Goal: Information Seeking & Learning: Learn about a topic

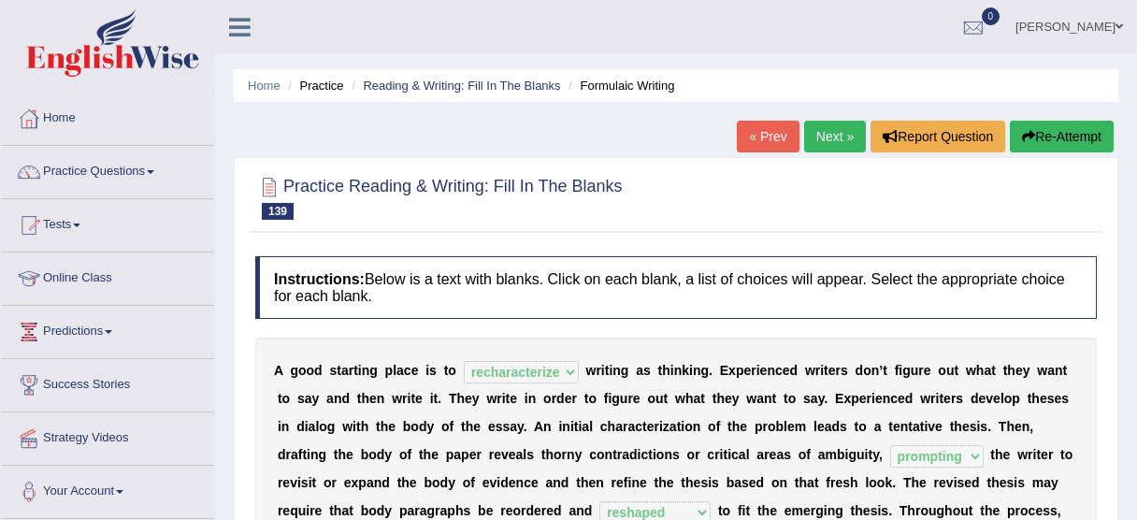
select select "recharacterize"
select select "prompting"
select select "reshaped"
select select "obvious"
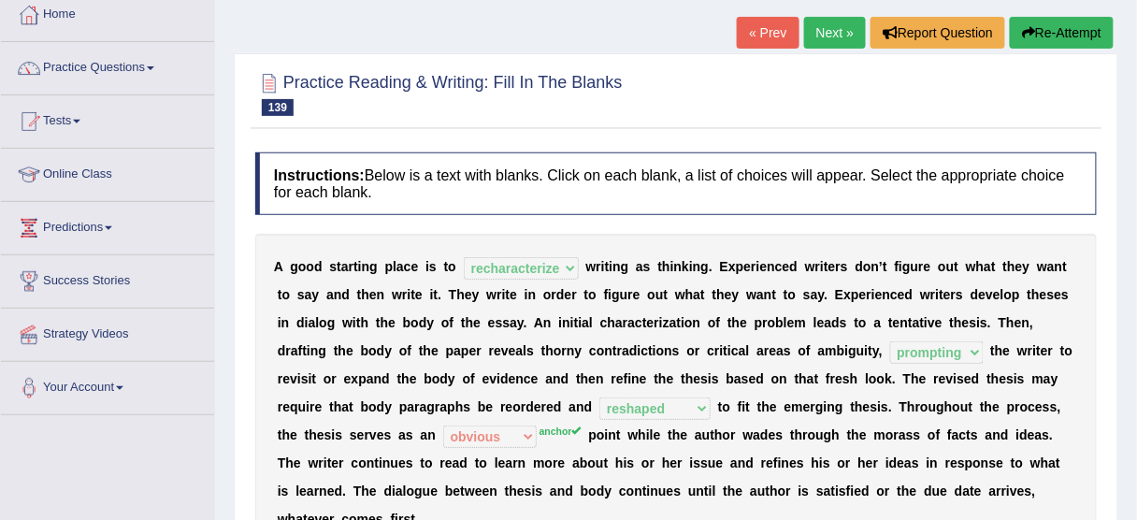
scroll to position [75, 0]
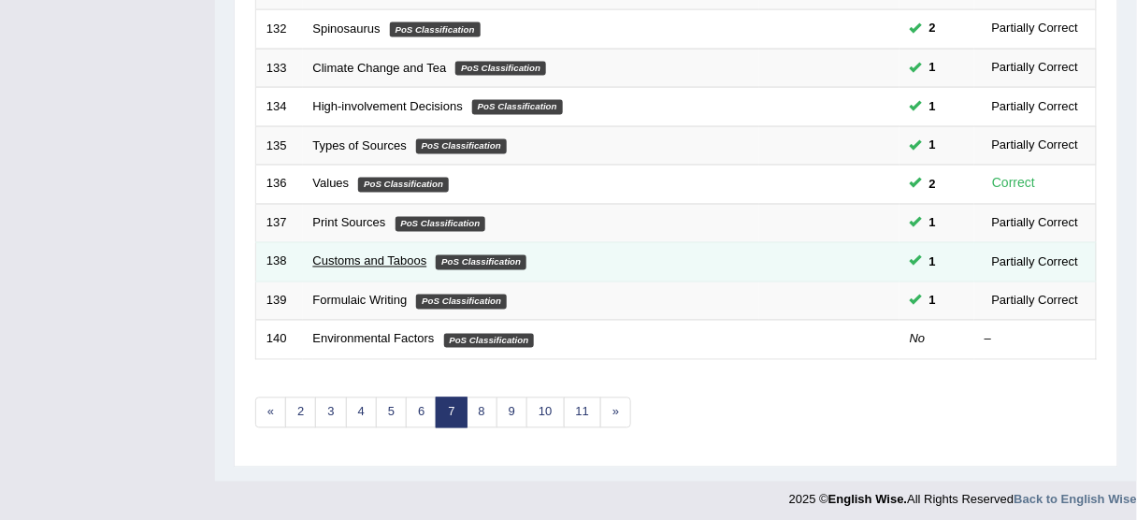
click at [355, 255] on link "Customs and Taboos" at bounding box center [370, 261] width 114 height 14
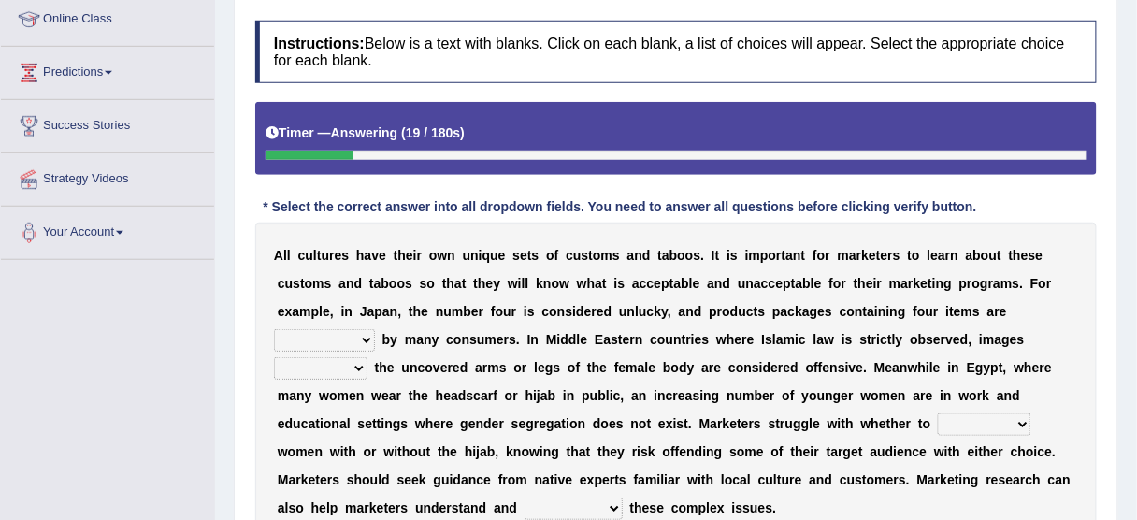
click at [347, 329] on select "encouraged pursued avoided terrified" at bounding box center [324, 340] width 101 height 22
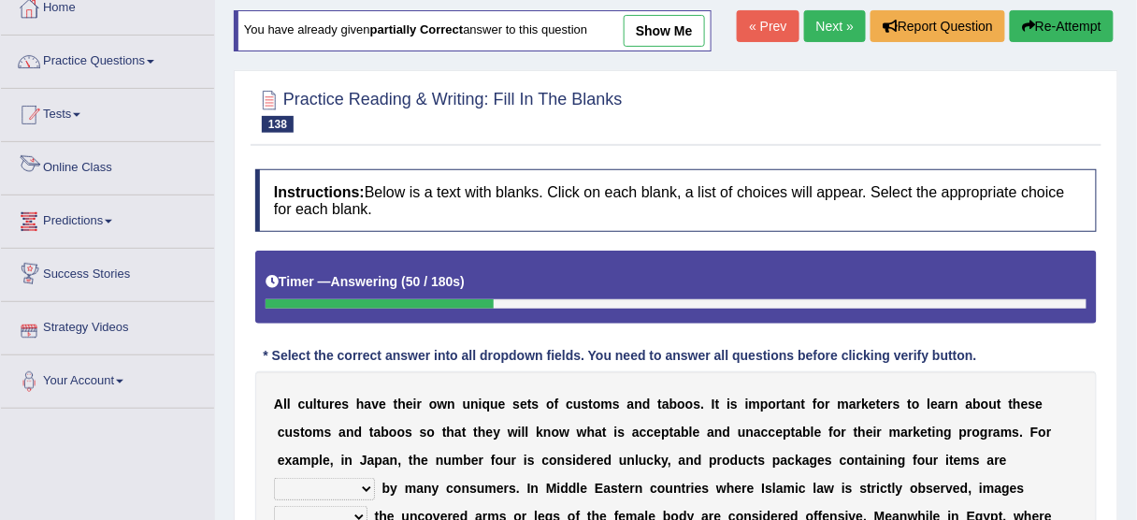
scroll to position [109, 0]
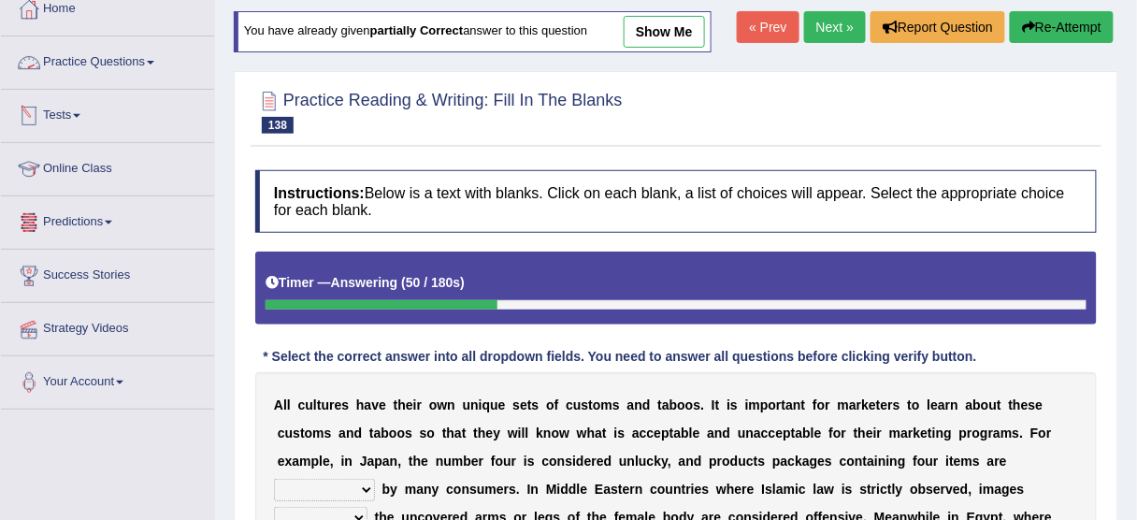
click at [86, 105] on link "Tests" at bounding box center [107, 113] width 213 height 47
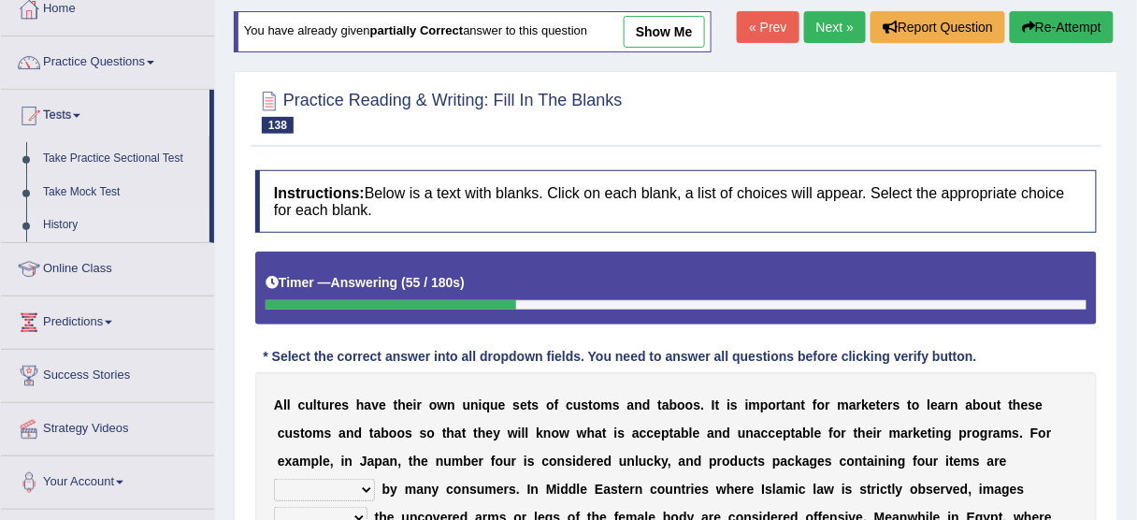
click at [65, 219] on link "History" at bounding box center [122, 226] width 175 height 34
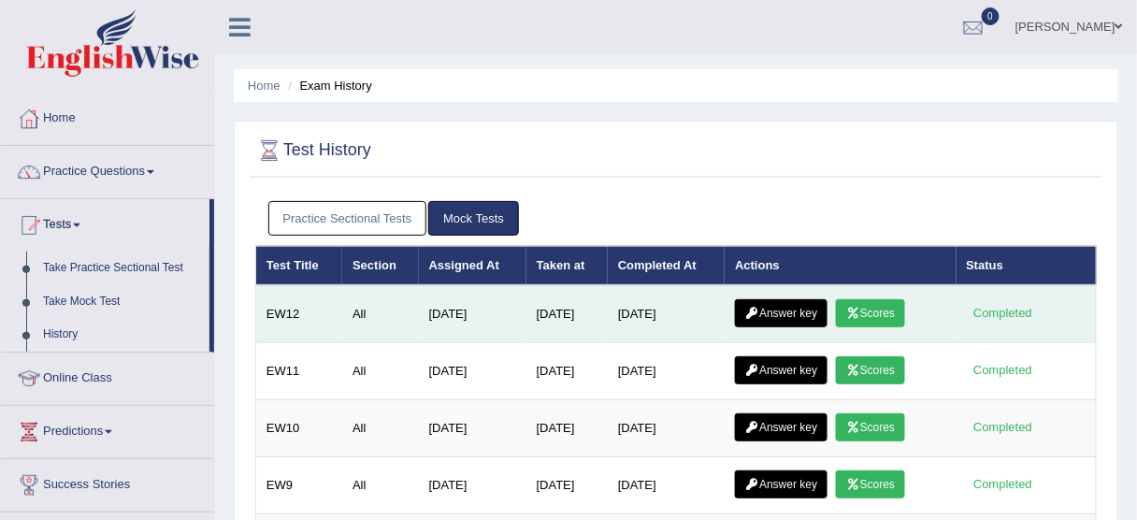
click at [893, 311] on link "Scores" at bounding box center [870, 313] width 69 height 28
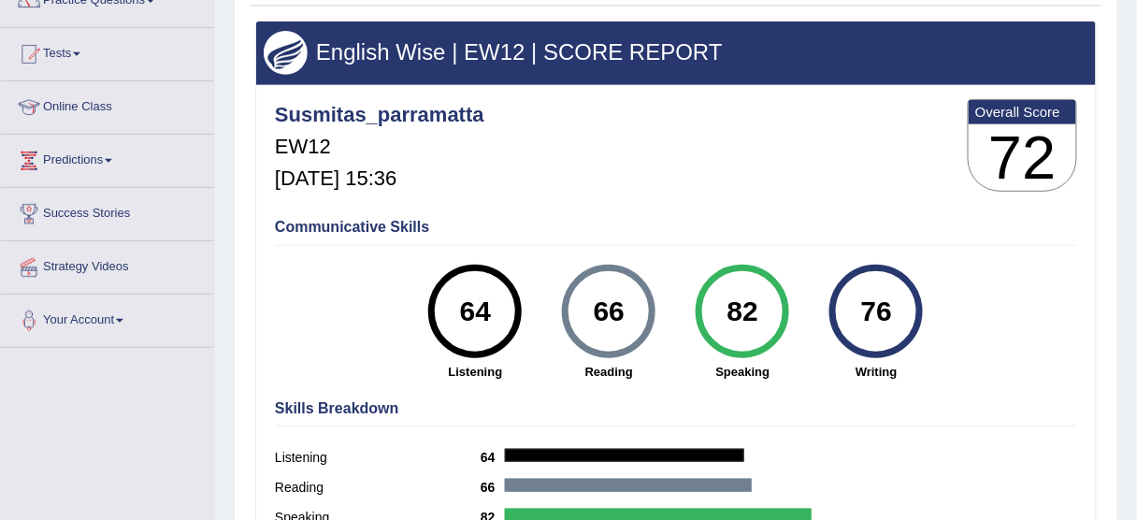
scroll to position [150, 0]
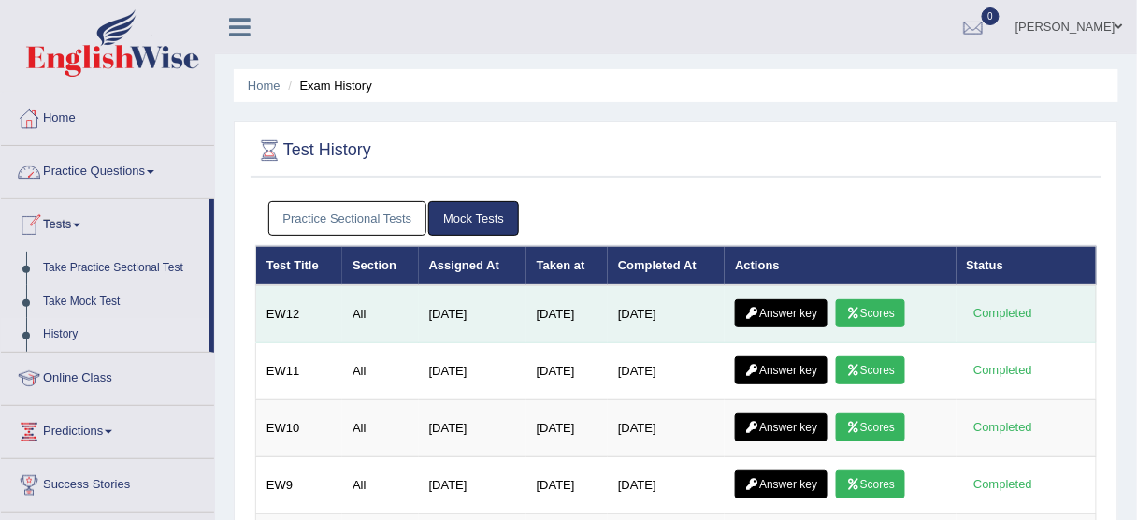
click at [782, 312] on link "Answer key" at bounding box center [781, 313] width 93 height 28
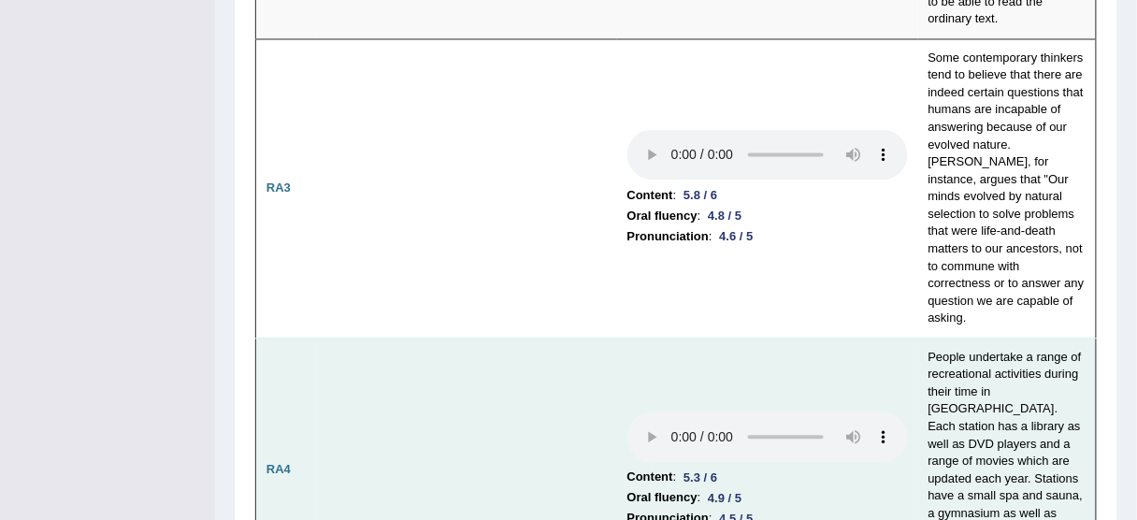
scroll to position [882, 0]
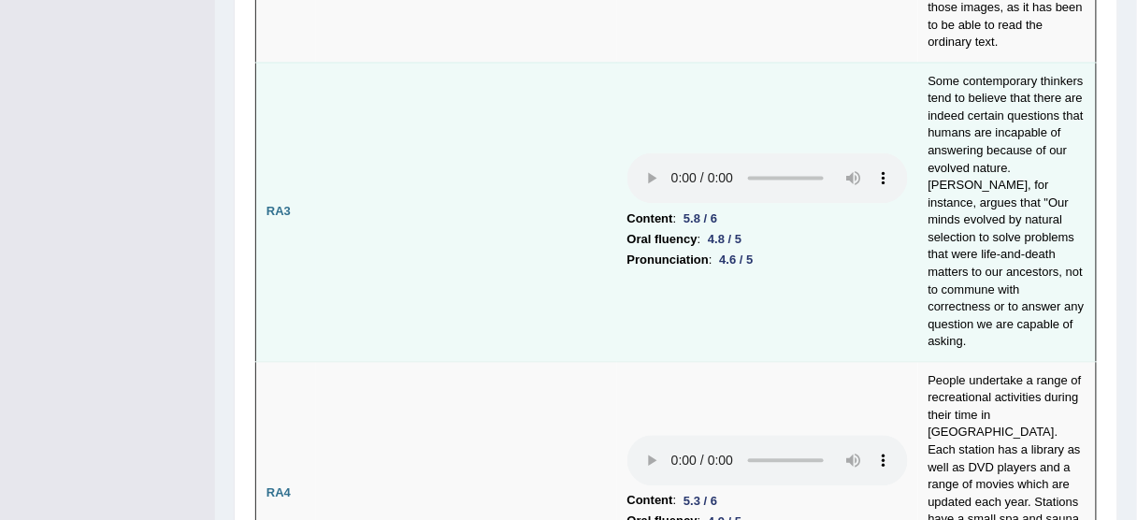
click at [689, 314] on td "Content : 5.8 / 6 Oral fluency : 4.8 / 5 Pronunciation : 4.6 / 5" at bounding box center [767, 212] width 301 height 299
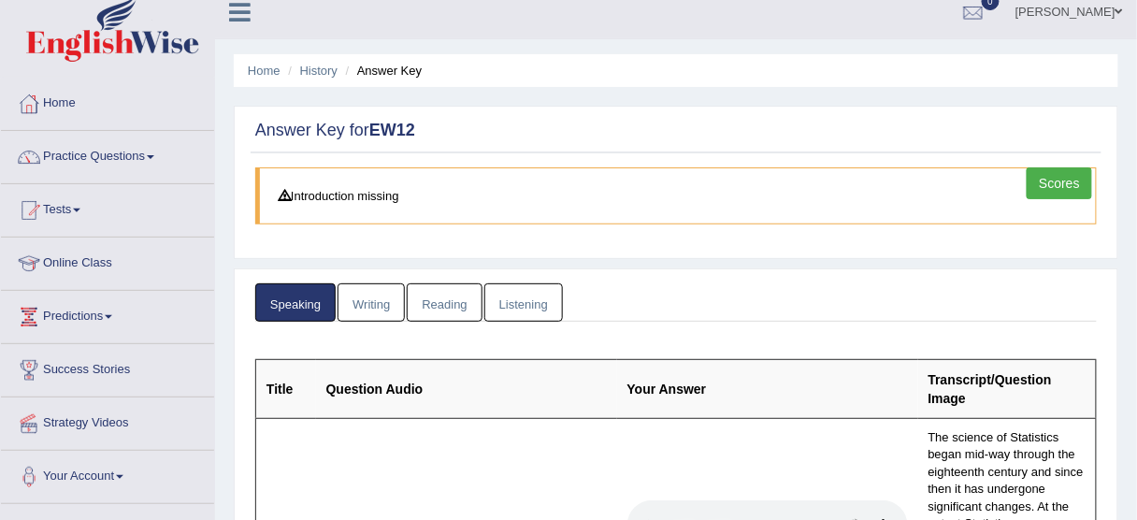
scroll to position [0, 0]
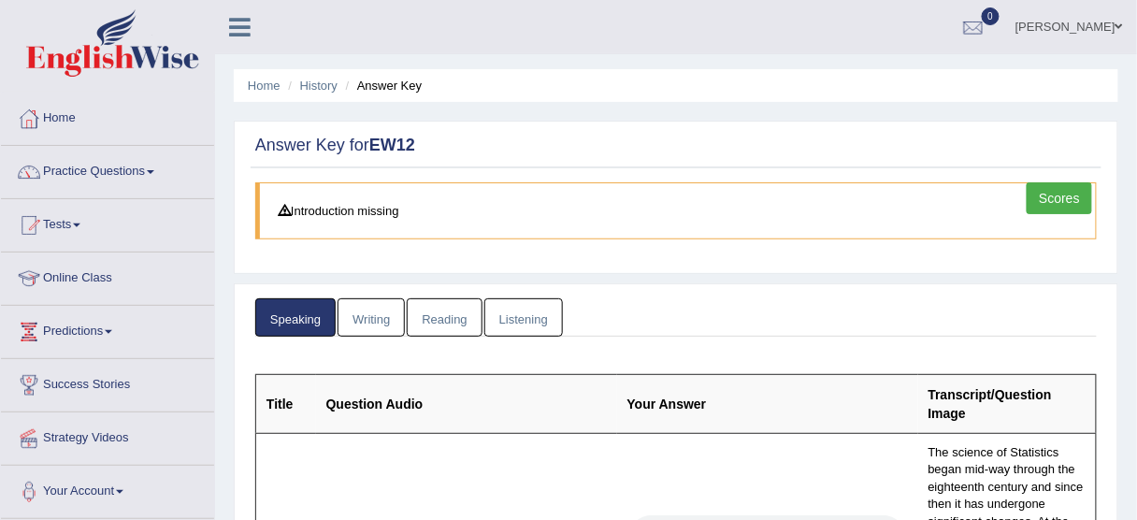
click at [366, 305] on link "Writing" at bounding box center [371, 317] width 67 height 38
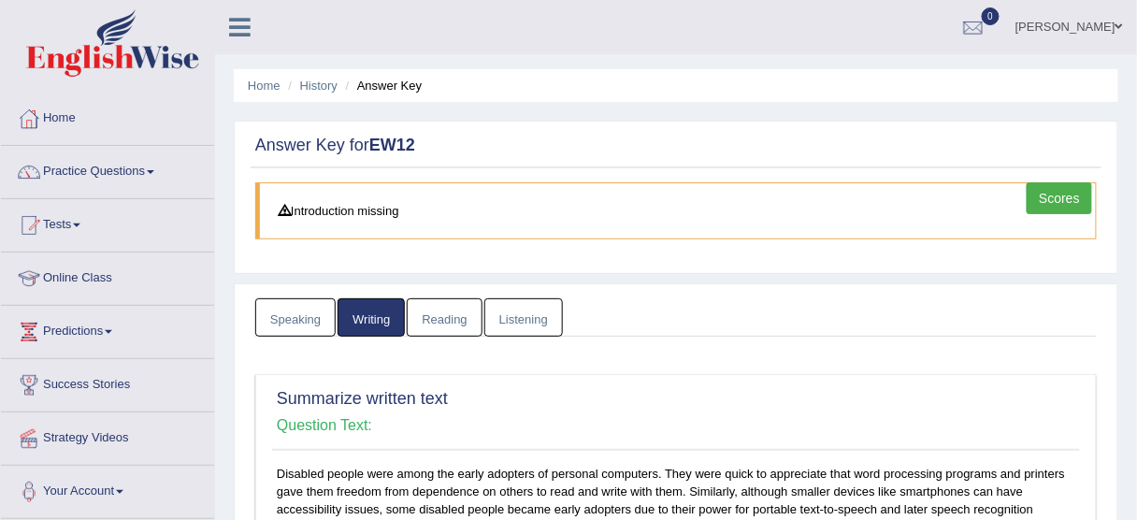
click at [436, 318] on link "Reading" at bounding box center [444, 317] width 75 height 38
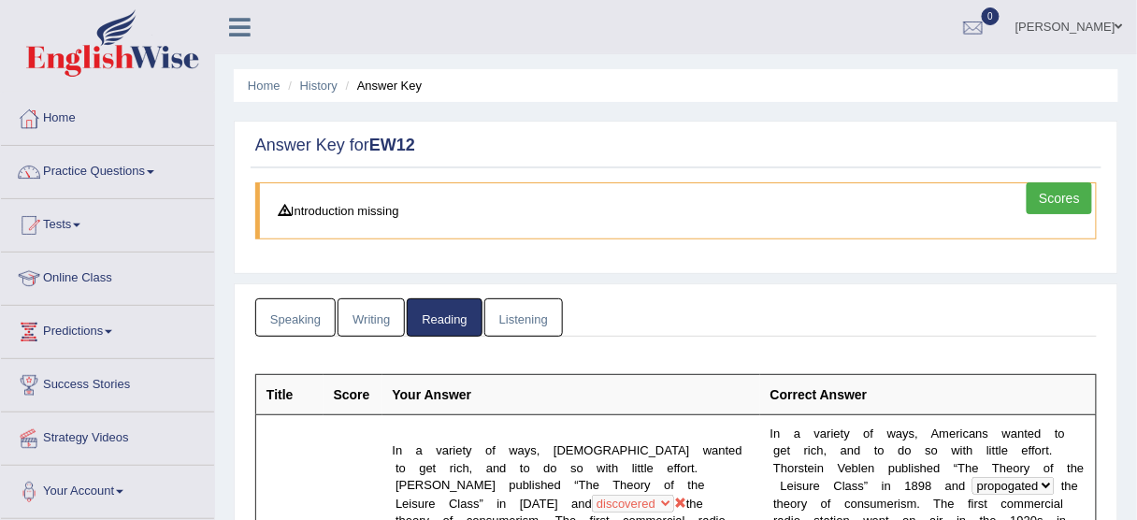
click at [499, 313] on link "Listening" at bounding box center [523, 317] width 79 height 38
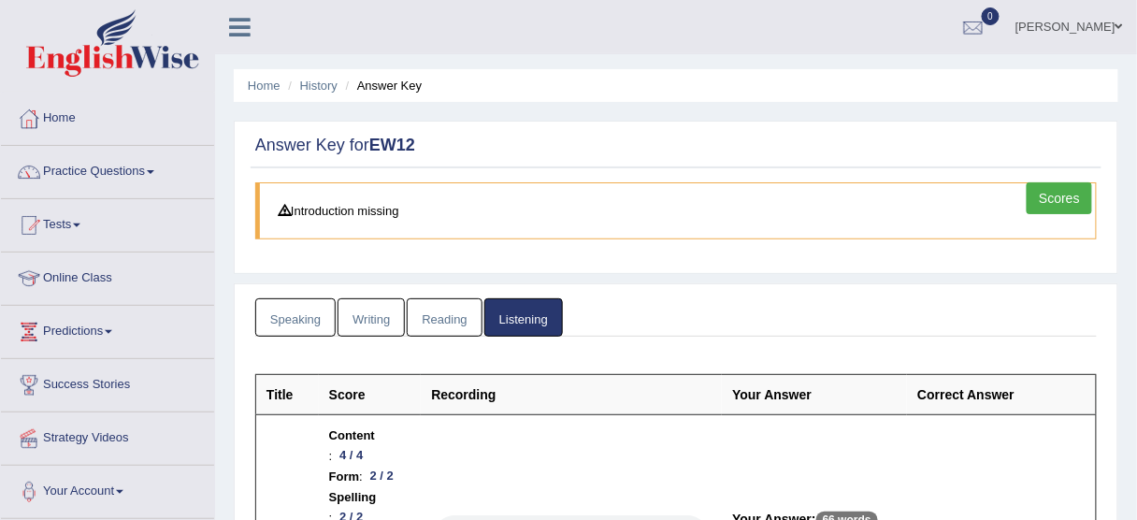
scroll to position [299, 0]
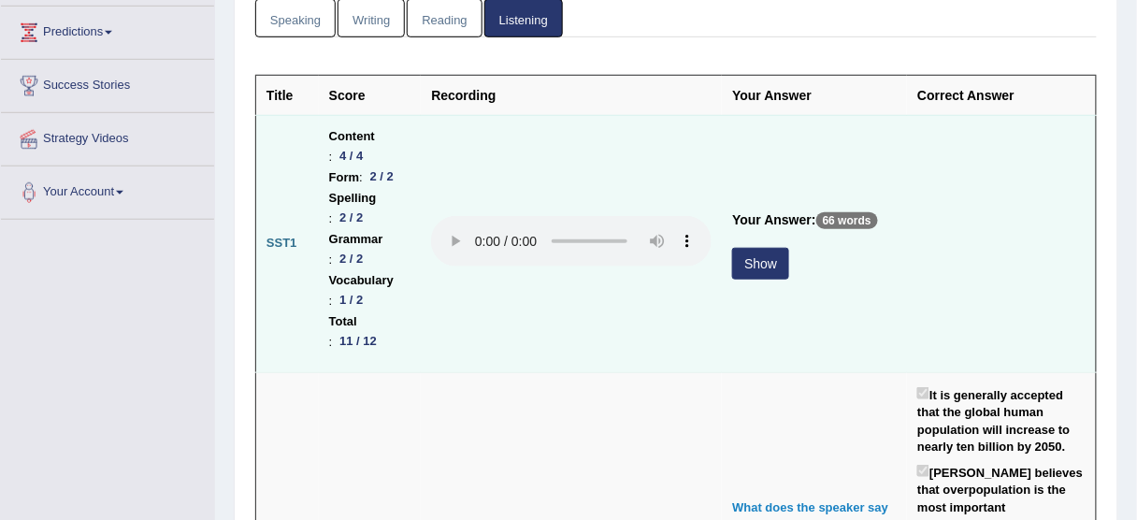
click at [758, 270] on button "Show" at bounding box center [760, 264] width 57 height 32
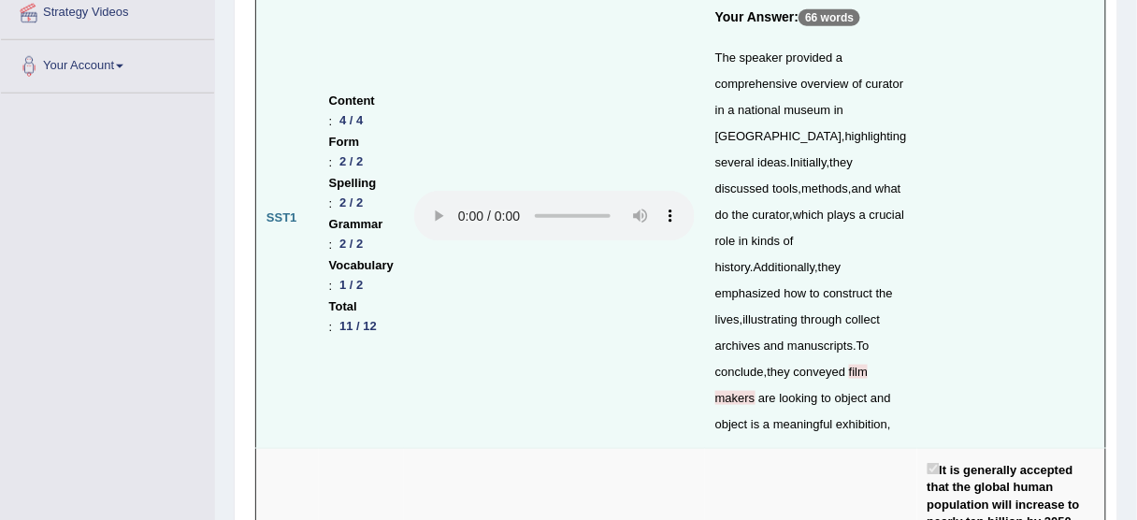
scroll to position [449, 0]
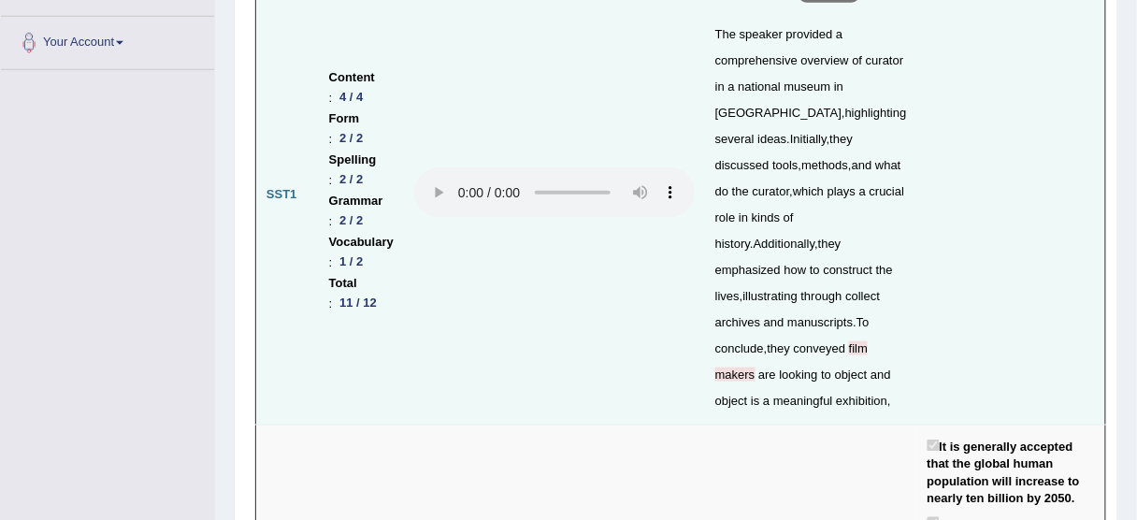
click at [868, 341] on span "film" at bounding box center [858, 348] width 19 height 14
click at [742, 371] on span "makers" at bounding box center [735, 374] width 40 height 14
click at [868, 346] on span "film" at bounding box center [858, 348] width 19 height 14
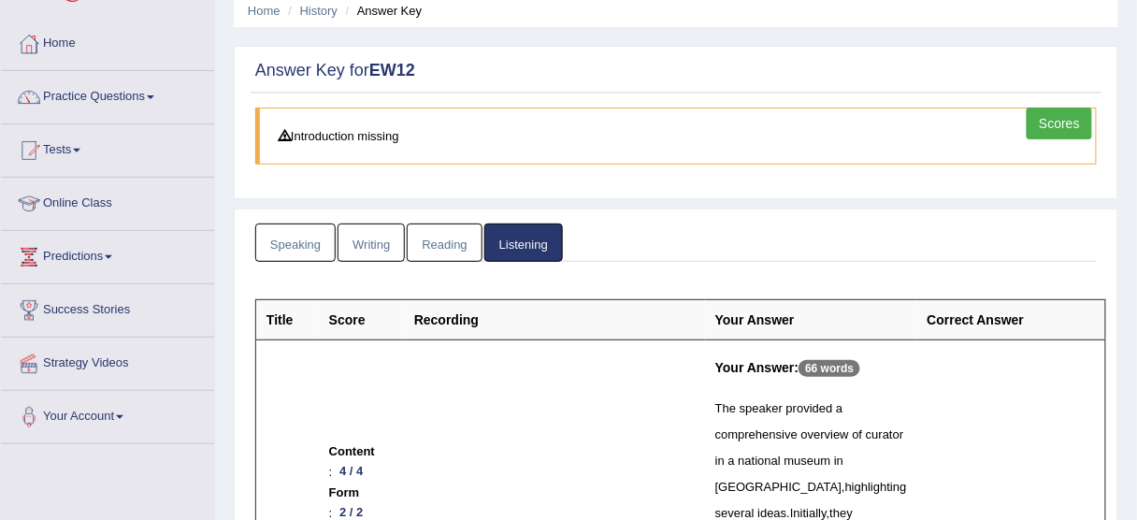
scroll to position [0, 0]
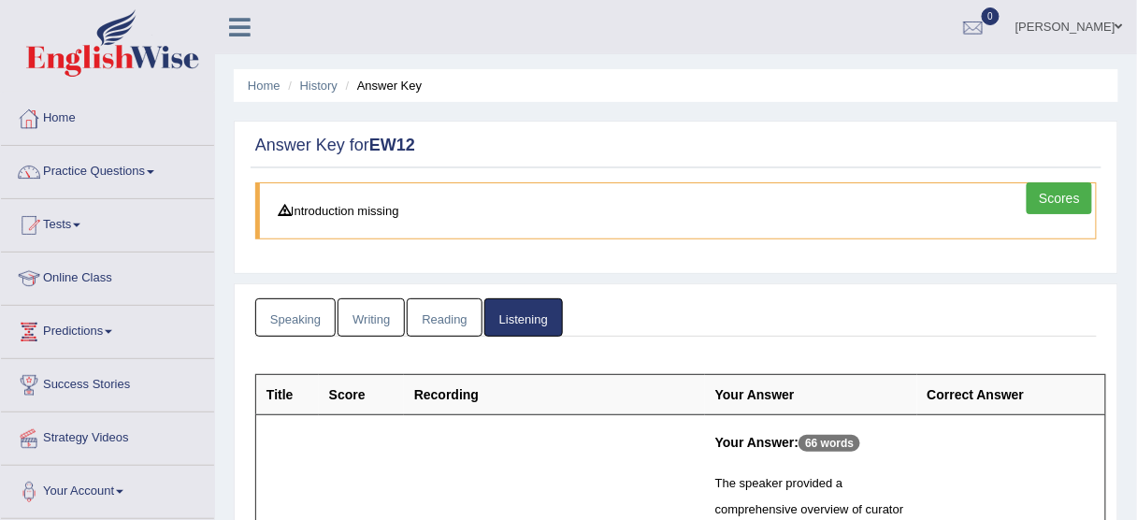
click at [1054, 202] on link "Scores" at bounding box center [1059, 198] width 65 height 32
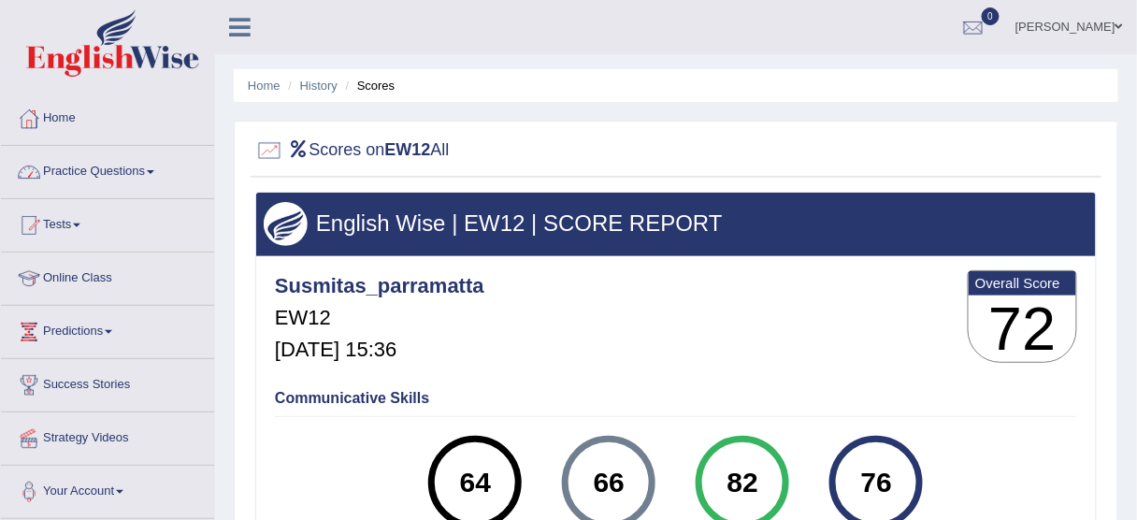
click at [91, 169] on link "Practice Questions" at bounding box center [107, 169] width 213 height 47
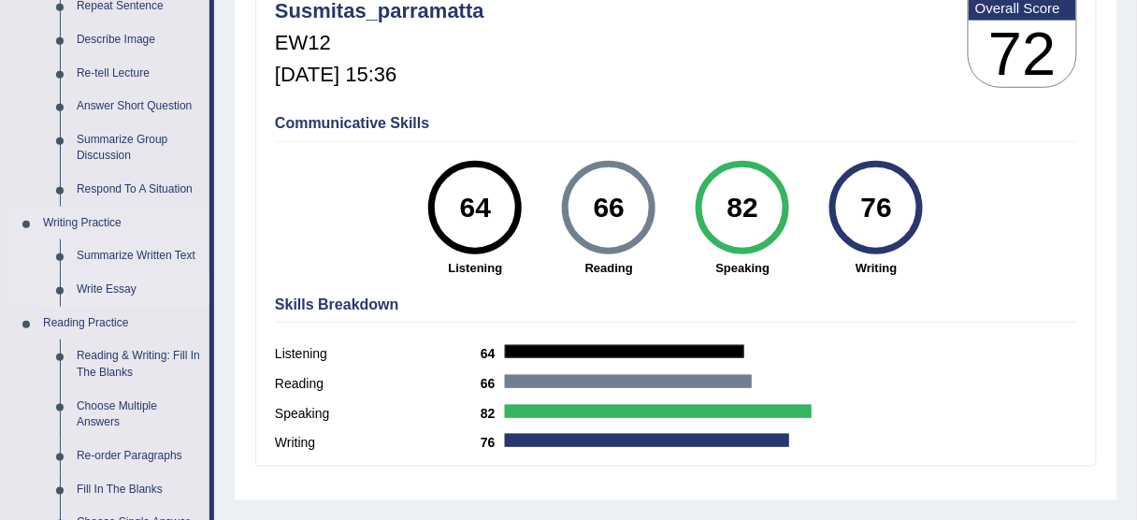
scroll to position [75, 0]
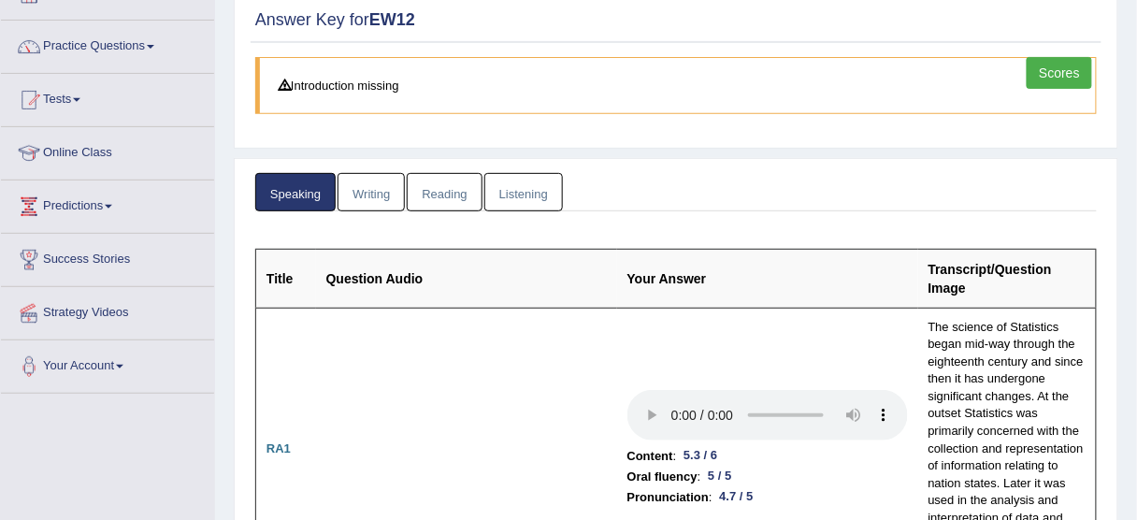
scroll to position [75, 0]
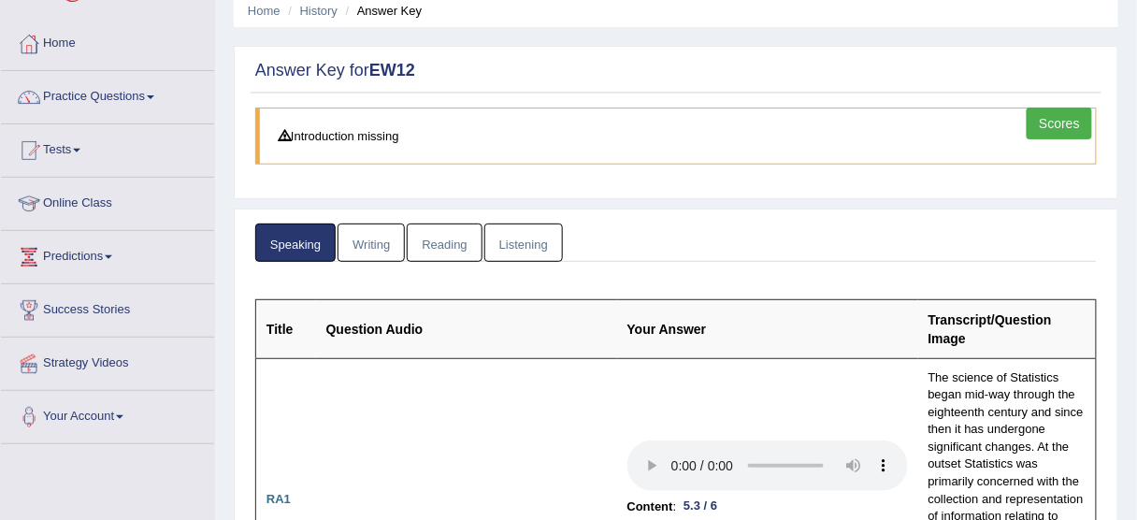
click at [376, 249] on link "Writing" at bounding box center [371, 242] width 67 height 38
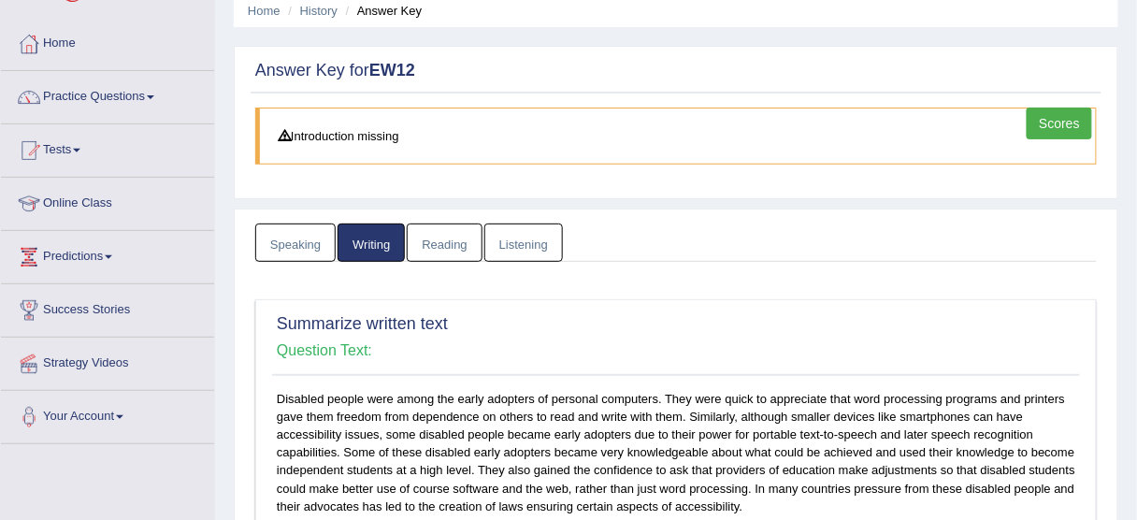
click at [309, 243] on link "Speaking" at bounding box center [295, 242] width 80 height 38
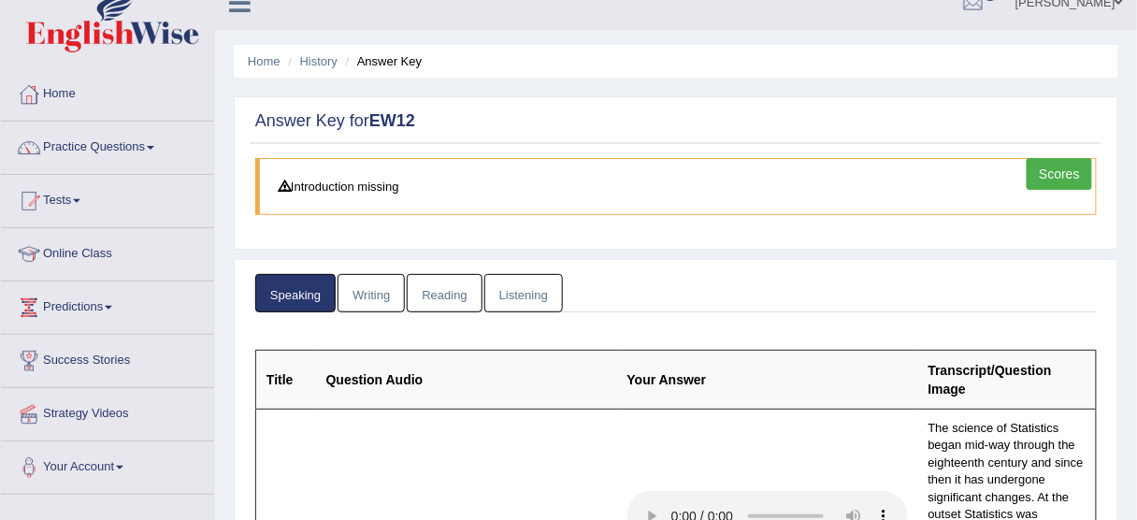
scroll to position [0, 0]
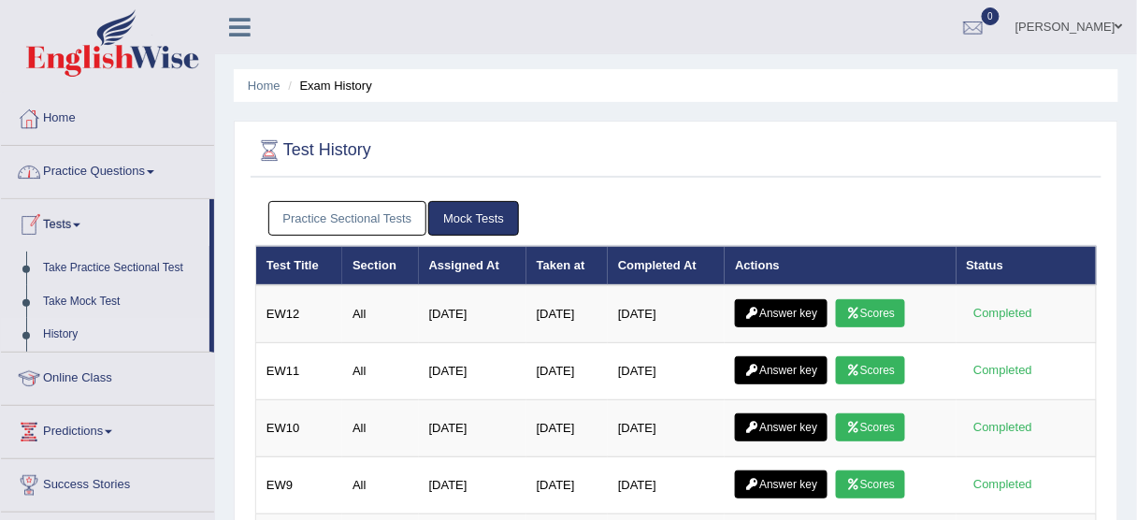
click at [111, 165] on link "Practice Questions" at bounding box center [107, 169] width 213 height 47
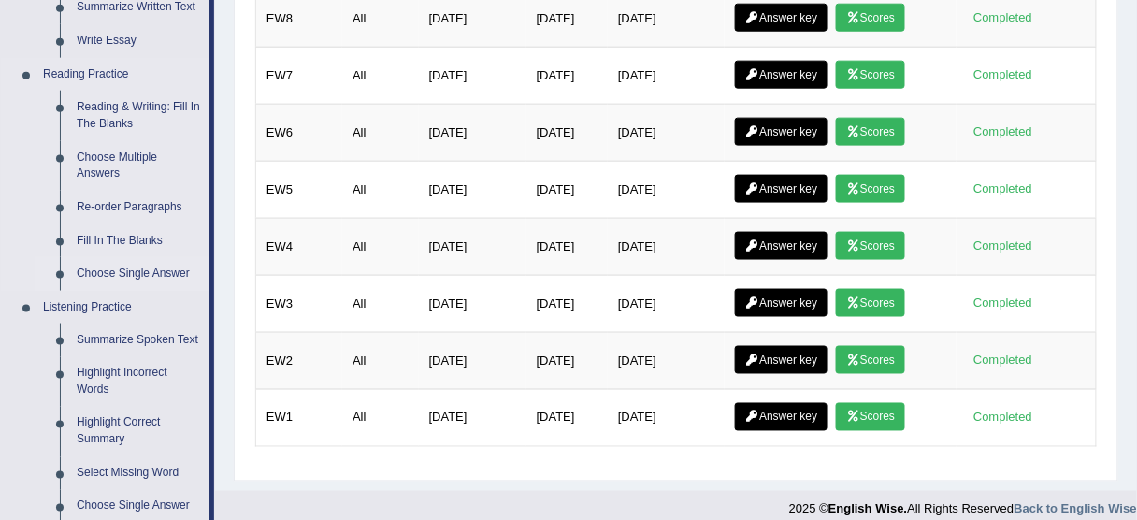
scroll to position [449, 0]
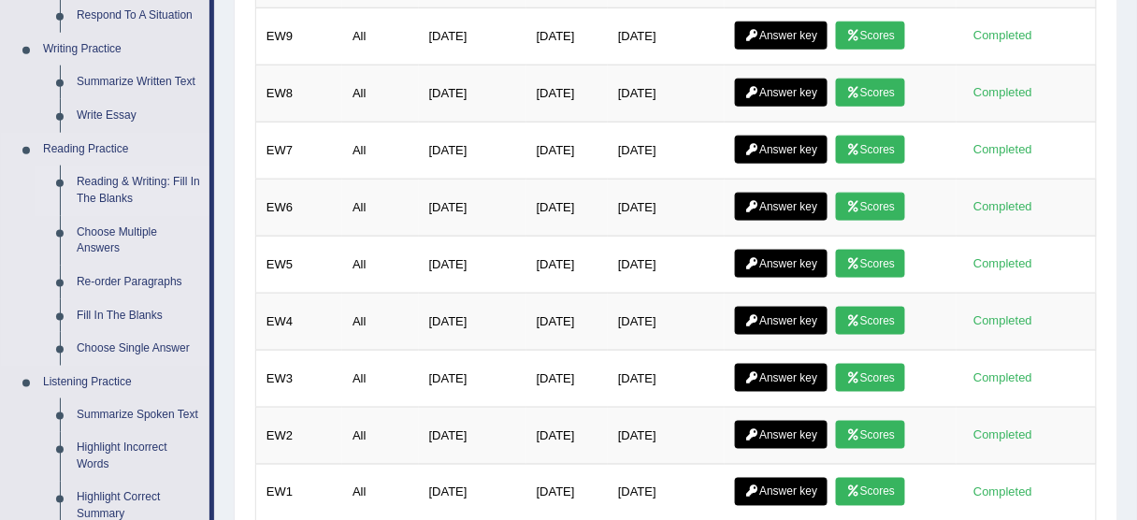
click at [138, 177] on link "Reading & Writing: Fill In The Blanks" at bounding box center [138, 190] width 141 height 50
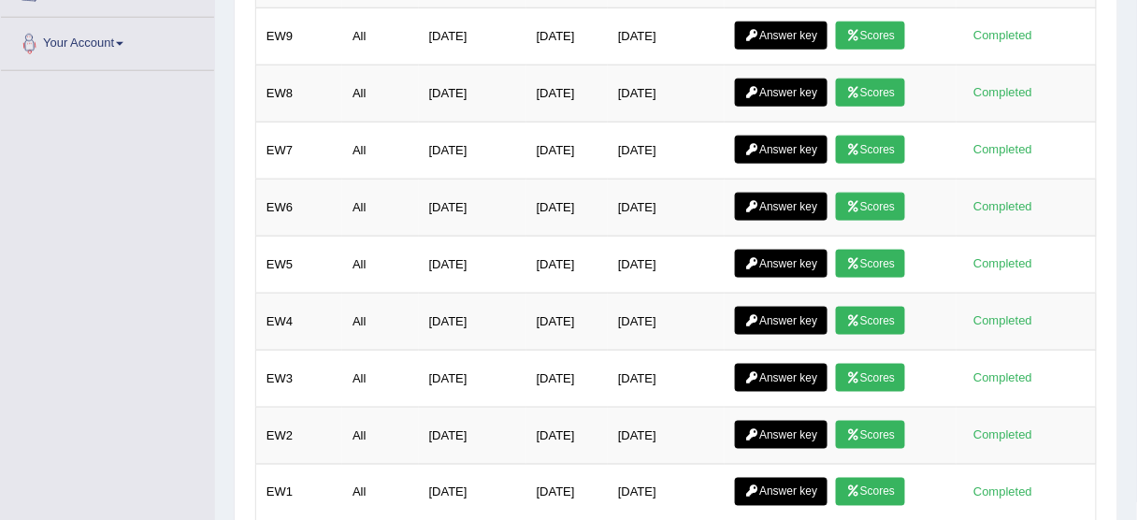
scroll to position [511, 0]
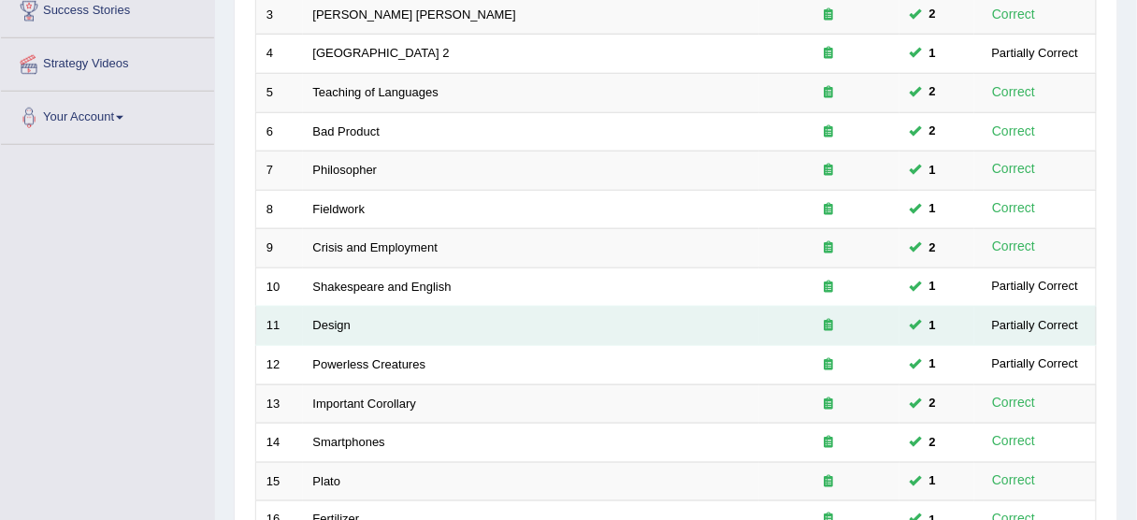
scroll to position [710, 0]
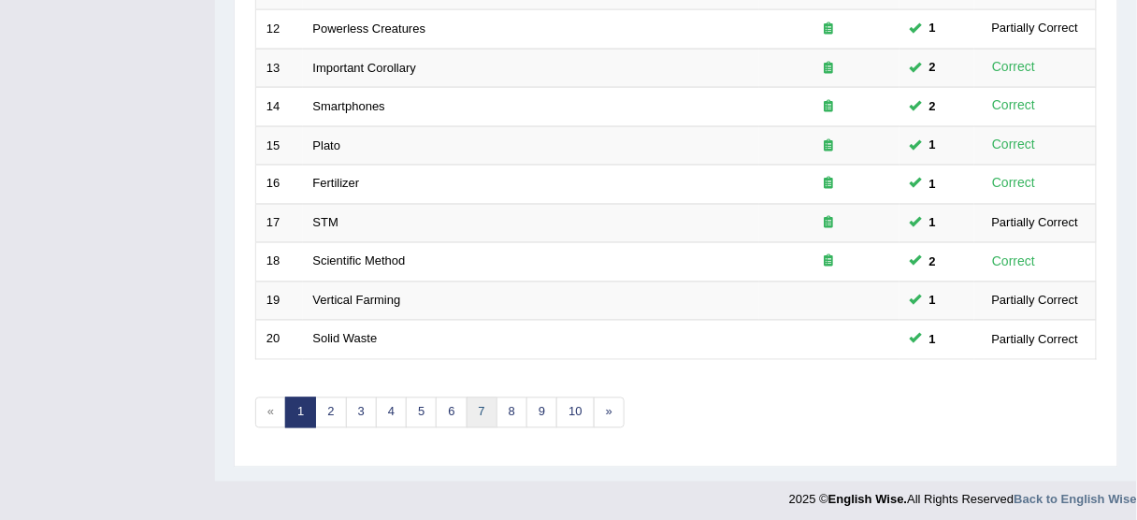
click at [471, 403] on link "7" at bounding box center [482, 412] width 31 height 31
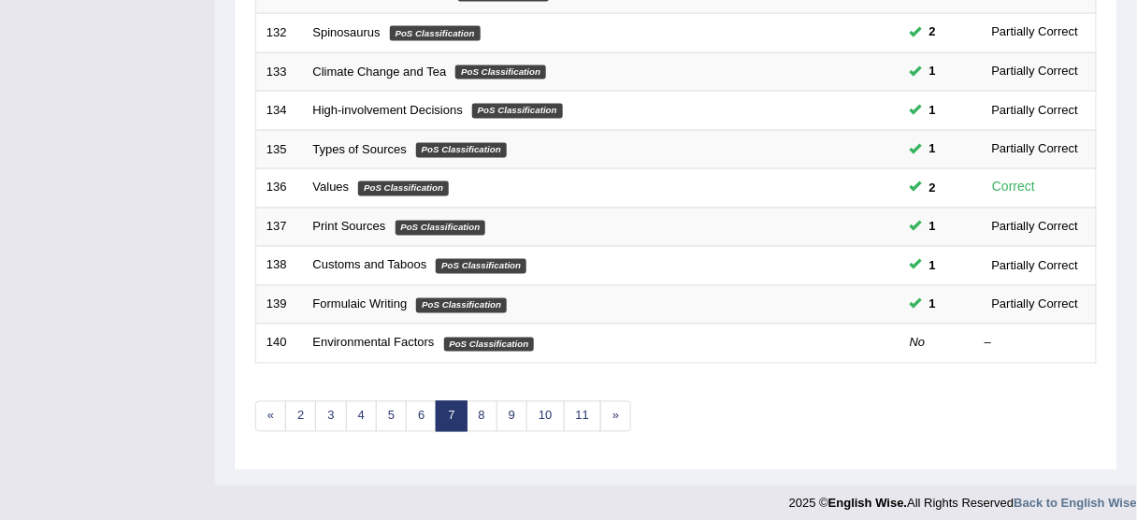
scroll to position [710, 0]
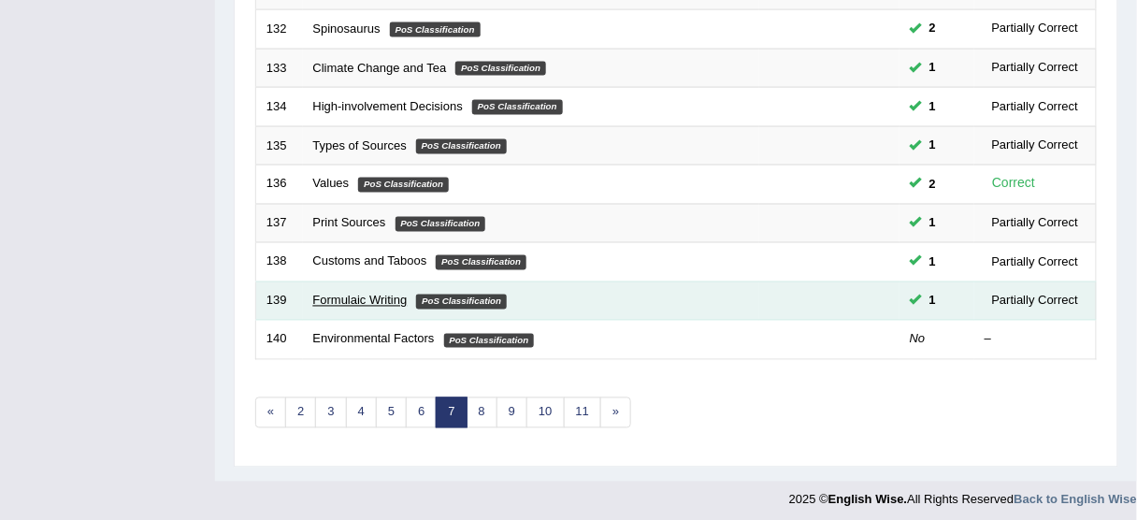
click at [367, 294] on link "Formulaic Writing" at bounding box center [360, 301] width 94 height 14
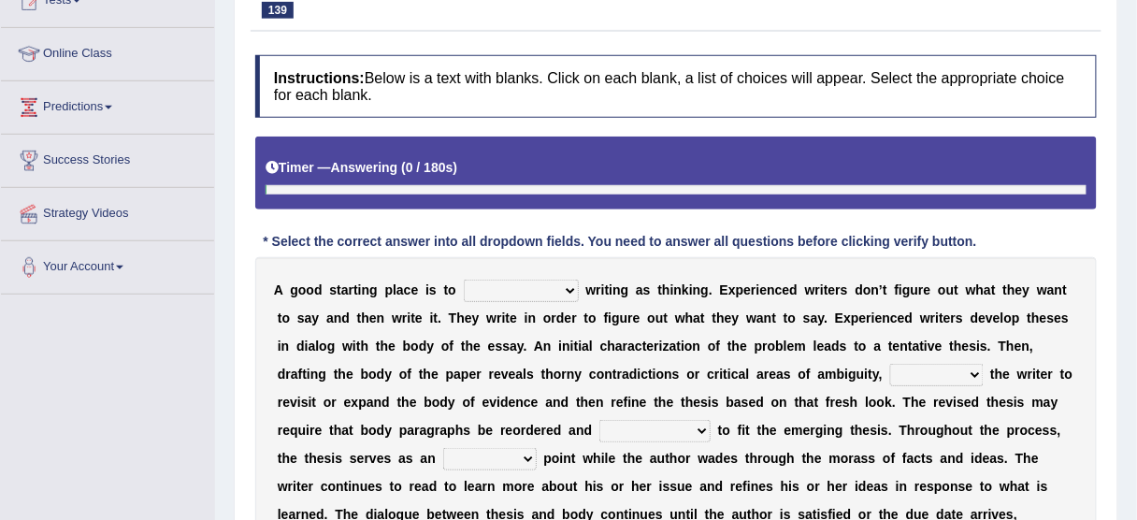
scroll to position [299, 0]
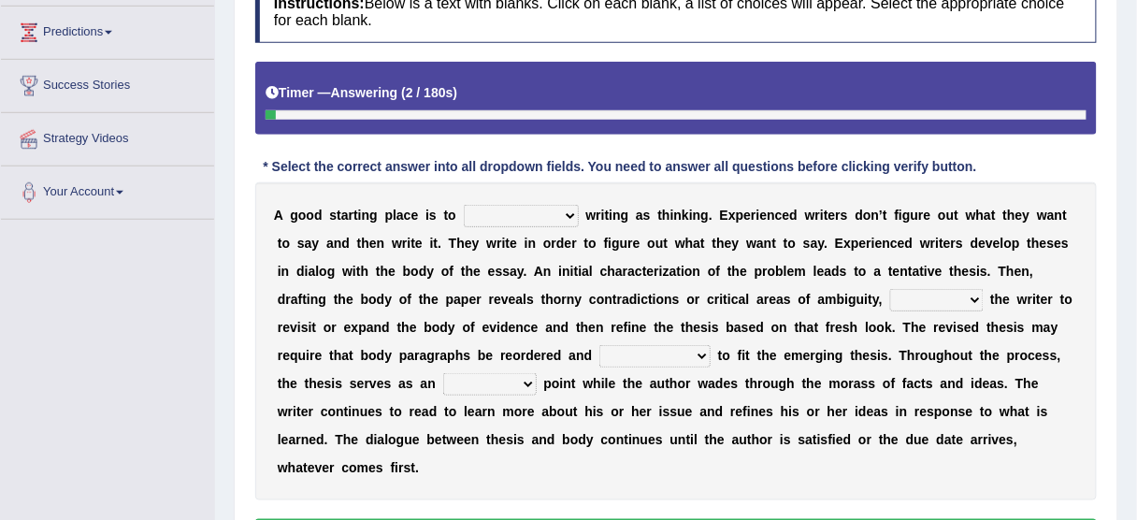
click at [555, 214] on select "revolutionize recharacterize rehospitalize resocialize" at bounding box center [521, 216] width 115 height 22
select select "recharacterize"
click at [464, 205] on select "revolutionize recharacterize rehospitalize resocialize" at bounding box center [521, 216] width 115 height 22
click at [525, 205] on select "revolutionize recharacterize rehospitalize resocialize" at bounding box center [521, 216] width 115 height 22
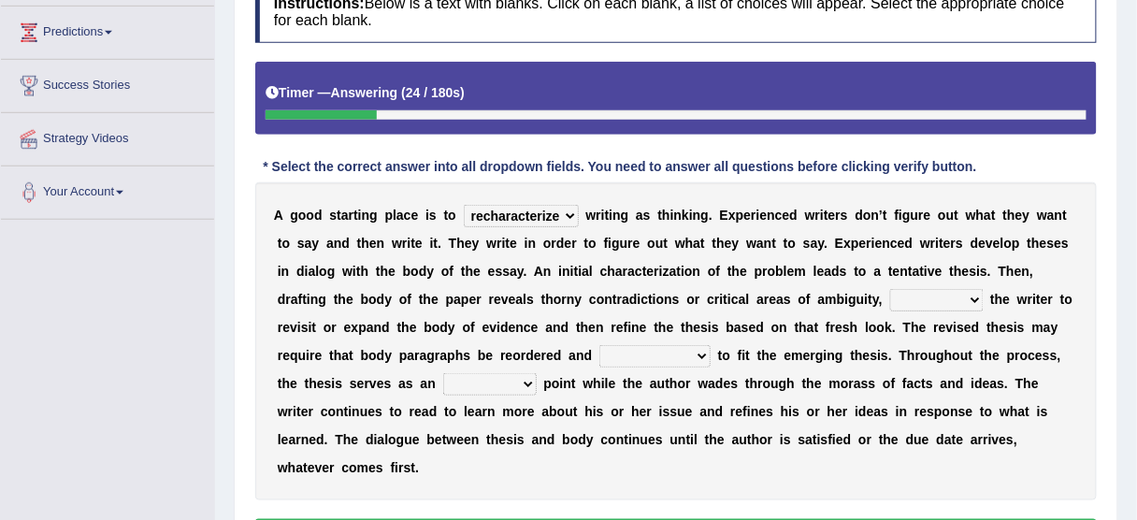
click at [939, 300] on select "converting prompting diluting computing" at bounding box center [936, 300] width 93 height 22
select select "prompting"
click at [890, 289] on select "converting prompting diluting computing" at bounding box center [936, 300] width 93 height 22
click at [684, 352] on select "sophisticated sustained reshaped penetrated" at bounding box center [654, 356] width 111 height 22
click at [683, 345] on select "sophisticated sustained reshaped penetrated" at bounding box center [654, 356] width 111 height 22
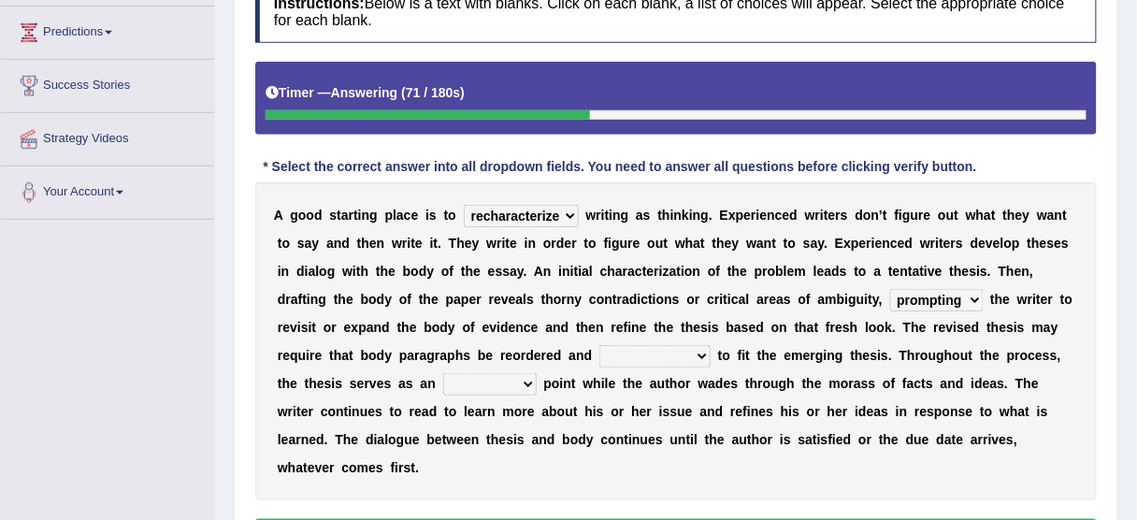
click at [693, 353] on select "sophisticated sustained reshaped penetrated" at bounding box center [654, 356] width 111 height 22
select select "reshaped"
click at [599, 345] on select "sophisticated sustained reshaped penetrated" at bounding box center [654, 356] width 111 height 22
click at [526, 382] on select "obvious anchor insightful interesting" at bounding box center [489, 384] width 93 height 22
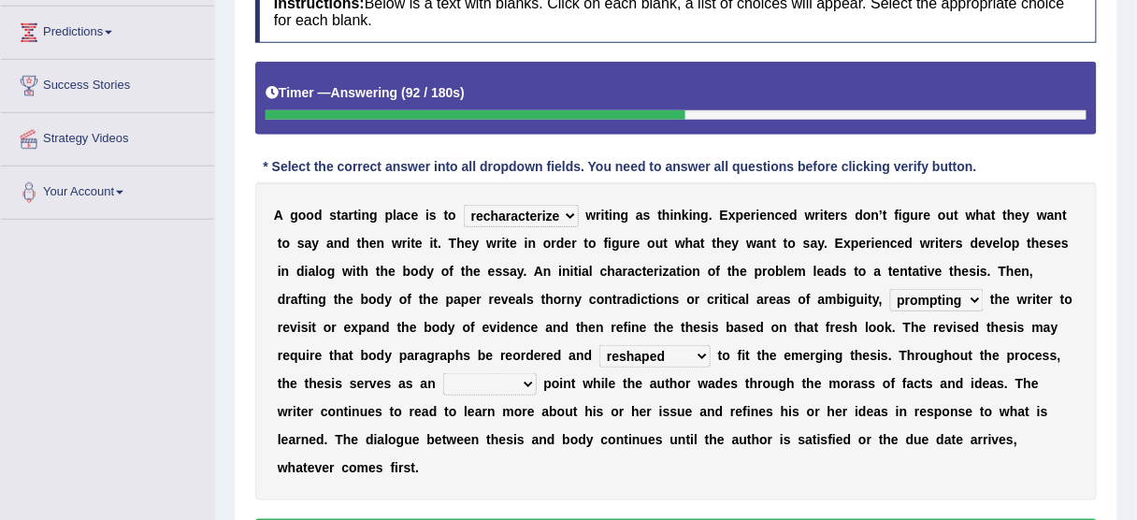
click at [526, 382] on select "obvious anchor insightful interesting" at bounding box center [489, 384] width 93 height 22
select select "anchor"
click at [443, 373] on select "obvious anchor insightful interesting" at bounding box center [489, 384] width 93 height 22
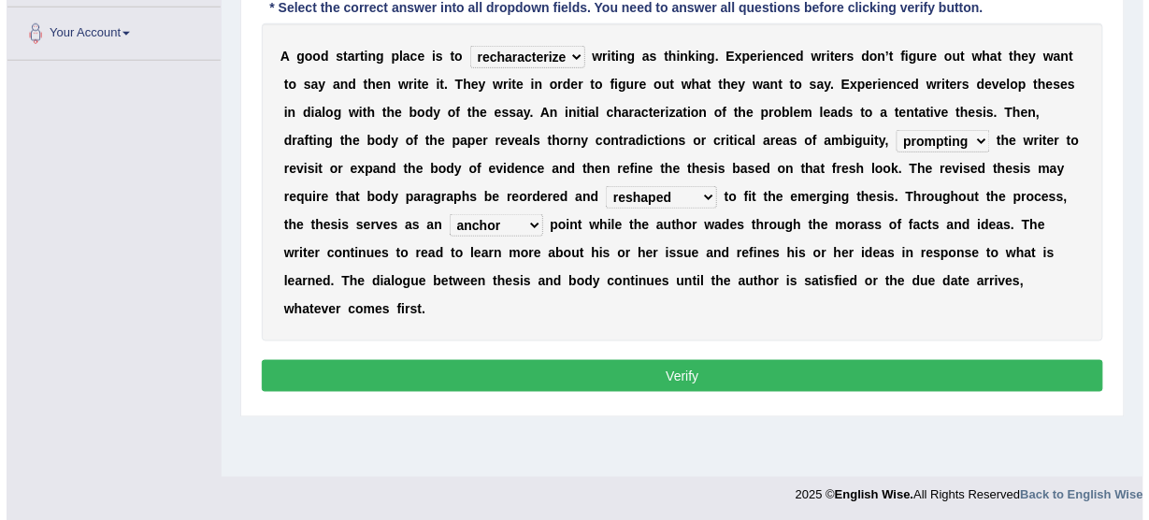
scroll to position [462, 0]
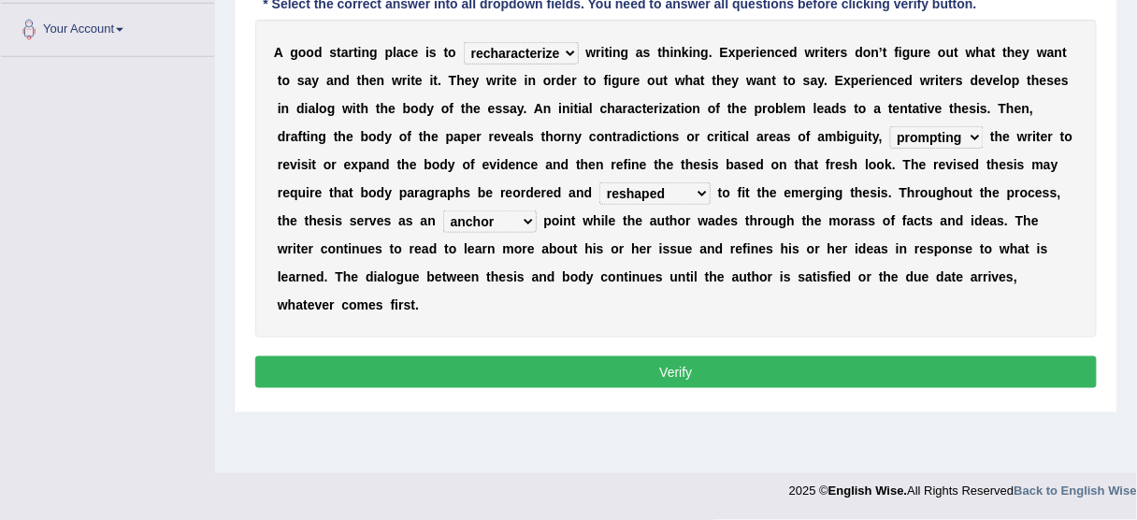
click at [547, 360] on button "Verify" at bounding box center [675, 372] width 841 height 32
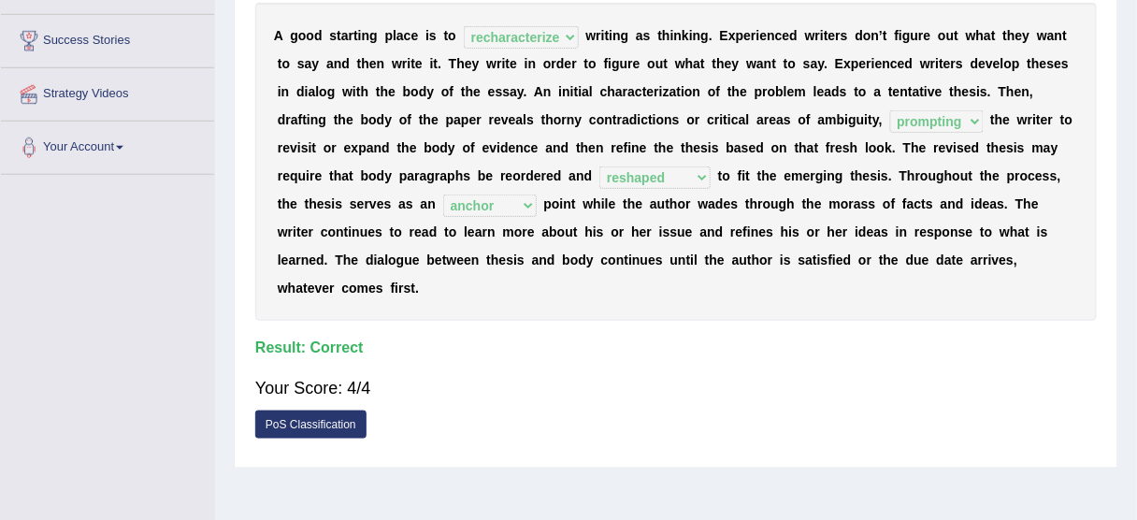
scroll to position [88, 0]
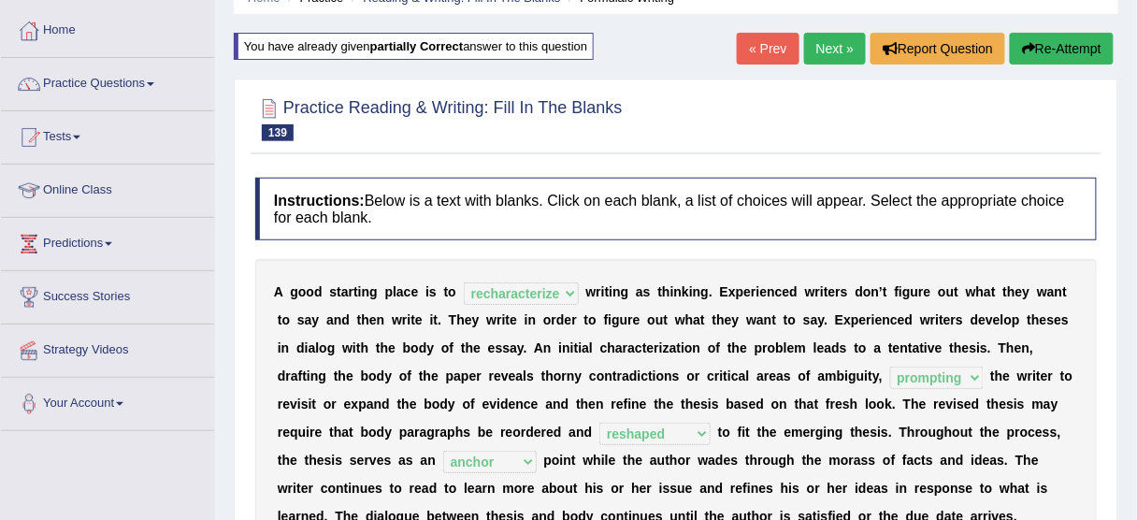
click at [757, 47] on link "« Prev" at bounding box center [768, 49] width 62 height 32
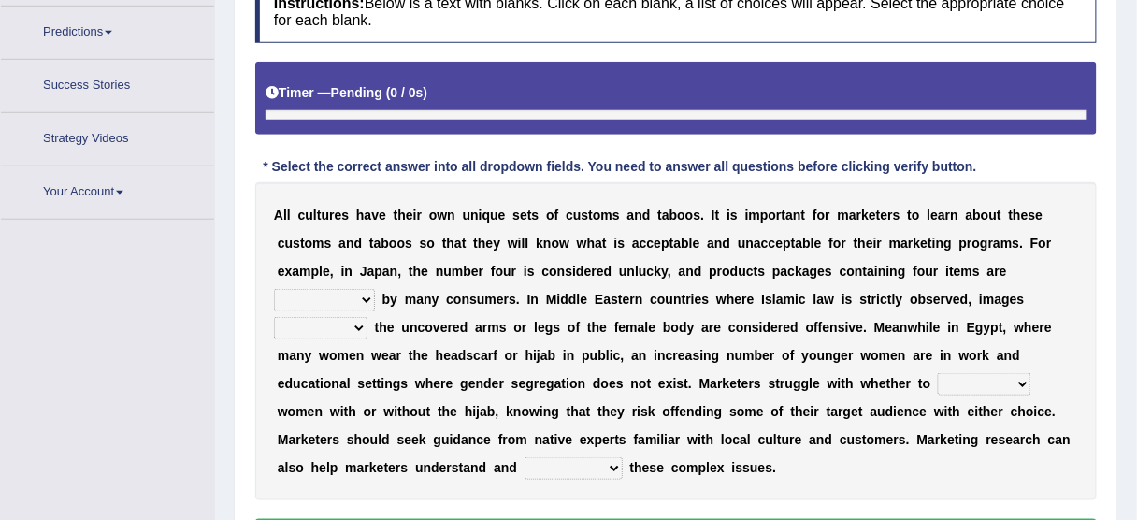
scroll to position [339, 0]
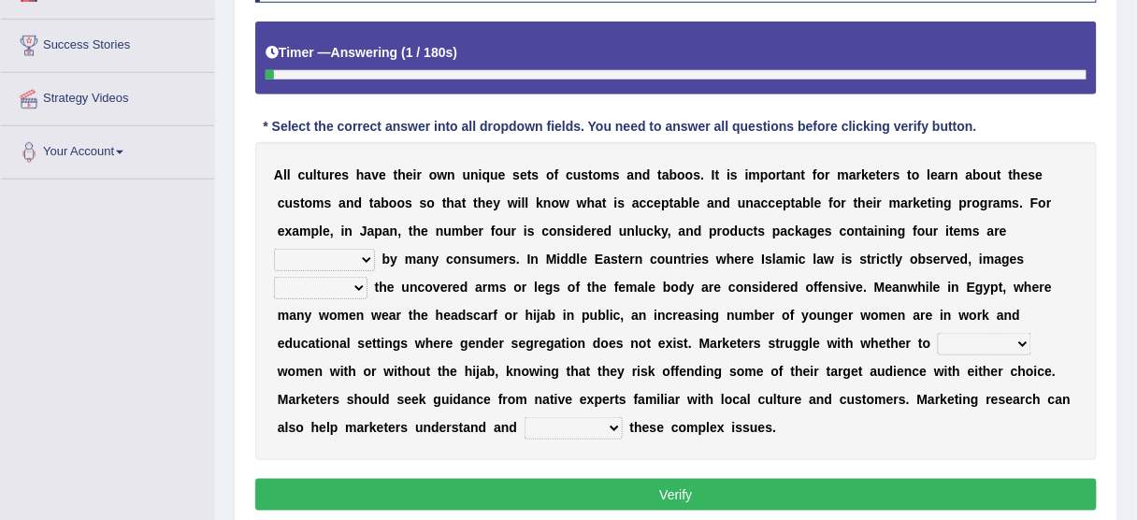
click at [372, 251] on select "encouraged pursued avoided terrified" at bounding box center [324, 260] width 101 height 22
select select "avoided"
click at [274, 249] on select "encouraged pursued avoided terrified" at bounding box center [324, 260] width 101 height 22
click at [356, 286] on select "displaying projected projecting displayed" at bounding box center [320, 288] width 93 height 22
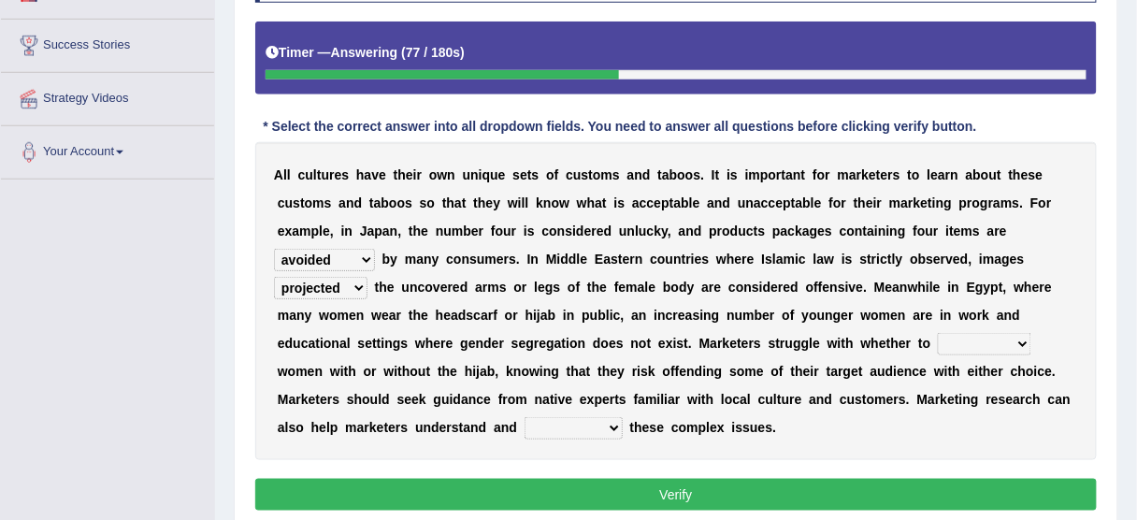
click at [274, 277] on select "displaying projected projecting displayed" at bounding box center [320, 288] width 93 height 22
click at [323, 284] on select "displaying projected projecting displayed" at bounding box center [320, 288] width 93 height 22
select select "projecting"
click at [274, 277] on select "displaying projected projecting displayed" at bounding box center [320, 288] width 93 height 22
click at [963, 347] on select "betray bewilder stray portray" at bounding box center [984, 344] width 93 height 22
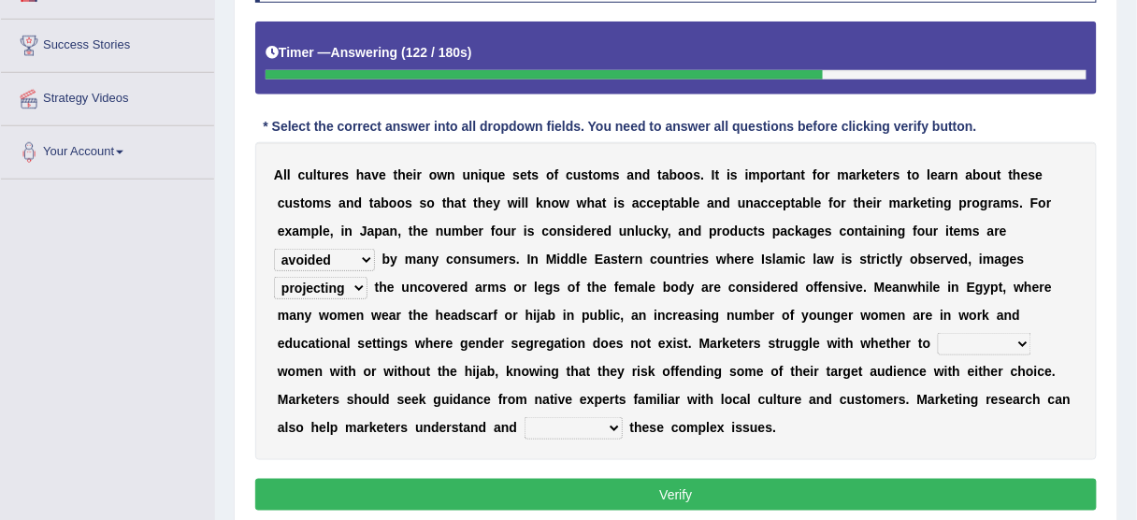
select select "betray"
click at [938, 333] on select "betray bewilder stray portray" at bounding box center [984, 344] width 93 height 22
click at [597, 418] on select "promulgate negate navigate aggregate" at bounding box center [574, 428] width 98 height 22
select select "navigate"
click at [525, 417] on select "promulgate negate navigate aggregate" at bounding box center [574, 428] width 98 height 22
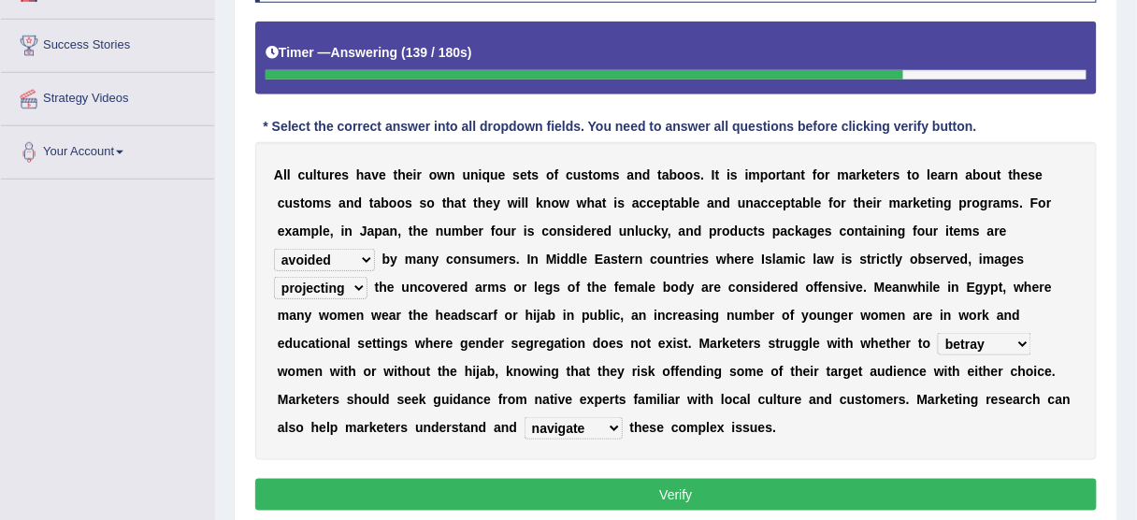
click at [978, 338] on select "betray bewilder stray portray" at bounding box center [984, 344] width 93 height 22
click at [764, 492] on button "Verify" at bounding box center [675, 495] width 841 height 32
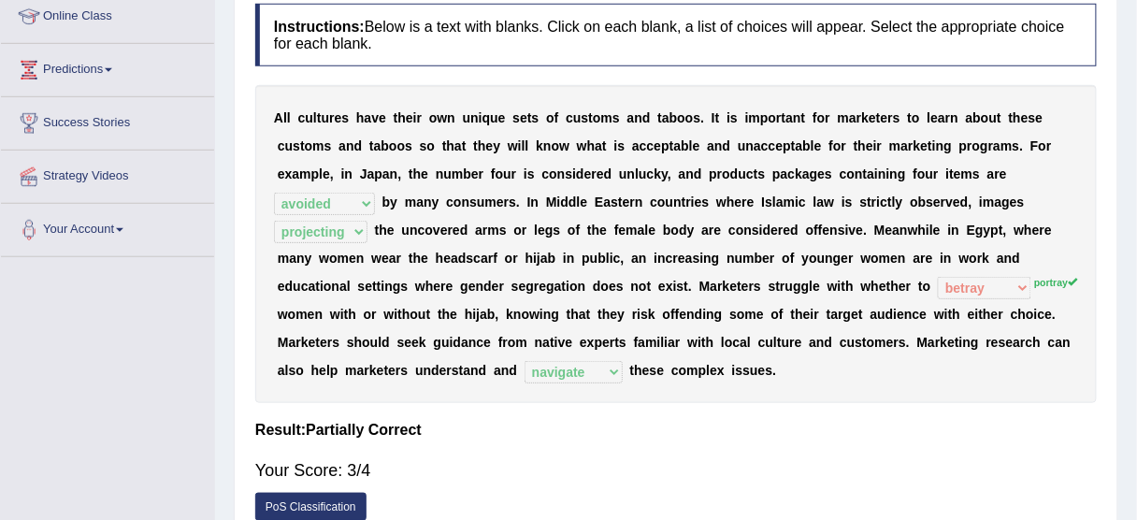
scroll to position [40, 0]
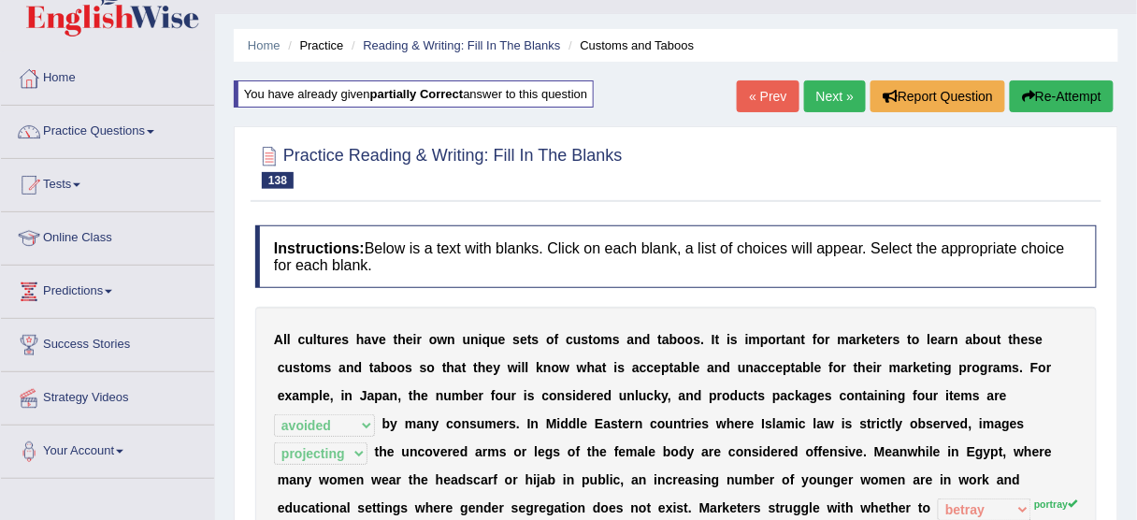
click at [847, 92] on link "Next »" at bounding box center [835, 96] width 62 height 32
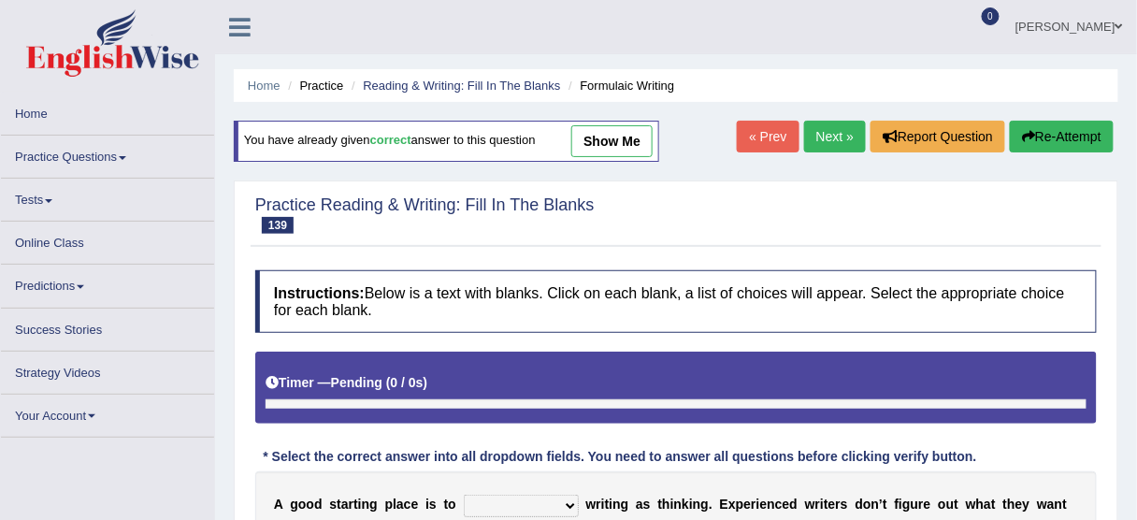
click at [755, 136] on link "« Prev" at bounding box center [768, 137] width 62 height 32
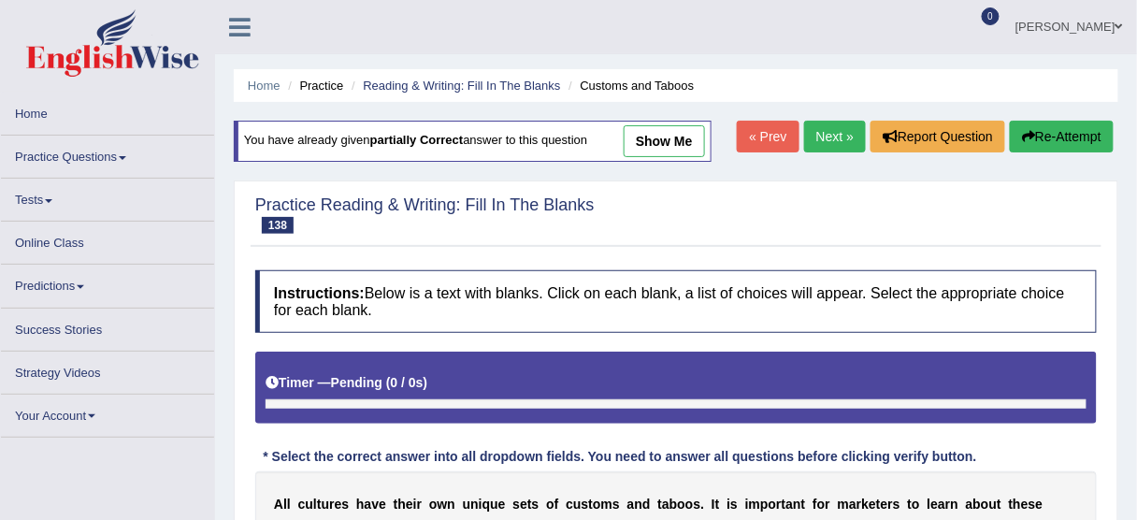
click at [752, 130] on link "« Prev" at bounding box center [768, 137] width 62 height 32
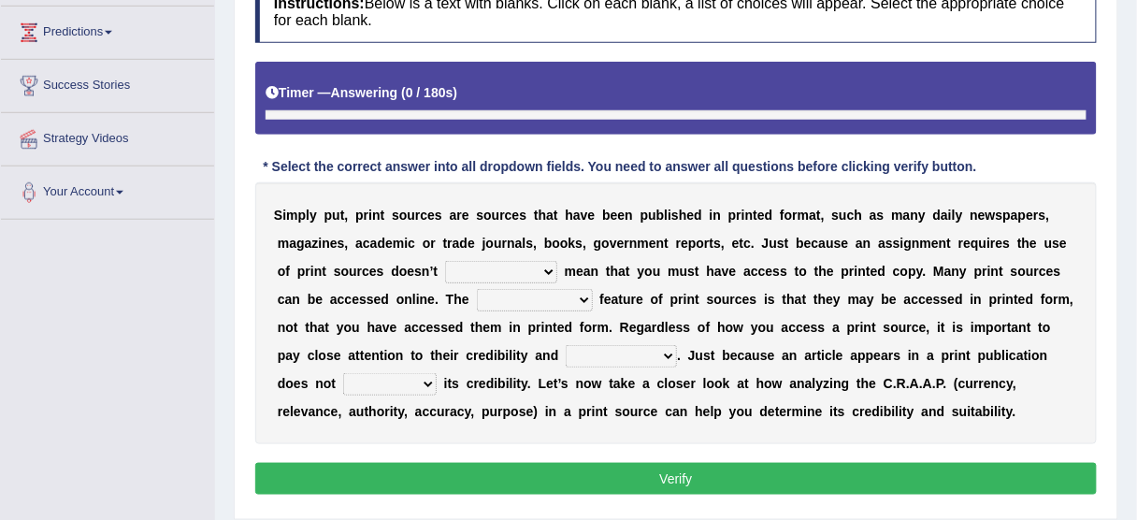
scroll to position [339, 0]
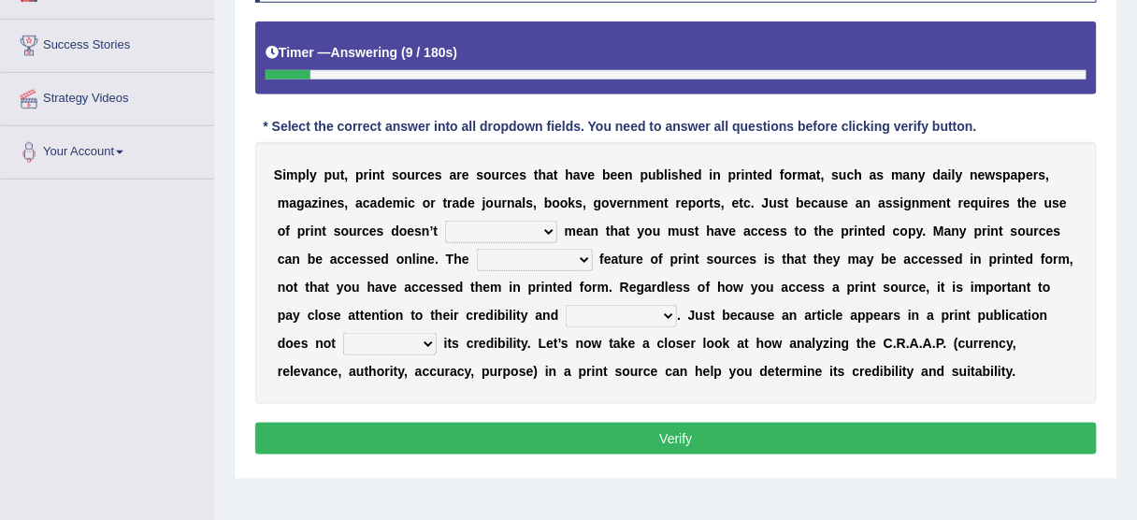
click at [492, 227] on select "necessarily aggressively momentously indecisively" at bounding box center [501, 232] width 112 height 22
select select "necessarily"
click at [445, 221] on select "necessarily aggressively momentously indecisively" at bounding box center [501, 232] width 112 height 22
click at [498, 257] on select "brainwashing distinguishing refurbishing establishing" at bounding box center [535, 260] width 116 height 22
click at [477, 249] on select "brainwashing distinguishing refurbishing establishing" at bounding box center [535, 260] width 116 height 22
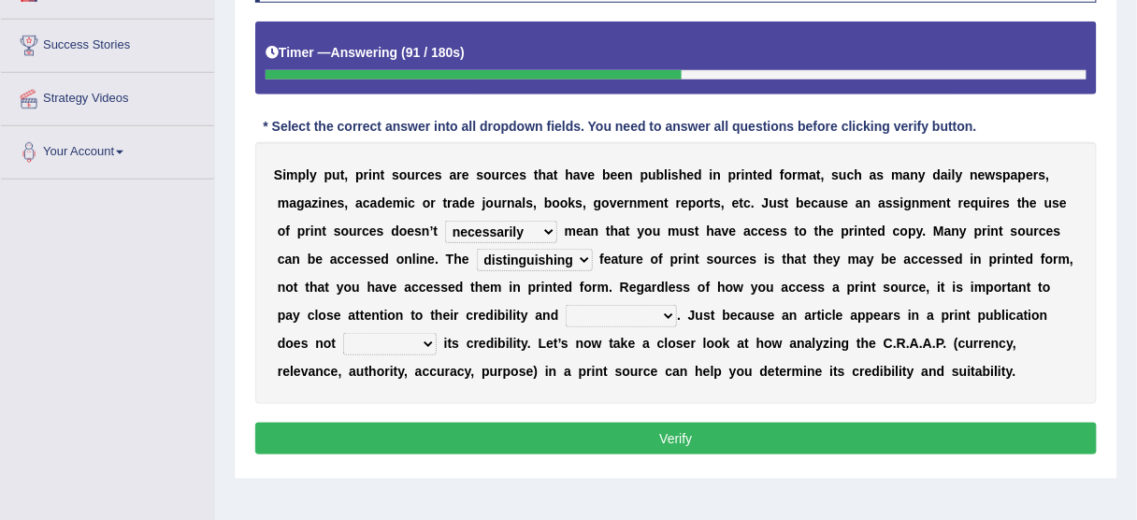
click at [539, 252] on select "brainwashing distinguishing refurbishing establishing" at bounding box center [535, 260] width 116 height 22
select select "establishing"
click at [477, 249] on select "brainwashing distinguishing refurbishing establishing" at bounding box center [535, 260] width 116 height 22
click at [633, 309] on select "compatibility conductibility susceptibility reliability" at bounding box center [621, 316] width 111 height 22
click at [418, 347] on select "reassure ensure issue ensue" at bounding box center [389, 344] width 93 height 22
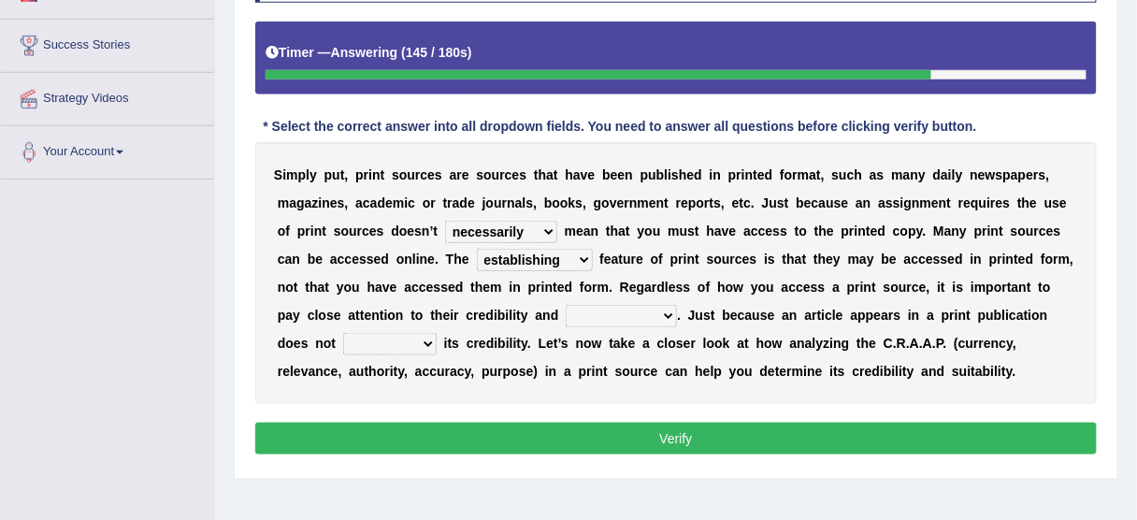
select select "ensure"
click at [343, 333] on select "reassure ensure issue ensue" at bounding box center [389, 344] width 93 height 22
click at [597, 305] on select "compatibility conductibility susceptibility reliability" at bounding box center [621, 316] width 111 height 22
select select "reliability"
click at [566, 305] on select "compatibility conductibility susceptibility reliability" at bounding box center [621, 316] width 111 height 22
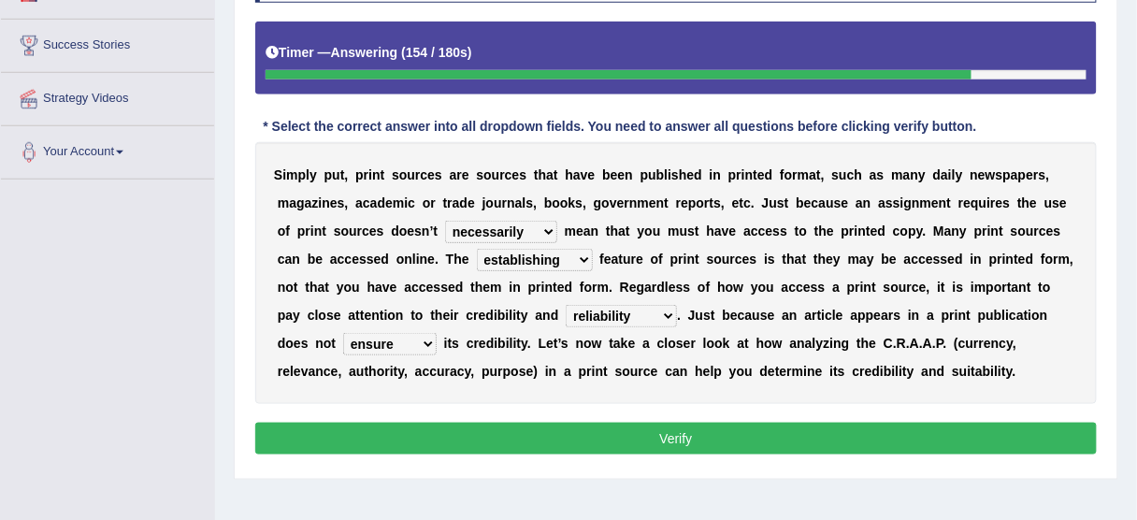
click at [580, 437] on button "Verify" at bounding box center [675, 439] width 841 height 32
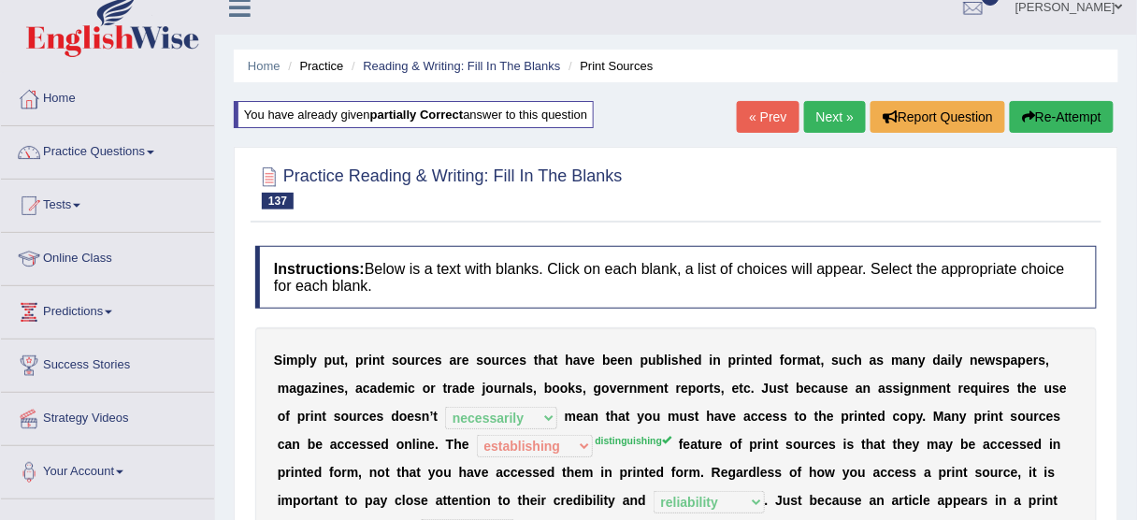
scroll to position [0, 0]
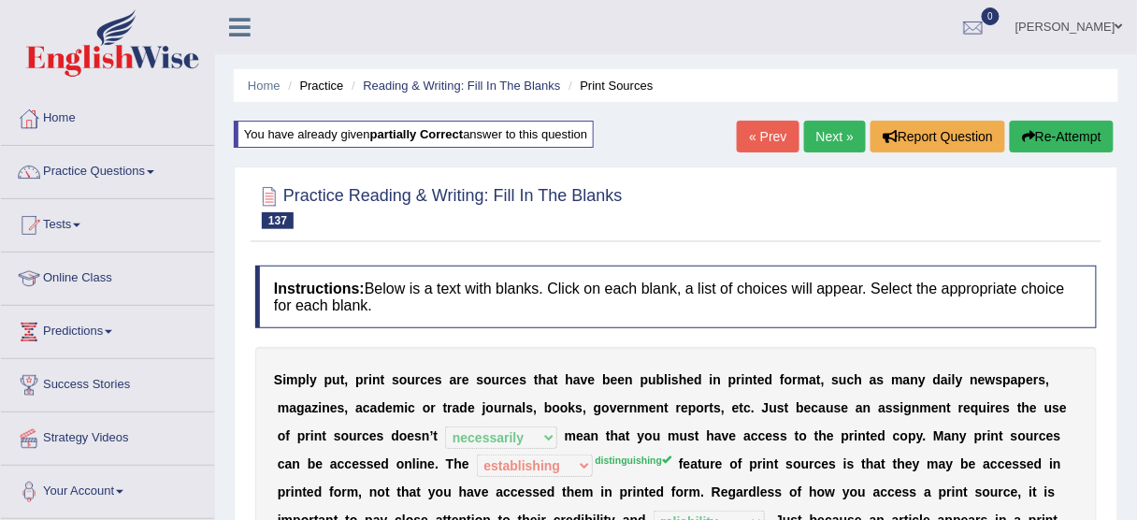
click at [776, 116] on div "Home Practice Reading & Writing: Fill In The Blanks Print Sources You have alre…" at bounding box center [676, 467] width 922 height 935
click at [769, 133] on link "« Prev" at bounding box center [768, 137] width 62 height 32
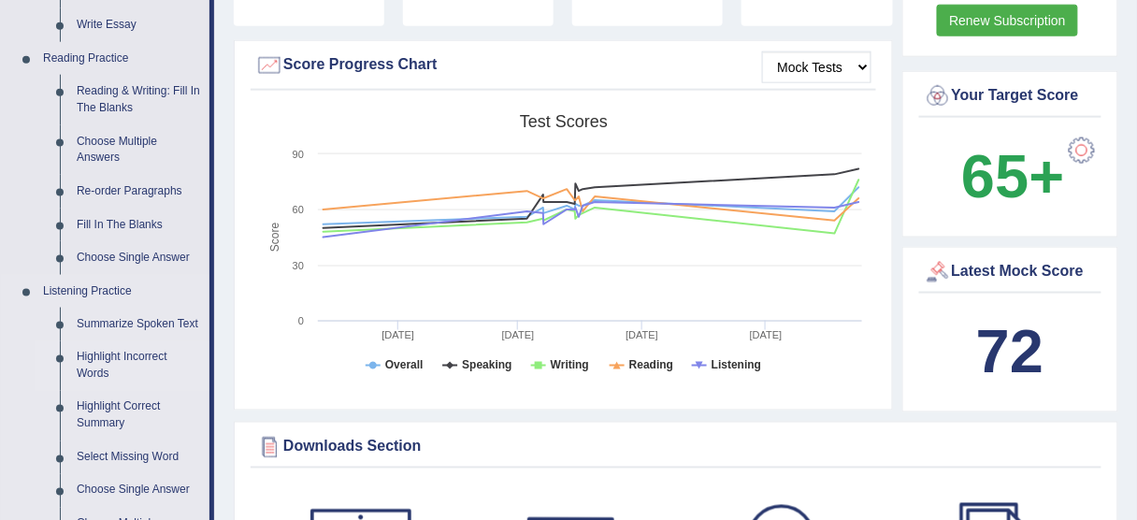
scroll to position [449, 0]
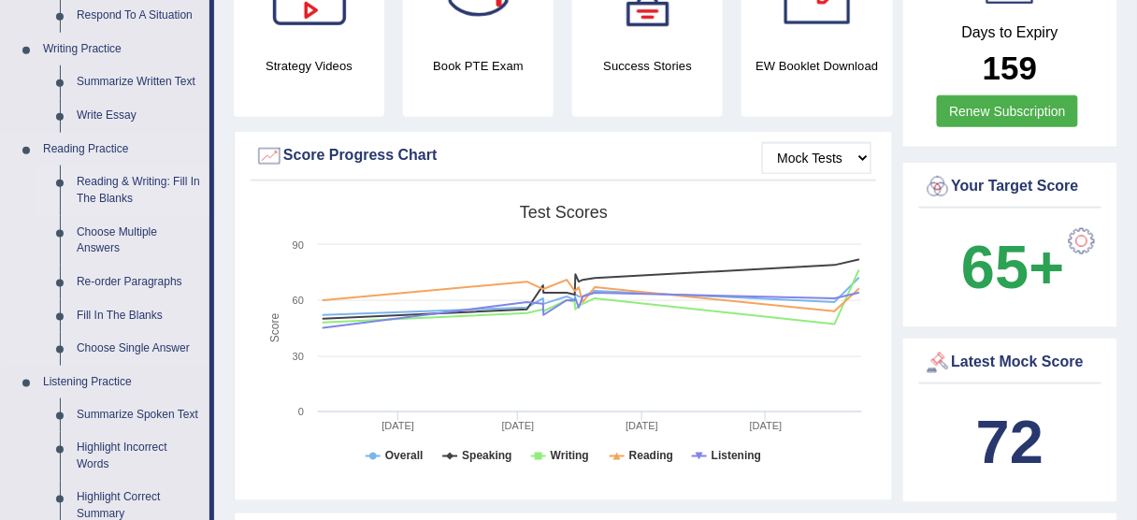
click at [111, 183] on link "Reading & Writing: Fill In The Blanks" at bounding box center [138, 190] width 141 height 50
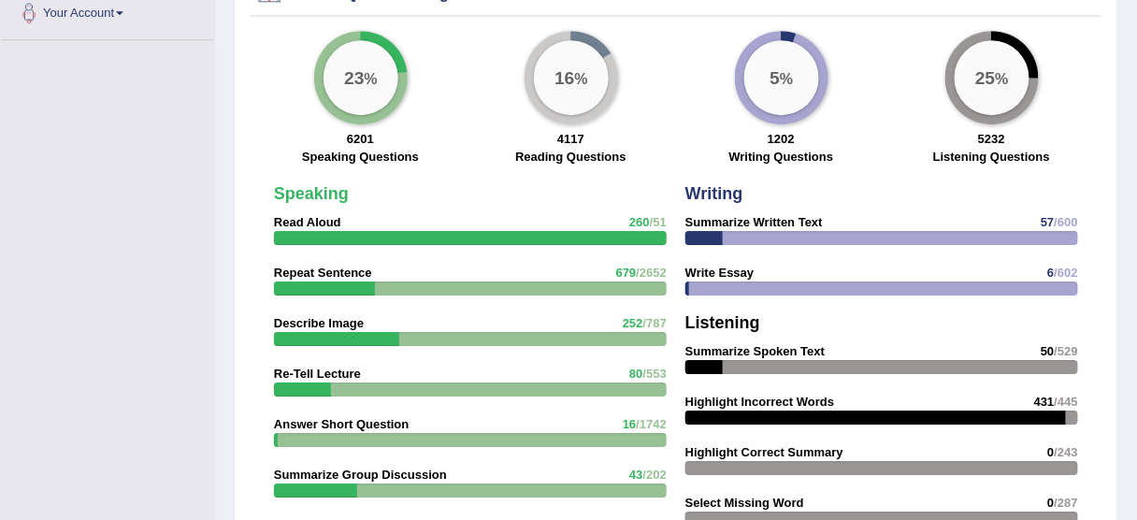
scroll to position [1445, 0]
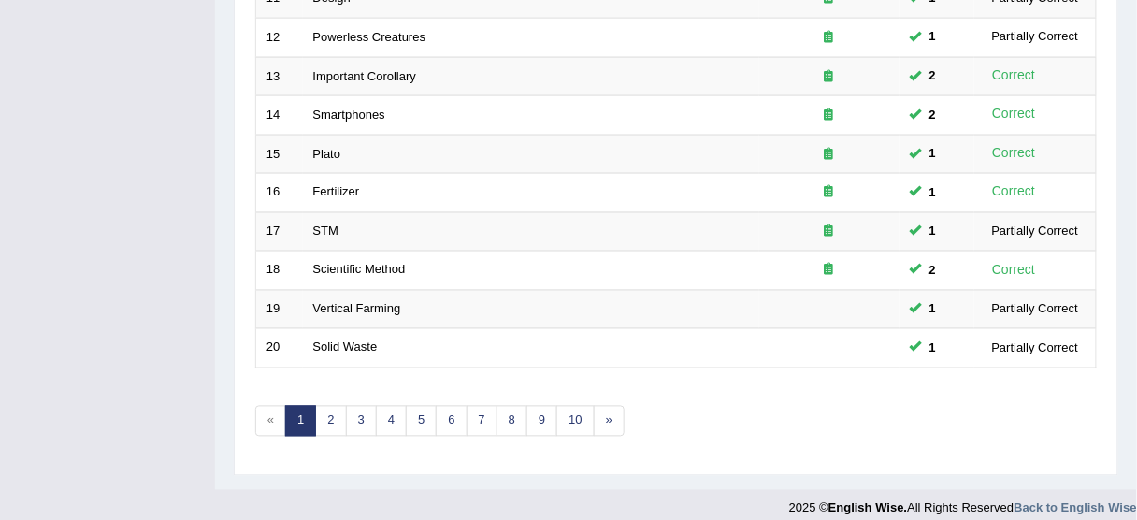
scroll to position [710, 0]
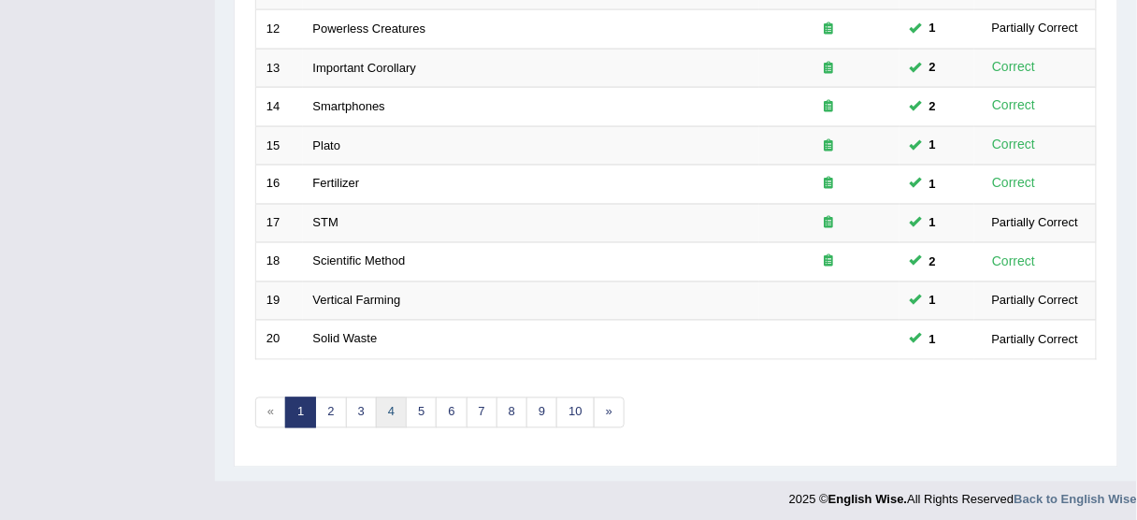
click at [393, 406] on link "4" at bounding box center [391, 412] width 31 height 31
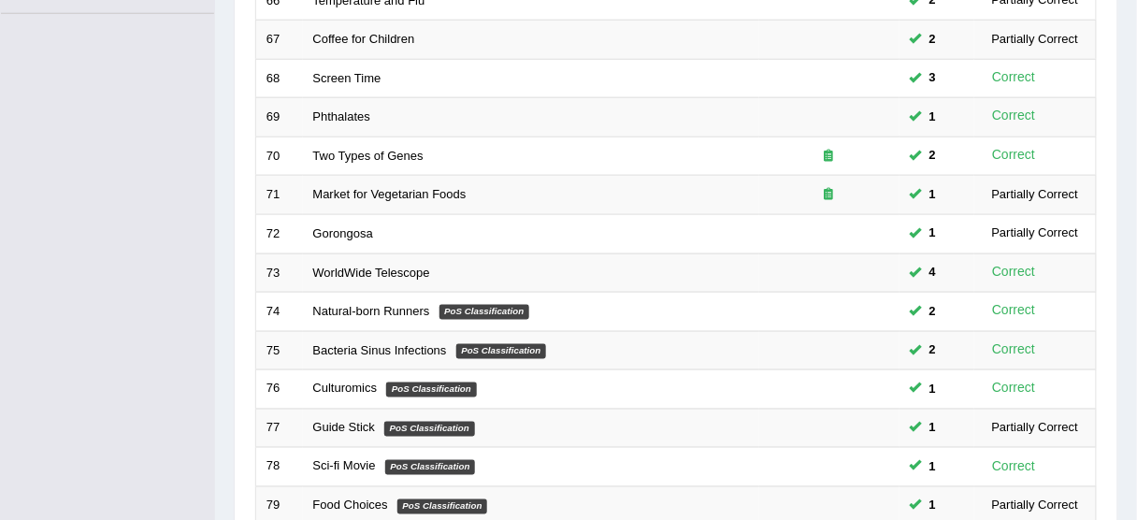
scroll to position [710, 0]
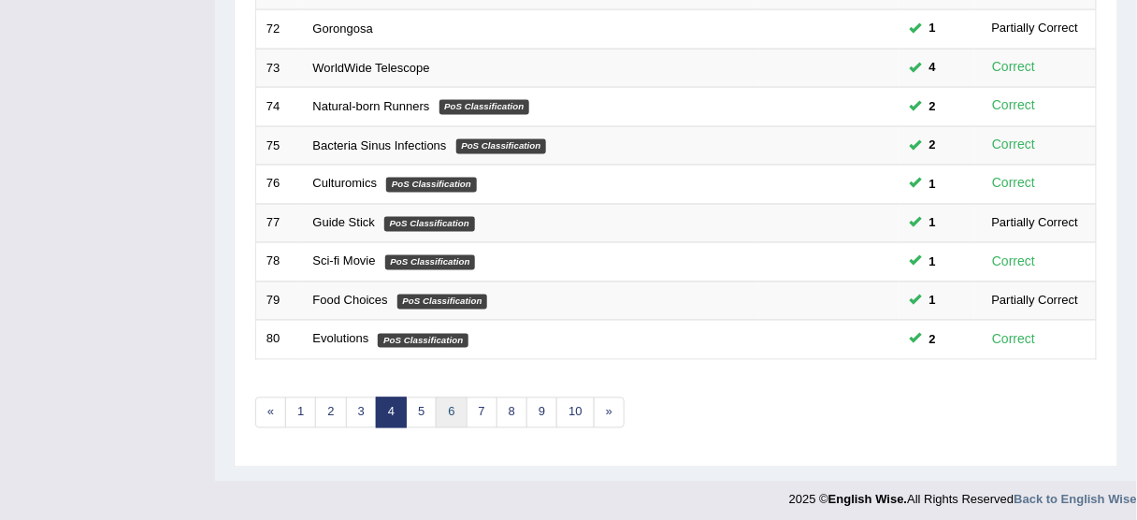
click at [445, 401] on link "6" at bounding box center [451, 412] width 31 height 31
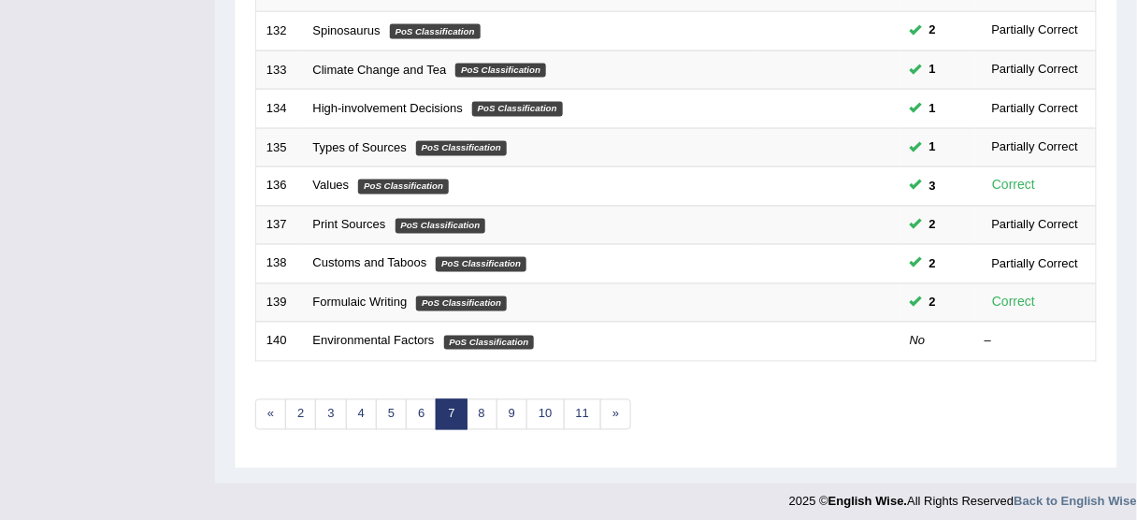
scroll to position [710, 0]
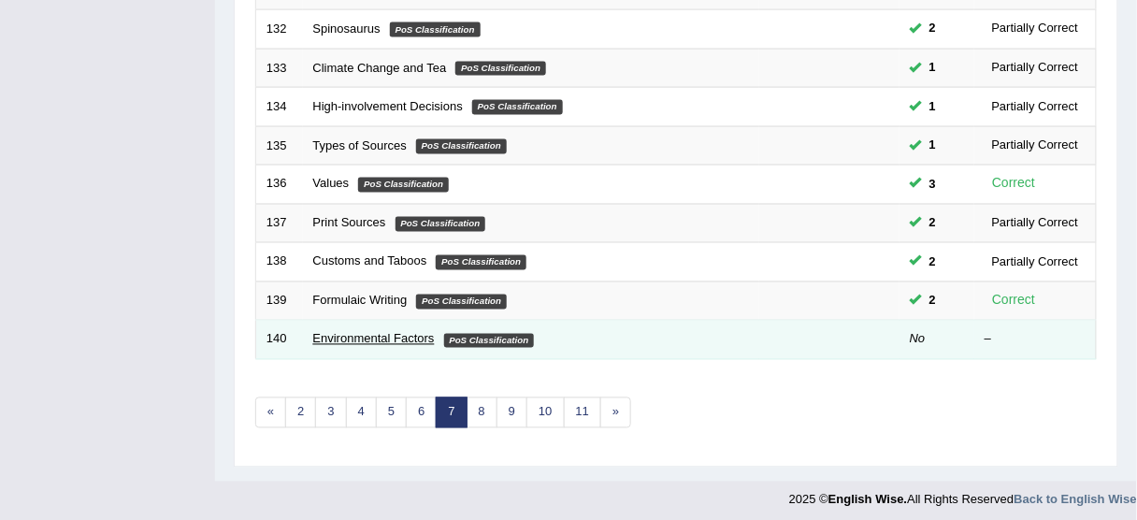
click at [318, 332] on link "Environmental Factors" at bounding box center [374, 339] width 122 height 14
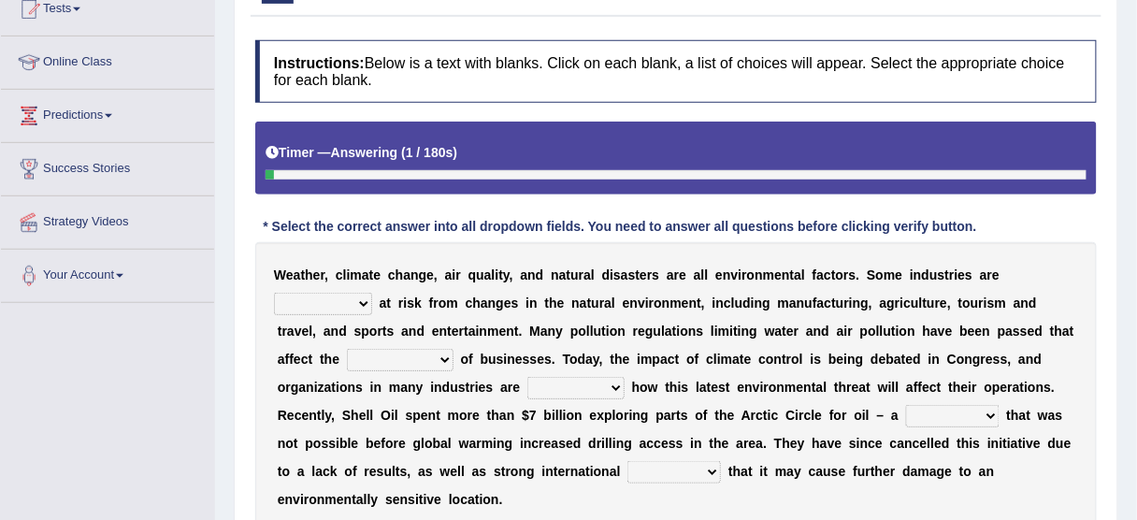
scroll to position [224, 0]
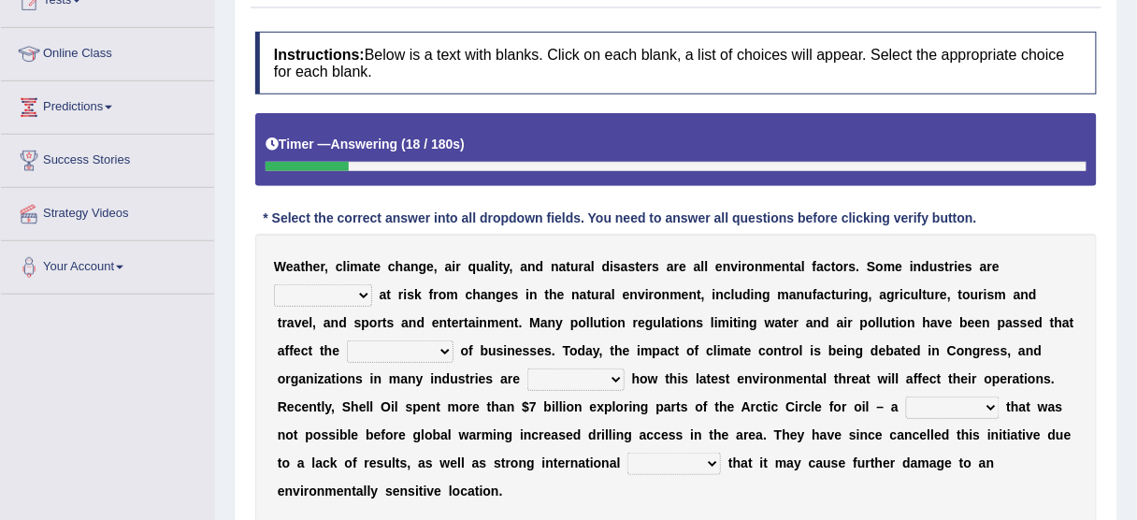
click at [357, 292] on select "necessarily remotely spatially especially" at bounding box center [323, 295] width 98 height 22
select select "especially"
click at [274, 284] on select "necessarily remotely spatially especially" at bounding box center [323, 295] width 98 height 22
click at [409, 340] on select "deterioration decoration operation transaction" at bounding box center [400, 351] width 107 height 22
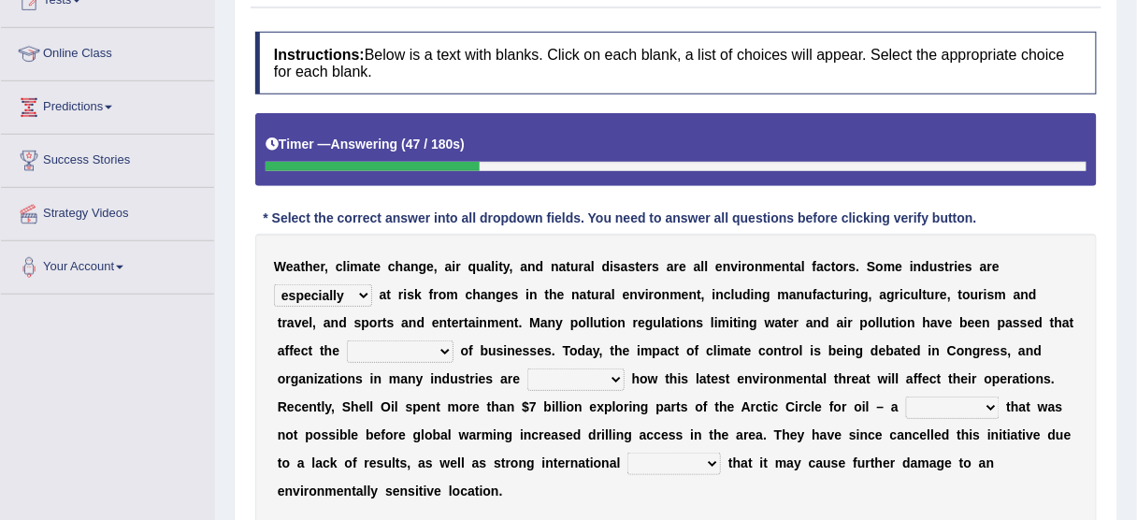
click at [414, 345] on select "deterioration decoration operation transaction" at bounding box center [400, 351] width 107 height 22
click at [425, 345] on select "deterioration decoration operation transaction" at bounding box center [400, 351] width 107 height 22
click at [428, 348] on select "deterioration decoration operation transaction" at bounding box center [400, 351] width 107 height 22
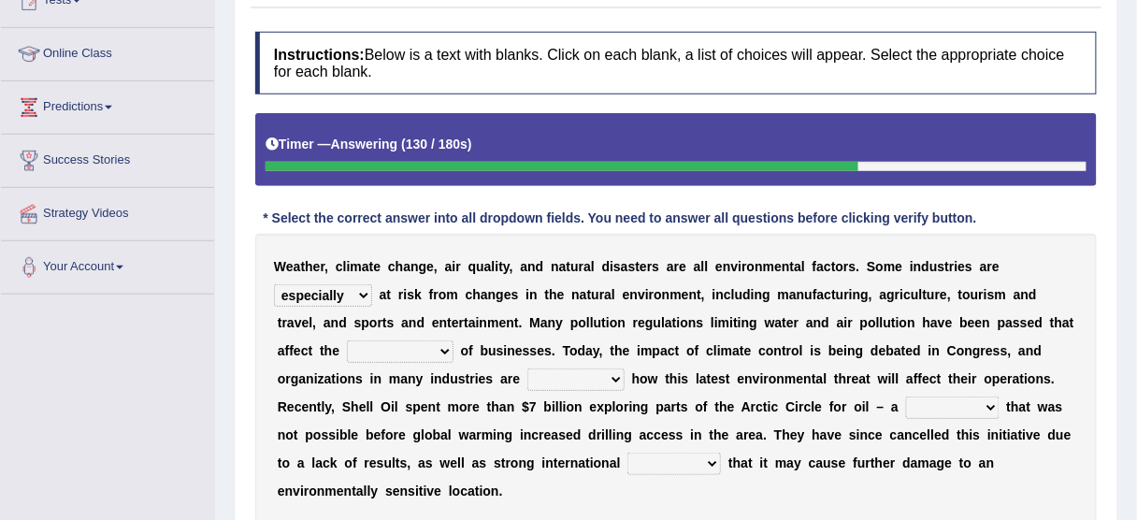
select select "operation"
click at [347, 340] on select "deterioration decoration operation transaction" at bounding box center [400, 351] width 107 height 22
click at [398, 343] on select "deterioration decoration operation transaction" at bounding box center [400, 351] width 107 height 22
click at [573, 380] on select "discerning concerning concerned discerned" at bounding box center [575, 379] width 97 height 22
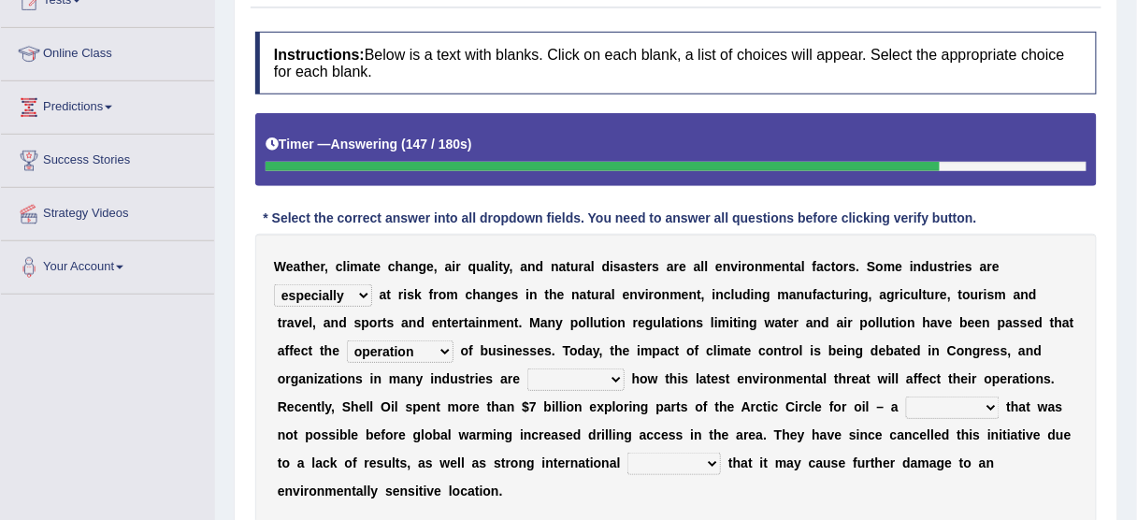
click at [527, 368] on select "discerning concerning concerned discerned" at bounding box center [575, 379] width 97 height 22
click at [578, 368] on select "discerning concerning concerned discerned" at bounding box center [575, 379] width 97 height 22
select select "concerning"
click at [527, 368] on select "discerning concerning concerned discerned" at bounding box center [575, 379] width 97 height 22
click at [935, 405] on select "vulture motion motive venture" at bounding box center [952, 407] width 93 height 22
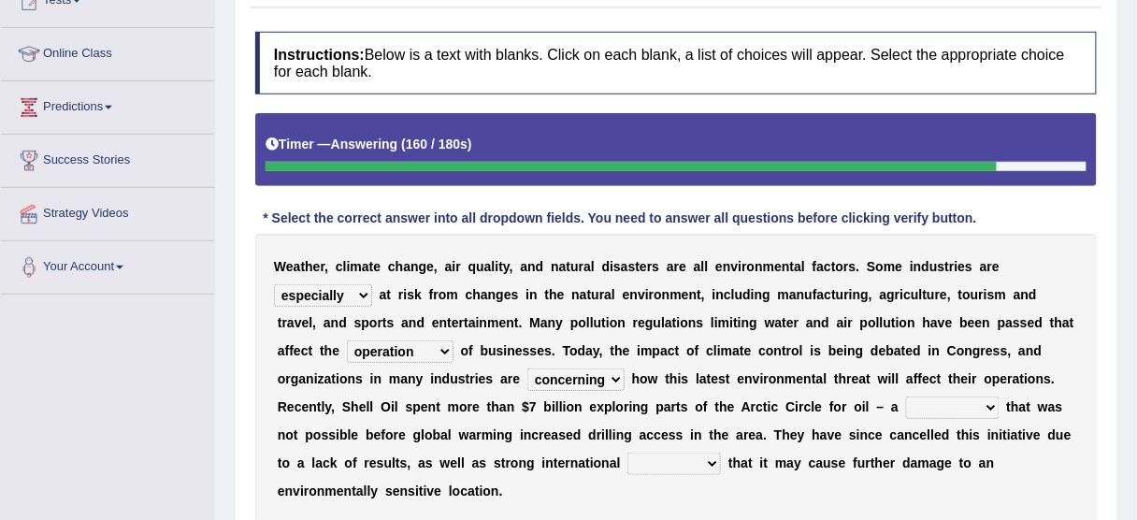
select select "motive"
click at [906, 396] on select "vulture motion motive venture" at bounding box center [952, 407] width 93 height 22
click at [707, 460] on select "detests digests protests contests" at bounding box center [673, 464] width 93 height 22
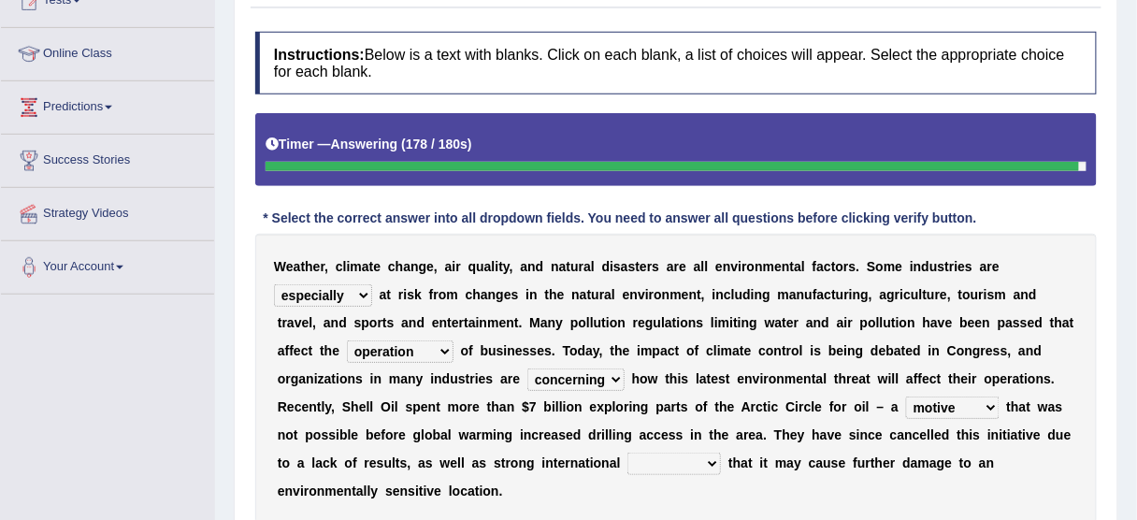
select select "digests"
click at [627, 453] on select "detests digests protests contests" at bounding box center [673, 464] width 93 height 22
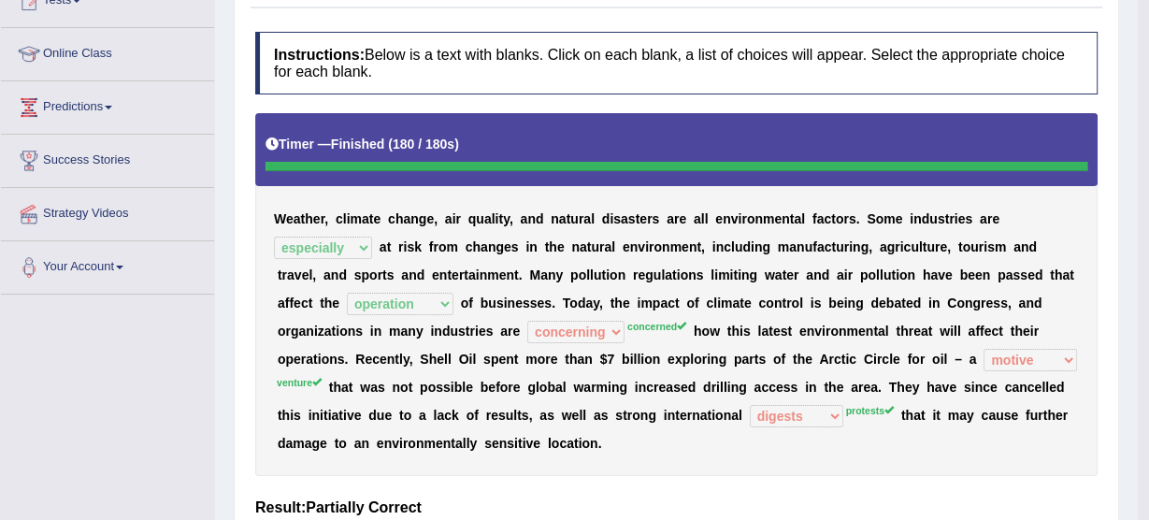
click at [669, 295] on body "Toggle navigation Home Practice Questions Speaking Practice Read Aloud Repeat S…" at bounding box center [574, 36] width 1149 height 520
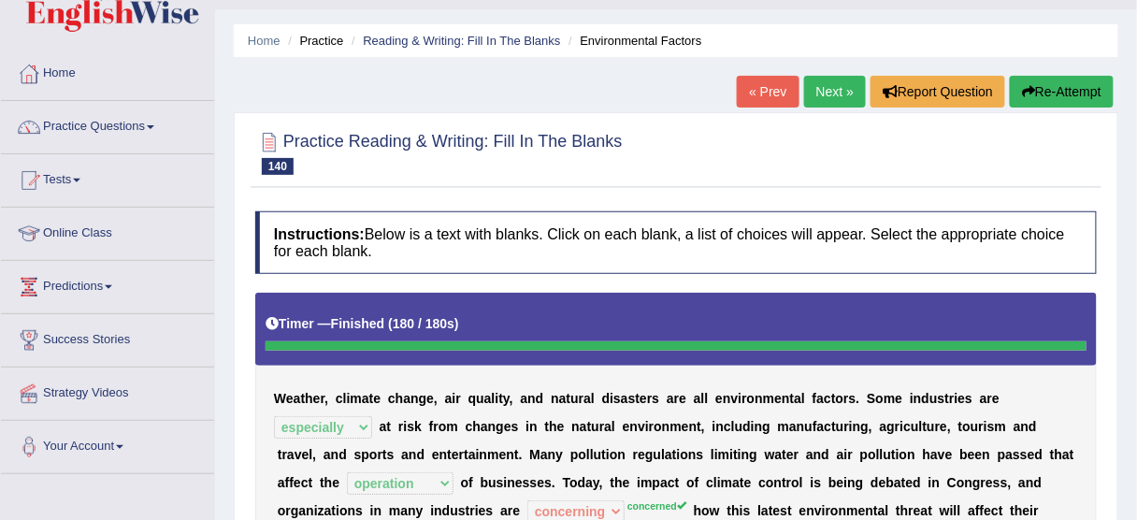
scroll to position [0, 0]
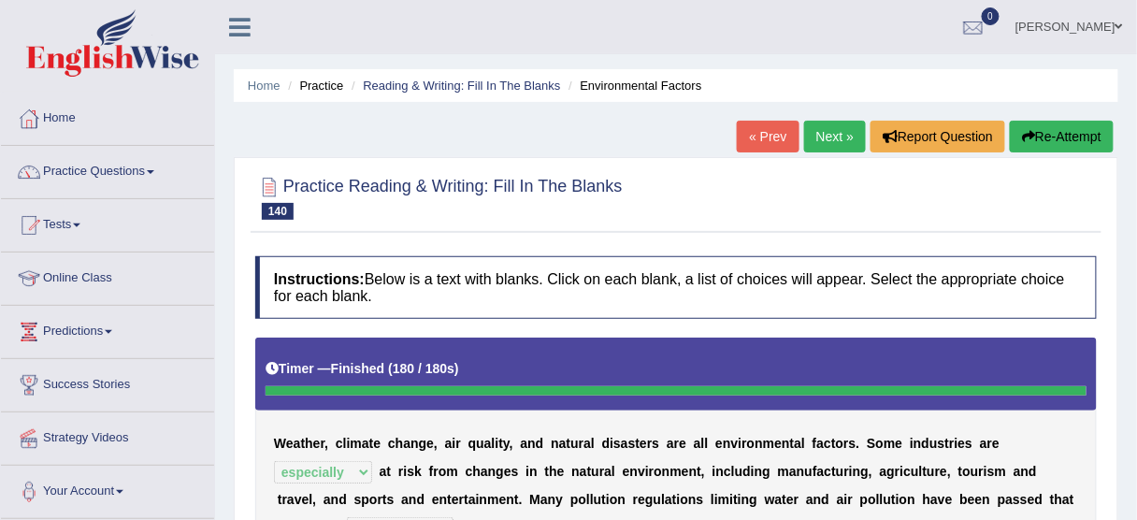
click at [824, 136] on link "Next »" at bounding box center [835, 137] width 62 height 32
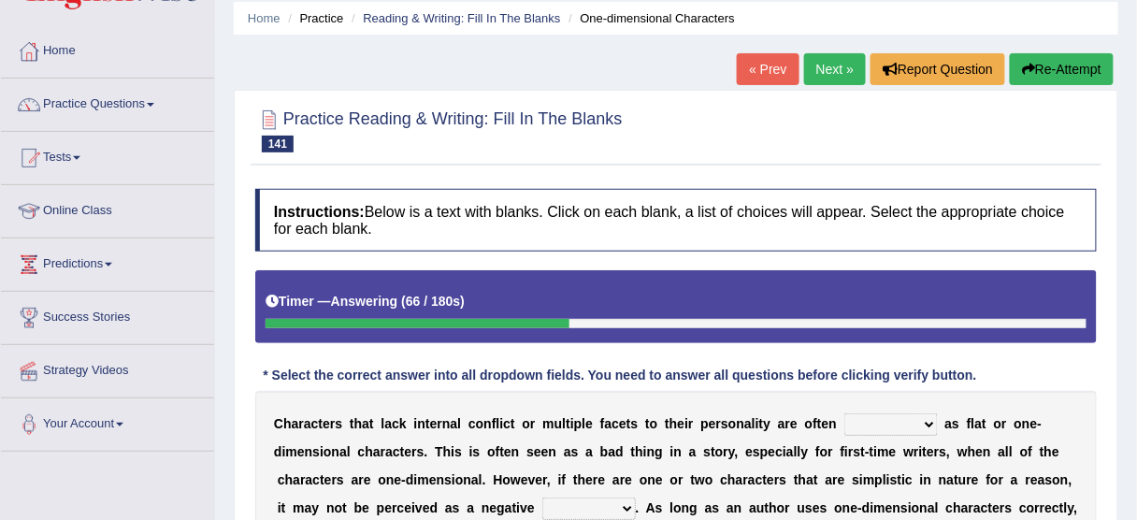
scroll to position [150, 0]
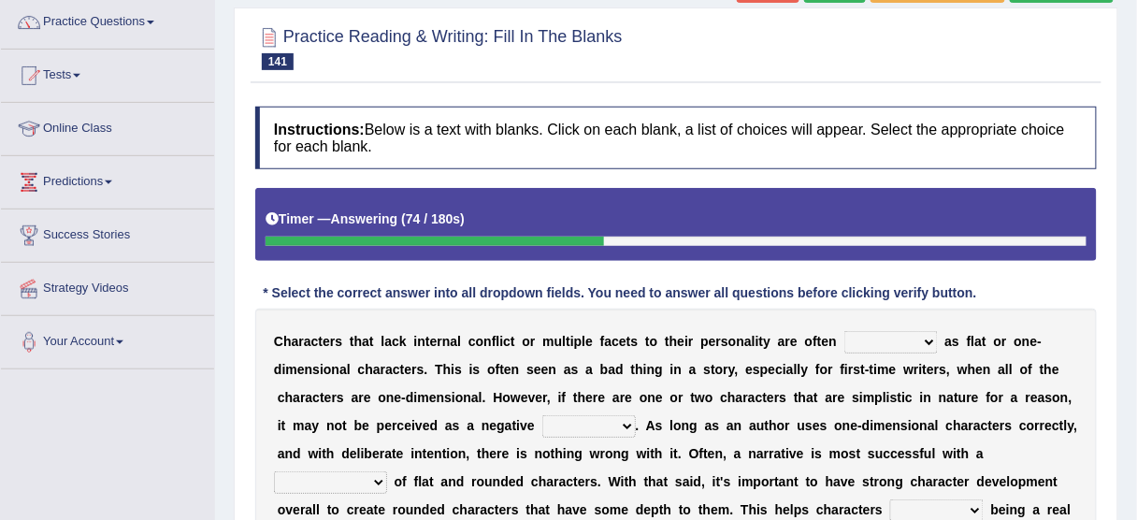
click at [915, 332] on select "enacted functioned dubbed acted" at bounding box center [890, 342] width 93 height 22
click at [620, 375] on div "C h a r a c t e r s t h a t l a c k i n t e r n a l c o n f l i c t o r m u l t…" at bounding box center [675, 454] width 841 height 290
click at [623, 369] on div "C h a r a c t e r s t h a t l a c k i n t e r n a l c o n f l i c t o r m u l t…" at bounding box center [675, 454] width 841 height 290
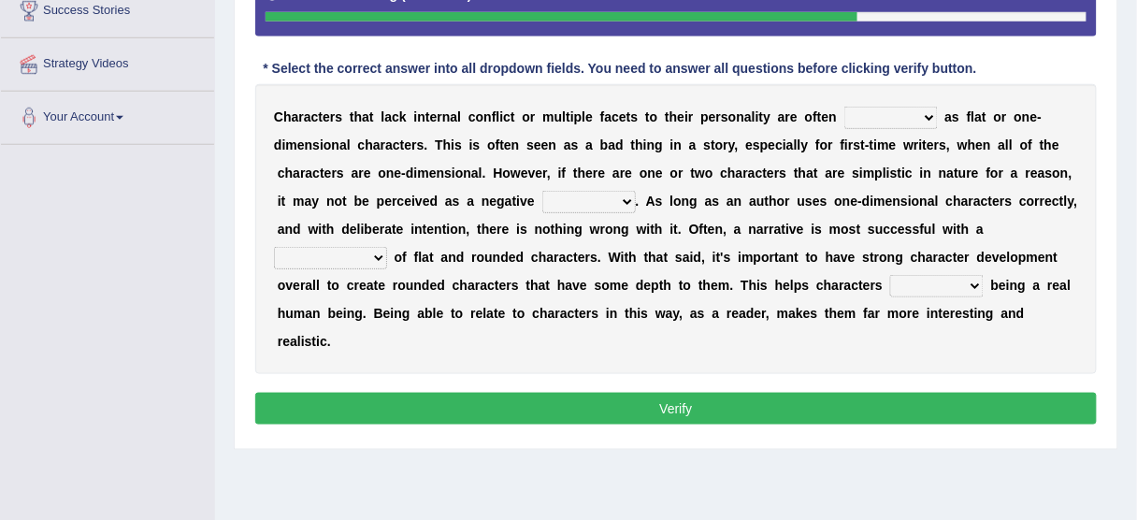
click at [863, 110] on select "enacted functioned dubbed acted" at bounding box center [890, 118] width 93 height 22
select select "functioned"
click at [844, 107] on select "enacted functioned dubbed acted" at bounding box center [890, 118] width 93 height 22
click at [614, 203] on select "mop bait audience trait" at bounding box center [588, 202] width 93 height 22
select select "audience"
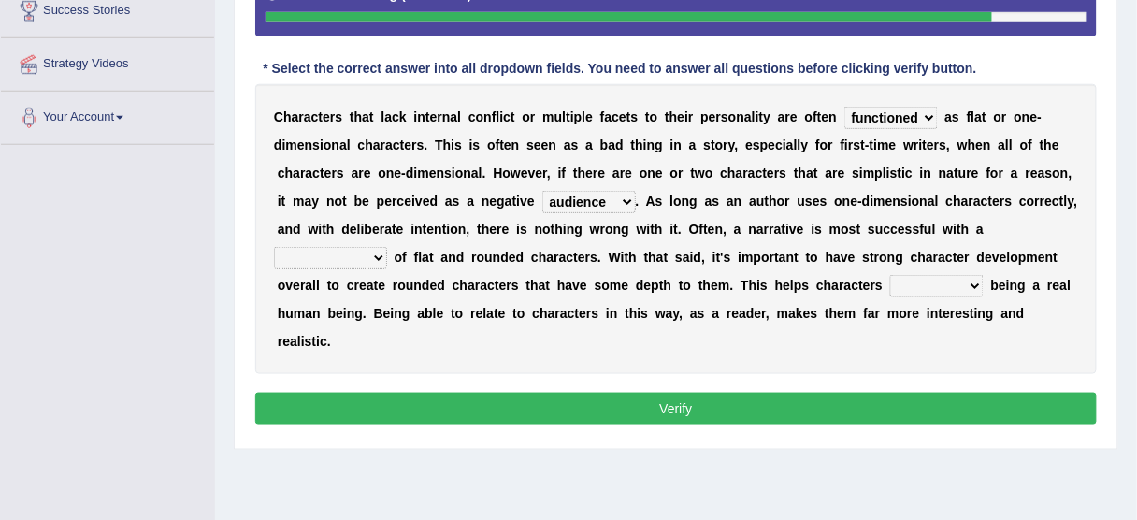
click at [542, 191] on select "mop bait audience trait" at bounding box center [588, 202] width 93 height 22
click at [363, 257] on select "rejuvenation determination inclination combination" at bounding box center [330, 258] width 113 height 22
select select "combination"
click at [274, 247] on select "rejuvenation determination inclination combination" at bounding box center [330, 258] width 113 height 22
click at [940, 279] on select "intimidate humiliate imitate instate" at bounding box center [936, 286] width 93 height 22
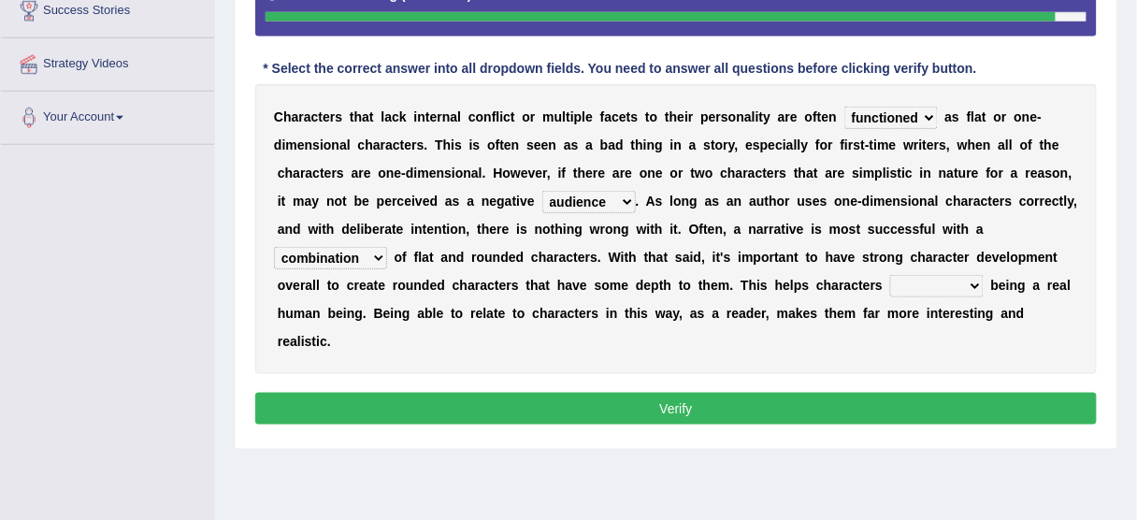
select select "imitate"
click at [890, 275] on select "intimidate humiliate imitate instate" at bounding box center [936, 286] width 93 height 22
click at [930, 293] on select "intimidate humiliate imitate instate" at bounding box center [936, 286] width 93 height 22
click at [890, 275] on select "intimidate humiliate imitate instate" at bounding box center [936, 286] width 93 height 22
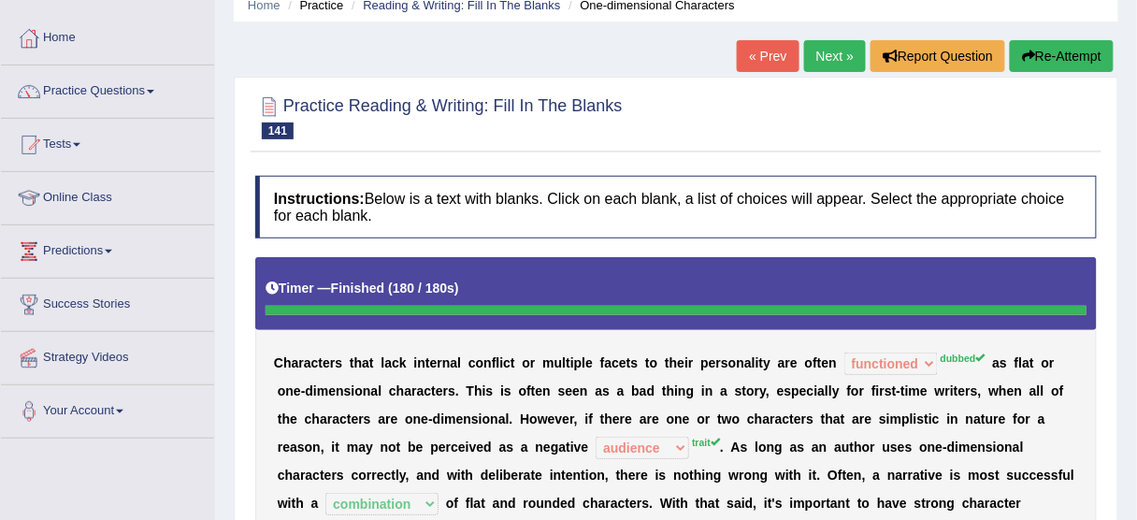
scroll to position [75, 0]
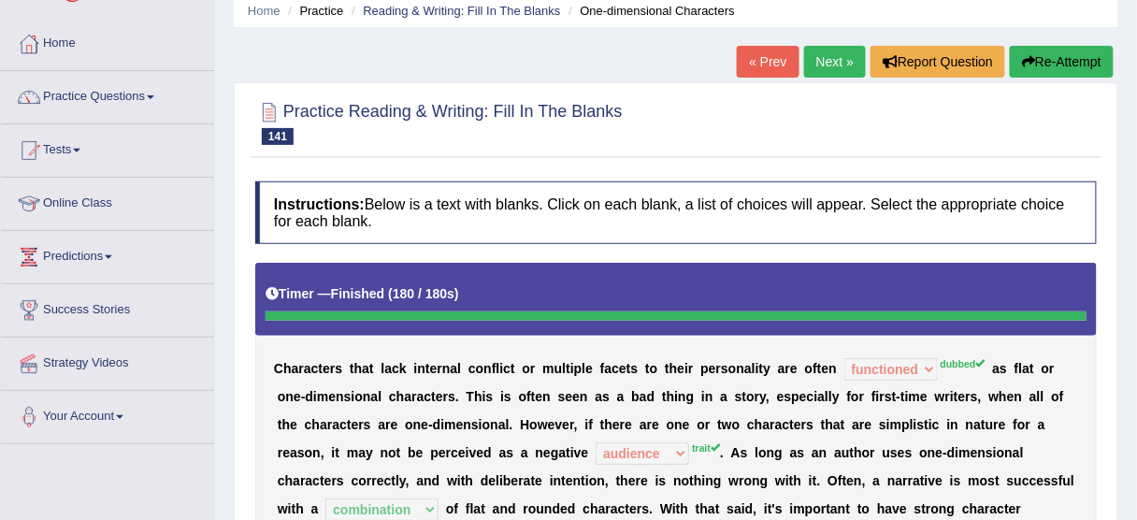
click at [841, 65] on link "Next »" at bounding box center [835, 62] width 62 height 32
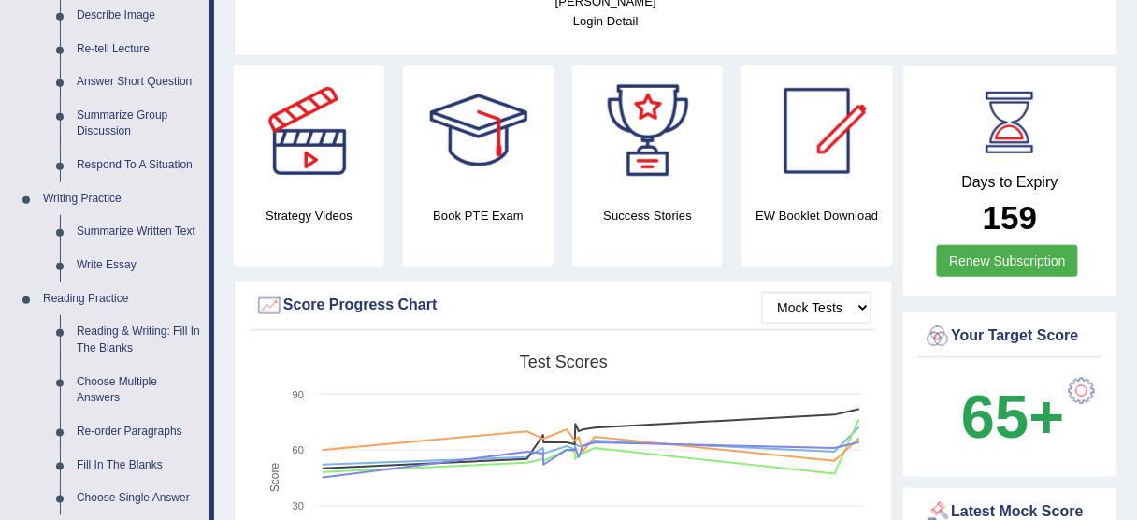
click at [127, 333] on link "Reading & Writing: Fill In The Blanks" at bounding box center [138, 340] width 141 height 50
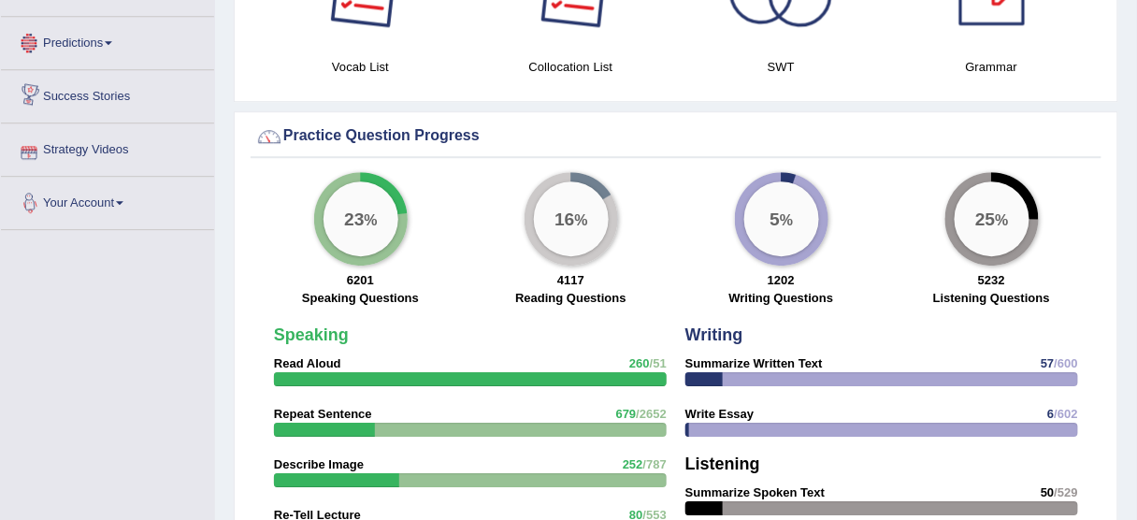
scroll to position [1295, 0]
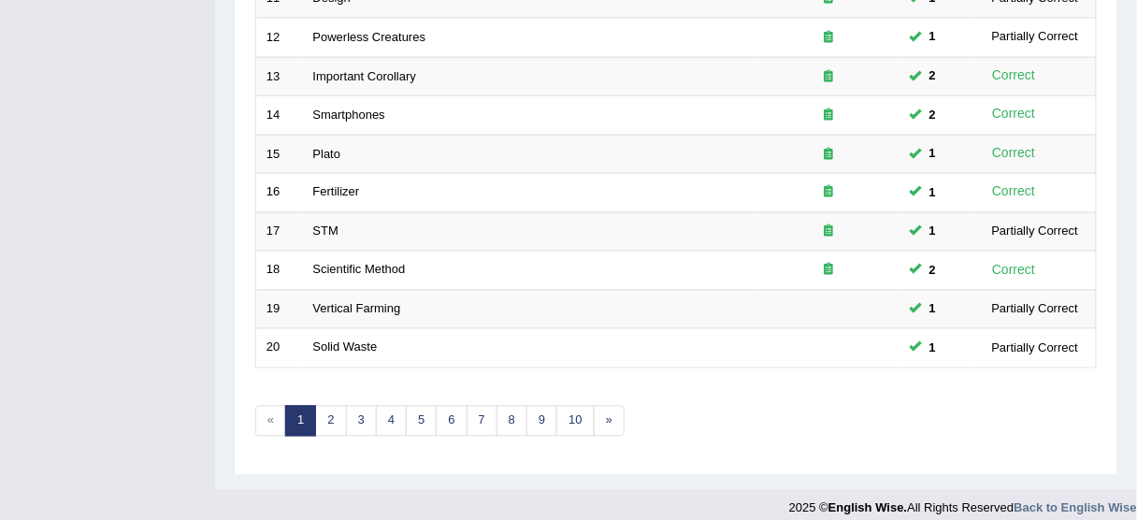
scroll to position [710, 0]
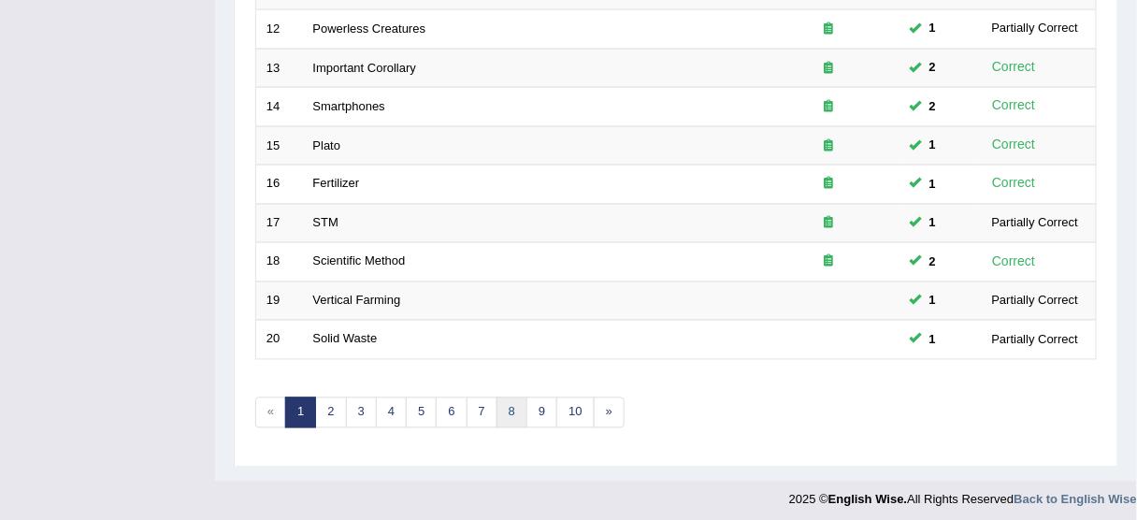
click at [502, 403] on link "8" at bounding box center [511, 412] width 31 height 31
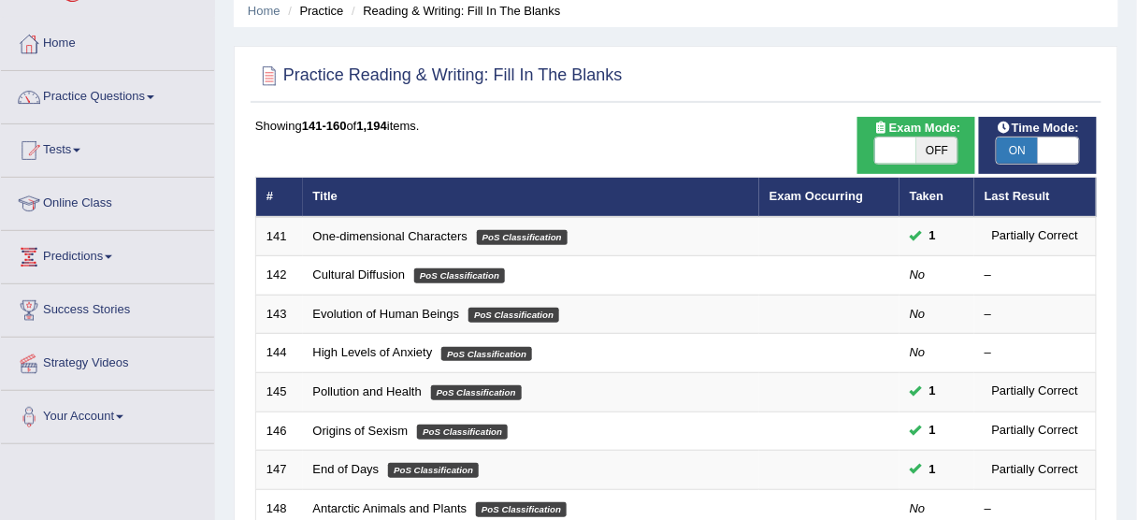
scroll to position [150, 0]
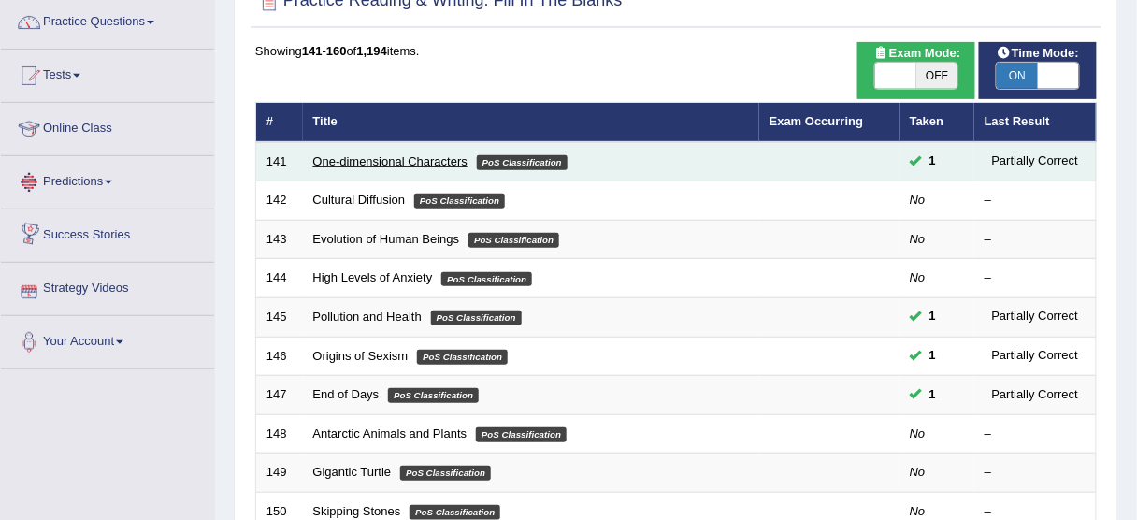
click at [357, 162] on link "One-dimensional Characters" at bounding box center [390, 161] width 154 height 14
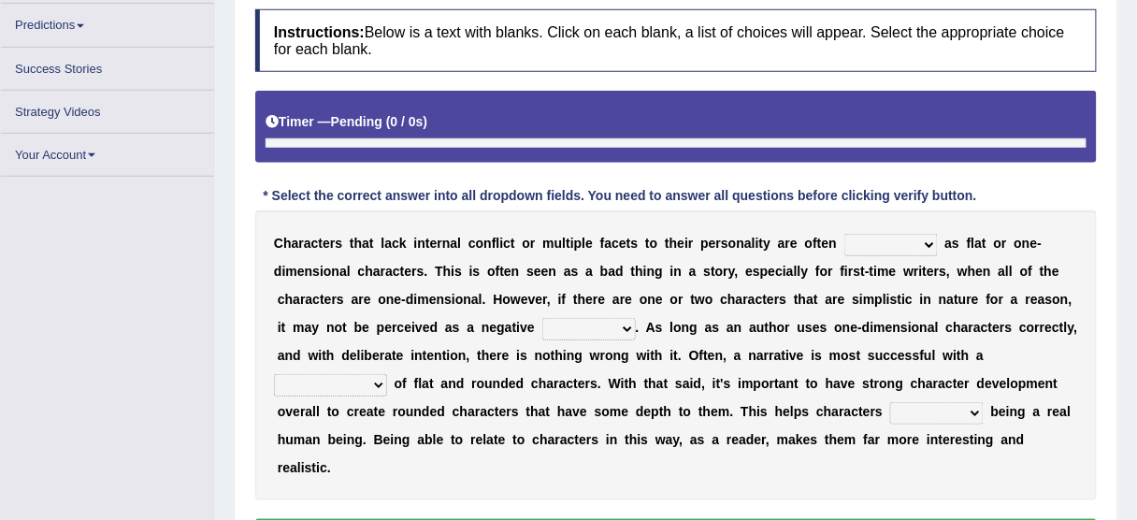
scroll to position [339, 0]
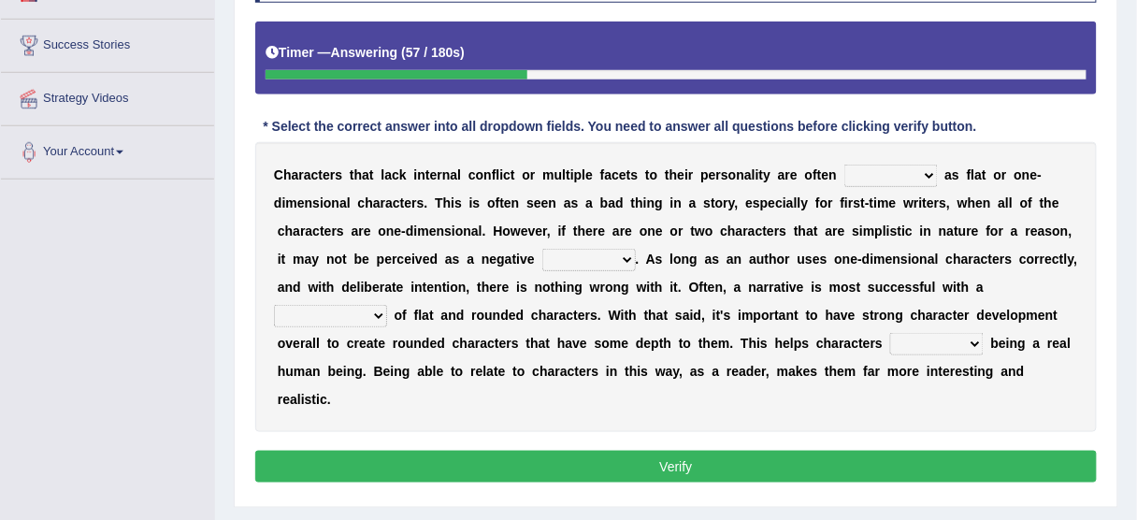
click at [880, 174] on select "enacted functioned dubbed acted" at bounding box center [890, 176] width 93 height 22
click at [888, 212] on div "C h a r a c t e r s t h a t l a c k i n t e r n a l c o n f l i c t o r m u l t…" at bounding box center [675, 287] width 841 height 290
click at [907, 176] on select "enacted functioned dubbed acted" at bounding box center [890, 176] width 93 height 22
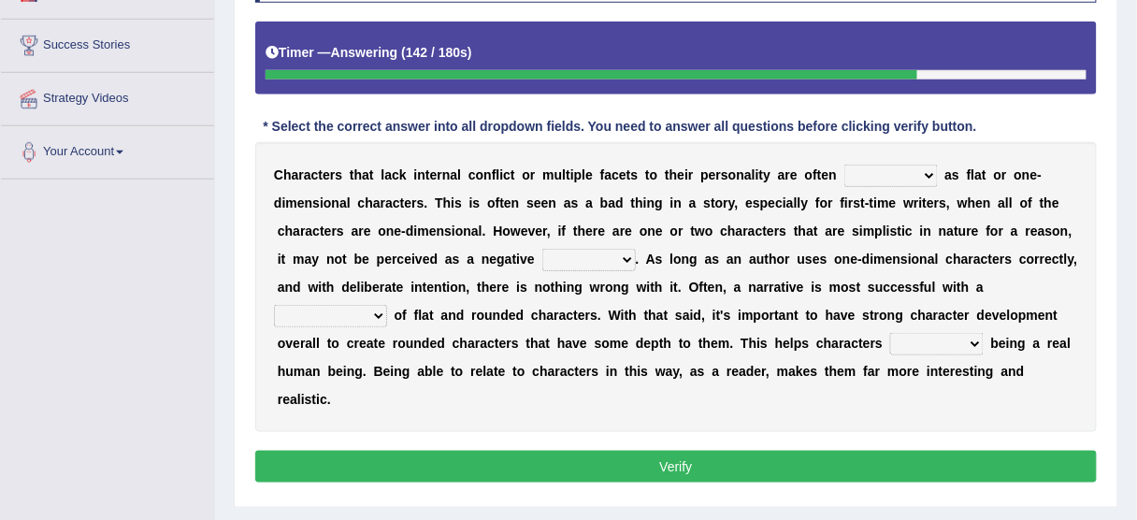
select select "functioned"
click at [844, 165] on select "enacted functioned dubbed acted" at bounding box center [890, 176] width 93 height 22
click at [624, 253] on select "mop bait audience trait" at bounding box center [588, 260] width 93 height 22
select select "trait"
click at [542, 249] on select "mop bait audience trait" at bounding box center [588, 260] width 93 height 22
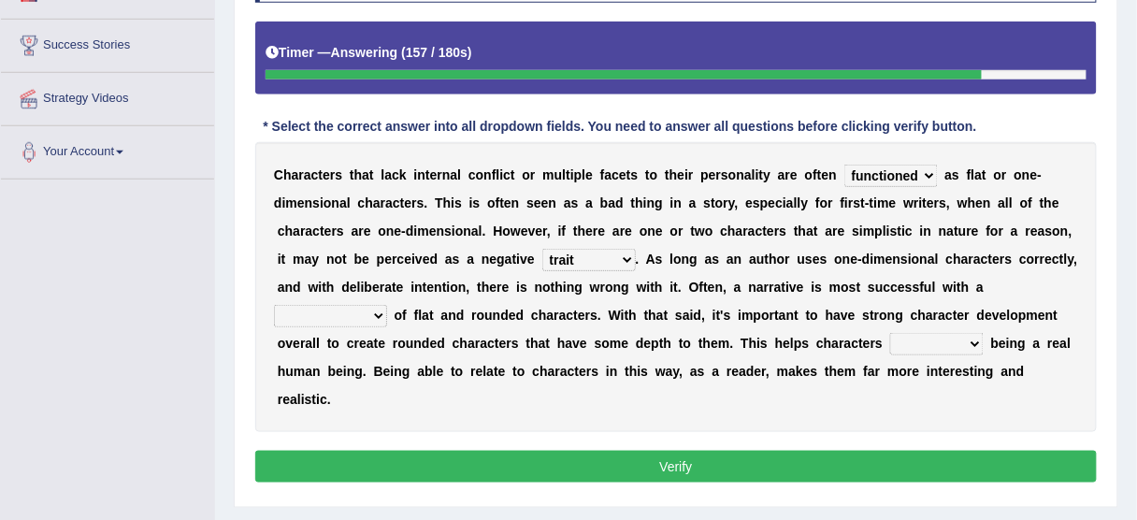
click at [593, 255] on select "mop bait audience trait" at bounding box center [588, 260] width 93 height 22
click at [369, 315] on select "rejuvenation determination inclination combination" at bounding box center [330, 316] width 113 height 22
select select "combination"
click at [274, 305] on select "rejuvenation determination inclination combination" at bounding box center [330, 316] width 113 height 22
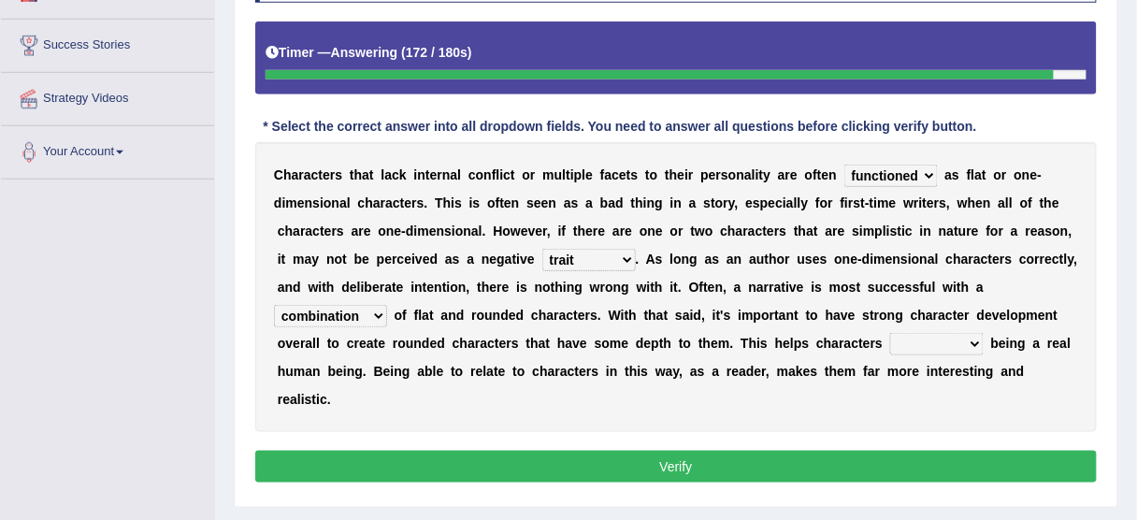
click at [950, 337] on select "intimidate humiliate imitate instate" at bounding box center [936, 344] width 93 height 22
select select "imitate"
click at [890, 333] on select "intimidate humiliate imitate instate" at bounding box center [936, 344] width 93 height 22
click at [933, 340] on select "intimidate humiliate imitate instate" at bounding box center [936, 344] width 93 height 22
click at [933, 338] on select "intimidate humiliate imitate instate" at bounding box center [936, 344] width 93 height 22
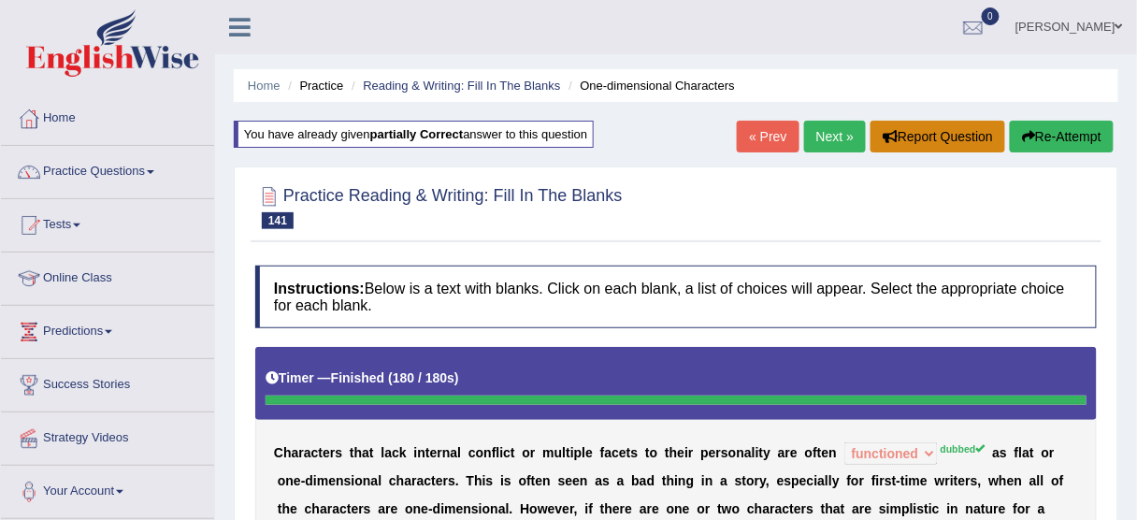
scroll to position [0, 0]
click at [831, 134] on link "Next »" at bounding box center [835, 137] width 62 height 32
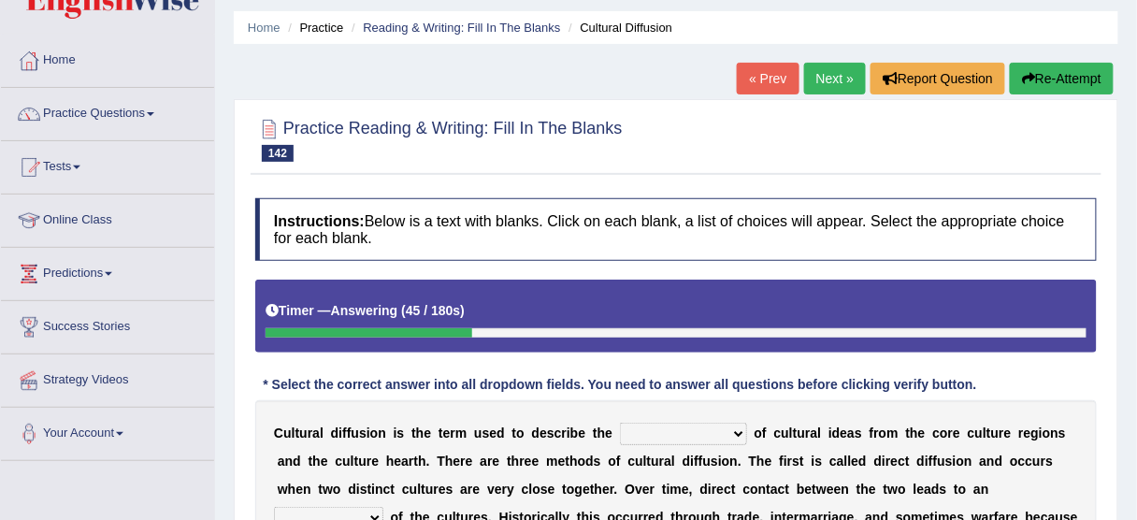
scroll to position [224, 0]
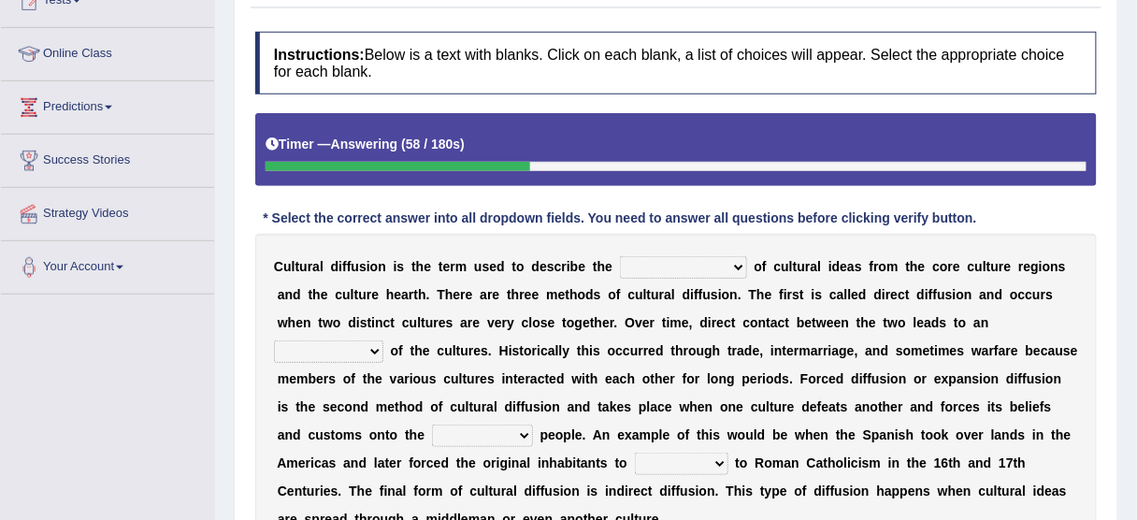
click at [711, 267] on select "fulmination accommodation spread prevention" at bounding box center [683, 267] width 127 height 22
click at [448, 271] on div "C u l t u r a l d i f f u s i o n i s t h e t e r m u s e d t o d e s c r i b e…" at bounding box center [675, 393] width 841 height 318
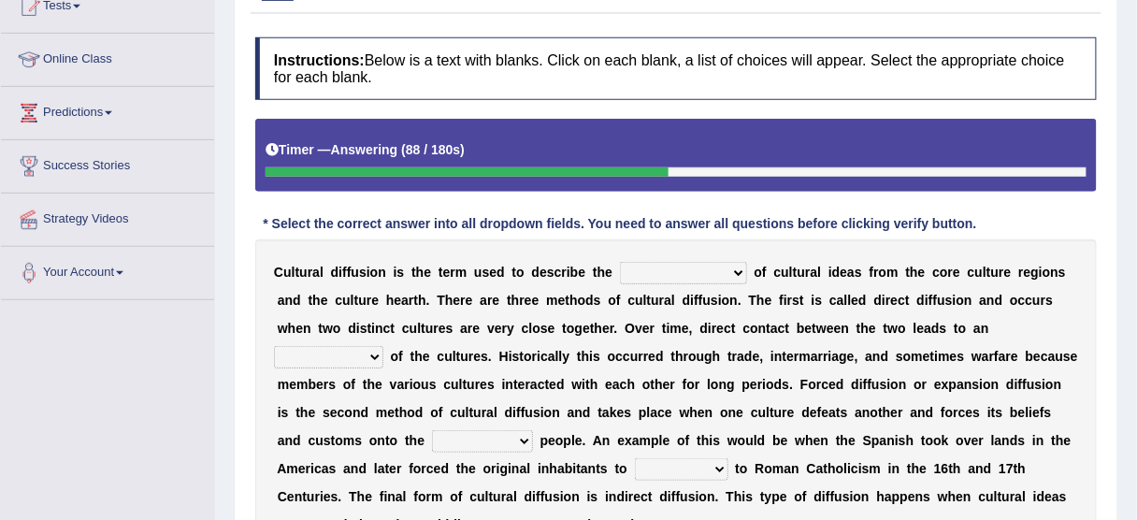
scroll to position [374, 0]
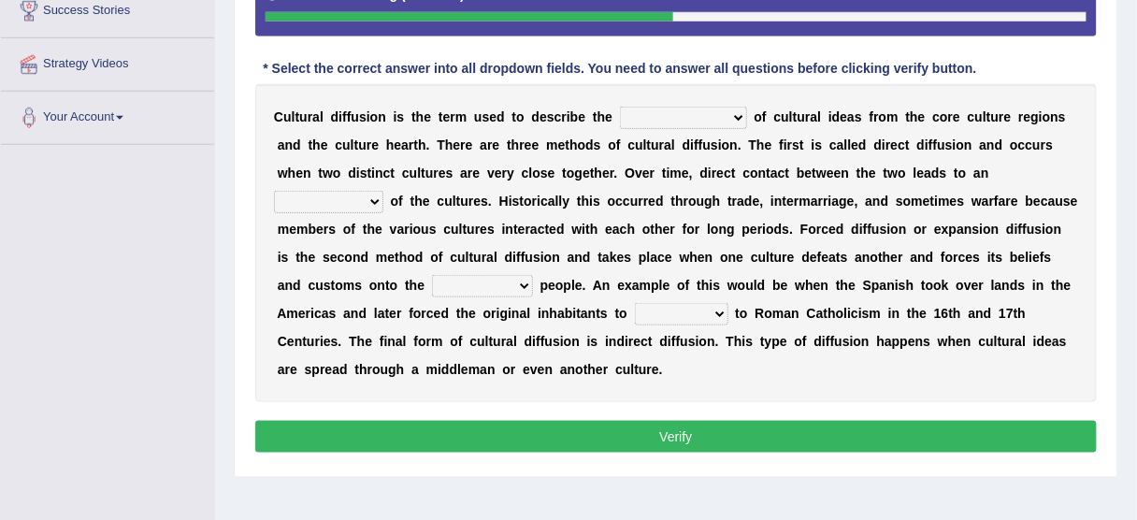
click at [723, 98] on div "C u l t u r a l d i f f u s i o n i s t h e t e r m u s e d t o d e s c r i b e…" at bounding box center [675, 243] width 841 height 318
click at [732, 122] on select "fulmination accommodation spread prevention" at bounding box center [683, 118] width 127 height 22
select select "spread"
click at [620, 107] on select "fulmination accommodation spread prevention" at bounding box center [683, 118] width 127 height 22
click at [360, 198] on select "interdiction intermittence introvert intermingling" at bounding box center [328, 202] width 109 height 22
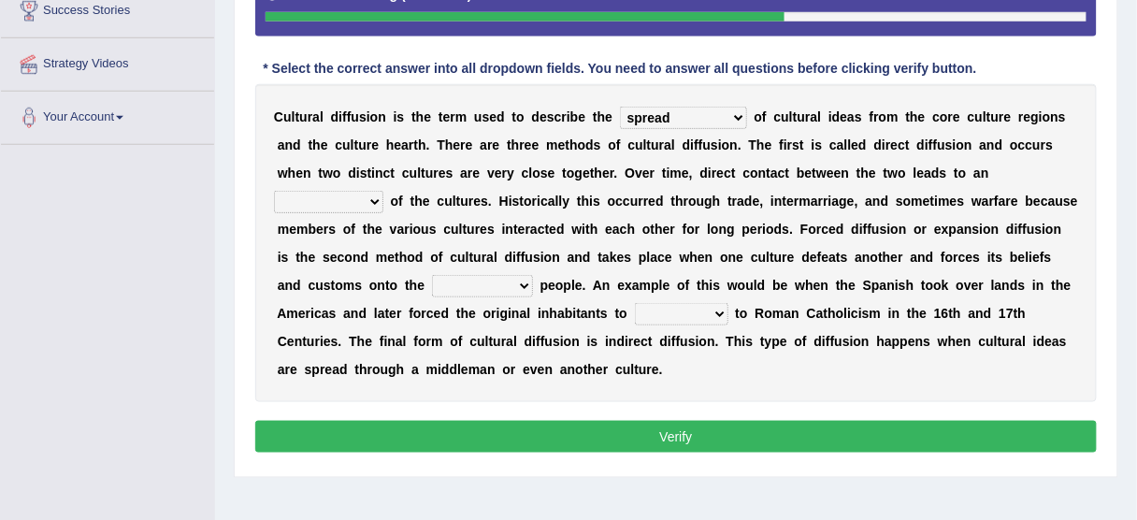
select select "interdiction"
click at [274, 191] on select "interdiction intermittence introvert intermingling" at bounding box center [328, 202] width 109 height 22
click at [339, 195] on select "interdiction intermittence introvert intermingling" at bounding box center [328, 202] width 109 height 22
click at [432, 280] on select "conquered engaged respected slaughtered" at bounding box center [482, 286] width 101 height 22
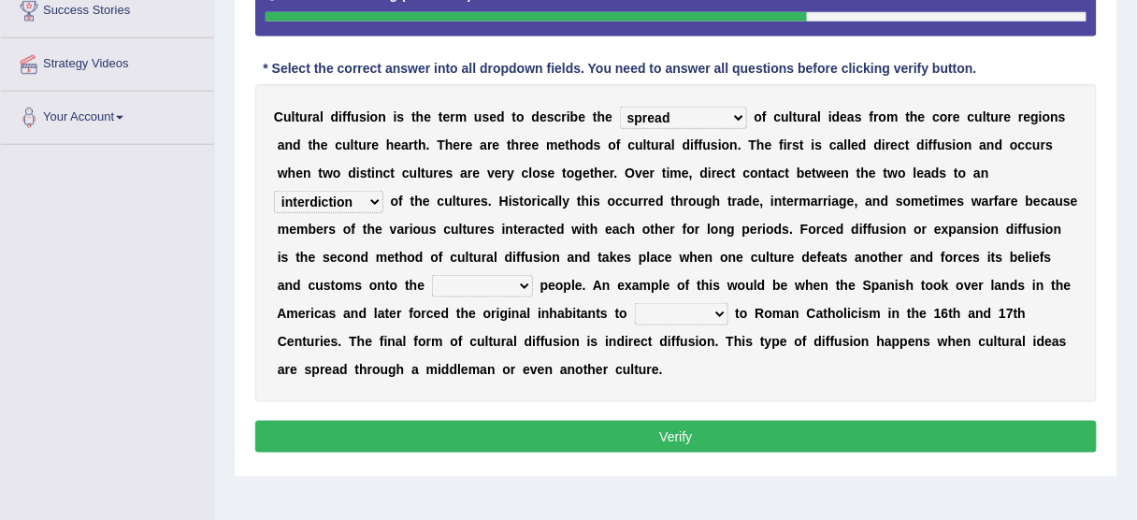
click at [432, 280] on select "conquered engaged respected slaughtered" at bounding box center [482, 286] width 101 height 22
click at [432, 275] on select "conquered engaged respected slaughtered" at bounding box center [482, 286] width 101 height 22
click at [461, 276] on select "conquered engaged respected slaughtered" at bounding box center [482, 286] width 101 height 22
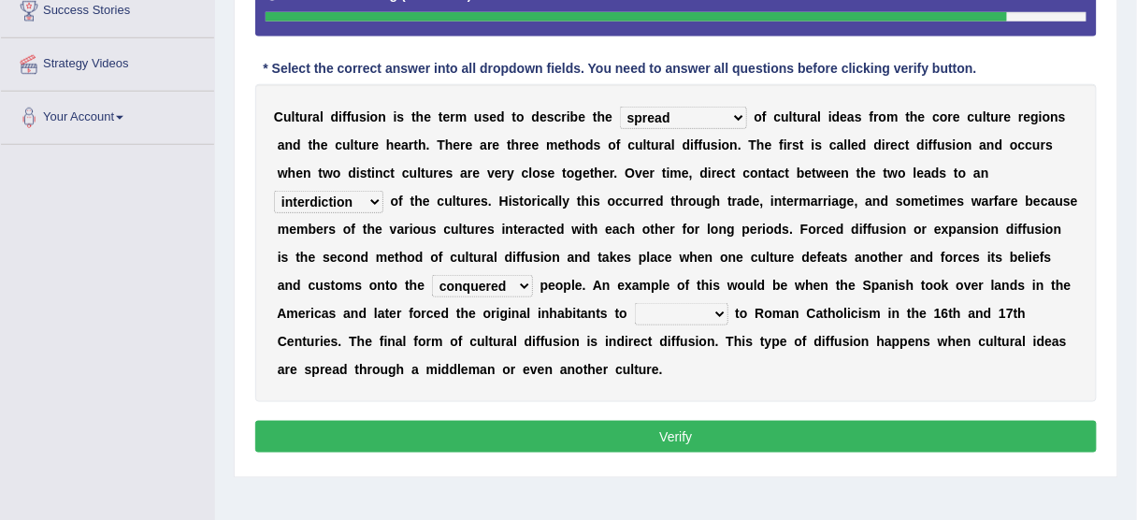
click at [687, 321] on select "reply add convert require" at bounding box center [681, 314] width 93 height 22
click at [689, 322] on select "reply add convert require" at bounding box center [681, 314] width 93 height 22
click at [482, 281] on select "conquered engaged respected slaughtered" at bounding box center [482, 286] width 101 height 22
select select "respected"
click at [432, 275] on select "conquered engaged respected slaughtered" at bounding box center [482, 286] width 101 height 22
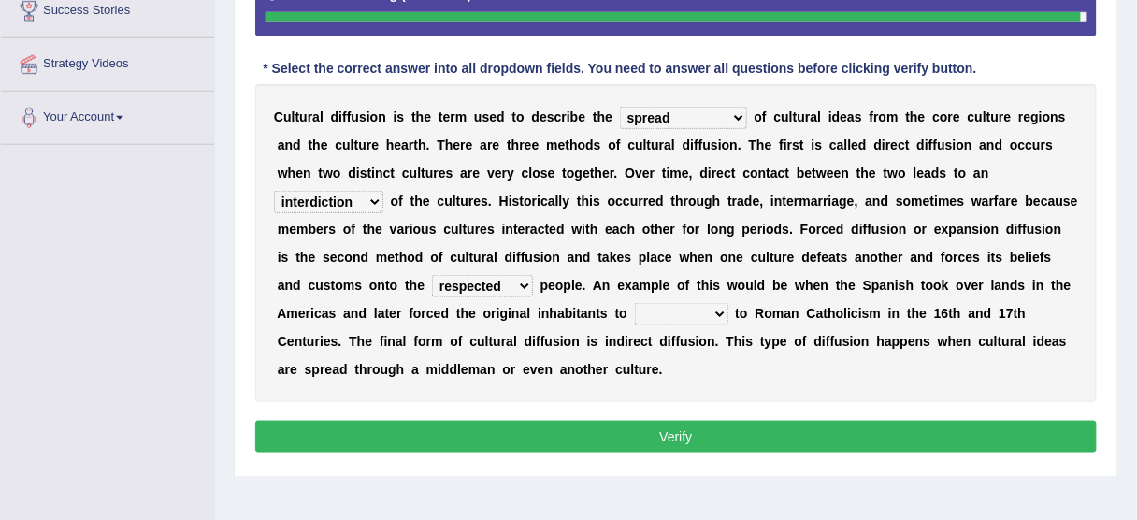
click at [466, 280] on select "conquered engaged respected slaughtered" at bounding box center [482, 286] width 101 height 22
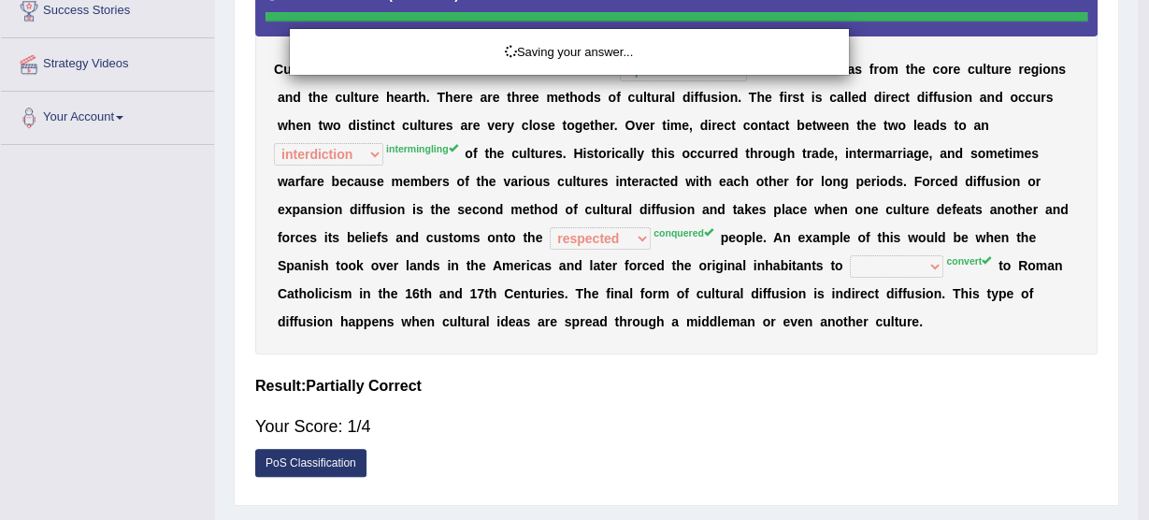
click at [466, 280] on div "Saving your answer..." at bounding box center [574, 260] width 1149 height 520
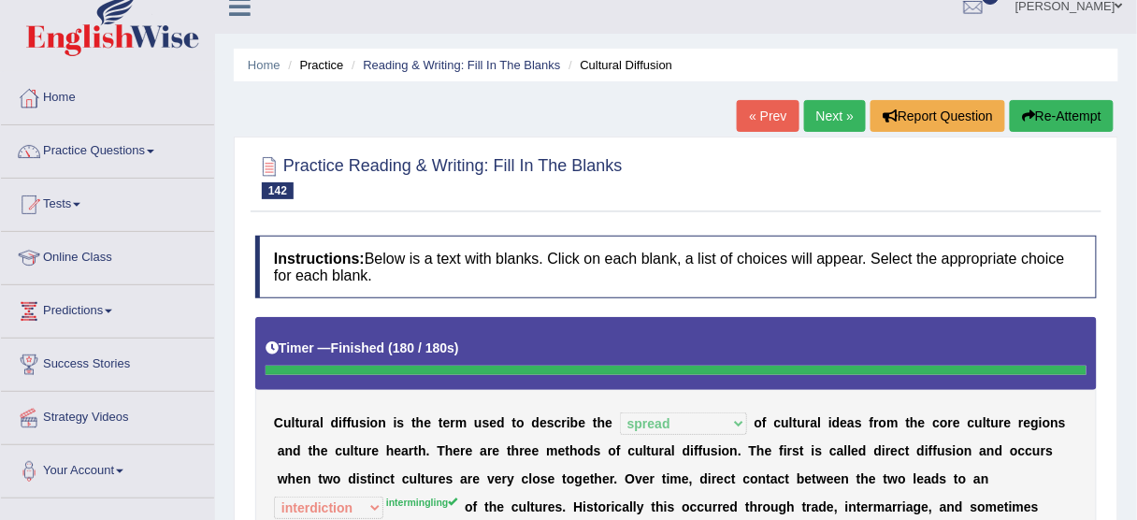
scroll to position [0, 0]
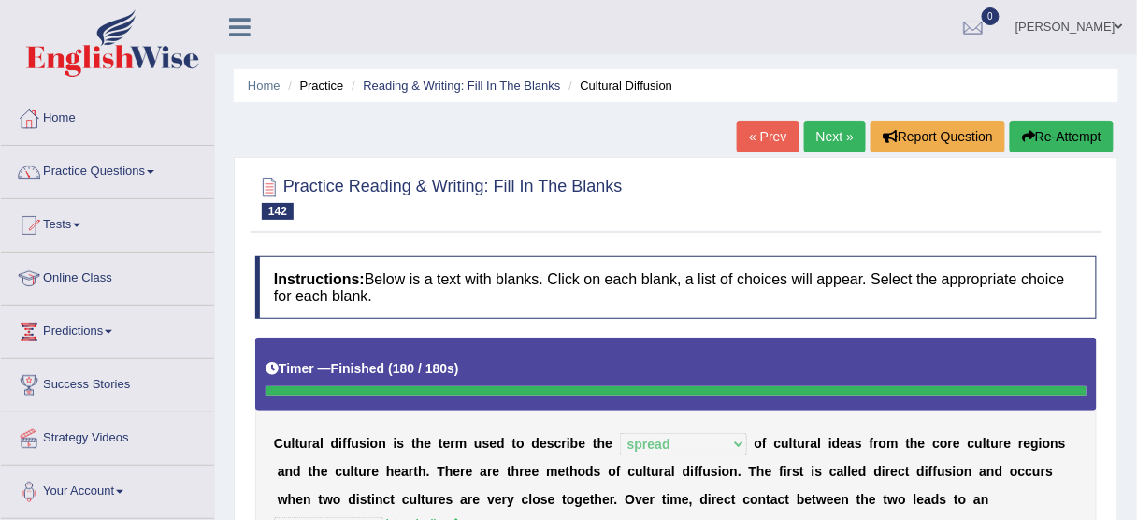
click at [1090, 125] on button "Re-Attempt" at bounding box center [1062, 137] width 104 height 32
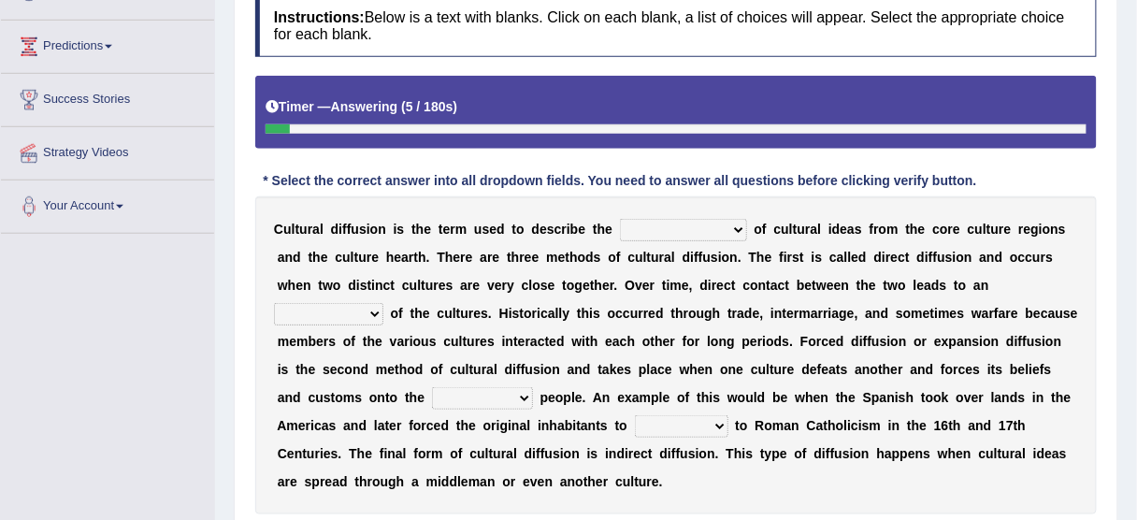
scroll to position [312, 0]
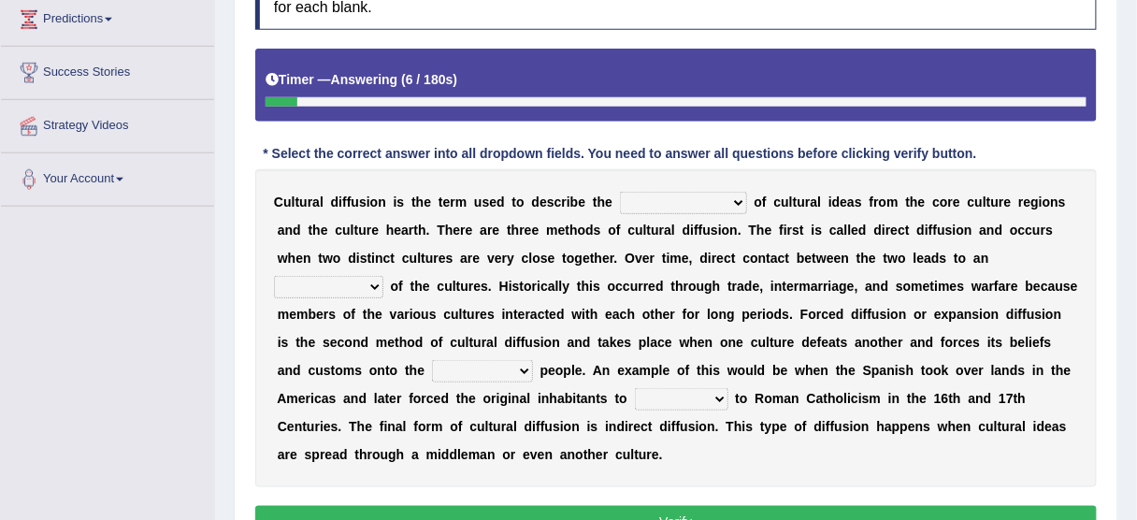
click at [732, 194] on select "fulmination accommodation spread prevention" at bounding box center [683, 203] width 127 height 22
select select "spread"
click at [620, 192] on select "fulmination accommodation spread prevention" at bounding box center [683, 203] width 127 height 22
click at [372, 281] on select "interdiction intermittence introvert intermingling" at bounding box center [328, 287] width 109 height 22
click at [485, 365] on select "conquered engaged respected slaughtered" at bounding box center [482, 371] width 101 height 22
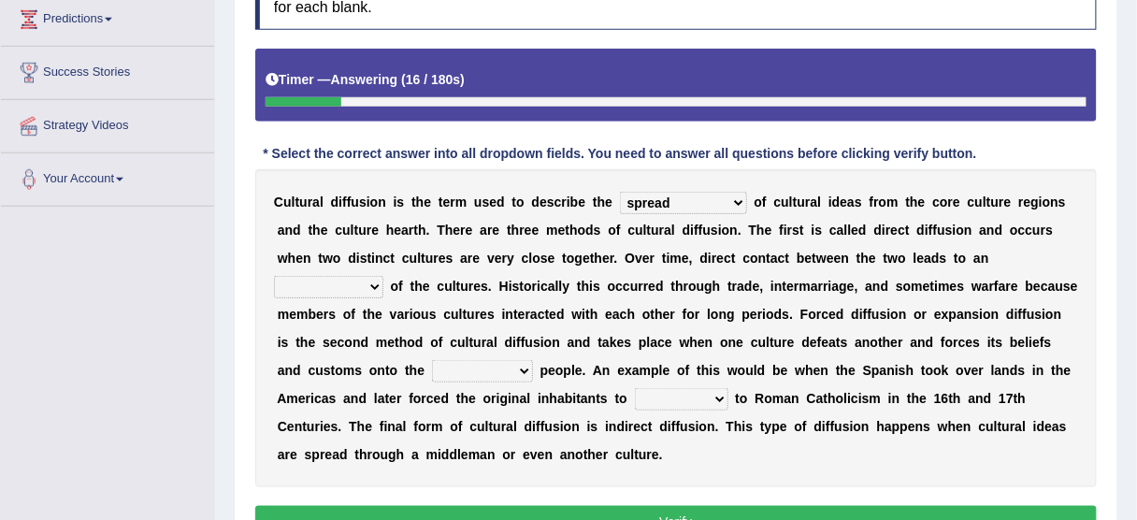
select select "conquered"
click at [432, 360] on select "conquered engaged respected slaughtered" at bounding box center [482, 371] width 101 height 22
click at [643, 388] on select "reply add convert require" at bounding box center [681, 399] width 93 height 22
click at [646, 406] on select "reply add convert require" at bounding box center [681, 399] width 93 height 22
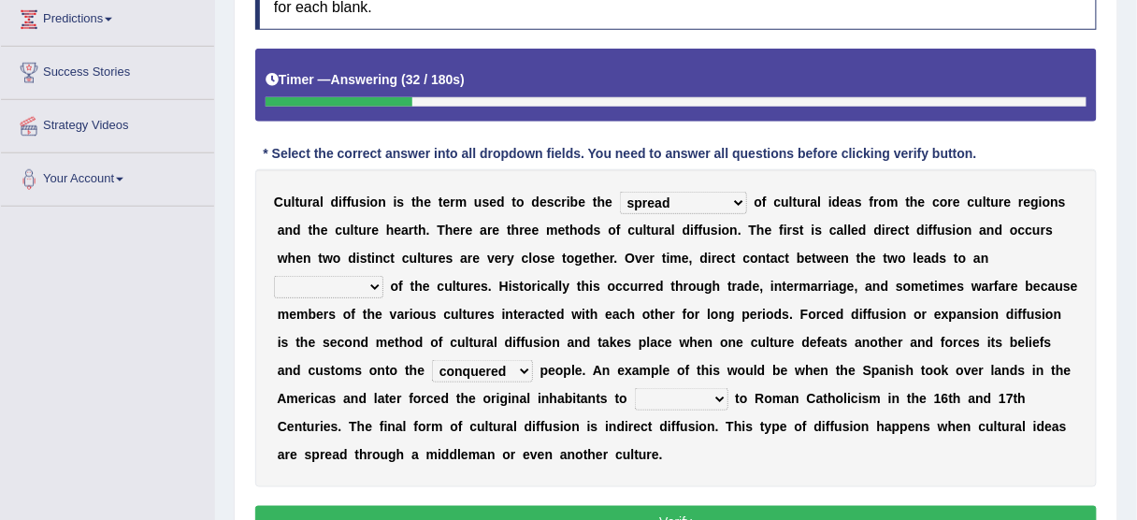
select select "convert"
click at [635, 388] on select "reply add convert require" at bounding box center [681, 399] width 93 height 22
click at [355, 286] on select "interdiction intermittence introvert intermingling" at bounding box center [328, 287] width 109 height 22
click at [274, 276] on select "interdiction intermittence introvert intermingling" at bounding box center [328, 287] width 109 height 22
click at [350, 276] on select "interdiction intermittence introvert intermingling" at bounding box center [328, 287] width 109 height 22
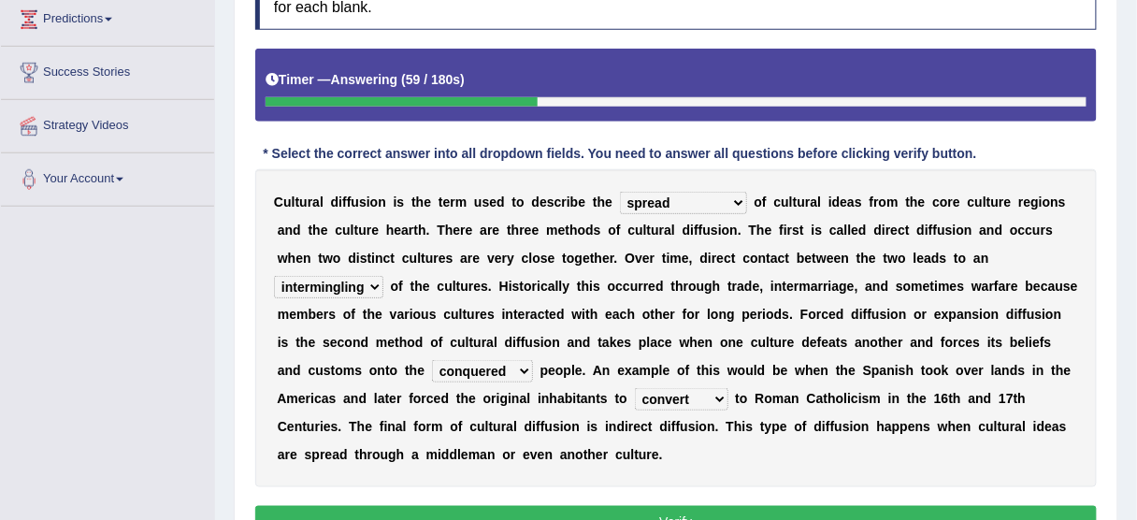
select select "interdiction"
click at [274, 276] on select "interdiction intermittence introvert intermingling" at bounding box center [328, 287] width 109 height 22
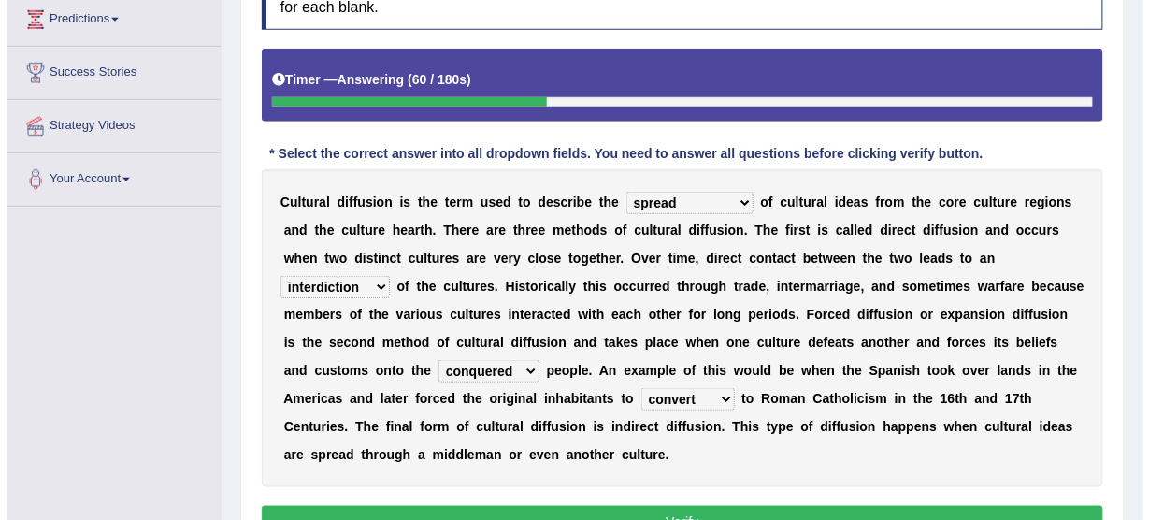
scroll to position [462, 0]
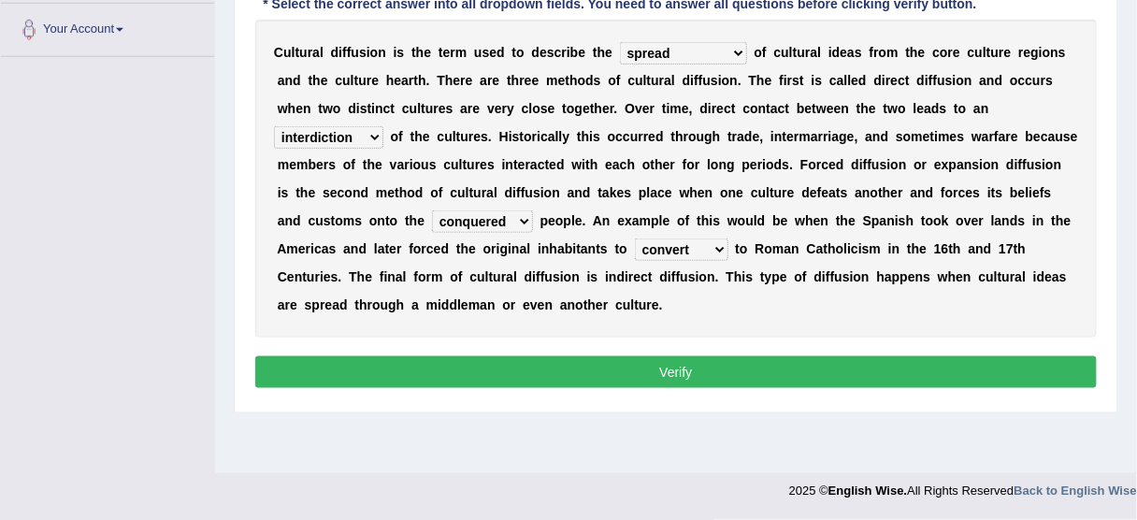
click at [600, 362] on button "Verify" at bounding box center [675, 372] width 841 height 32
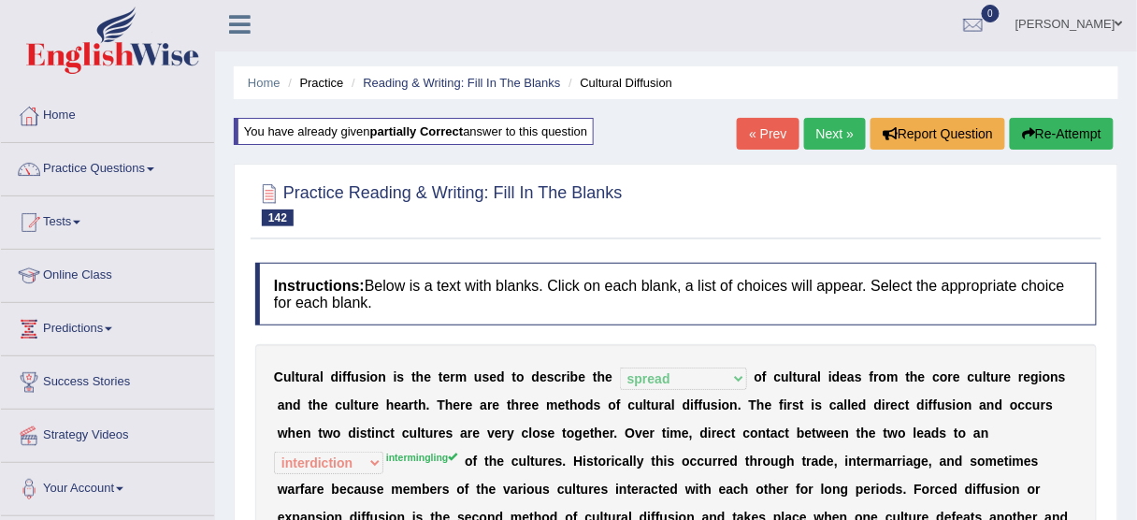
scroll to position [0, 0]
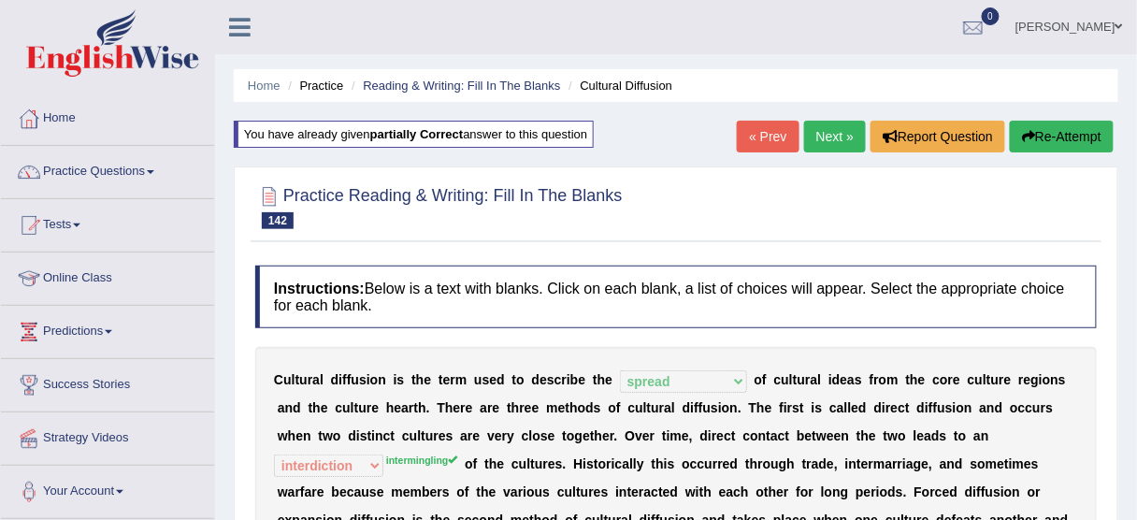
click at [816, 139] on link "Next »" at bounding box center [835, 137] width 62 height 32
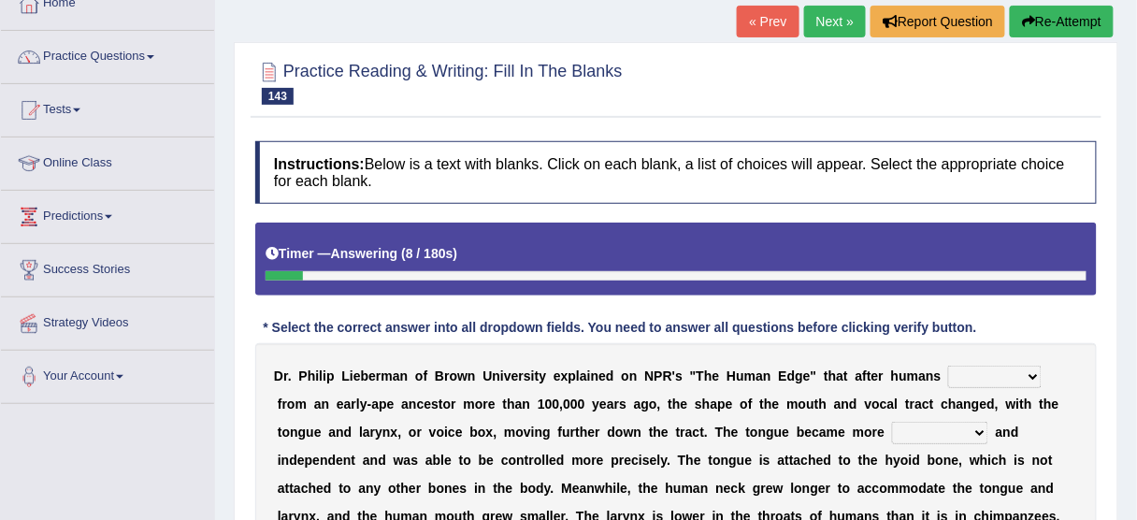
scroll to position [259, 0]
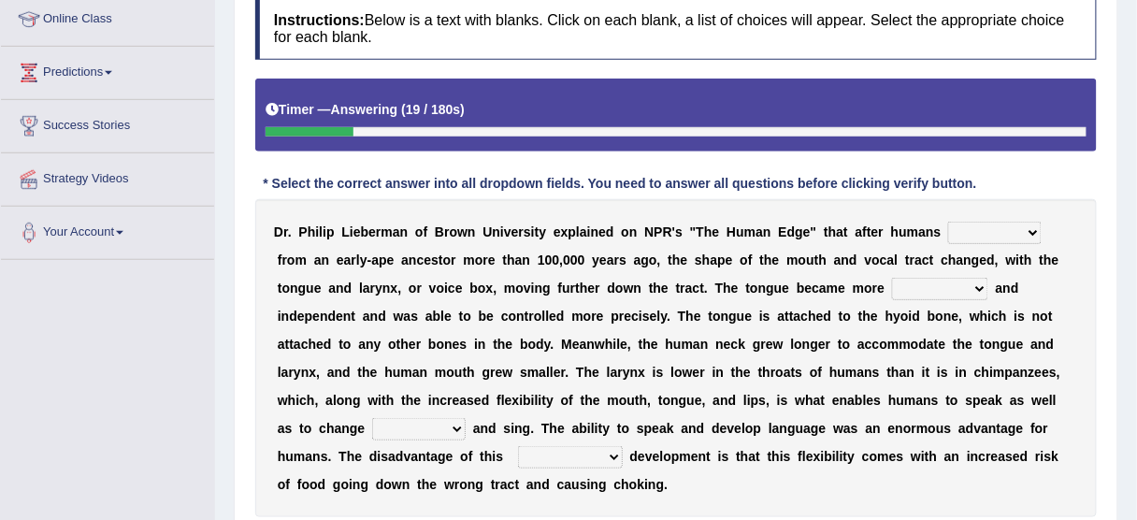
click at [1001, 225] on select "diverged converged converged urged" at bounding box center [994, 233] width 93 height 22
select select "converged"
click at [948, 222] on select "diverged converged converged urged" at bounding box center [994, 233] width 93 height 22
click at [892, 281] on select "irresistible ineligible convertible flexible" at bounding box center [940, 289] width 96 height 22
select select "flexible"
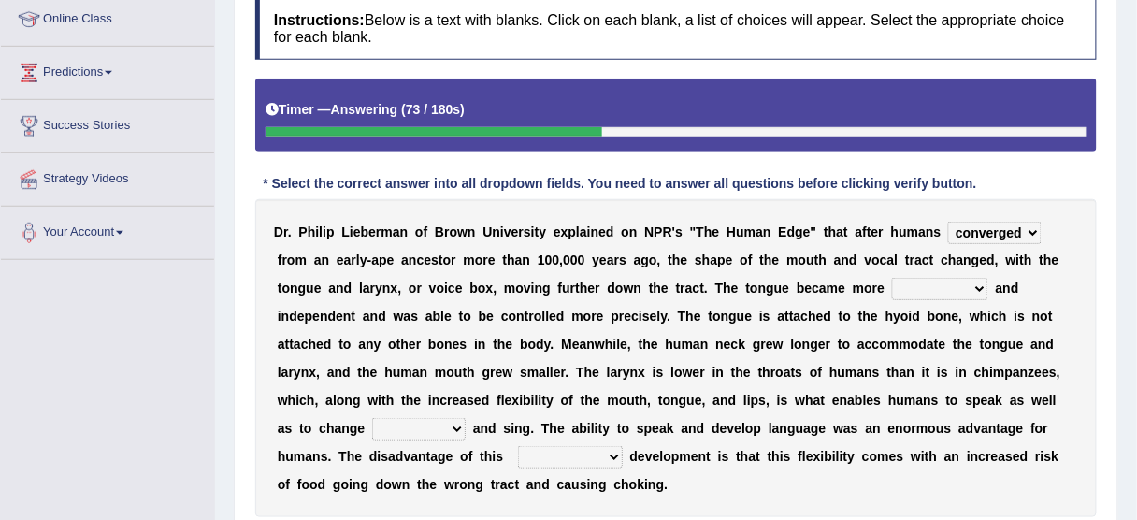
click at [892, 278] on select "irresistible ineligible convertible flexible" at bounding box center [940, 289] width 96 height 22
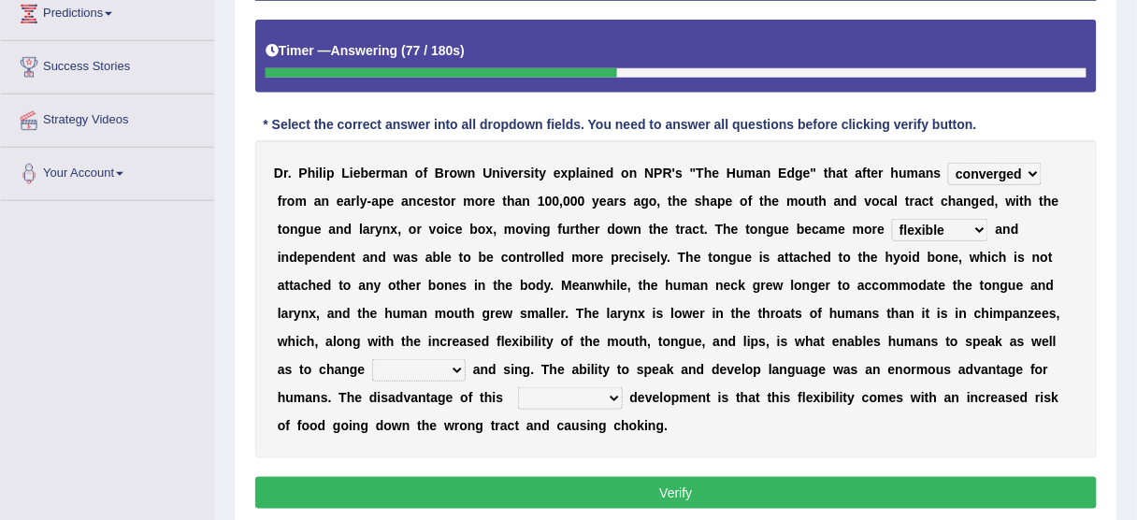
scroll to position [334, 0]
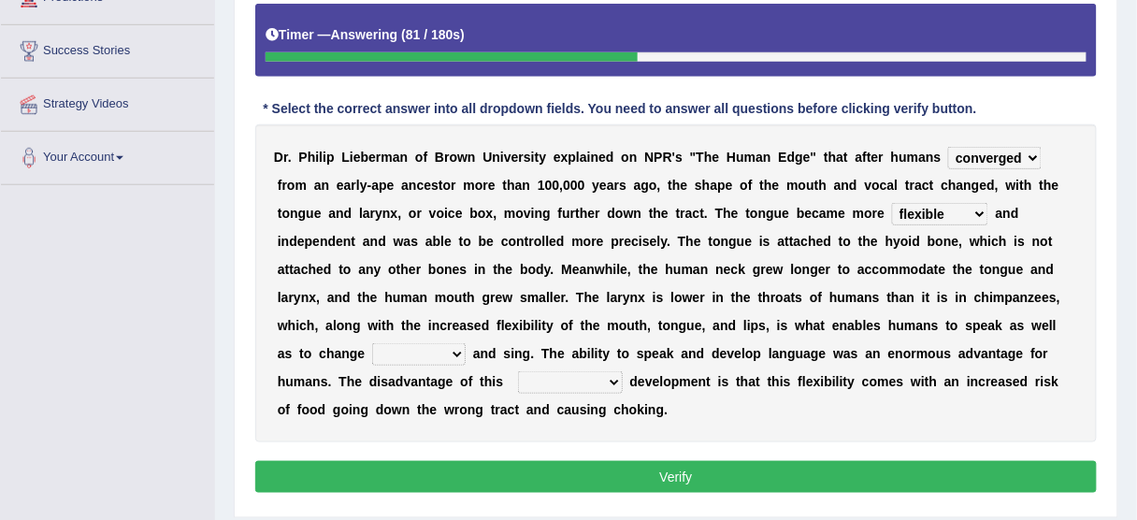
click at [372, 343] on select "ditch impacts state pitch" at bounding box center [418, 354] width 93 height 22
click at [372, 351] on select "ditch impacts state pitch" at bounding box center [418, 354] width 93 height 22
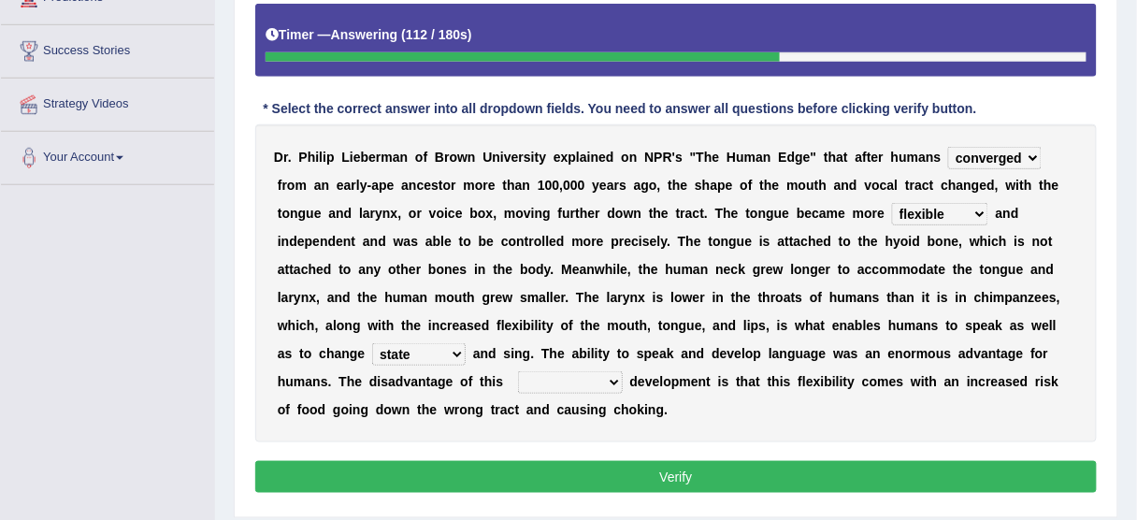
select select "pitch"
click at [372, 343] on select "ditch impacts state pitch" at bounding box center [418, 354] width 93 height 22
click at [518, 382] on select "imaginary evolutionary preliminary visionary" at bounding box center [570, 382] width 105 height 22
select select "evolutionary"
click at [518, 371] on select "imaginary evolutionary preliminary visionary" at bounding box center [570, 382] width 105 height 22
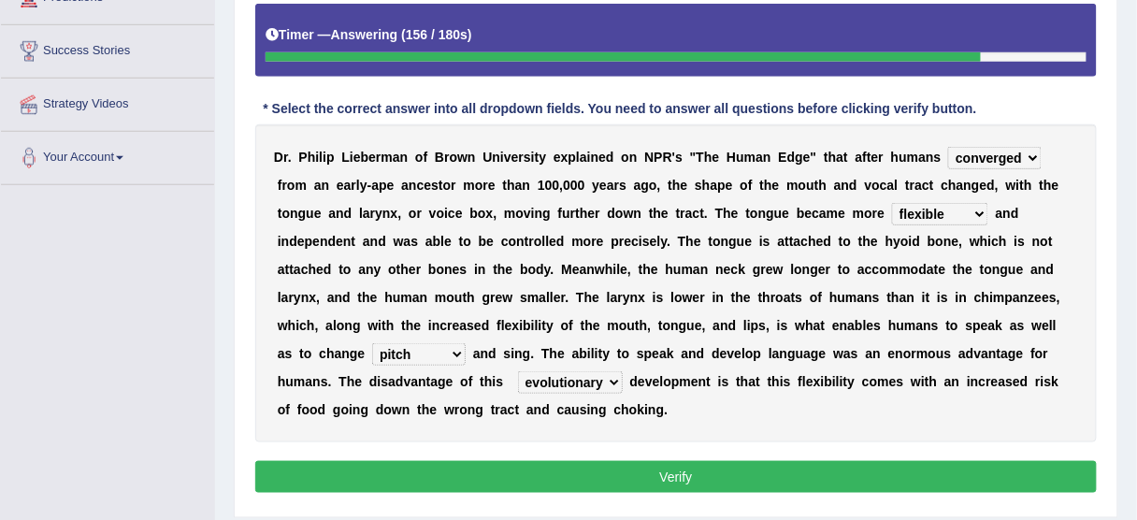
click at [518, 383] on select "imaginary evolutionary preliminary visionary" at bounding box center [570, 382] width 105 height 22
click at [611, 474] on button "Verify" at bounding box center [675, 477] width 841 height 32
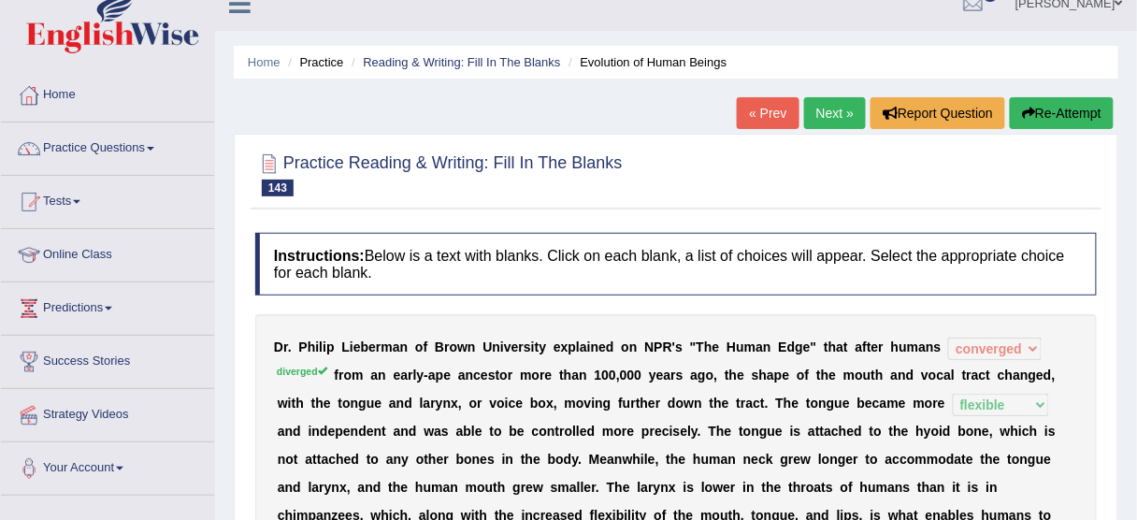
scroll to position [0, 0]
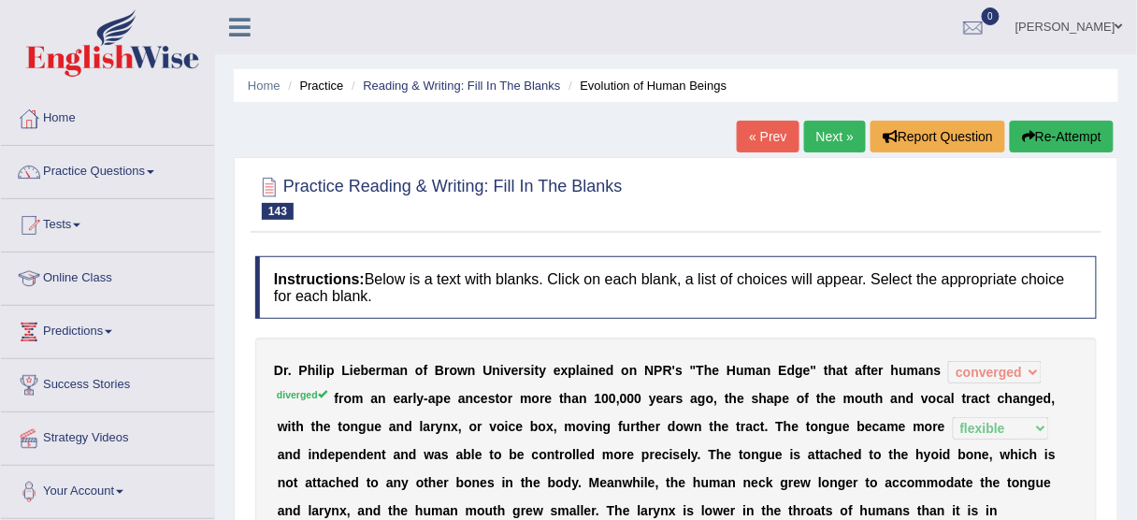
click at [827, 131] on link "Next »" at bounding box center [835, 137] width 62 height 32
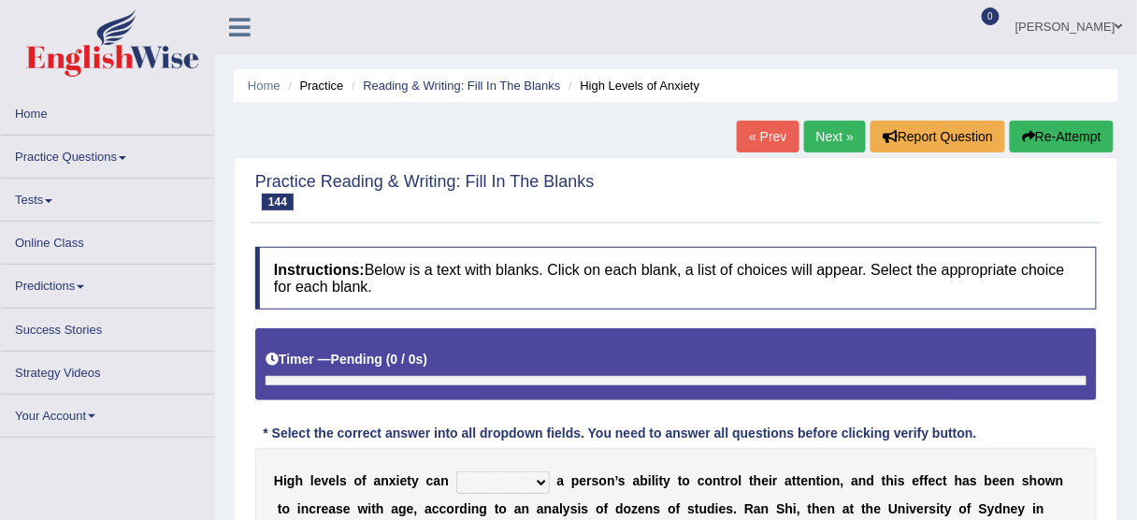
click at [757, 127] on link "« Prev" at bounding box center [768, 137] width 62 height 32
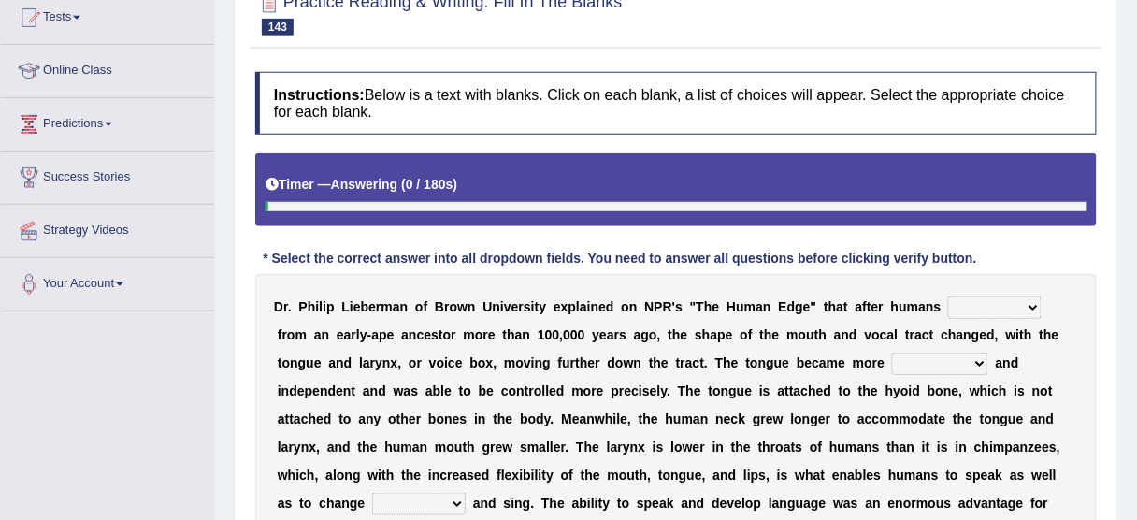
scroll to position [224, 0]
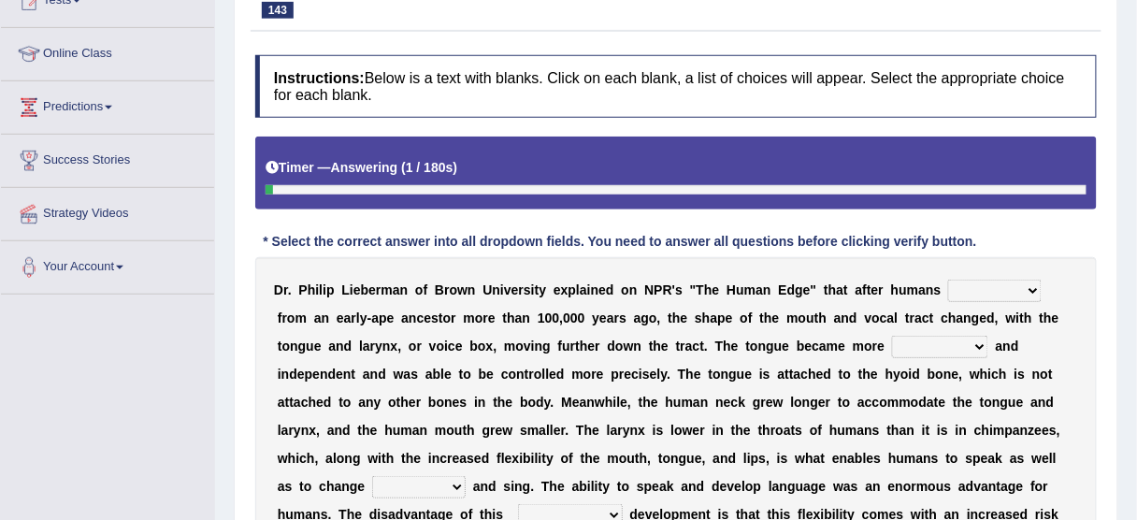
click at [972, 303] on div "D r . P h i l i p L i e b e r m a n o f B r o w n U n i v e r s i t y e x p l a…" at bounding box center [675, 416] width 841 height 318
click at [978, 286] on select "diverged converged converged urged" at bounding box center [994, 291] width 93 height 22
select select "diverged"
click at [948, 280] on select "diverged converged converged urged" at bounding box center [994, 291] width 93 height 22
click at [892, 345] on select "irresistible ineligible convertible flexible" at bounding box center [940, 347] width 96 height 22
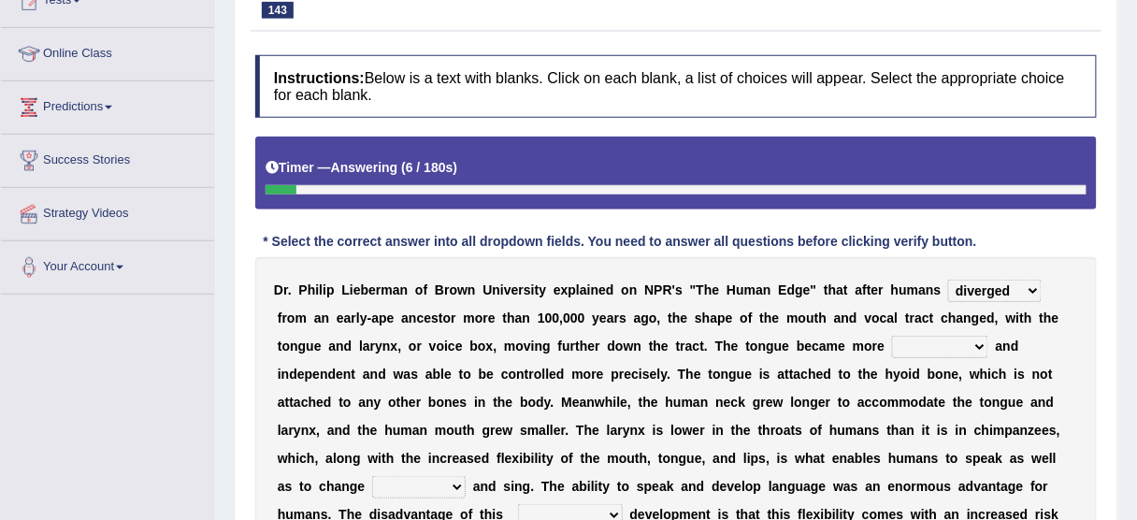
select select "flexible"
click at [892, 336] on select "irresistible ineligible convertible flexible" at bounding box center [940, 347] width 96 height 22
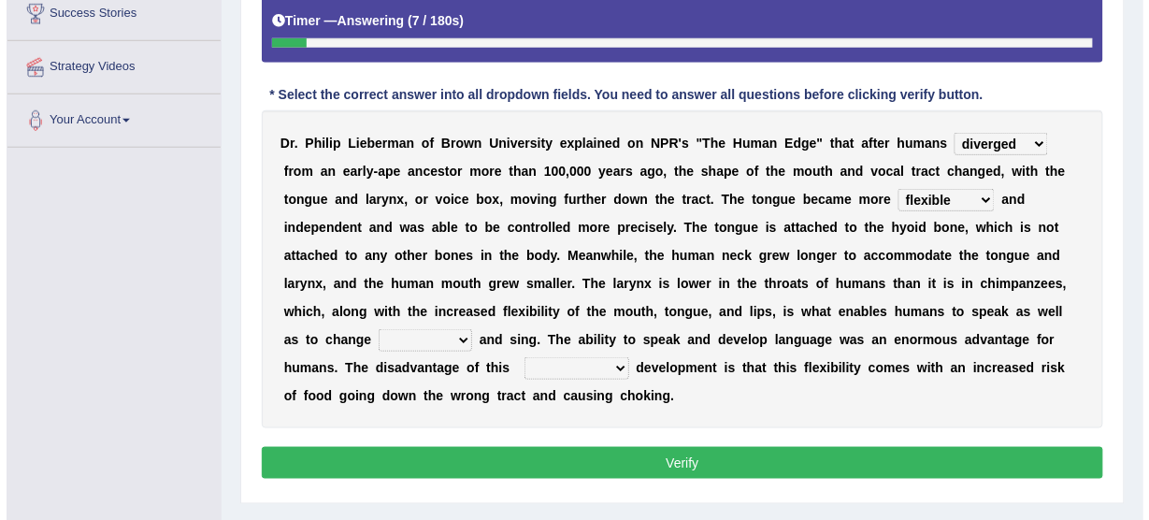
scroll to position [374, 0]
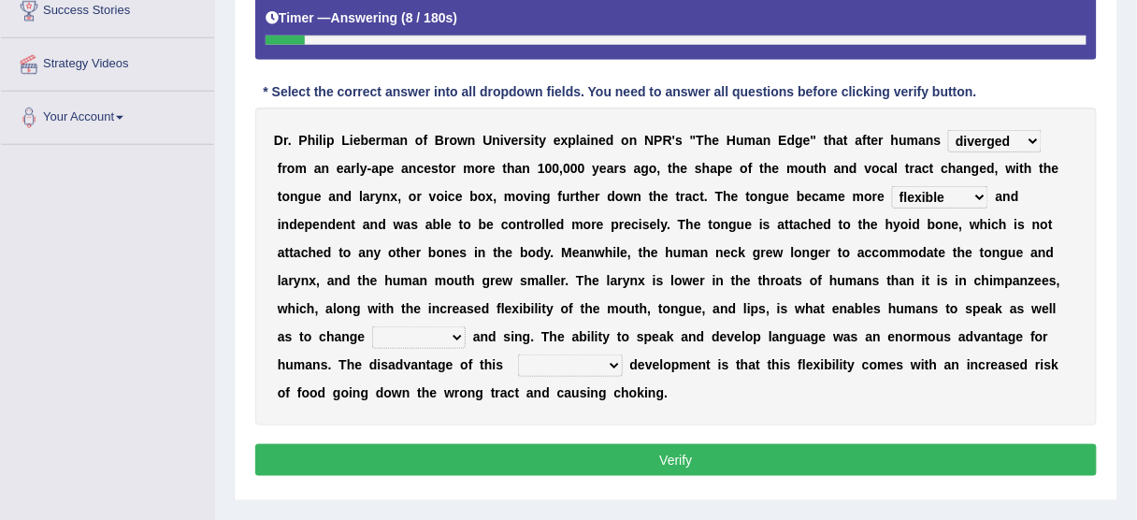
click at [372, 328] on select "ditch impacts state pitch" at bounding box center [418, 337] width 93 height 22
select select "pitch"
click at [372, 326] on select "ditch impacts state pitch" at bounding box center [418, 337] width 93 height 22
click at [502, 350] on div "D r . P h i l i p L i e b e r m a n o f B r o w n U n i v e r s i t y e x p l a…" at bounding box center [675, 267] width 841 height 318
click at [518, 362] on select "imaginary evolutionary preliminary visionary" at bounding box center [570, 365] width 105 height 22
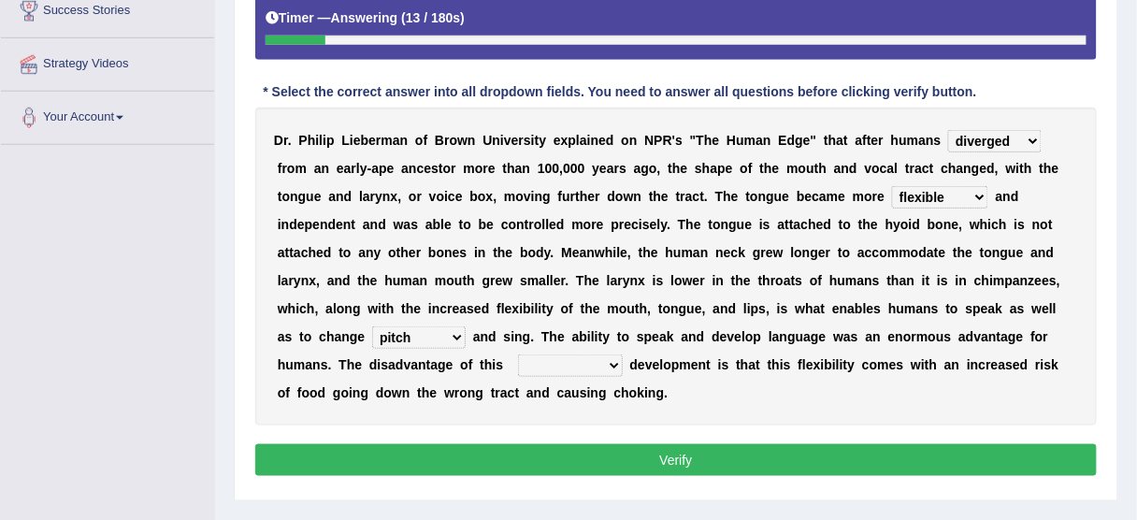
select select "evolutionary"
click at [518, 354] on select "imaginary evolutionary preliminary visionary" at bounding box center [570, 365] width 105 height 22
click at [527, 459] on button "Verify" at bounding box center [675, 460] width 841 height 32
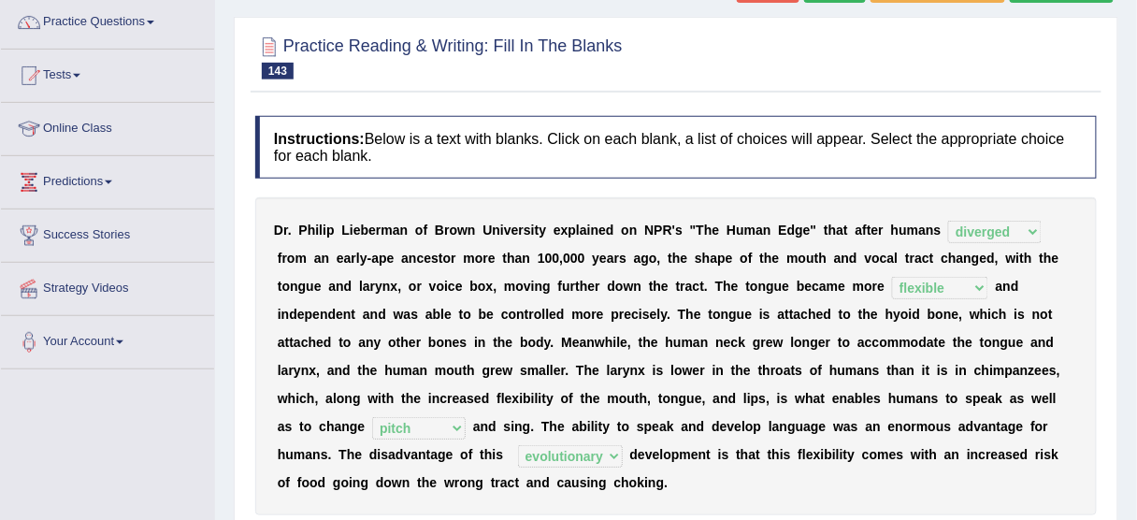
scroll to position [0, 0]
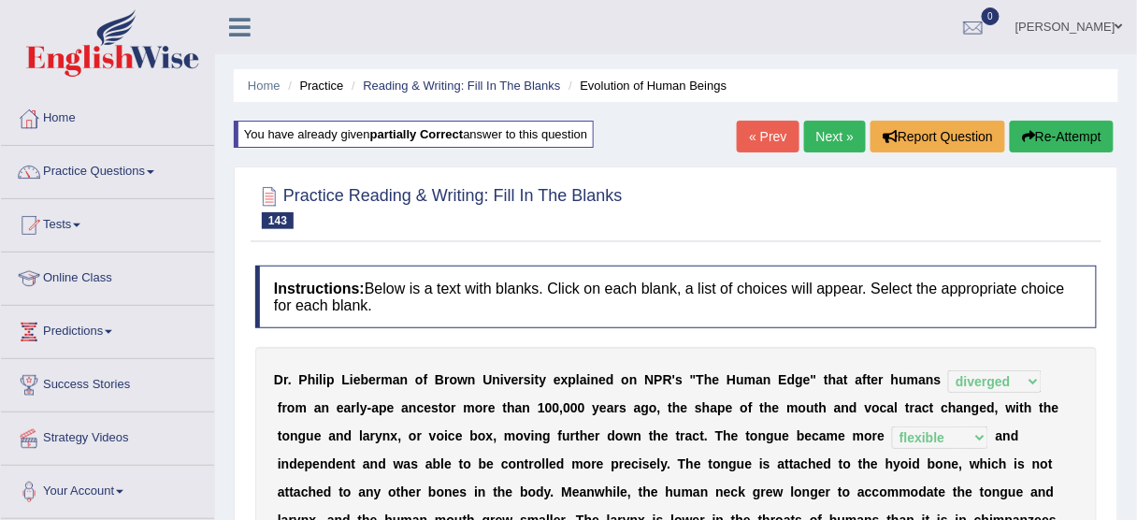
drag, startPoint x: 827, startPoint y: 137, endPoint x: 827, endPoint y: 151, distance: 14.1
click at [827, 137] on link "Next »" at bounding box center [835, 137] width 62 height 32
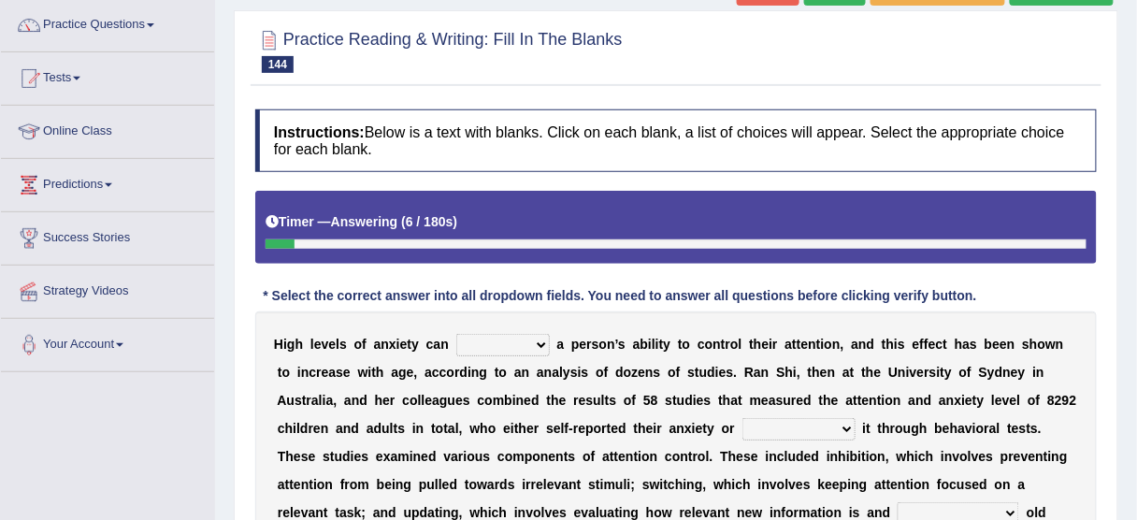
scroll to position [150, 0]
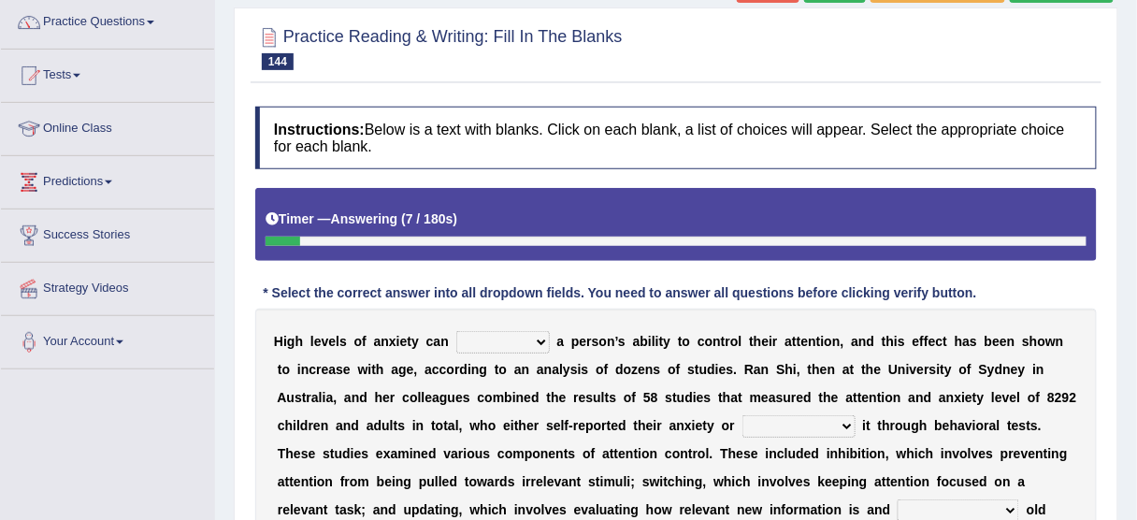
click at [532, 339] on select "refine strain demure recite" at bounding box center [502, 342] width 93 height 22
click at [708, 315] on div "H i g h l e v e l s o f a n x i e t y c a n refine strain demure recite a p e r…" at bounding box center [675, 468] width 841 height 318
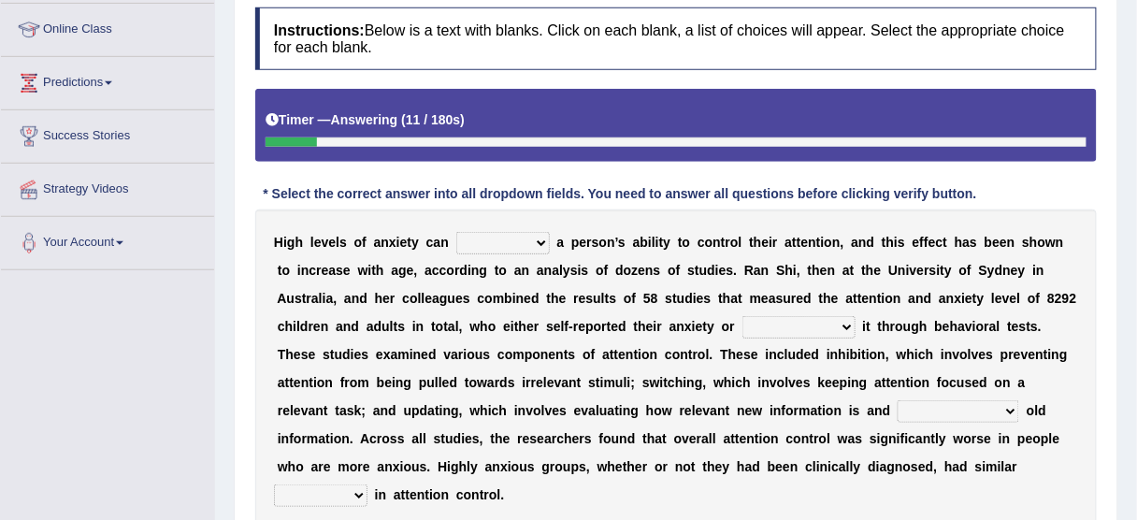
scroll to position [299, 0]
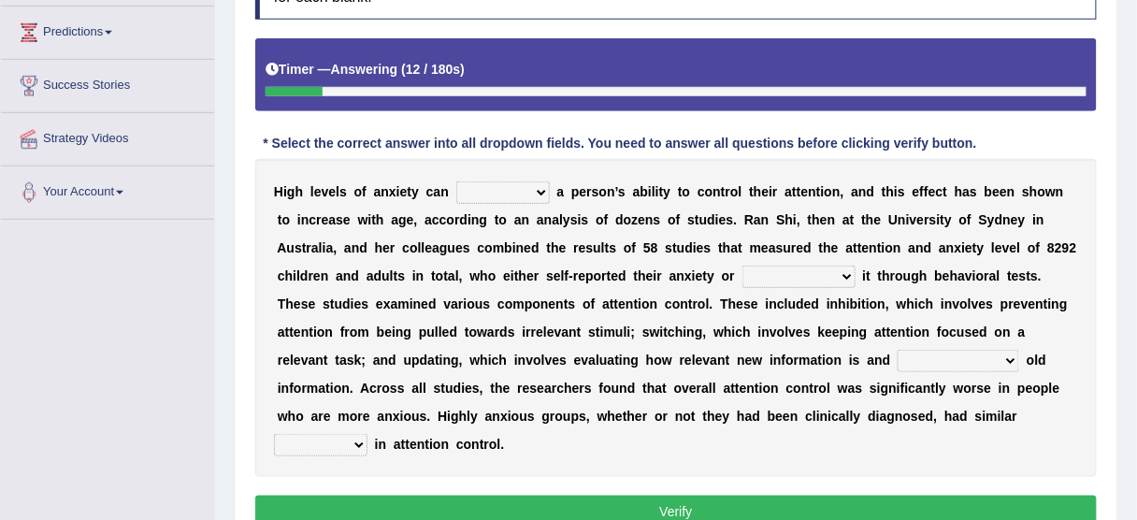
click at [531, 187] on select "refine strain demure recite" at bounding box center [502, 192] width 93 height 22
click at [601, 213] on b "o" at bounding box center [600, 219] width 8 height 15
click at [755, 271] on select "fulminated remonstrated demonstrated experimented" at bounding box center [798, 277] width 113 height 22
click at [524, 187] on select "refine strain demure recite" at bounding box center [502, 192] width 93 height 22
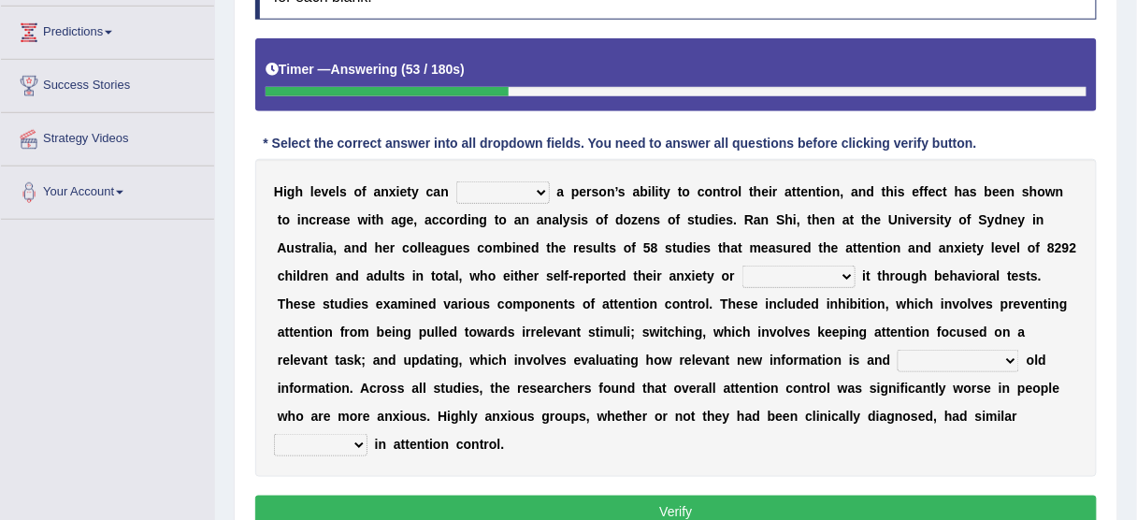
select select "refine"
click at [456, 181] on select "refine strain demure recite" at bounding box center [502, 192] width 93 height 22
click at [780, 273] on select "fulminated remonstrated demonstrated experimented" at bounding box center [798, 277] width 113 height 22
select select "demonstrated"
click at [742, 266] on select "fulminated remonstrated demonstrated experimented" at bounding box center [798, 277] width 113 height 22
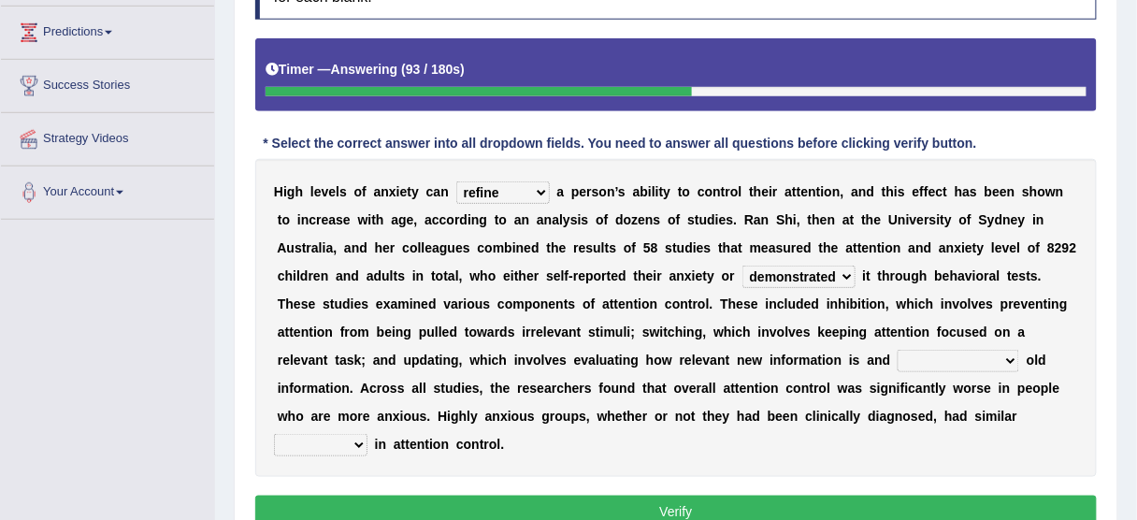
click at [800, 275] on select "fulminated remonstrated demonstrated experimented" at bounding box center [798, 277] width 113 height 22
click at [778, 266] on select "fulminated remonstrated demonstrated experimented" at bounding box center [798, 277] width 113 height 22
click at [923, 359] on select "overfertilizing overcontrolling overwriting overevaluating" at bounding box center [959, 361] width 122 height 22
select select "overcontrolling"
click at [898, 350] on select "overfertilizing overcontrolling overwriting overevaluating" at bounding box center [959, 361] width 122 height 22
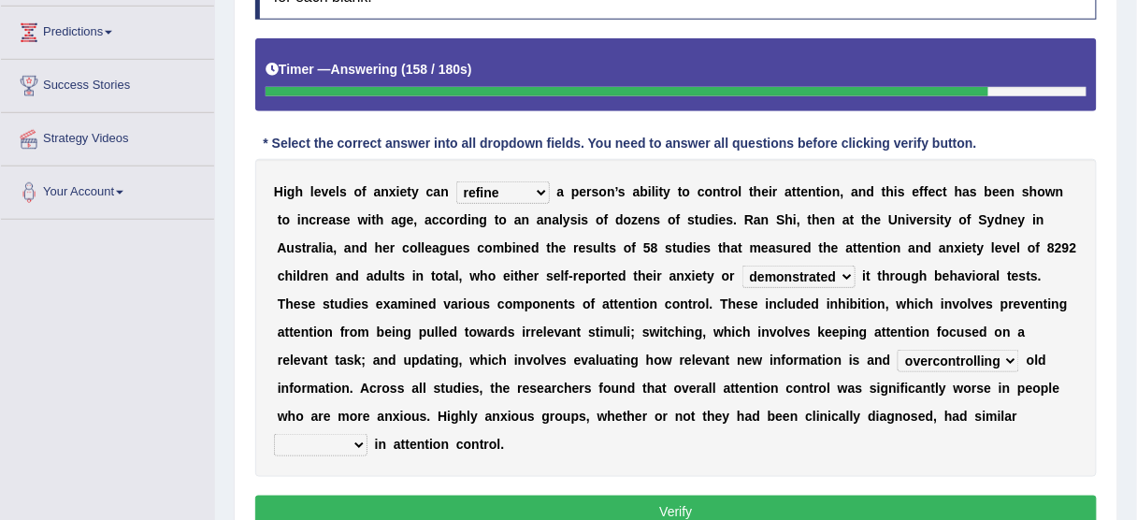
click at [923, 353] on select "overfertilizing overcontrolling overwriting overevaluating" at bounding box center [959, 361] width 122 height 22
click at [354, 438] on select "deficits splits elicits solicits" at bounding box center [320, 445] width 93 height 22
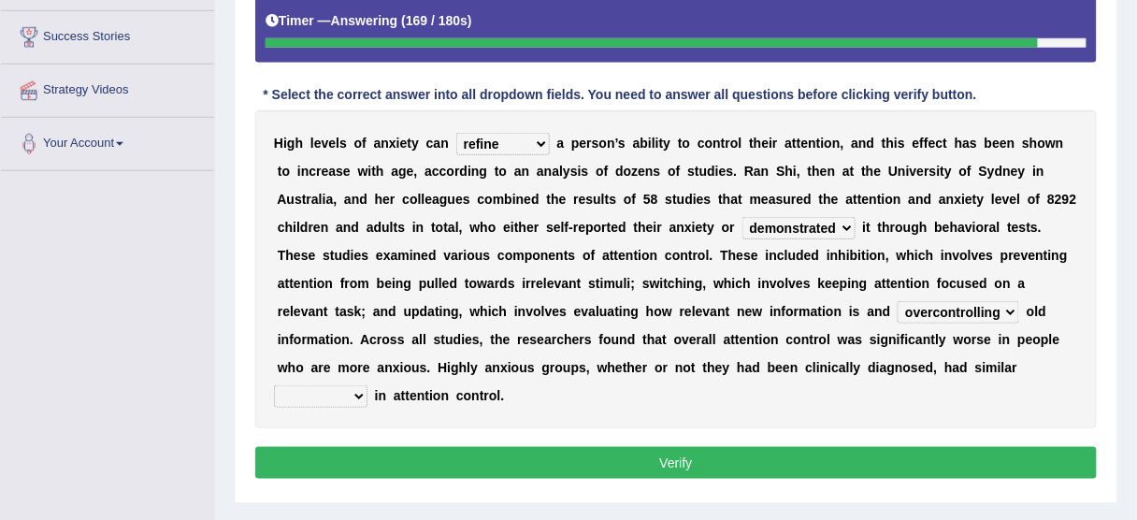
scroll to position [374, 0]
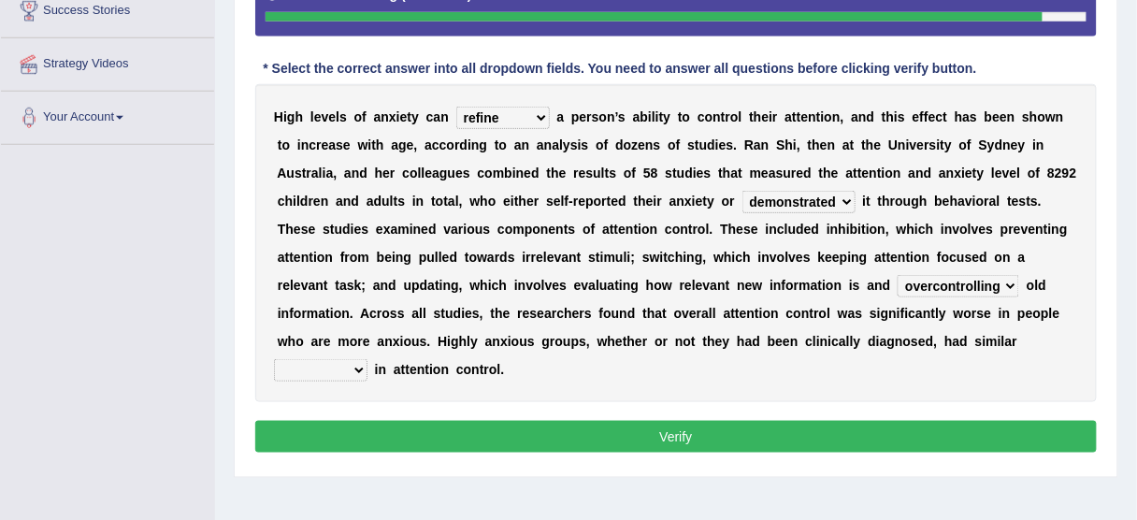
click at [352, 367] on select "deficits splits elicits solicits" at bounding box center [320, 370] width 93 height 22
click at [274, 359] on select "deficits splits elicits solicits" at bounding box center [320, 370] width 93 height 22
click at [312, 365] on select "deficits splits elicits solicits" at bounding box center [320, 370] width 93 height 22
select select "deficits"
click at [274, 359] on select "deficits splits elicits solicits" at bounding box center [320, 370] width 93 height 22
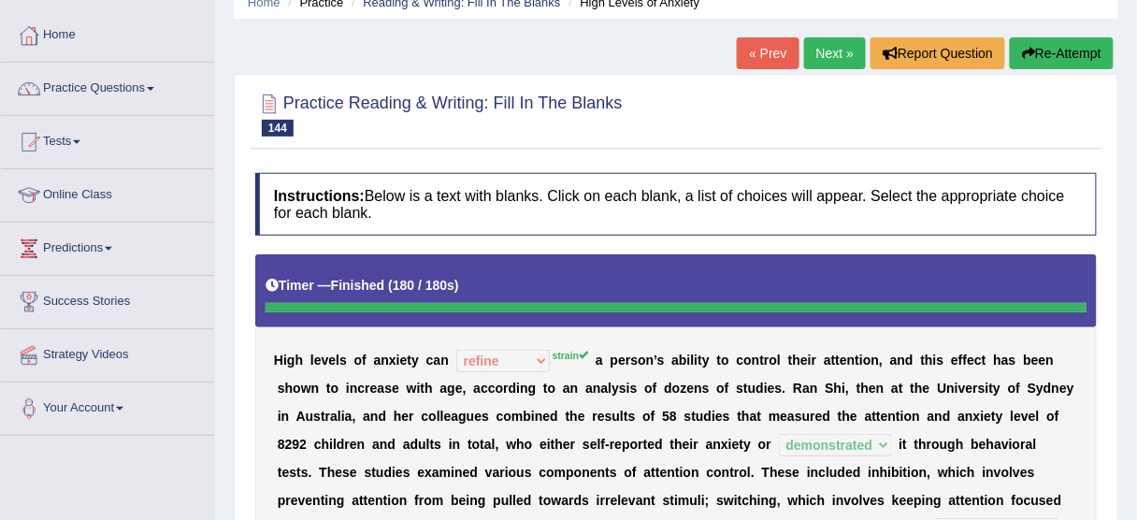
scroll to position [0, 0]
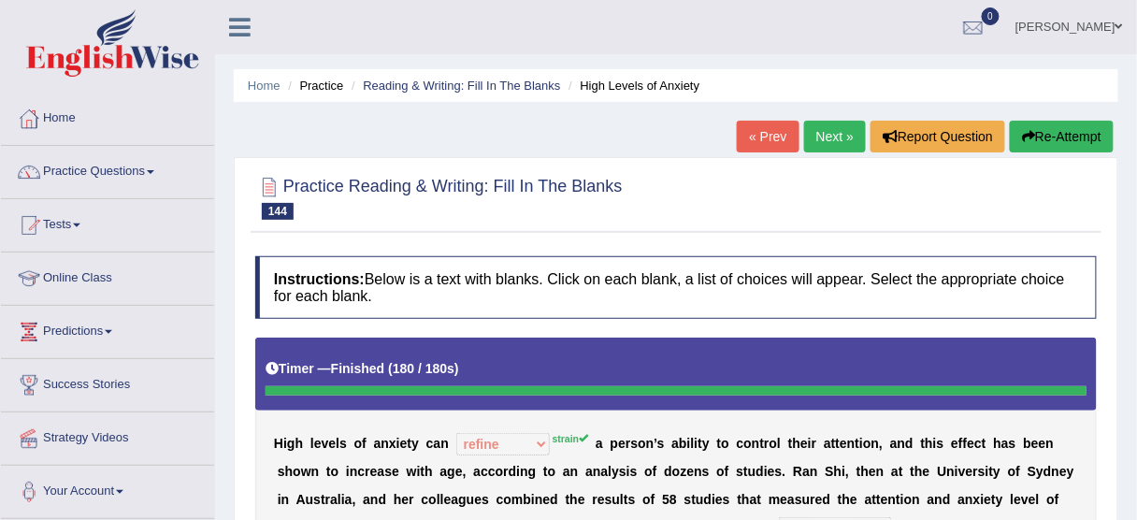
click at [1046, 137] on button "Re-Attempt" at bounding box center [1062, 137] width 104 height 32
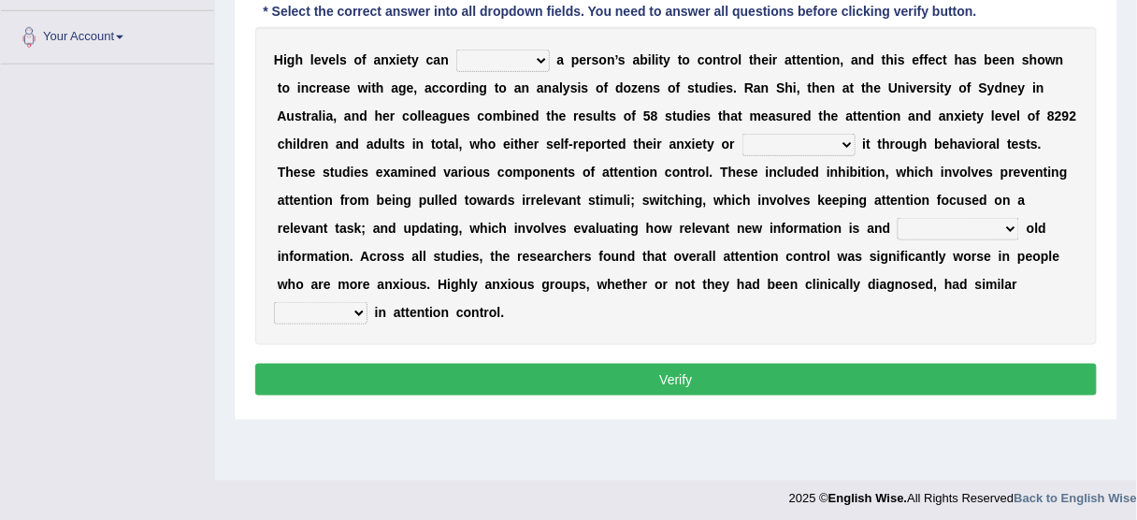
scroll to position [462, 0]
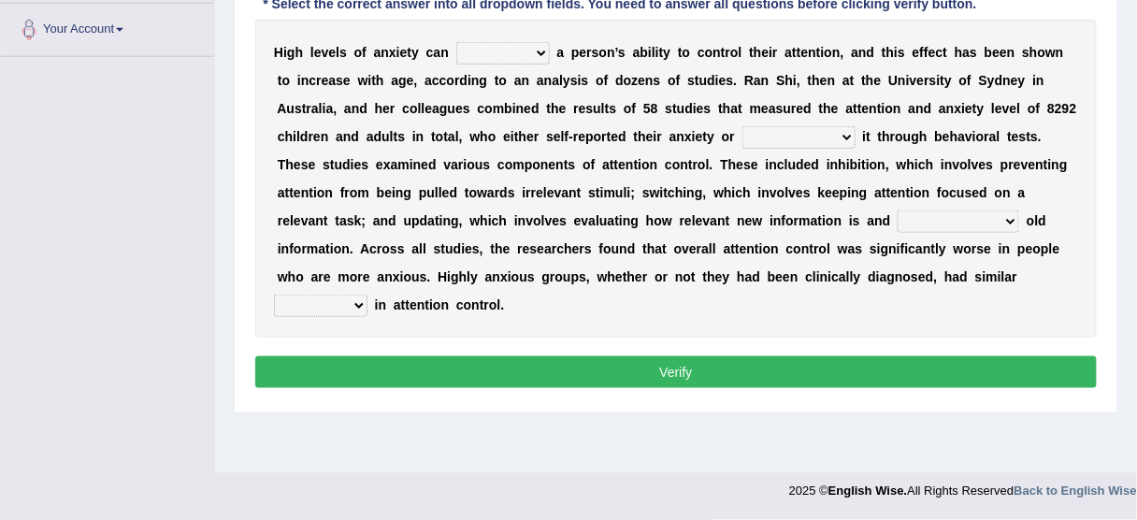
click at [535, 44] on select "refine strain demure recite" at bounding box center [502, 53] width 93 height 22
select select "strain"
click at [456, 42] on select "refine strain demure recite" at bounding box center [502, 53] width 93 height 22
click at [831, 134] on select "fulminated remonstrated demonstrated experimented" at bounding box center [798, 137] width 113 height 22
select select "demonstrated"
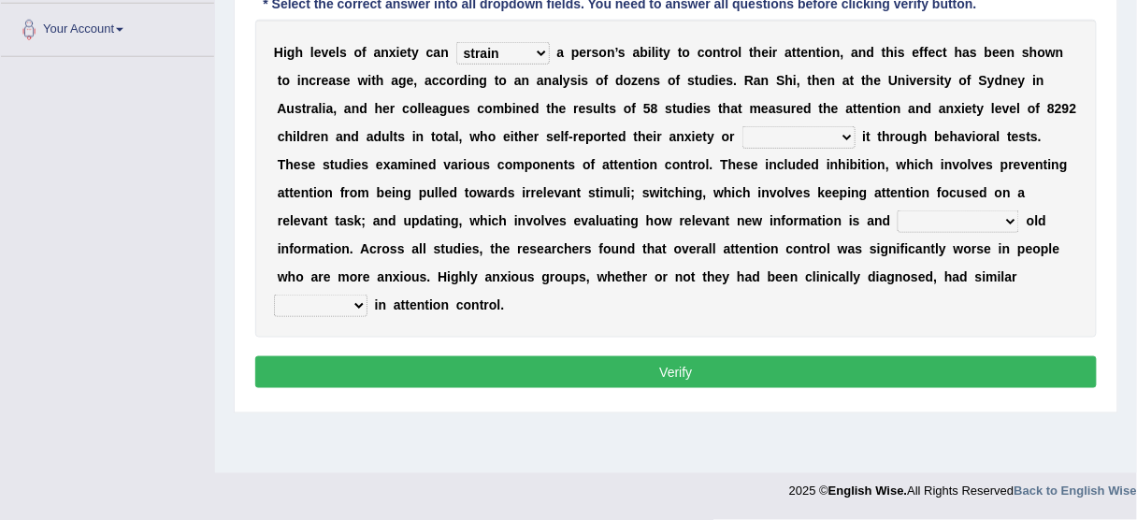
click at [742, 126] on select "fulminated remonstrated demonstrated experimented" at bounding box center [798, 137] width 113 height 22
click at [926, 217] on select "overfertilizing overcontrolling overwriting overevaluating" at bounding box center [959, 221] width 122 height 22
click at [883, 205] on div "H i g h l e v e l s o f a n x i e t y c a n refine strain demure recite a p e r…" at bounding box center [675, 179] width 841 height 318
click at [936, 222] on select "overfertilizing overcontrolling overwriting overevaluating" at bounding box center [959, 221] width 122 height 22
select select "overwriting"
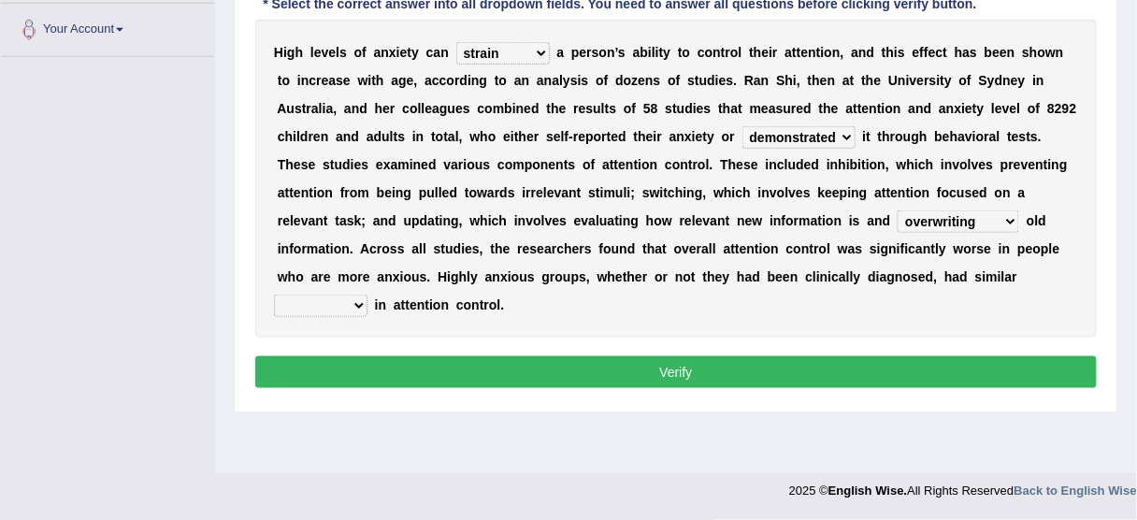
click at [898, 210] on select "overfertilizing overcontrolling overwriting overevaluating" at bounding box center [959, 221] width 122 height 22
click at [975, 222] on select "overfertilizing overcontrolling overwriting overevaluating" at bounding box center [959, 221] width 122 height 22
click at [793, 297] on div "H i g h l e v e l s o f a n x i e t y c a n refine strain demure recite a p e r…" at bounding box center [675, 179] width 841 height 318
click at [342, 303] on select "deficits splits elicits solicits" at bounding box center [320, 306] width 93 height 22
select select "deficits"
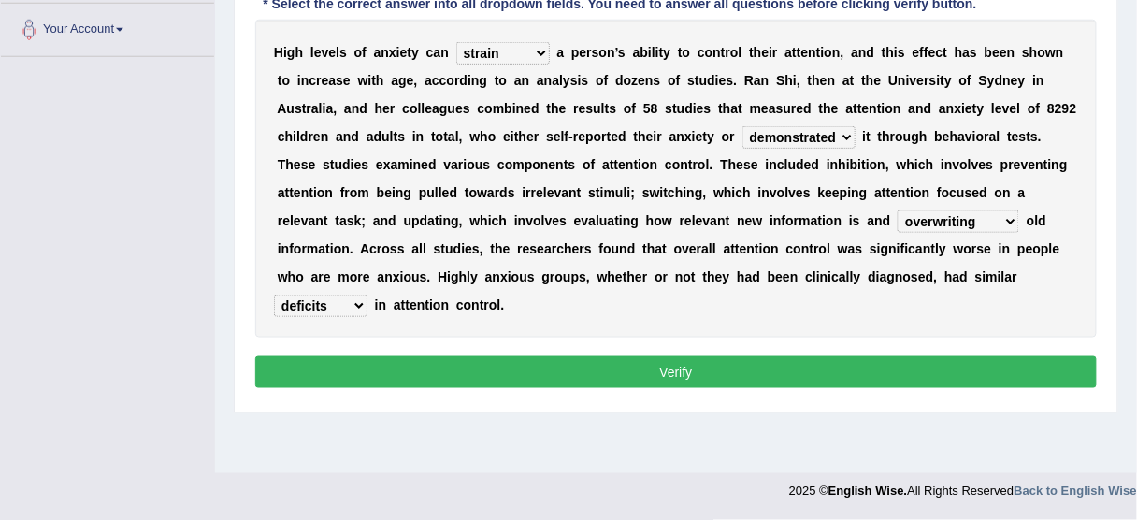
click at [274, 295] on select "deficits splits elicits solicits" at bounding box center [320, 306] width 93 height 22
click at [324, 295] on select "deficits splits elicits solicits" at bounding box center [320, 306] width 93 height 22
click at [533, 360] on button "Verify" at bounding box center [675, 372] width 841 height 32
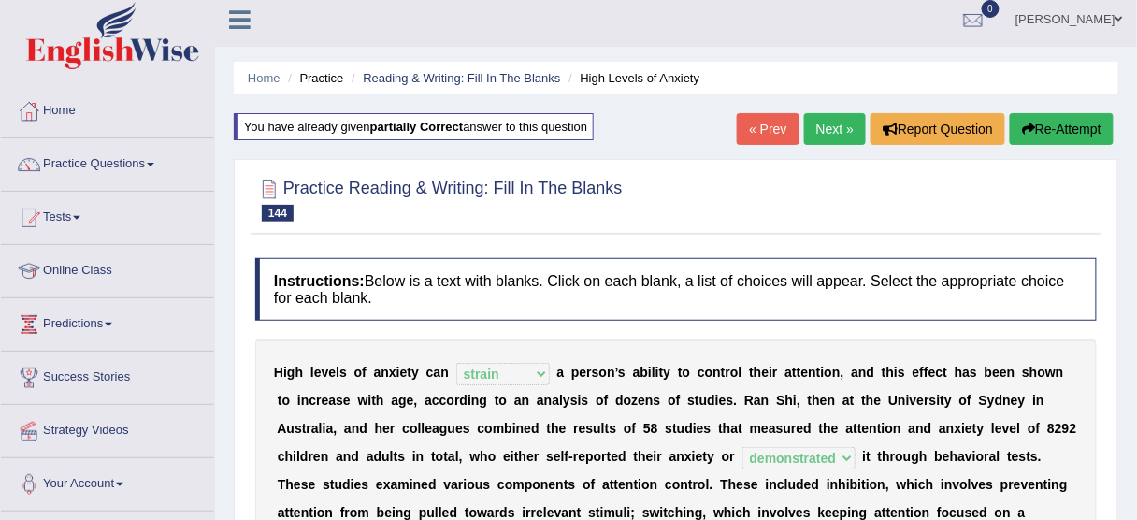
scroll to position [0, 0]
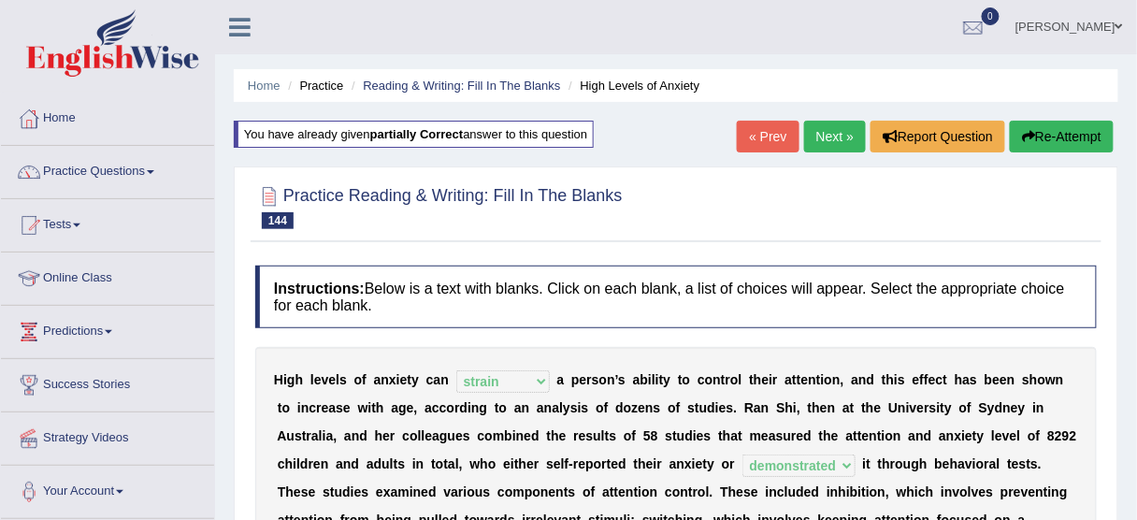
click at [836, 140] on link "Next »" at bounding box center [835, 137] width 62 height 32
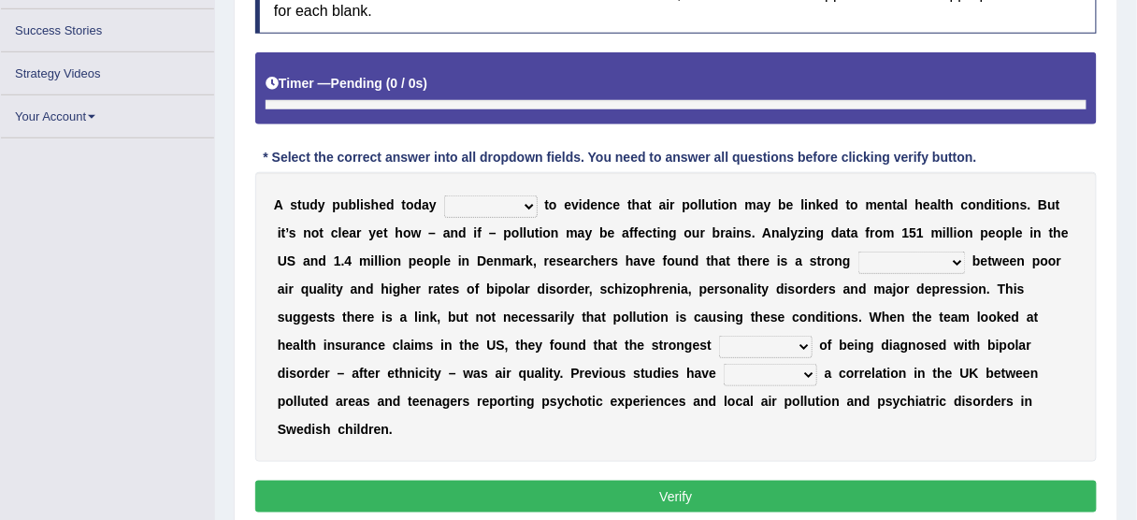
scroll to position [339, 0]
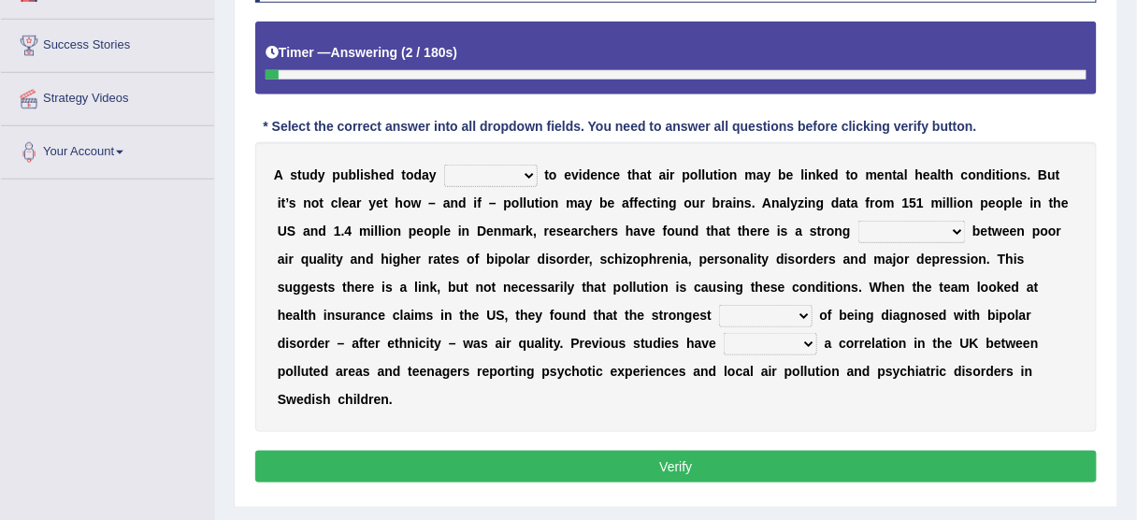
click at [496, 166] on select "decides adds compares expects" at bounding box center [490, 176] width 93 height 22
click at [514, 171] on select "decides adds compares expects" at bounding box center [490, 176] width 93 height 22
click at [512, 167] on select "decides adds compares expects" at bounding box center [490, 176] width 93 height 22
select select "adds"
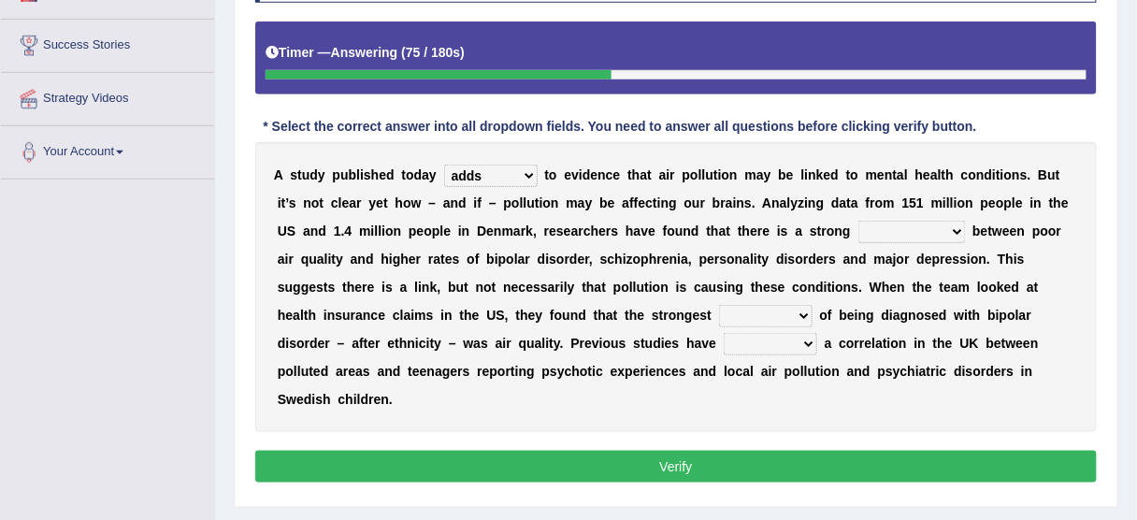
click at [444, 165] on select "decides adds compares expects" at bounding box center [490, 176] width 93 height 22
click at [926, 222] on select "mortification gesticulation citation correlation" at bounding box center [912, 232] width 108 height 22
select select "correlation"
click at [858, 221] on select "mortification gesticulation citation correlation" at bounding box center [912, 232] width 108 height 22
click at [889, 221] on select "mortification gesticulation citation correlation" at bounding box center [912, 232] width 108 height 22
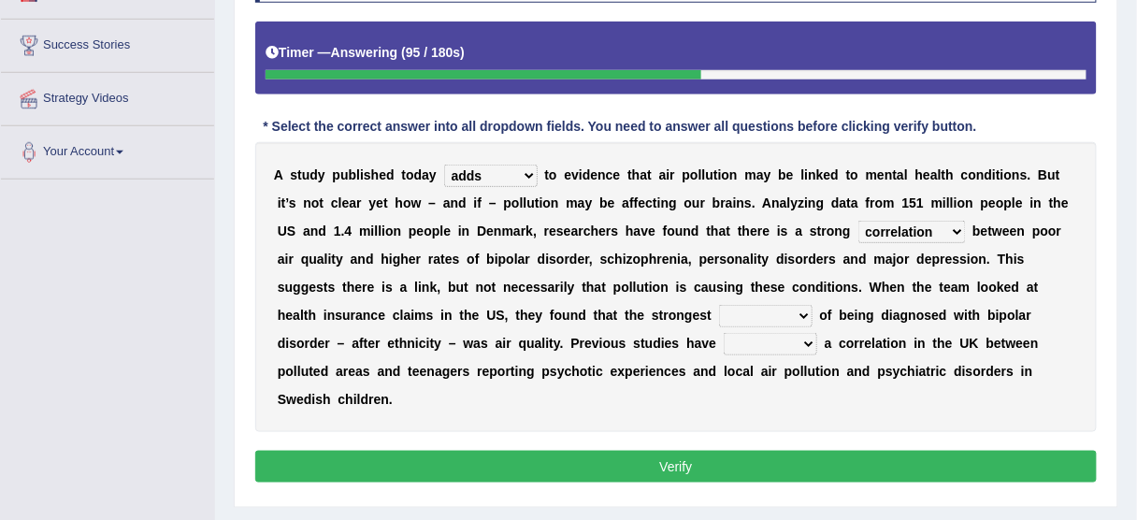
click at [889, 221] on select "mortification gesticulation citation correlation" at bounding box center [912, 232] width 108 height 22
click at [791, 309] on select "detector Inspector predictor collector" at bounding box center [765, 316] width 93 height 22
select select "detector"
click at [719, 305] on select "detector Inspector predictor collector" at bounding box center [765, 316] width 93 height 22
click at [759, 340] on select "unearthed unsolved untitled unfilled" at bounding box center [770, 344] width 93 height 22
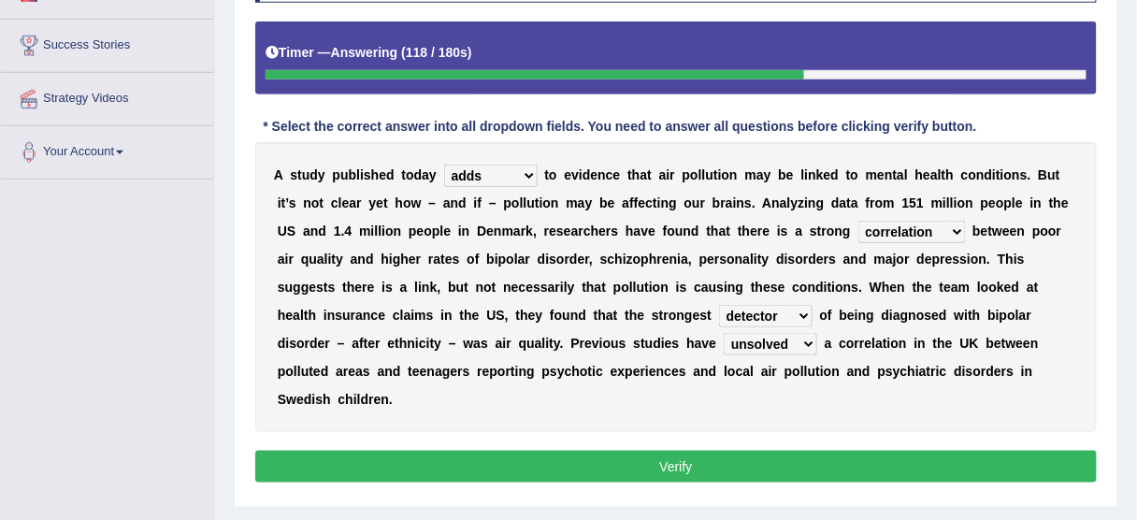
click at [724, 333] on select "unearthed unsolved untitled unfilled" at bounding box center [770, 344] width 93 height 22
click at [790, 338] on select "unearthed unsolved untitled unfilled" at bounding box center [770, 344] width 93 height 22
select select "untitled"
click at [724, 333] on select "unearthed unsolved untitled unfilled" at bounding box center [770, 344] width 93 height 22
click at [783, 338] on select "unearthed unsolved untitled unfilled" at bounding box center [770, 344] width 93 height 22
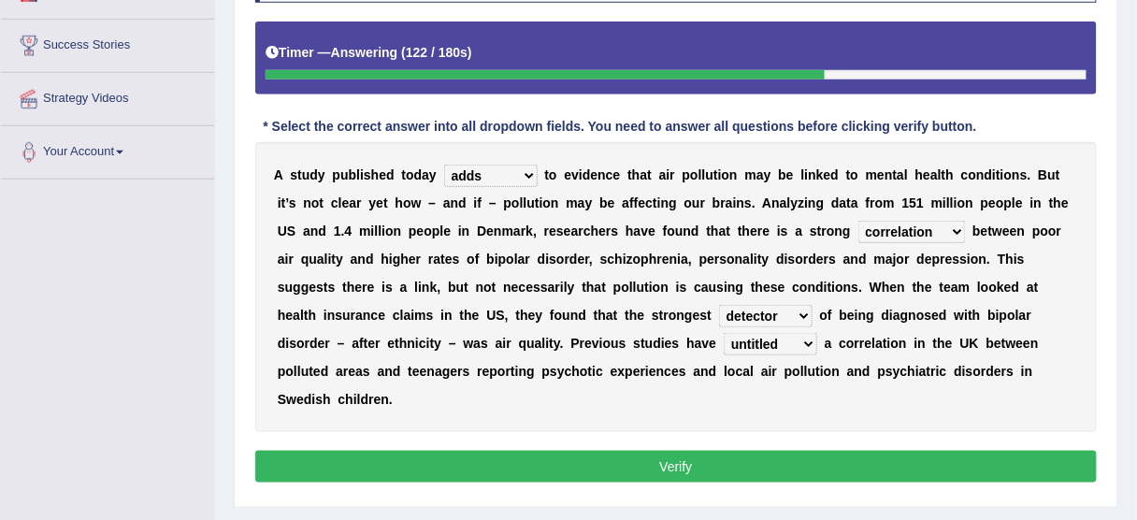
click at [783, 338] on select "unearthed unsolved untitled unfilled" at bounding box center [770, 344] width 93 height 22
click at [733, 460] on button "Verify" at bounding box center [675, 467] width 841 height 32
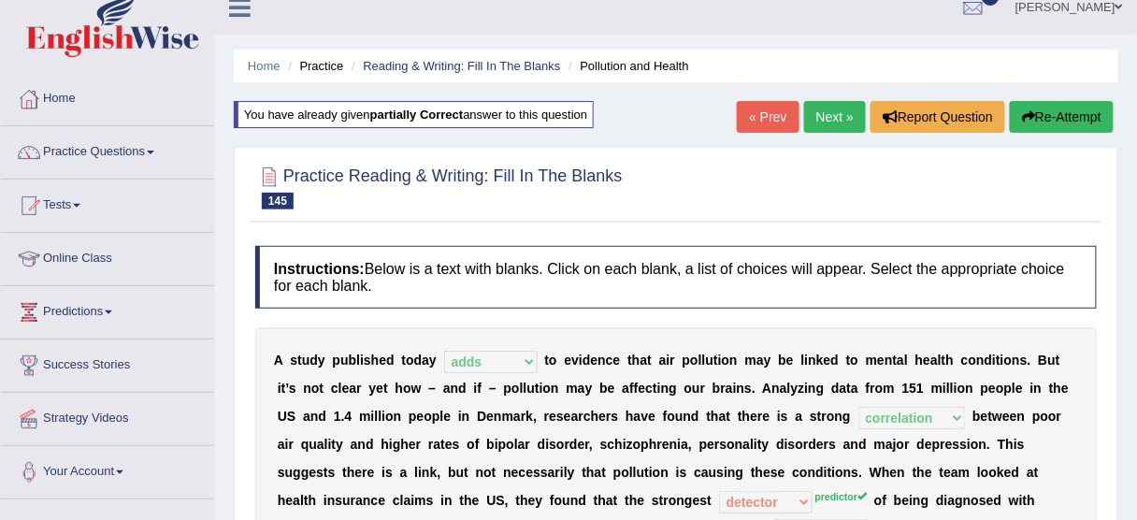
scroll to position [0, 0]
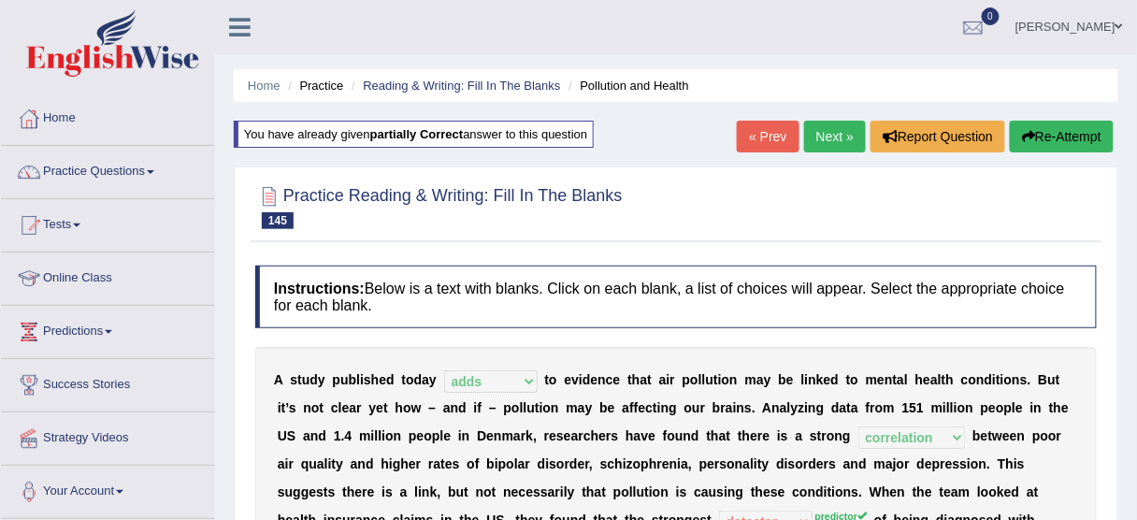
click at [1070, 134] on button "Re-Attempt" at bounding box center [1062, 137] width 104 height 32
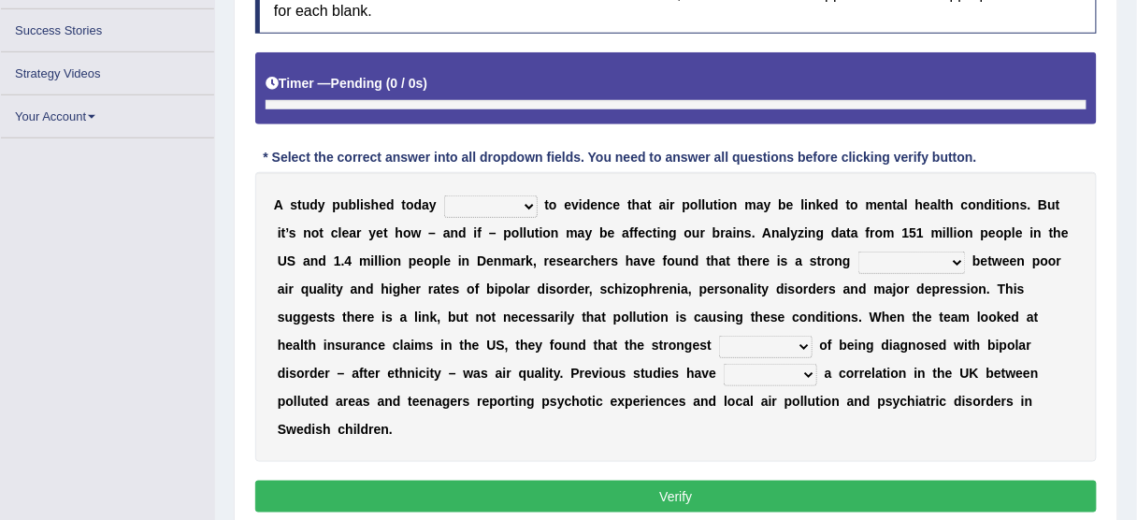
scroll to position [339, 0]
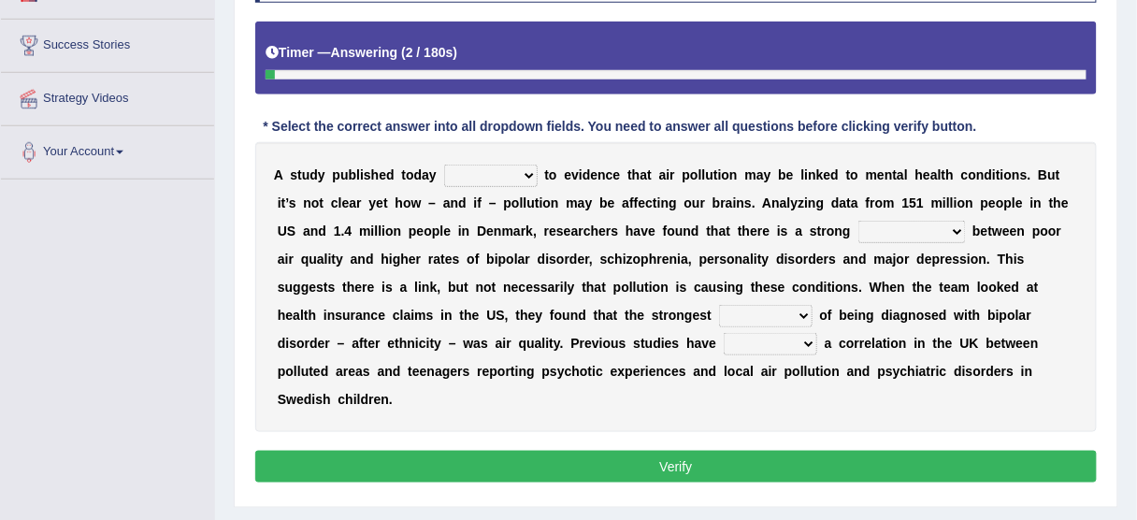
click at [483, 176] on select "decides adds compares expects" at bounding box center [490, 176] width 93 height 22
select select "adds"
click at [444, 165] on select "decides adds compares expects" at bounding box center [490, 176] width 93 height 22
click at [893, 225] on select "mortification gesticulation citation correlation" at bounding box center [912, 232] width 108 height 22
select select "correlation"
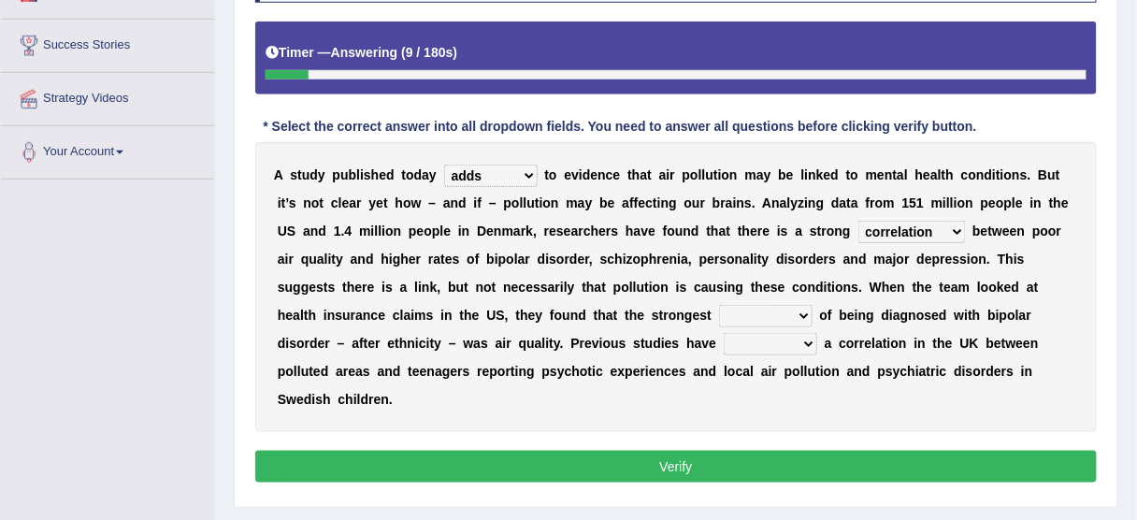
click at [858, 221] on select "mortification gesticulation citation correlation" at bounding box center [912, 232] width 108 height 22
click at [800, 338] on select "unearthed unsolved untitled unfilled" at bounding box center [770, 344] width 93 height 22
select select "unearthed"
click at [724, 333] on select "unearthed unsolved untitled unfilled" at bounding box center [770, 344] width 93 height 22
click at [787, 307] on select "detector Inspector predictor collector" at bounding box center [765, 316] width 93 height 22
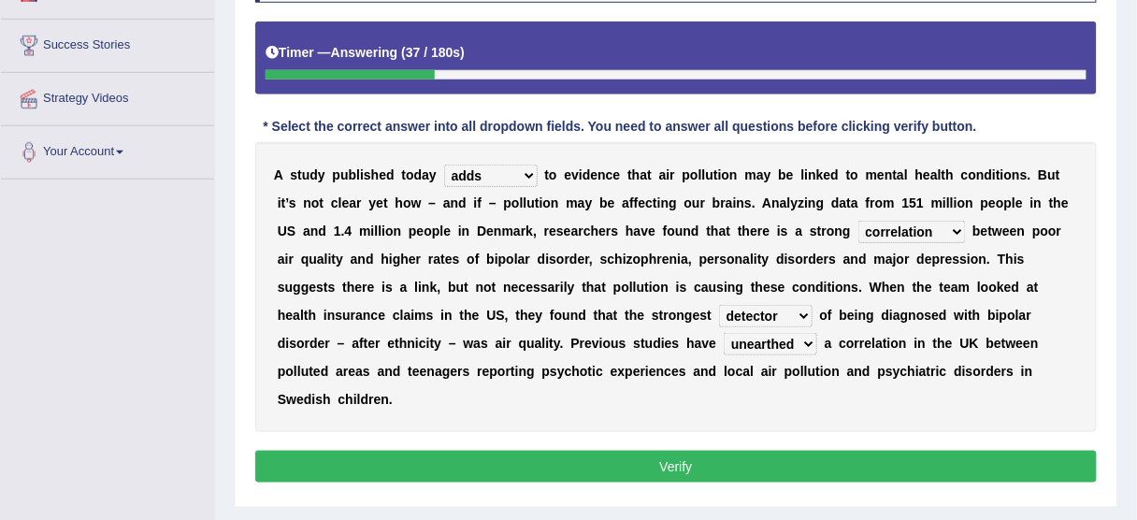
click at [719, 305] on select "detector Inspector predictor collector" at bounding box center [765, 316] width 93 height 22
click at [766, 305] on select "detector Inspector predictor collector" at bounding box center [765, 316] width 93 height 22
select select "predictor"
click at [719, 305] on select "detector Inspector predictor collector" at bounding box center [765, 316] width 93 height 22
click at [697, 470] on button "Verify" at bounding box center [675, 467] width 841 height 32
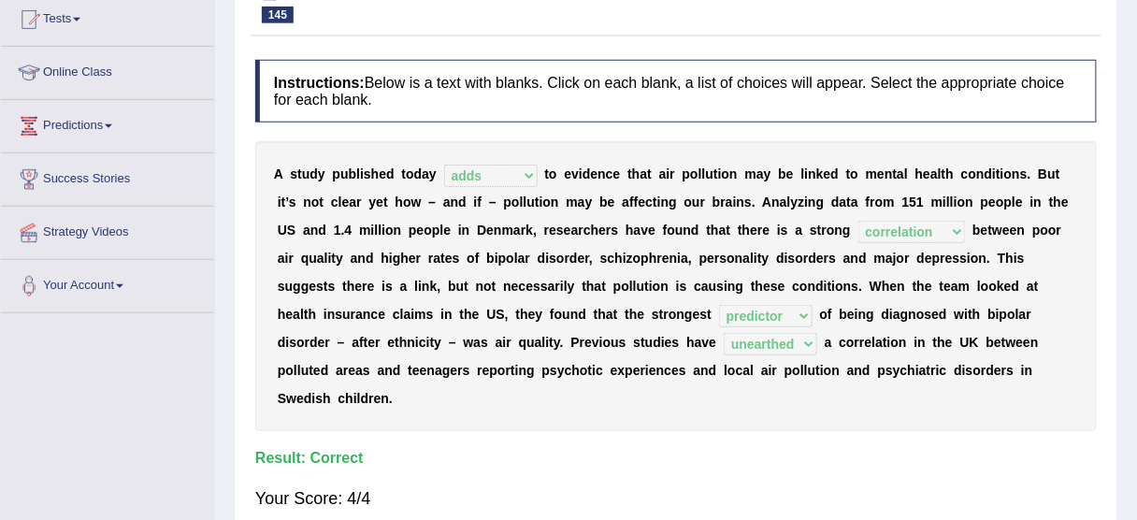
scroll to position [40, 0]
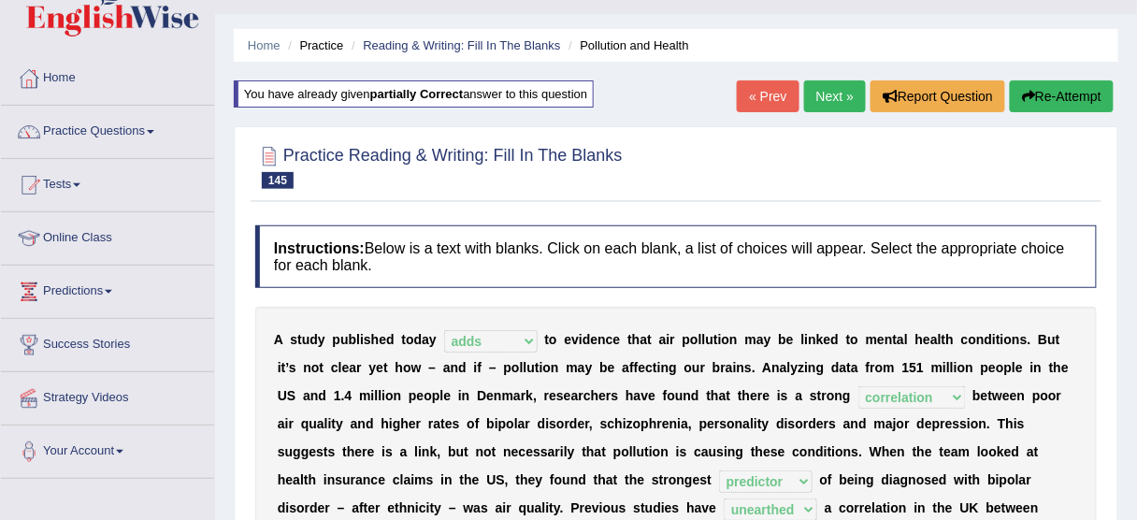
click at [823, 93] on link "Next »" at bounding box center [835, 96] width 62 height 32
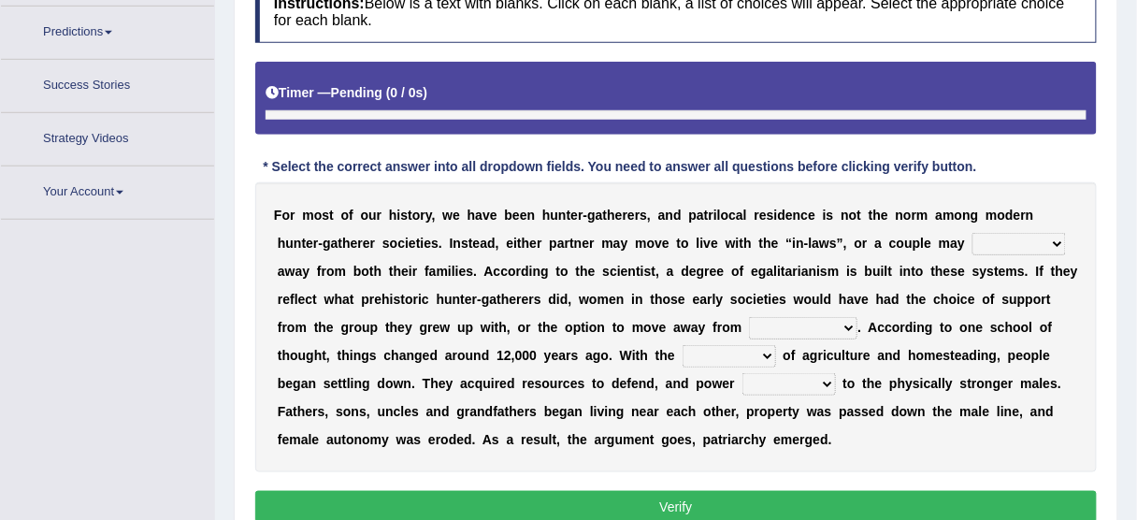
scroll to position [339, 0]
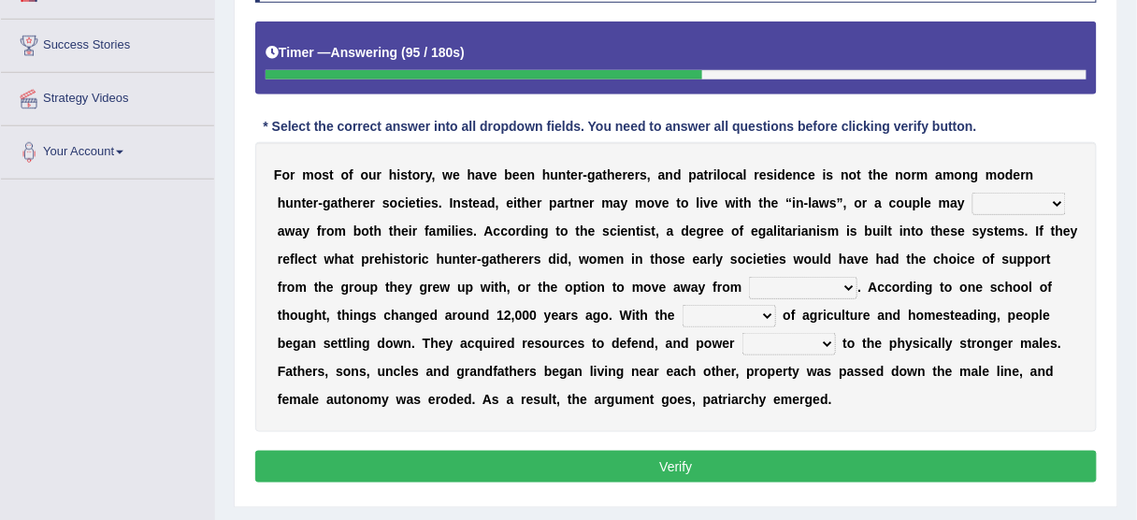
click at [999, 198] on select "reform resend reload relocate" at bounding box center [1018, 204] width 93 height 22
select select "relocate"
click at [972, 193] on select "reform resend reload relocate" at bounding box center [1018, 204] width 93 height 22
click at [1014, 201] on select "reform resend reload relocate" at bounding box center [1018, 204] width 93 height 22
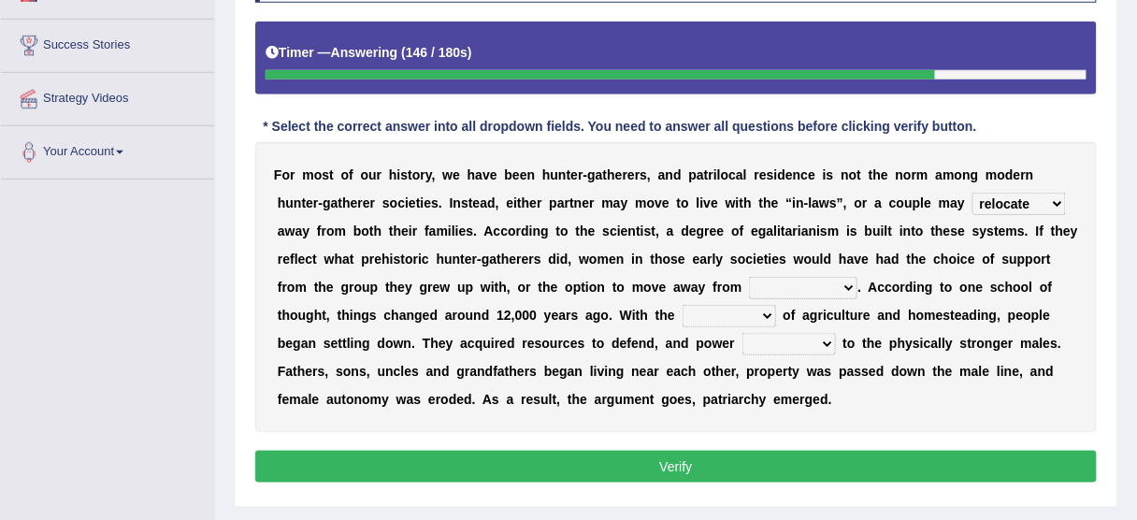
click at [831, 288] on select "compression profession depression oppression" at bounding box center [803, 288] width 108 height 22
click at [749, 277] on select "compression profession depression oppression" at bounding box center [803, 288] width 108 height 22
click at [787, 277] on select "compression profession depression oppression" at bounding box center [803, 288] width 108 height 22
click at [749, 277] on select "compression profession depression oppression" at bounding box center [803, 288] width 108 height 22
click at [784, 281] on select "compression profession depression oppression" at bounding box center [803, 288] width 108 height 22
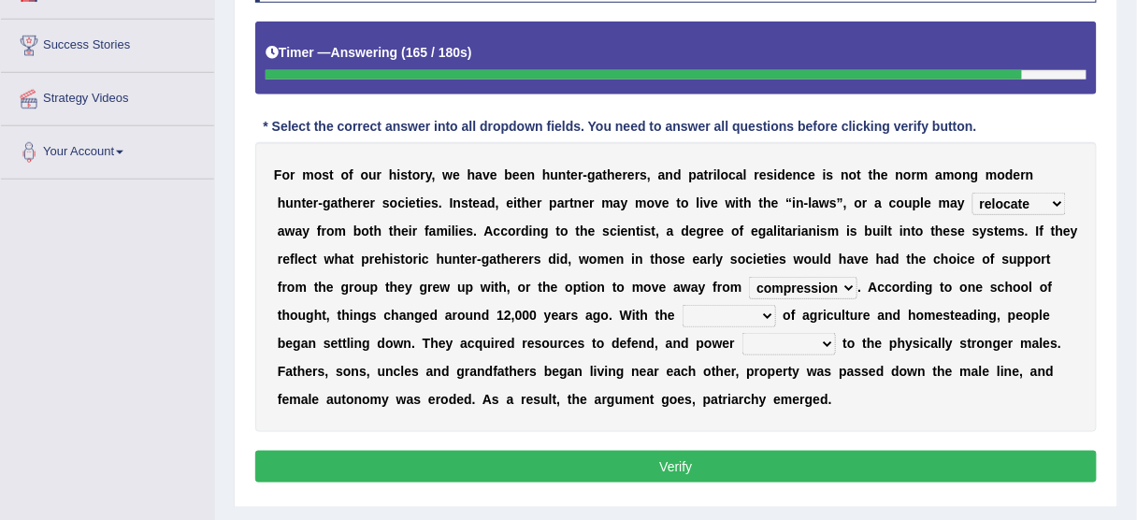
select select "depression"
click at [749, 277] on select "compression profession depression oppression" at bounding box center [803, 288] width 108 height 22
click at [746, 309] on select "advent solvent convent invent" at bounding box center [729, 316] width 93 height 22
select select "advent"
click at [683, 305] on select "advent solvent convent invent" at bounding box center [729, 316] width 93 height 22
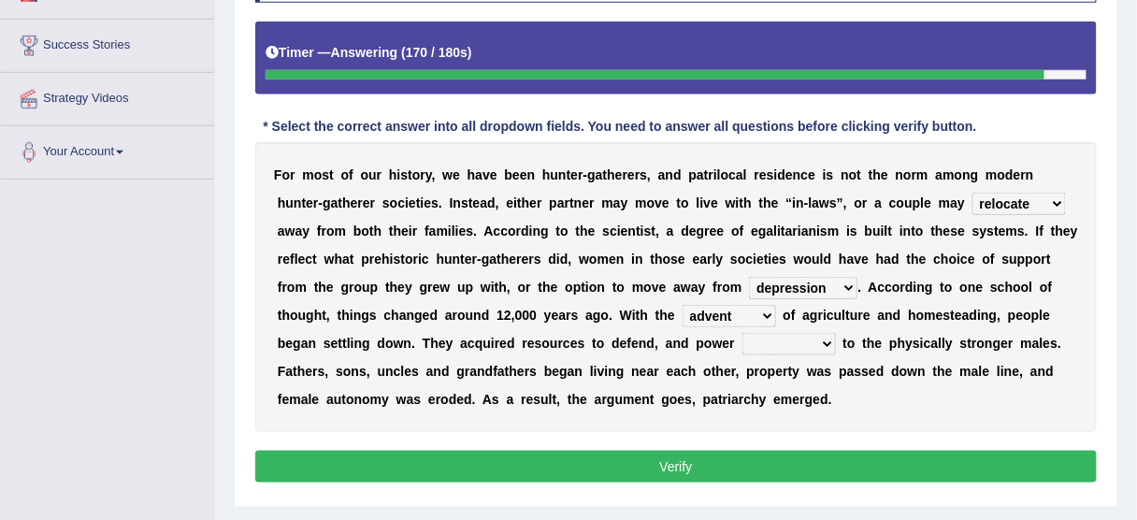
click at [820, 340] on select "shifted deceived removed delegated" at bounding box center [788, 344] width 93 height 22
select select "shifted"
click at [742, 333] on select "shifted deceived removed delegated" at bounding box center [788, 344] width 93 height 22
click at [763, 338] on select "shifted deceived removed delegated" at bounding box center [788, 344] width 93 height 22
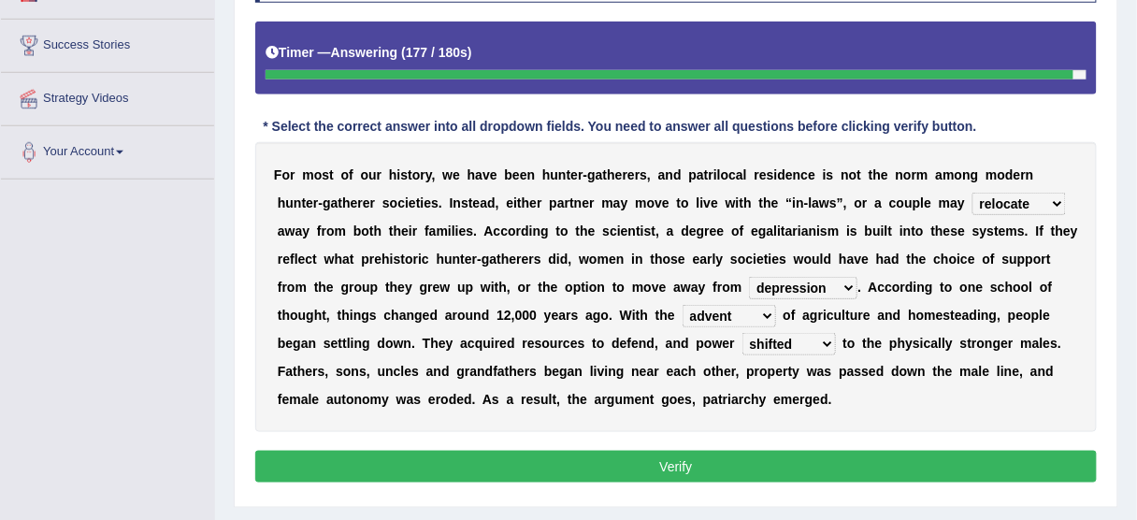
click at [763, 338] on select "shifted deceived removed delegated" at bounding box center [788, 344] width 93 height 22
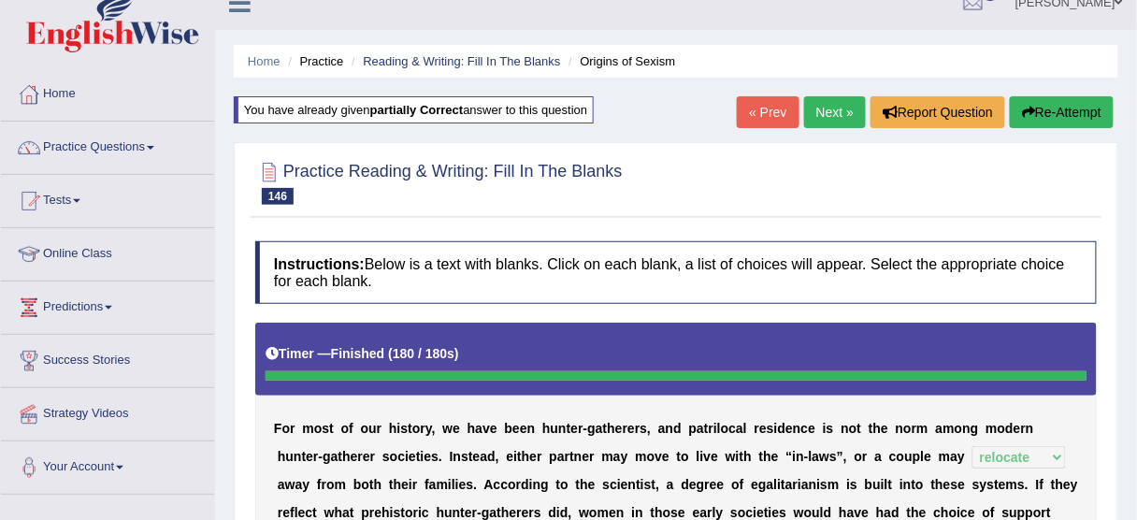
scroll to position [0, 0]
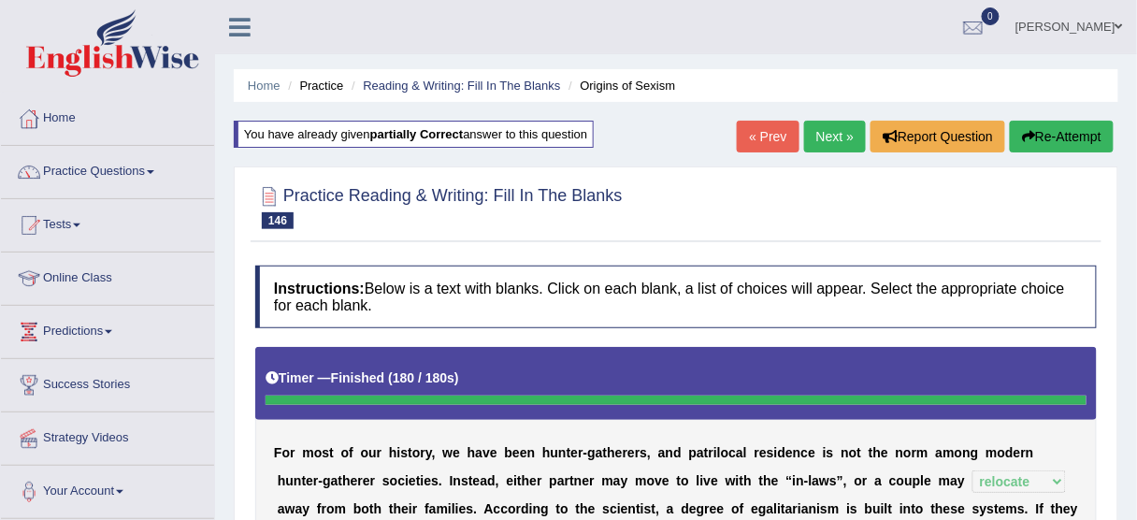
click at [1049, 124] on button "Re-Attempt" at bounding box center [1062, 137] width 104 height 32
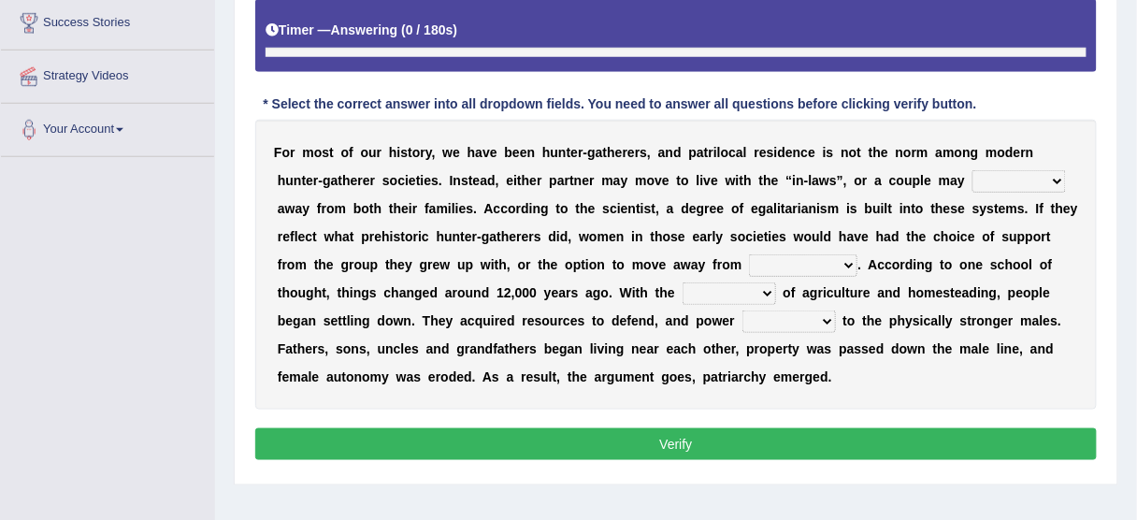
scroll to position [354, 0]
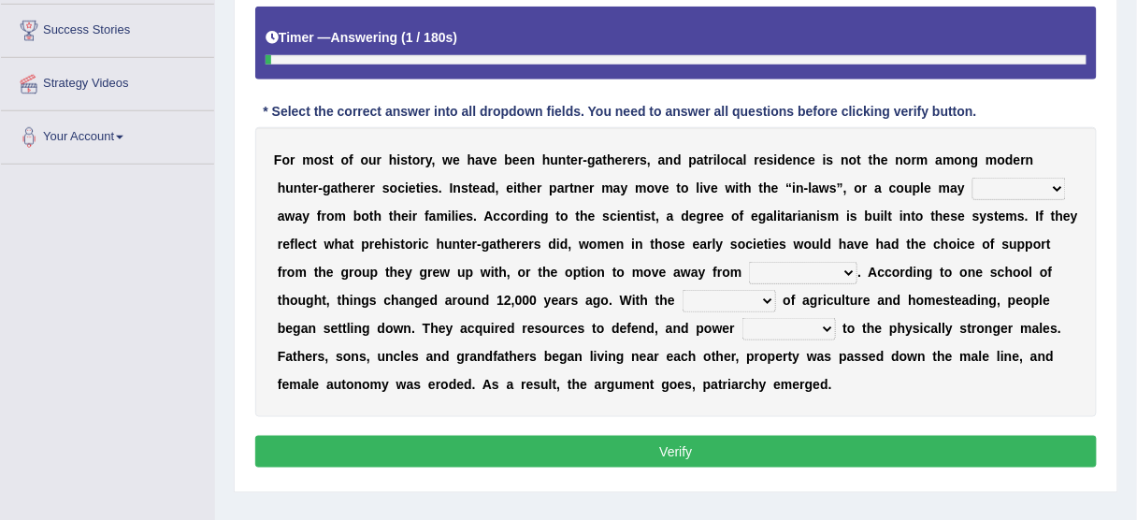
click at [1009, 182] on select "reform resend reload relocate" at bounding box center [1018, 189] width 93 height 22
select select "relocate"
click at [972, 178] on select "reform resend reload relocate" at bounding box center [1018, 189] width 93 height 22
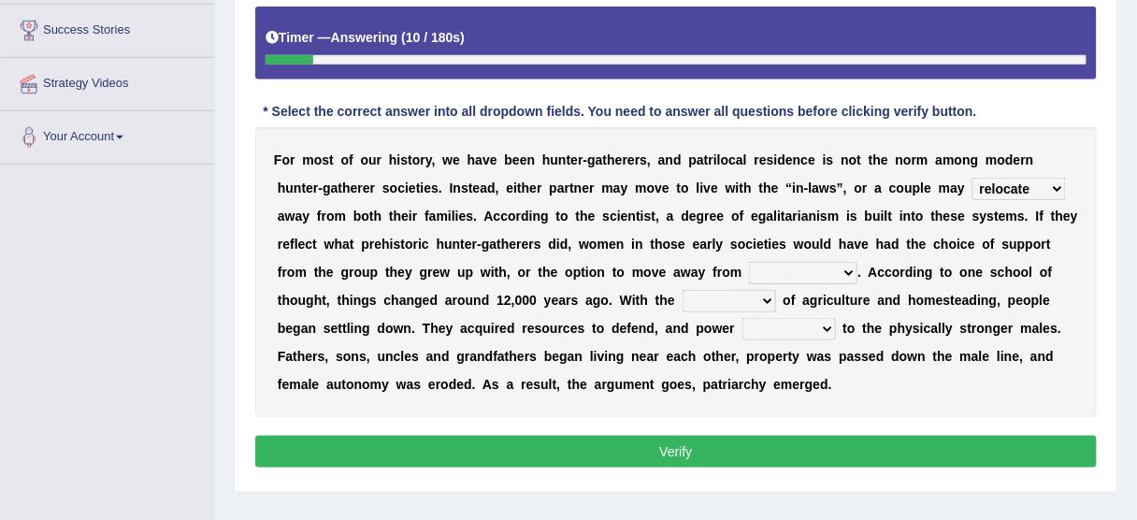
click at [820, 262] on select "compression profession depression oppression" at bounding box center [803, 273] width 108 height 22
select select "oppression"
click at [749, 262] on select "compression profession depression oppression" at bounding box center [803, 273] width 108 height 22
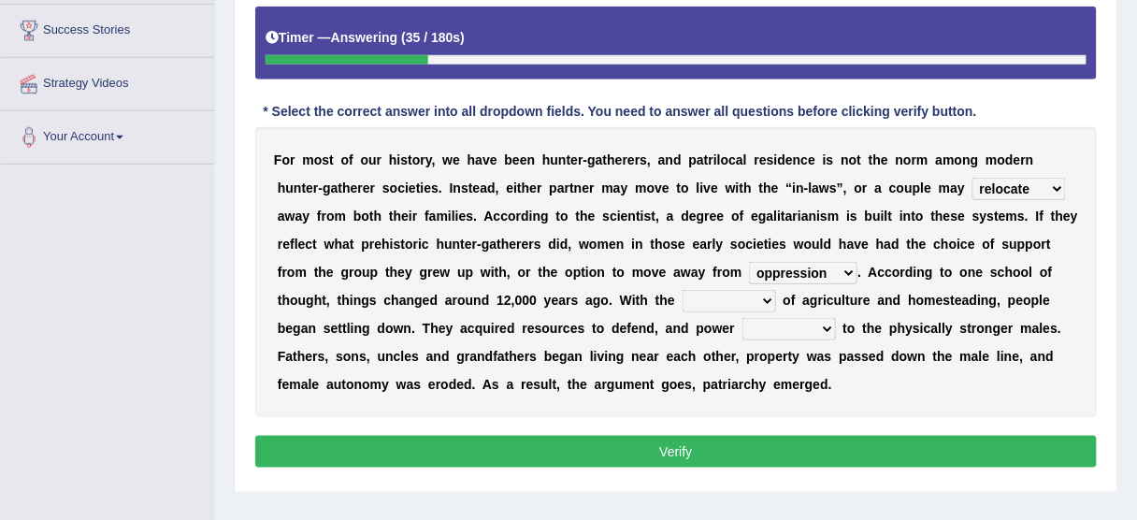
click at [755, 300] on select "advent solvent convent invent" at bounding box center [729, 301] width 93 height 22
select select "advent"
click at [683, 290] on select "advent solvent convent invent" at bounding box center [729, 301] width 93 height 22
click at [796, 329] on select "shifted deceived removed delegated" at bounding box center [788, 329] width 93 height 22
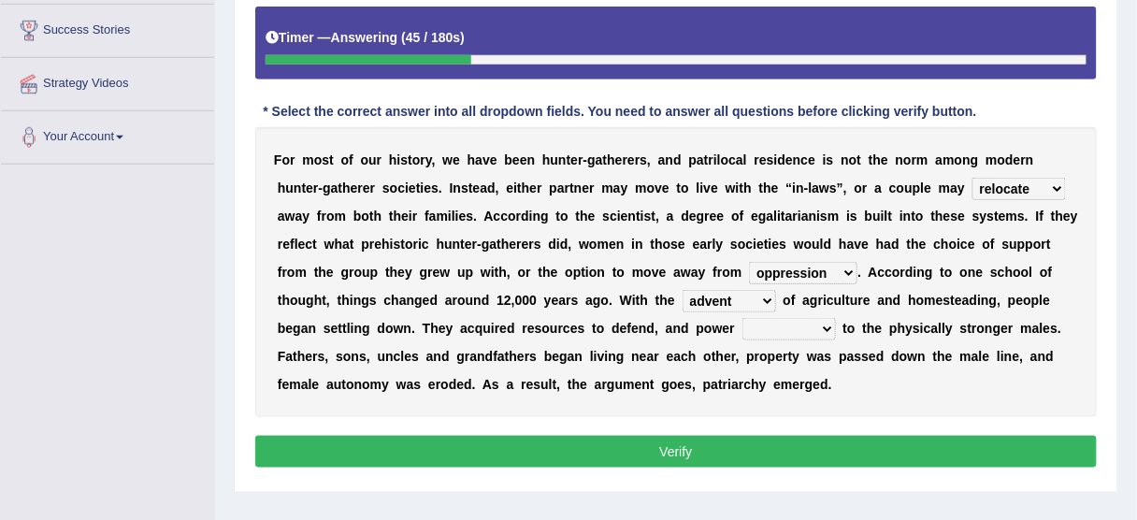
click at [796, 329] on select "shifted deceived removed delegated" at bounding box center [788, 329] width 93 height 22
select select "shifted"
click at [742, 318] on select "shifted deceived removed delegated" at bounding box center [788, 329] width 93 height 22
click at [700, 449] on button "Verify" at bounding box center [675, 452] width 841 height 32
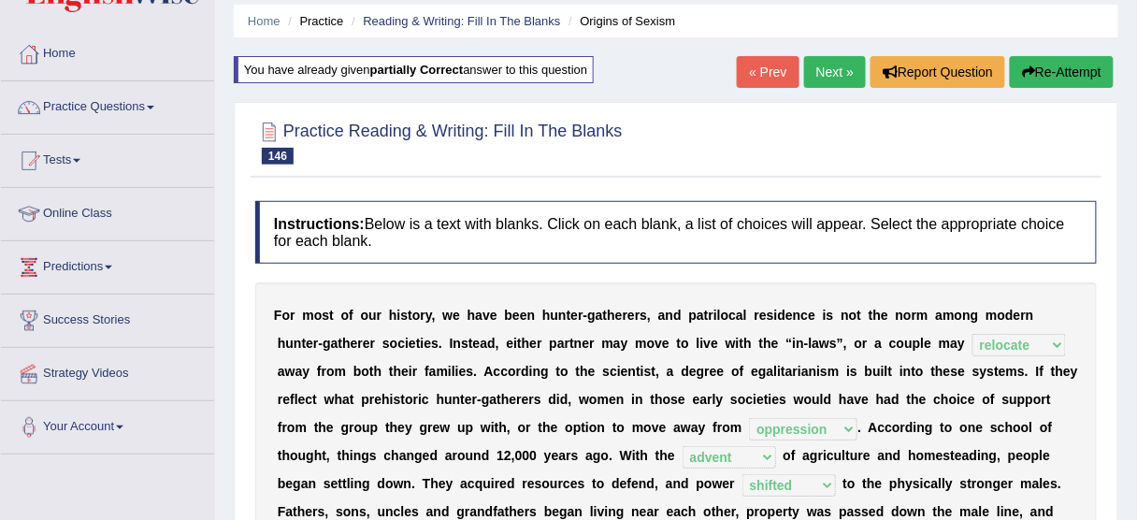
scroll to position [55, 0]
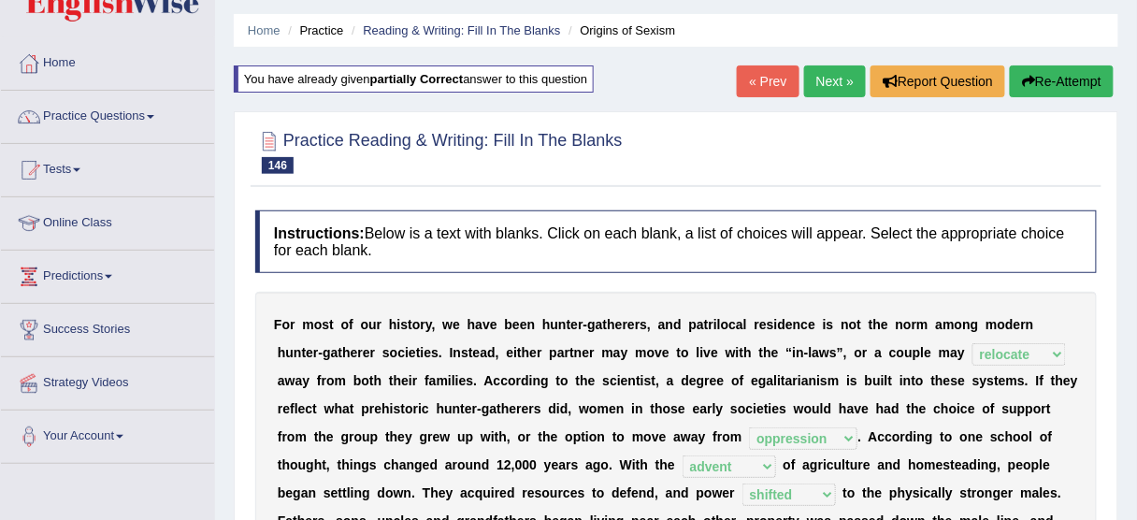
click at [809, 78] on link "Next »" at bounding box center [835, 81] width 62 height 32
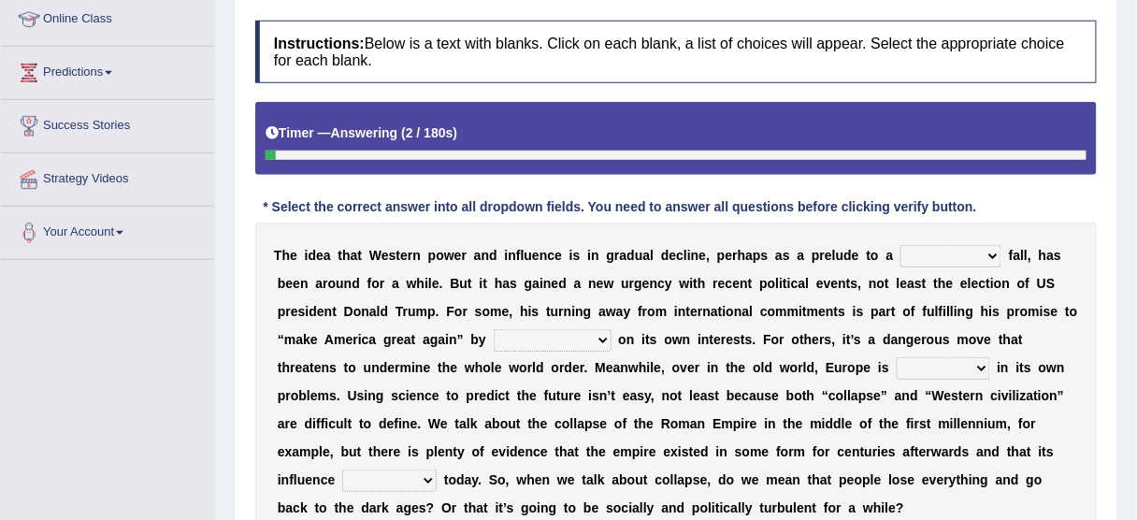
scroll to position [334, 0]
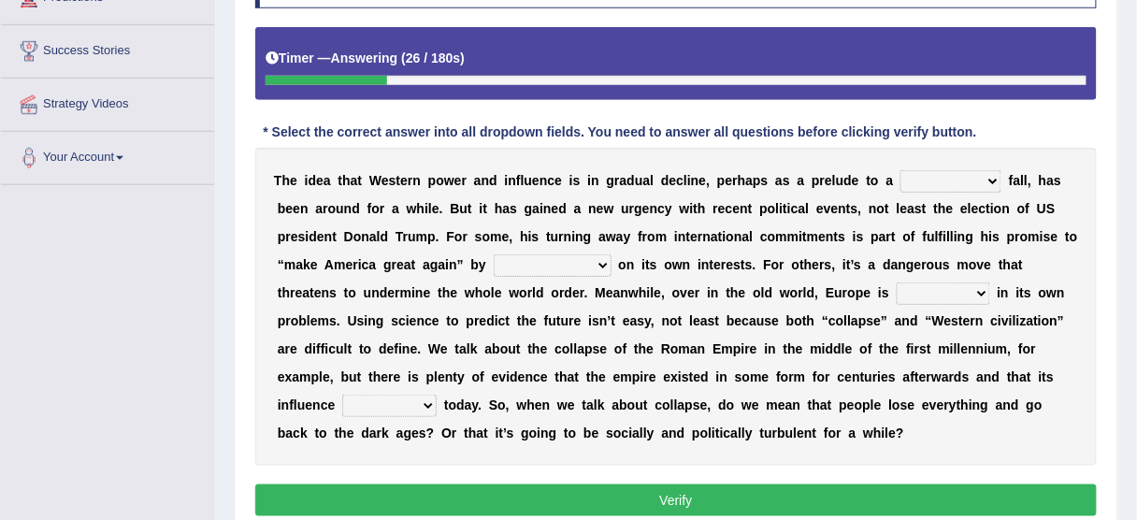
click at [945, 176] on select "covetous acetous momentous precipitous" at bounding box center [950, 181] width 101 height 22
select select "momentous"
click at [900, 170] on select "covetous acetous momentous precipitous" at bounding box center [950, 181] width 101 height 22
click at [581, 266] on select "concentrating castrating demonstrating orchestrating" at bounding box center [553, 265] width 118 height 22
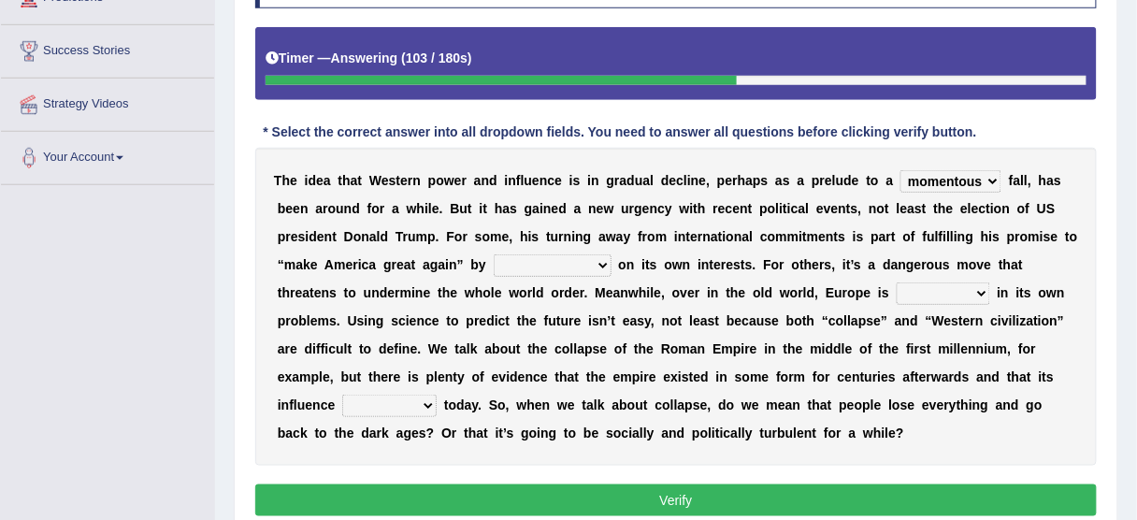
click at [718, 242] on div "T h e i d e a t h a t W e s t e r n p o w e r a n d i n f l u e n c e i s i n g…" at bounding box center [675, 307] width 841 height 318
click at [428, 398] on select "malingers lingers harbingers mongers" at bounding box center [389, 406] width 94 height 22
select select "harbingers"
click at [342, 395] on select "malingers lingers harbingers mongers" at bounding box center [389, 406] width 94 height 22
click at [402, 395] on select "malingers lingers harbingers mongers" at bounding box center [389, 406] width 94 height 22
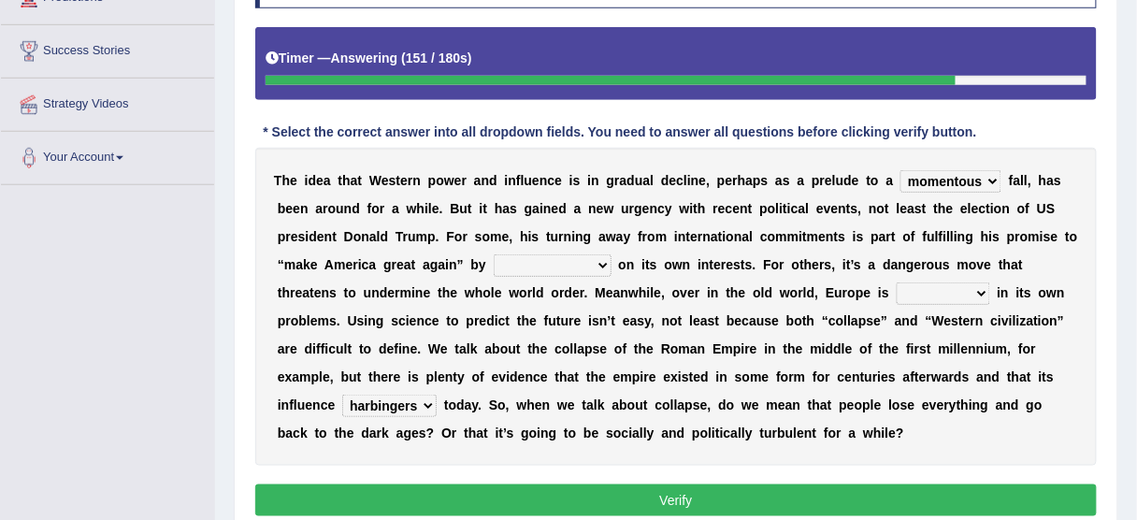
click at [568, 426] on b "o" at bounding box center [572, 432] width 8 height 15
click at [931, 286] on select "fired wired mired sired" at bounding box center [943, 293] width 93 height 22
select select "fired"
click at [897, 282] on select "fired wired mired sired" at bounding box center [943, 293] width 93 height 22
click at [927, 284] on select "fired wired mired sired" at bounding box center [943, 293] width 93 height 22
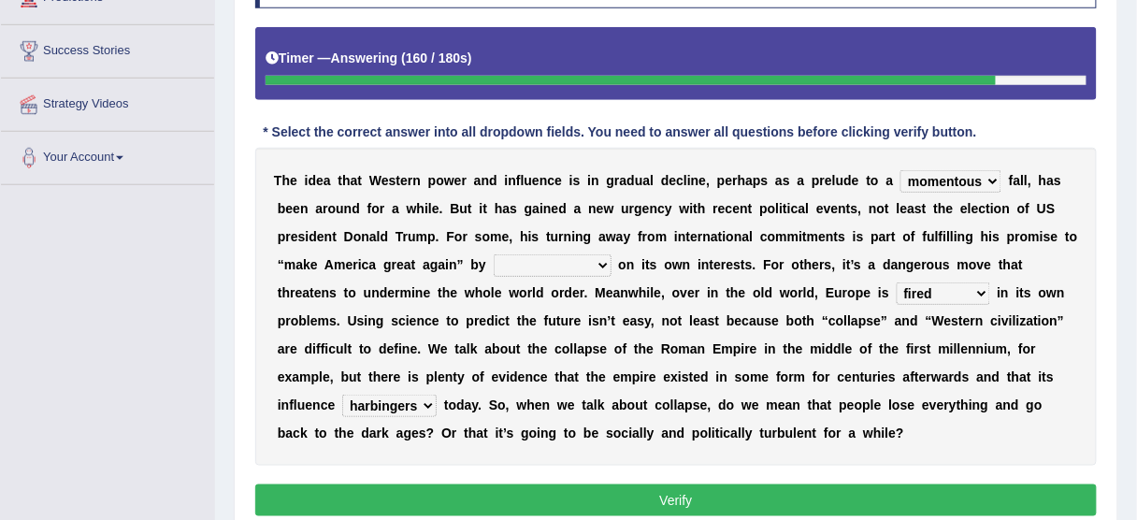
click at [526, 262] on select "concentrating castrating demonstrating orchestrating" at bounding box center [553, 265] width 118 height 22
select select "demonstrating"
click at [494, 254] on select "concentrating castrating demonstrating orchestrating" at bounding box center [553, 265] width 118 height 22
click at [532, 259] on select "concentrating castrating demonstrating orchestrating" at bounding box center [553, 265] width 118 height 22
click at [532, 266] on select "concentrating castrating demonstrating orchestrating" at bounding box center [553, 265] width 118 height 22
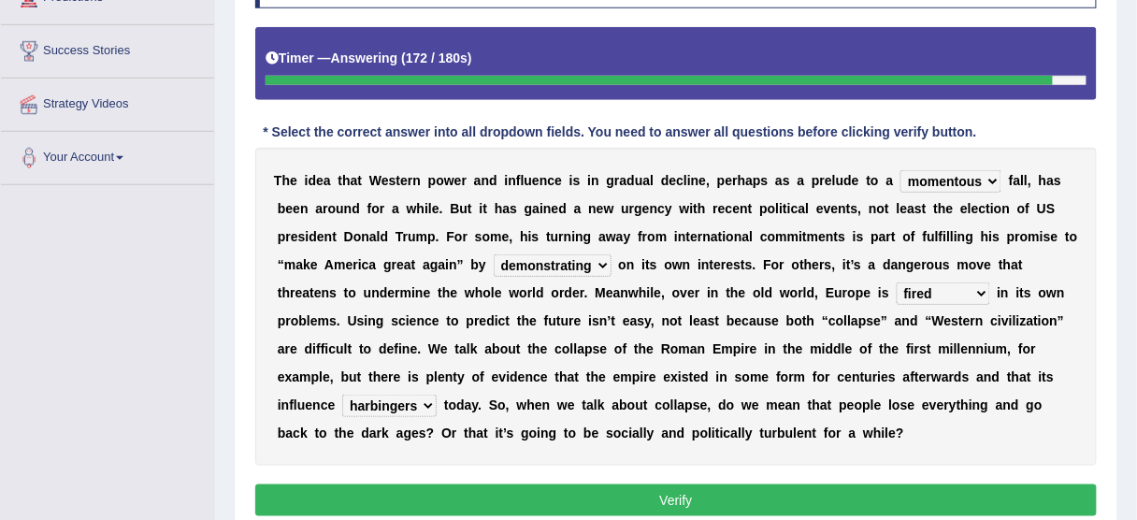
click at [410, 400] on select "malingers lingers harbingers mongers" at bounding box center [389, 406] width 94 height 22
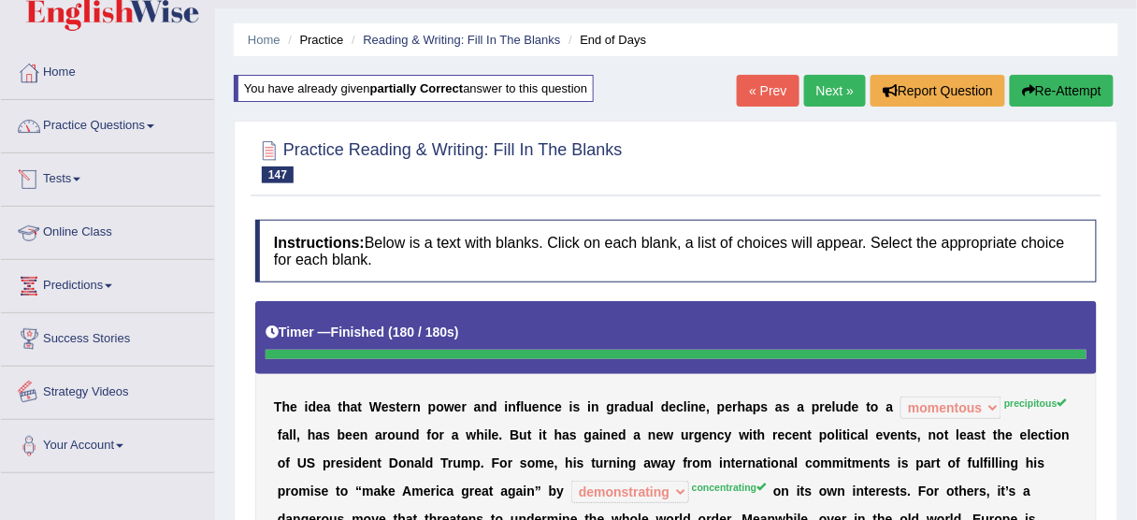
scroll to position [0, 0]
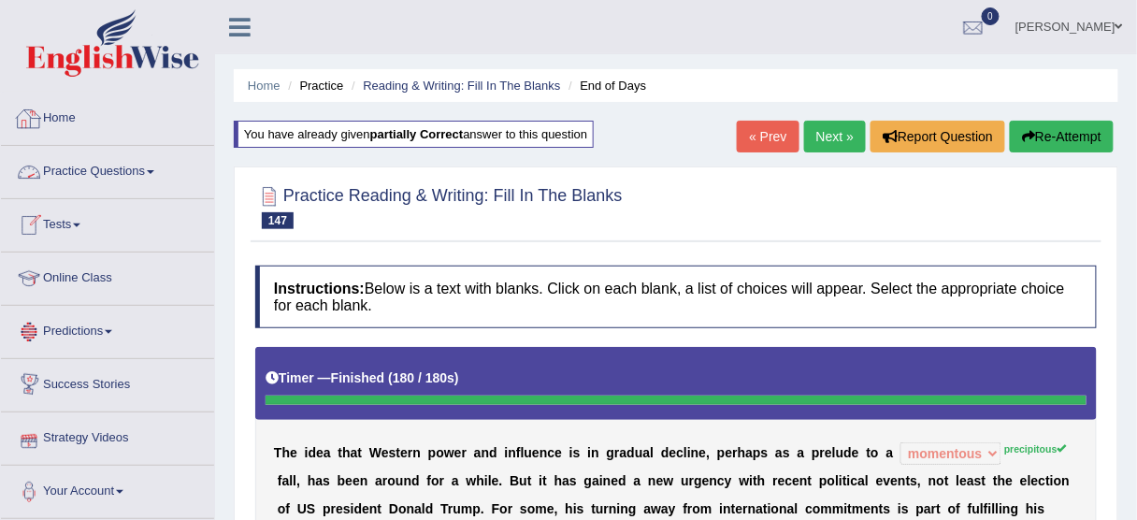
click at [62, 165] on link "Practice Questions" at bounding box center [107, 169] width 213 height 47
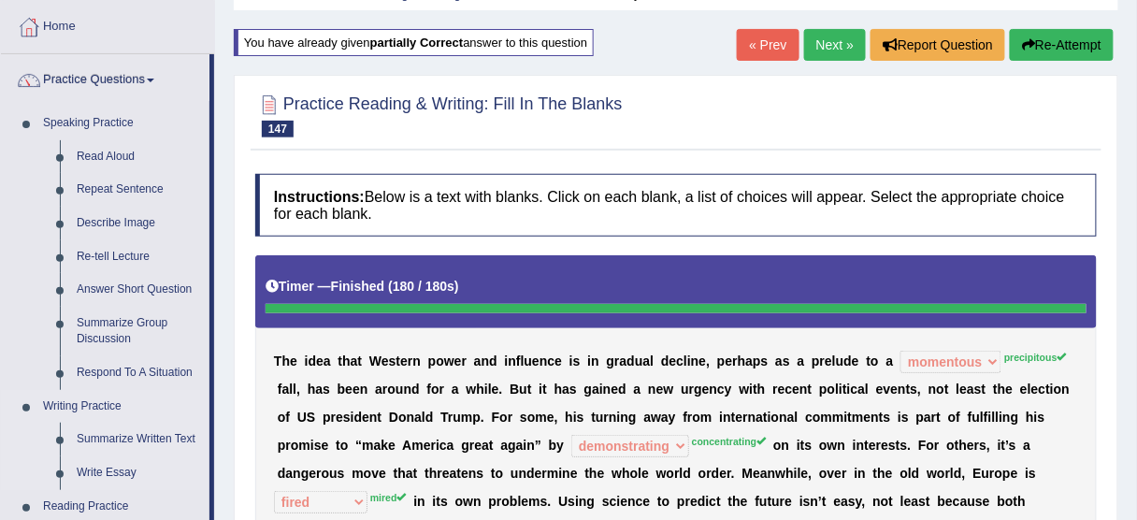
scroll to position [75, 0]
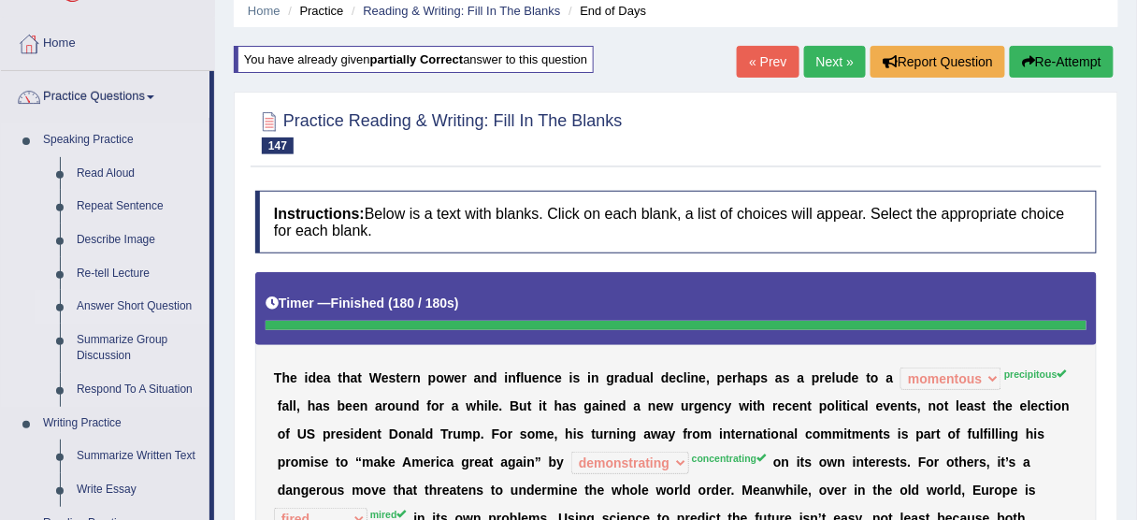
click at [111, 309] on link "Answer Short Question" at bounding box center [138, 307] width 141 height 34
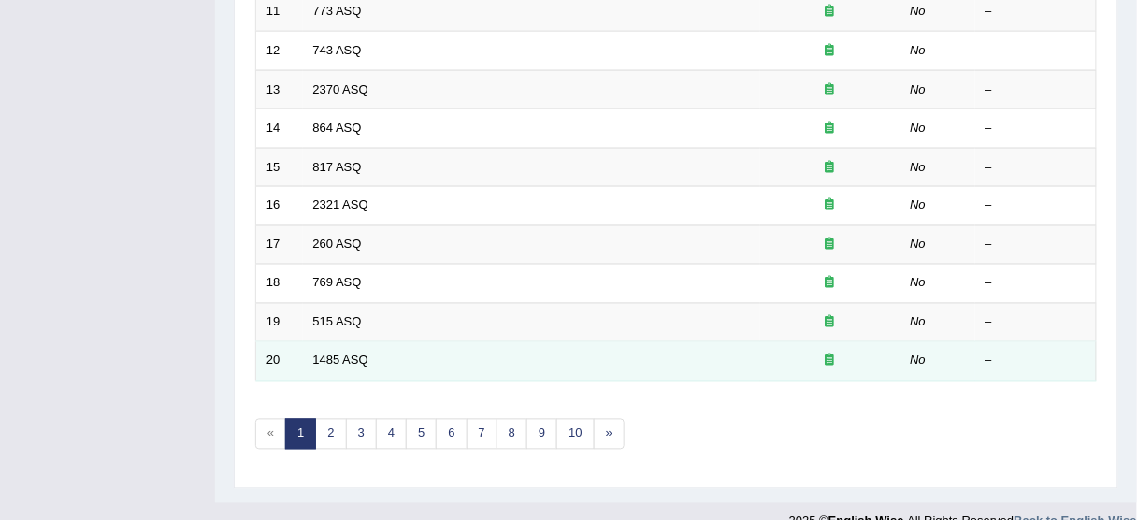
scroll to position [710, 0]
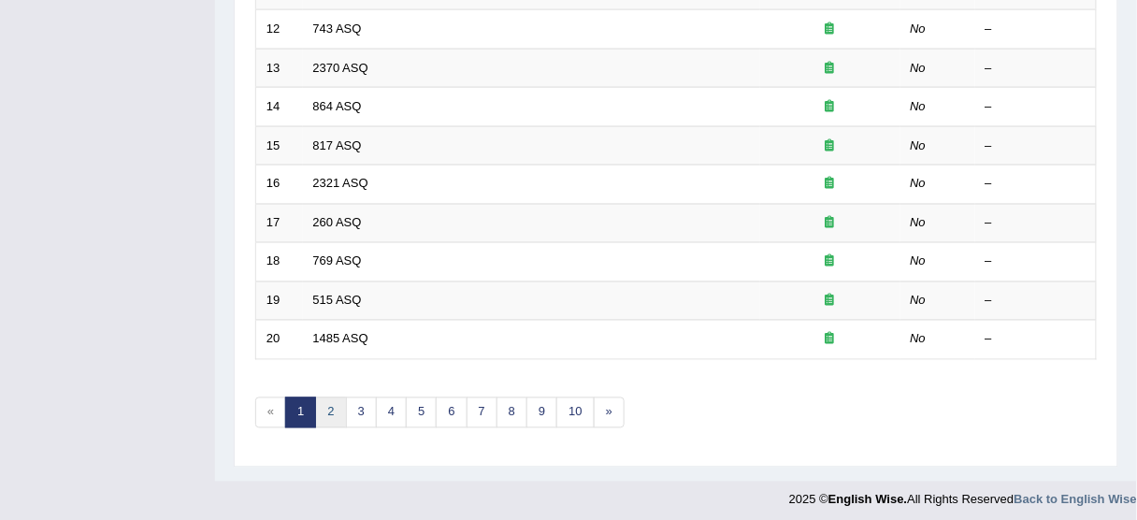
click at [336, 397] on link "2" at bounding box center [330, 412] width 31 height 31
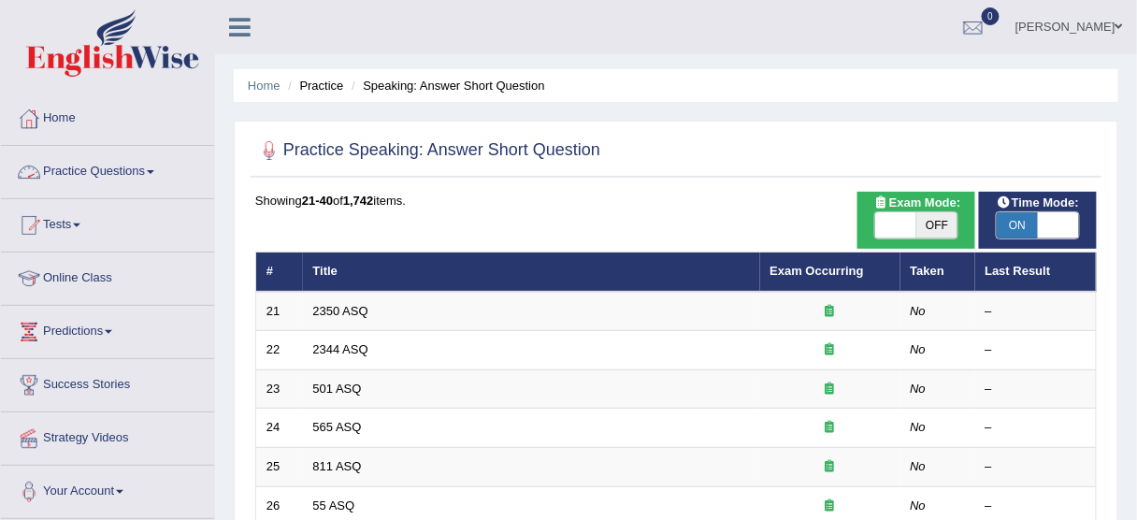
click at [106, 167] on link "Practice Questions" at bounding box center [107, 169] width 213 height 47
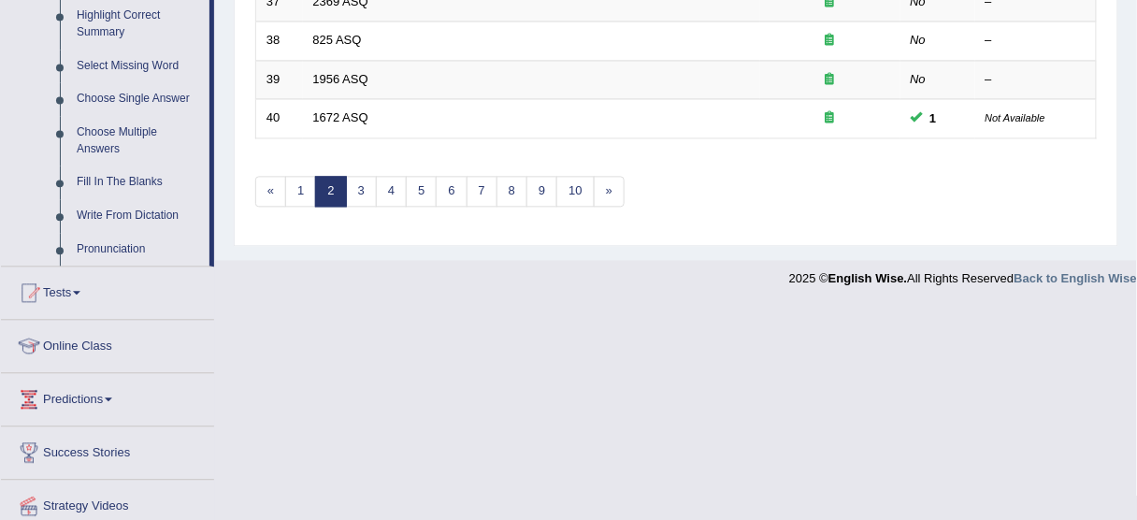
scroll to position [972, 0]
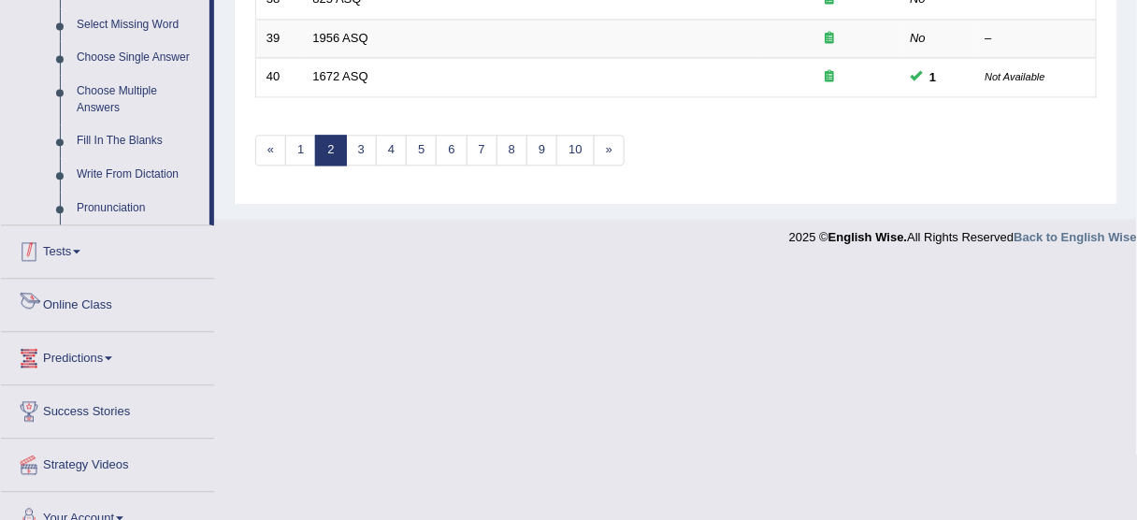
click at [94, 257] on link "Tests" at bounding box center [107, 248] width 213 height 47
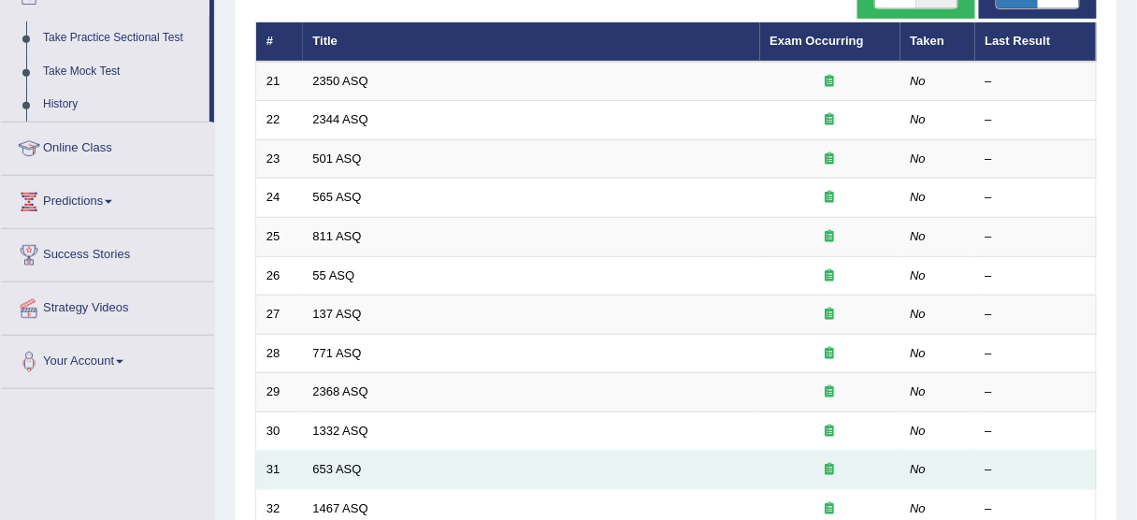
scroll to position [145, 0]
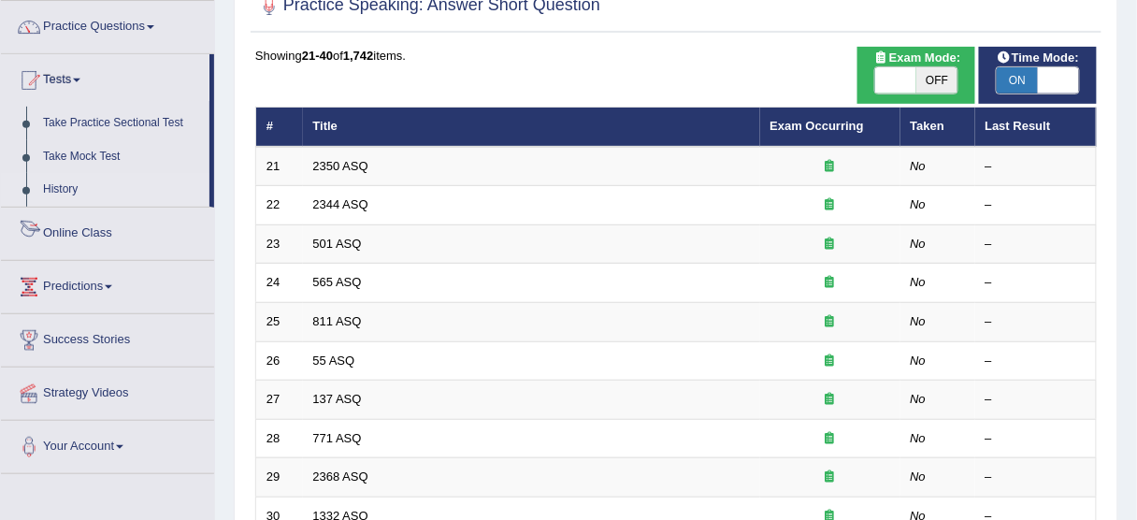
click at [50, 179] on link "History" at bounding box center [122, 190] width 175 height 34
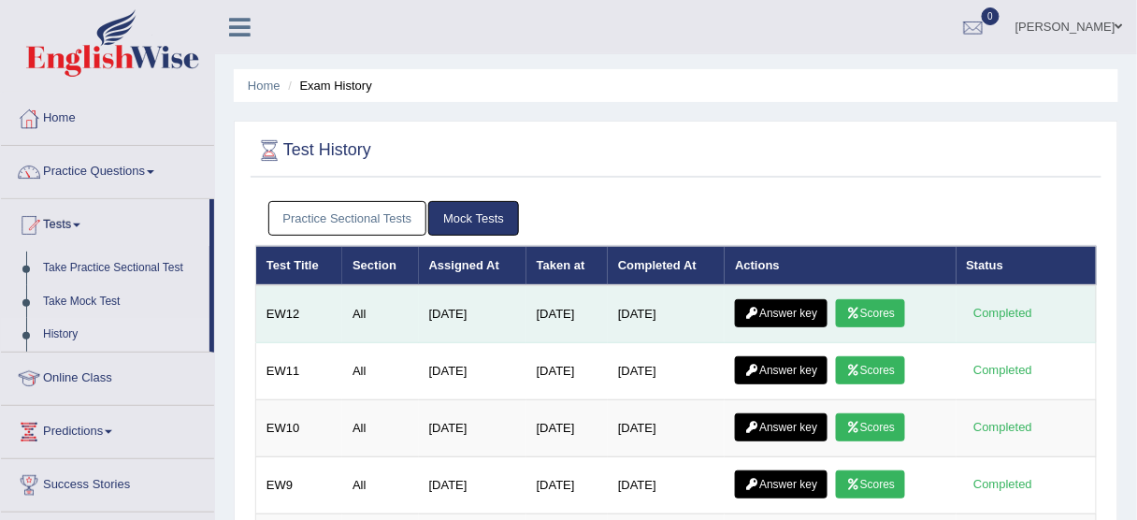
click at [787, 302] on link "Answer key" at bounding box center [781, 313] width 93 height 28
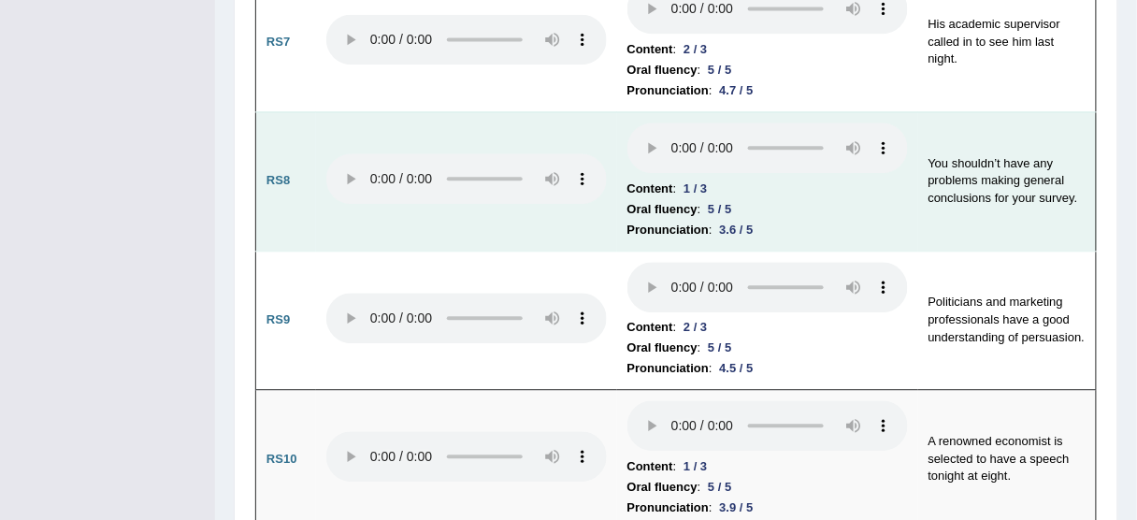
scroll to position [2768, 0]
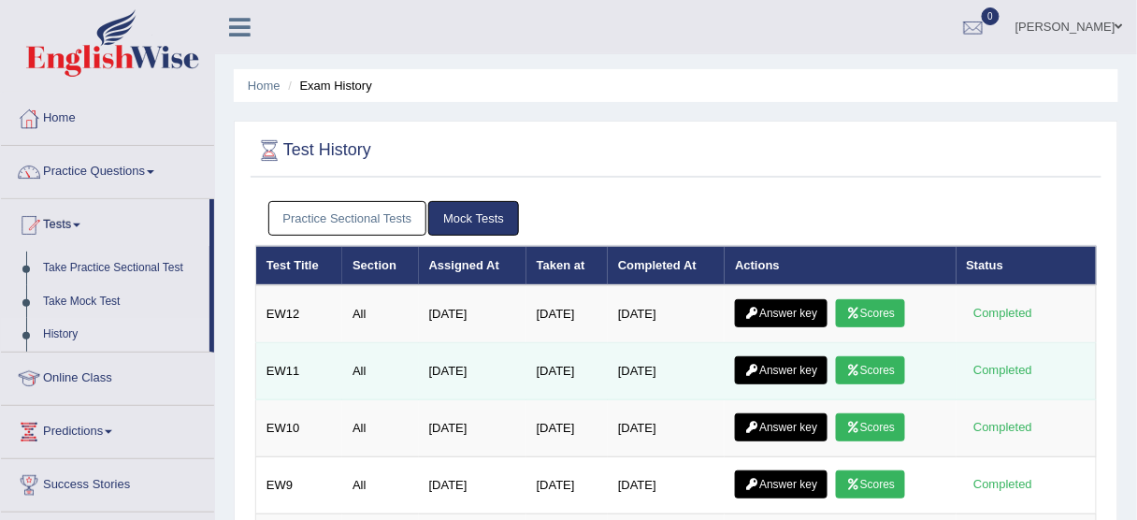
click at [771, 363] on link "Answer key" at bounding box center [781, 370] width 93 height 28
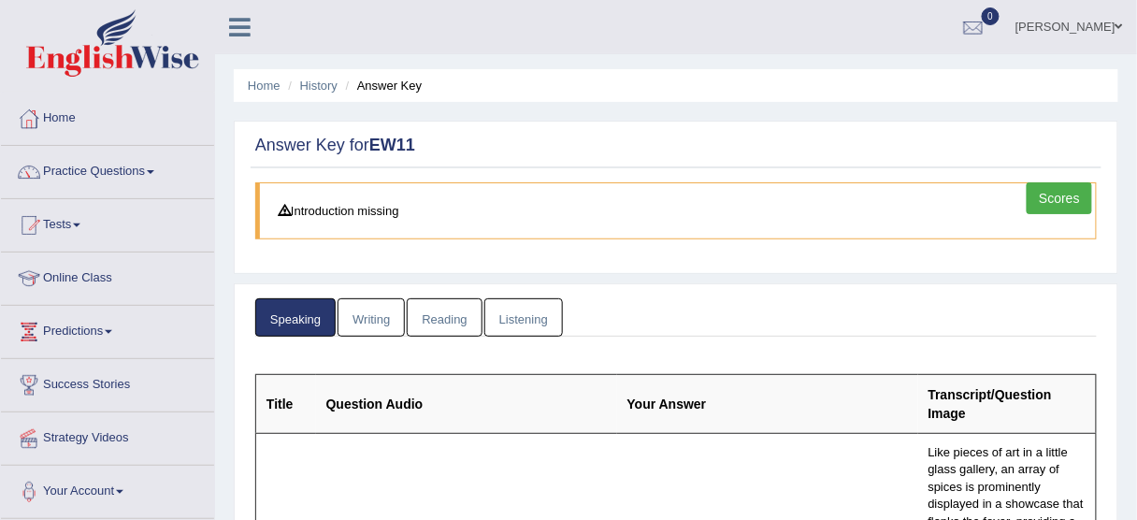
click at [443, 322] on link "Reading" at bounding box center [444, 317] width 75 height 38
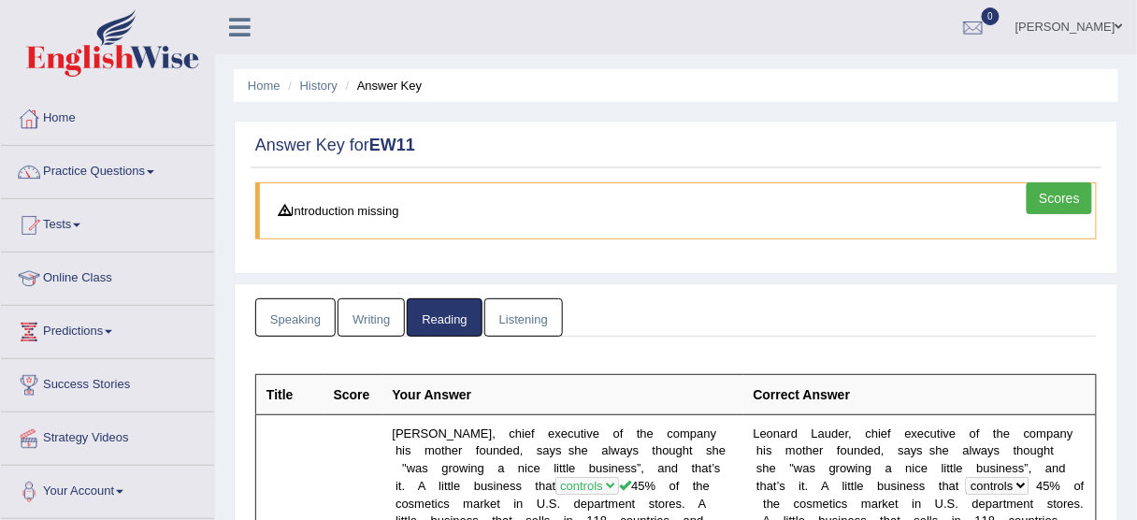
click at [1078, 187] on link "Scores" at bounding box center [1059, 198] width 65 height 32
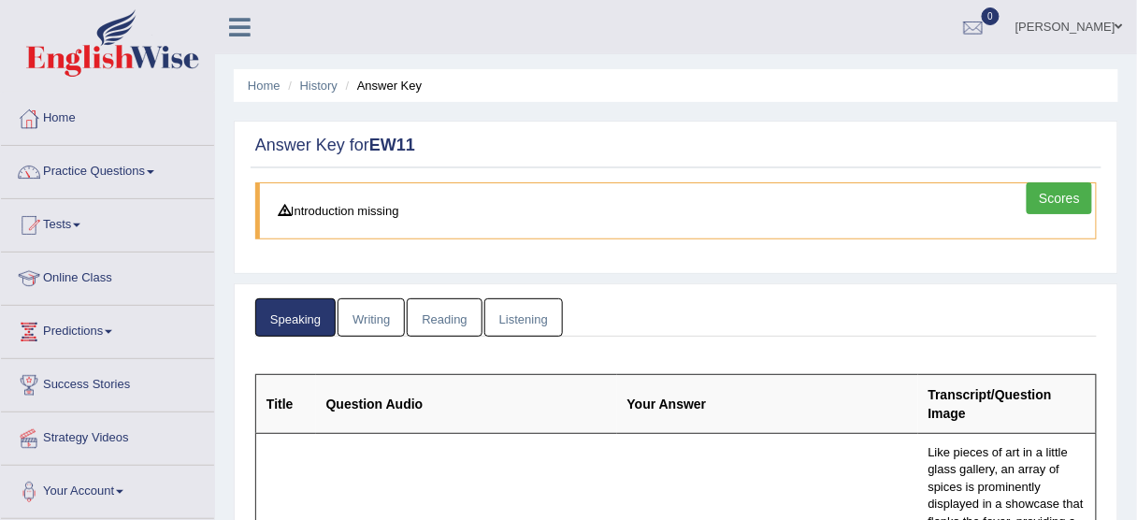
click at [369, 317] on link "Writing" at bounding box center [371, 317] width 67 height 38
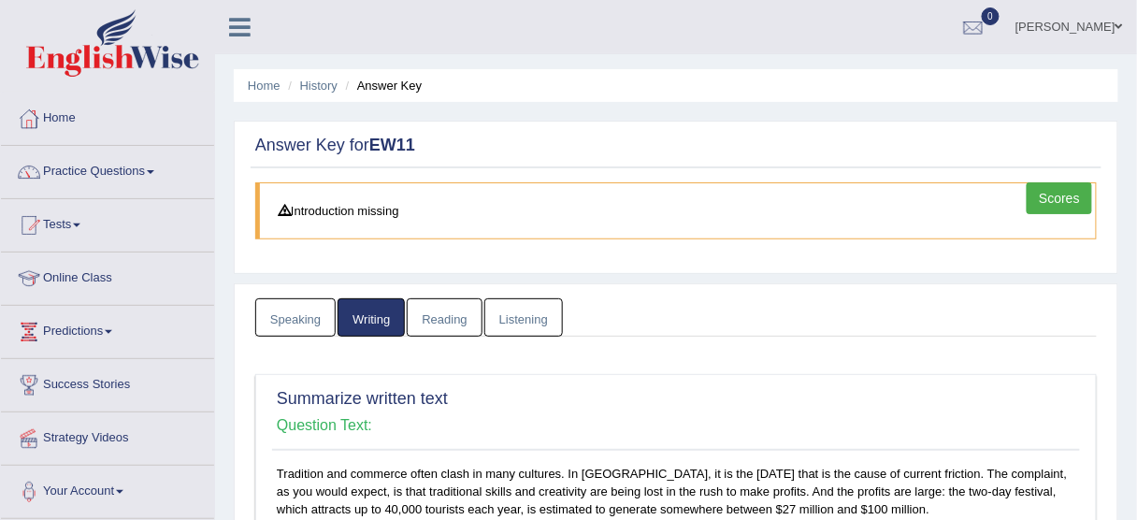
click at [516, 324] on link "Listening" at bounding box center [523, 317] width 79 height 38
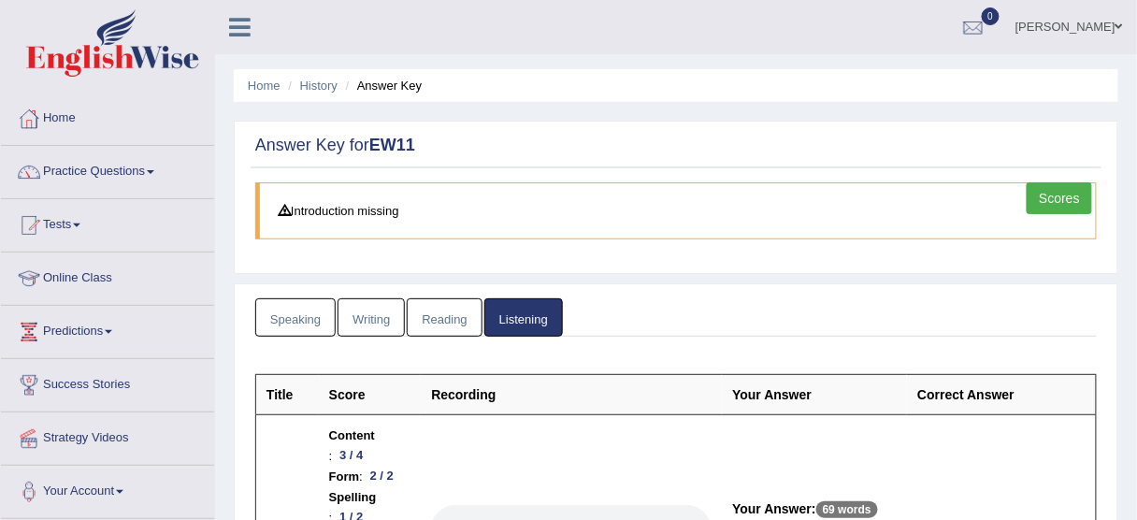
click at [436, 299] on link "Reading" at bounding box center [444, 317] width 75 height 38
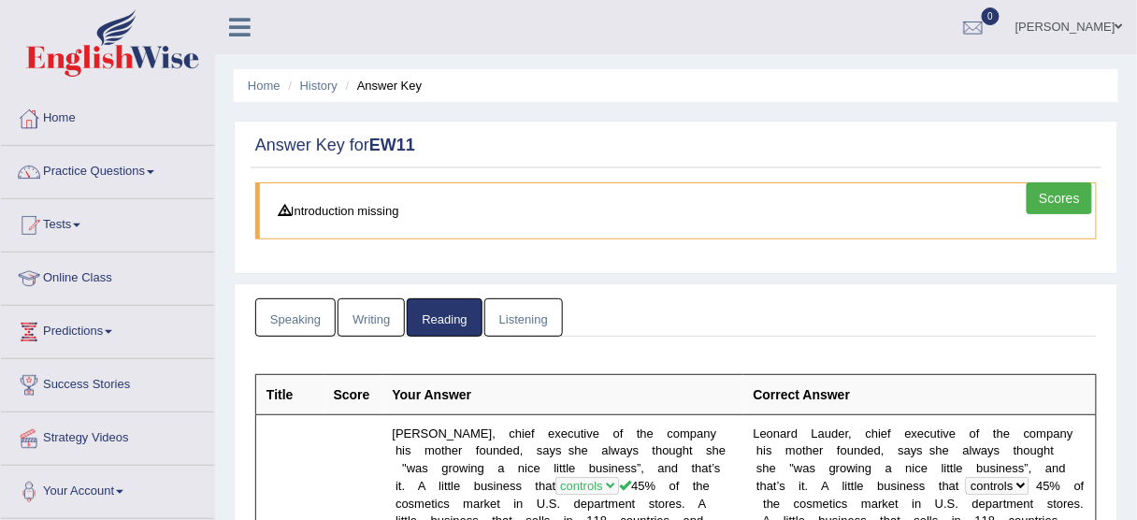
click at [517, 318] on link "Listening" at bounding box center [523, 317] width 79 height 38
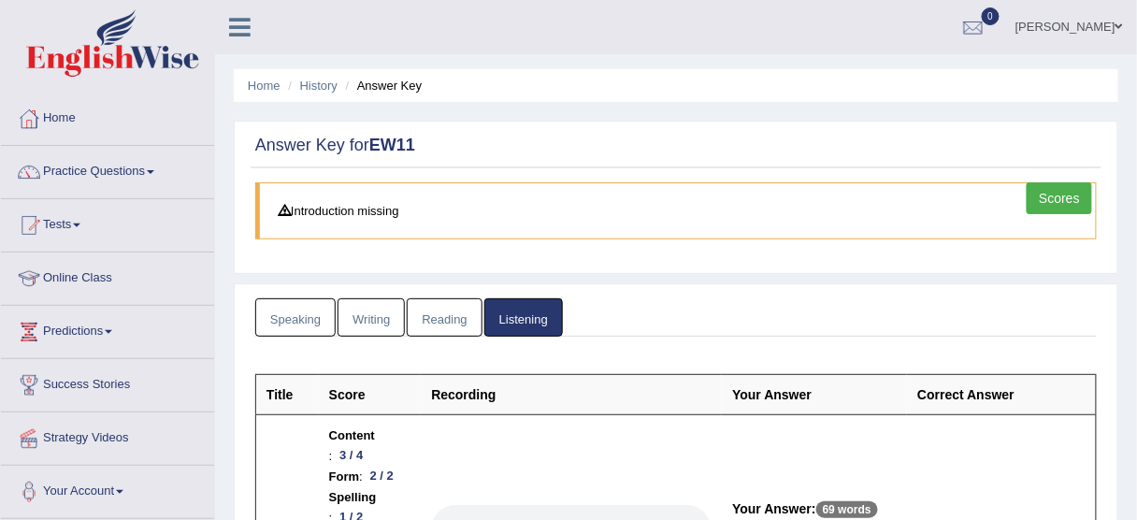
scroll to position [299, 0]
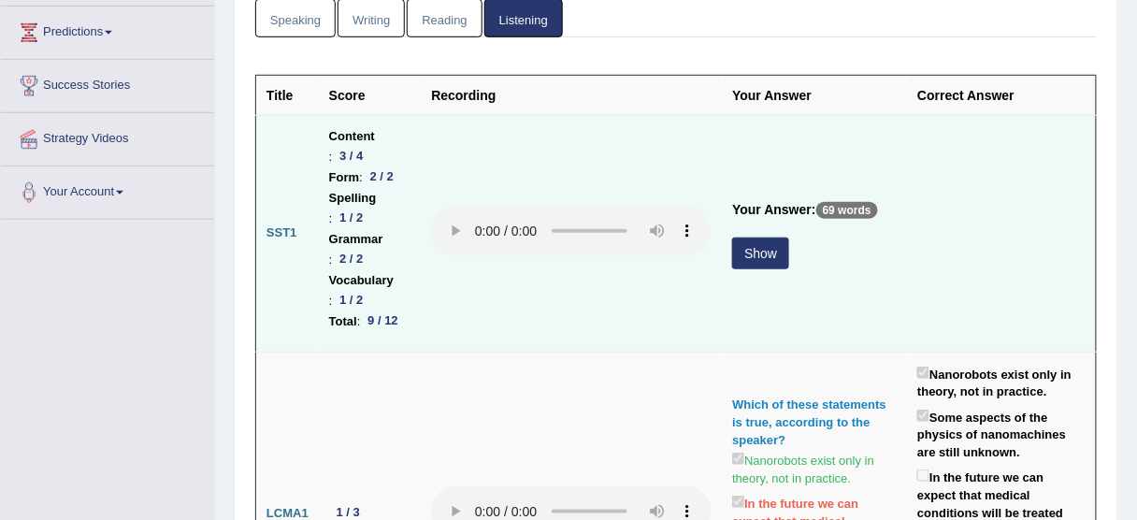
click at [757, 265] on button "Show" at bounding box center [760, 253] width 57 height 32
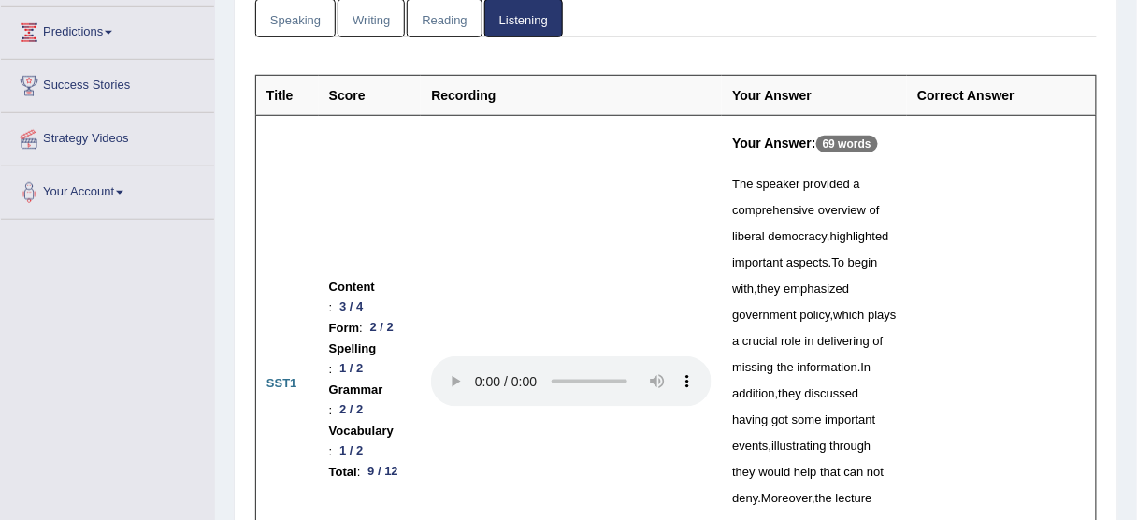
click at [854, 138] on p "69 words" at bounding box center [847, 144] width 62 height 17
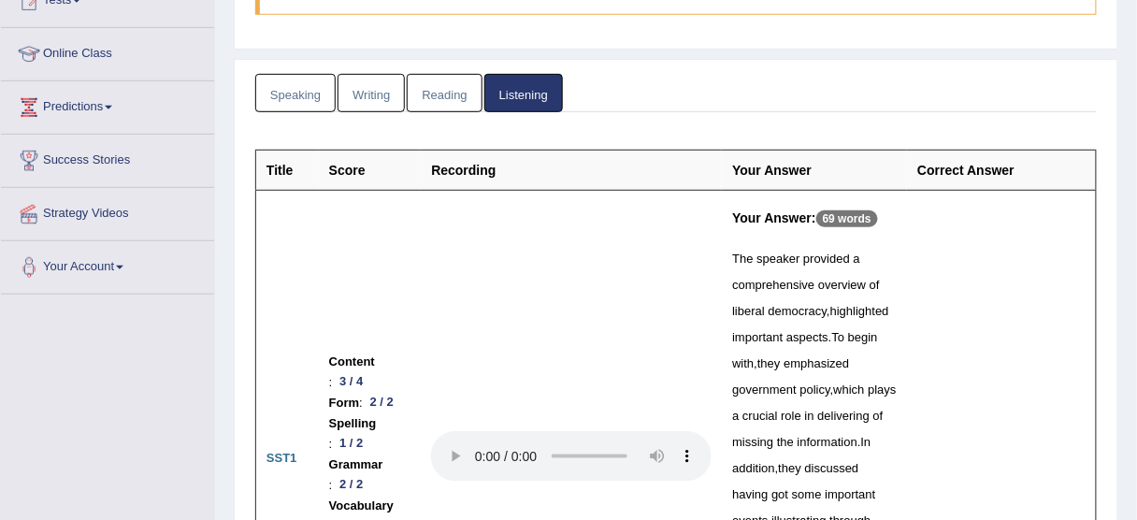
scroll to position [0, 0]
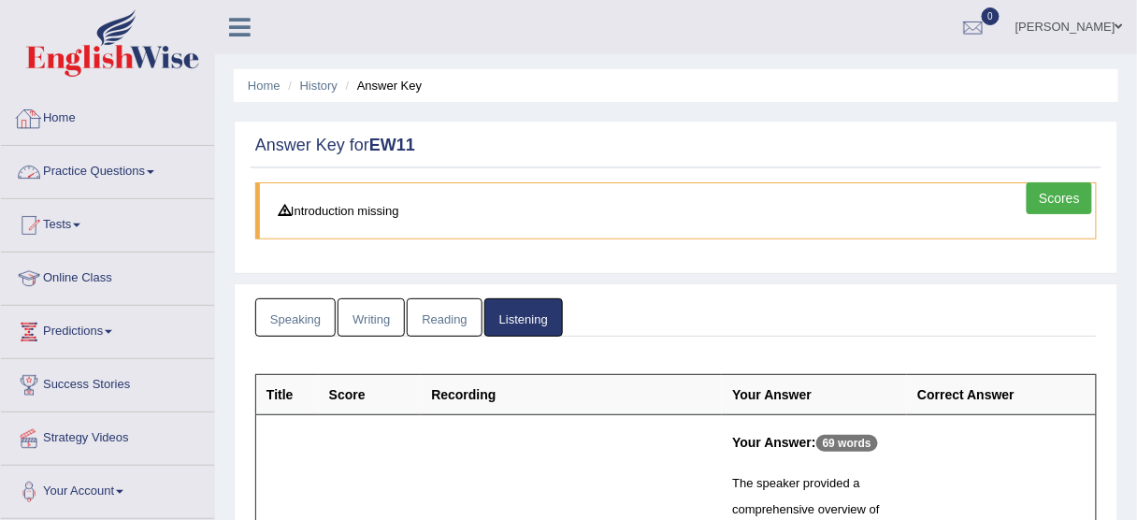
click at [120, 166] on link "Practice Questions" at bounding box center [107, 169] width 213 height 47
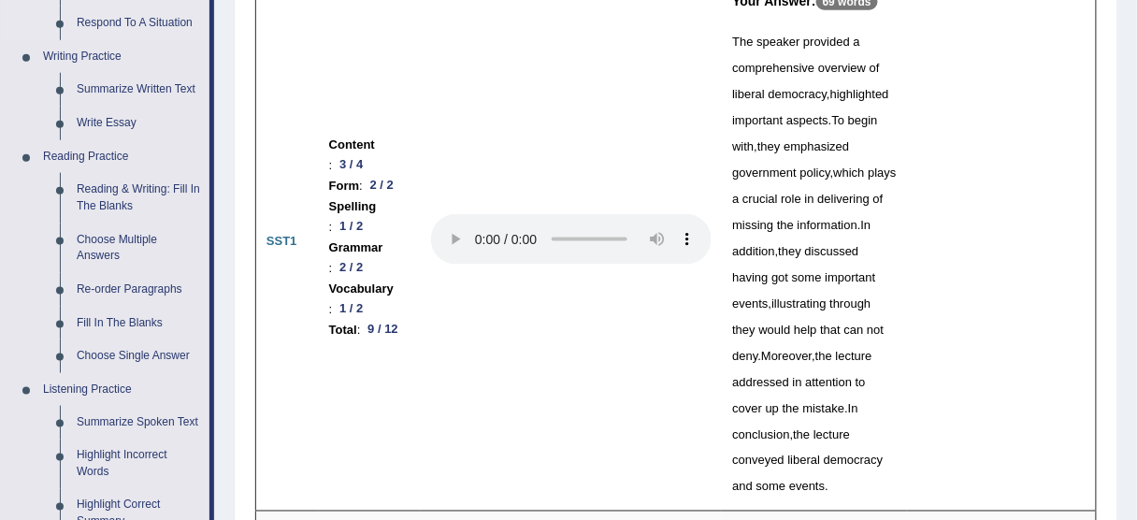
scroll to position [449, 0]
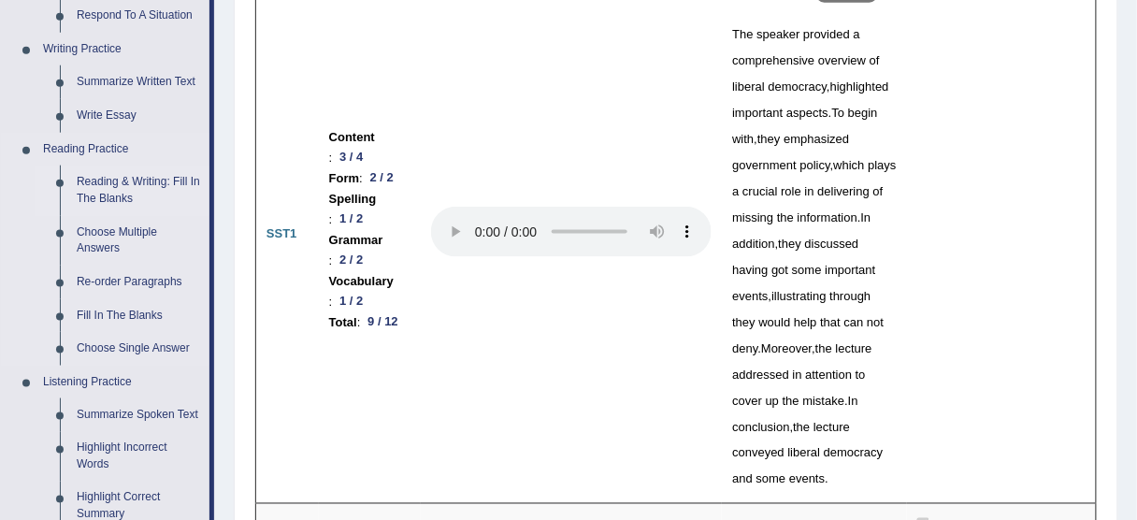
click at [110, 201] on link "Reading & Writing: Fill In The Blanks" at bounding box center [138, 190] width 141 height 50
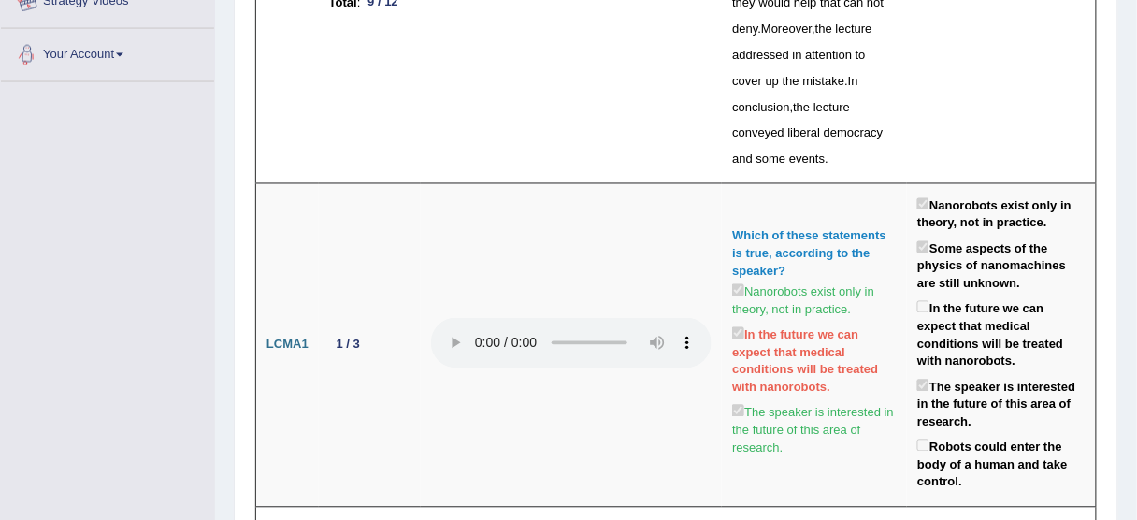
scroll to position [1381, 0]
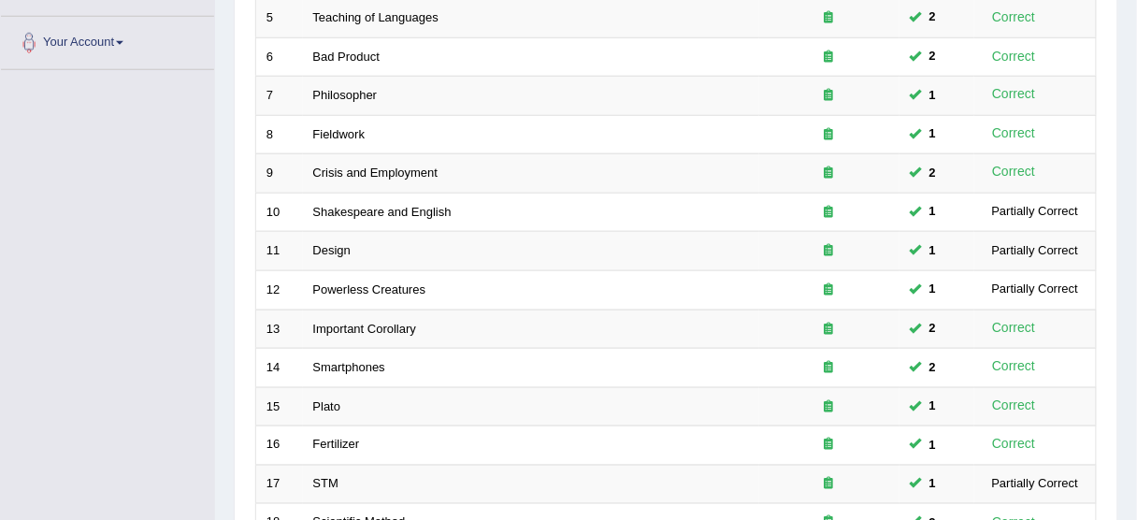
scroll to position [710, 0]
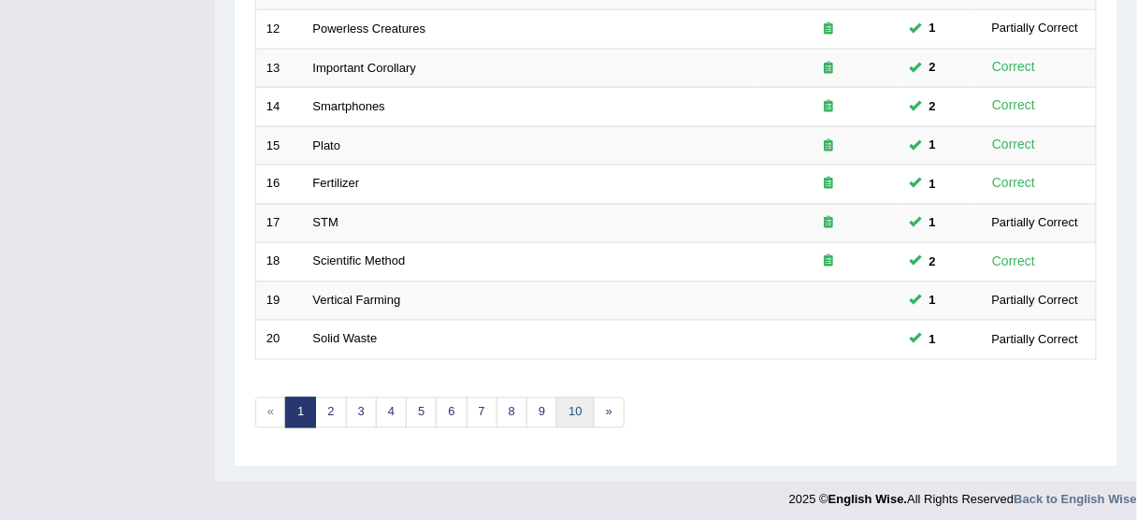
click at [560, 405] on link "10" at bounding box center [574, 412] width 37 height 31
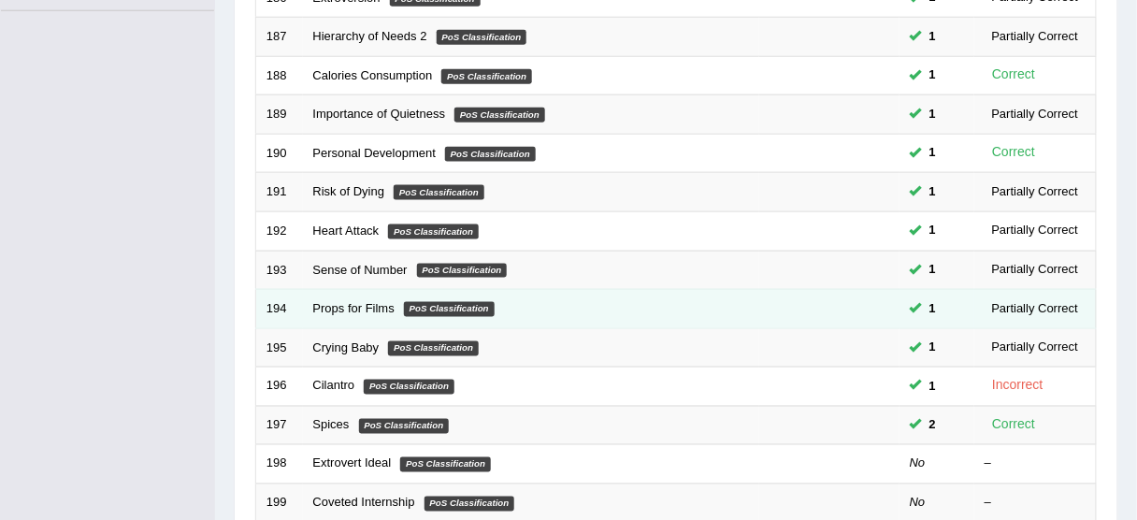
scroll to position [710, 0]
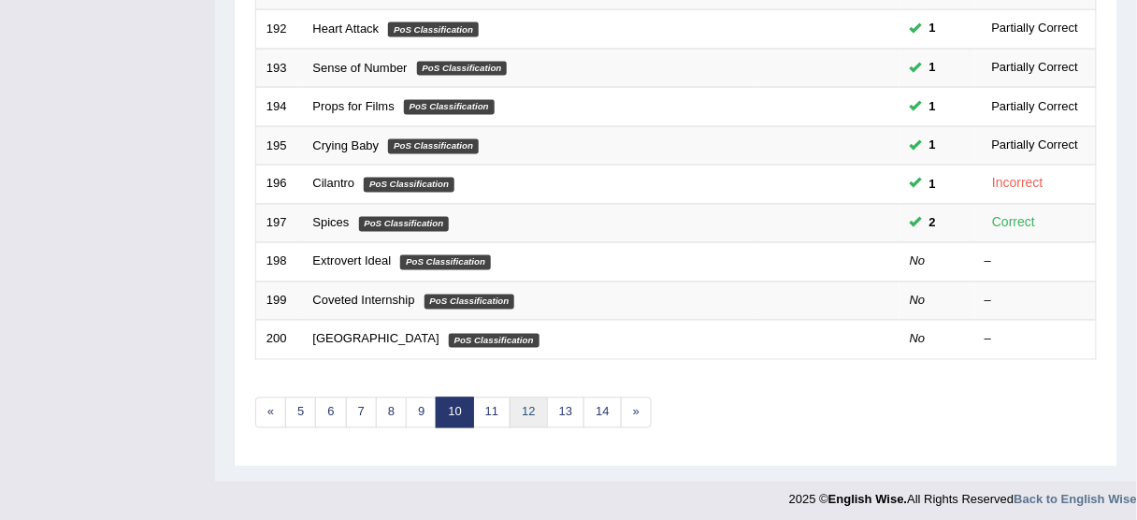
click at [525, 410] on link "12" at bounding box center [528, 412] width 37 height 31
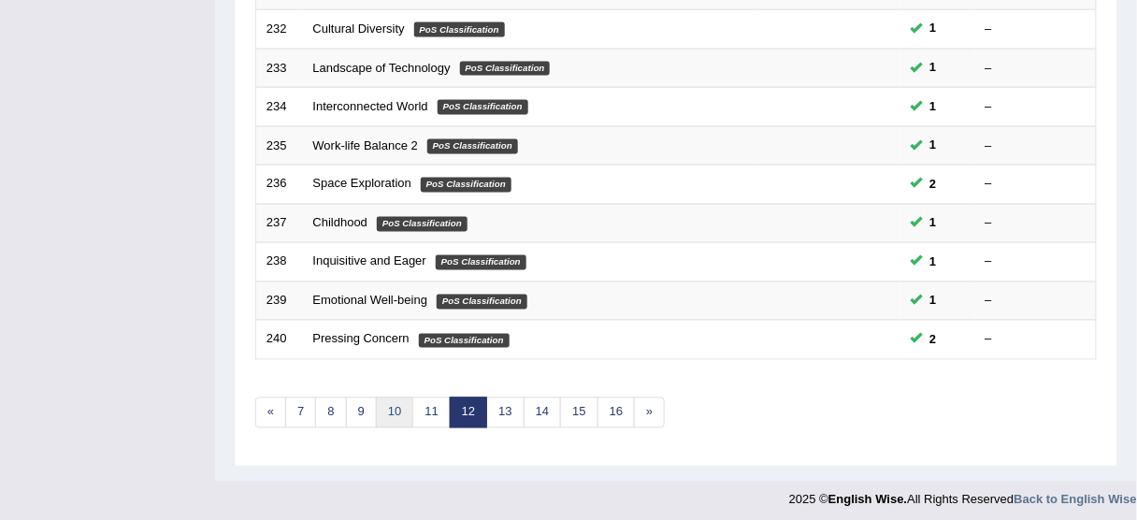
click at [396, 404] on link "10" at bounding box center [394, 412] width 37 height 31
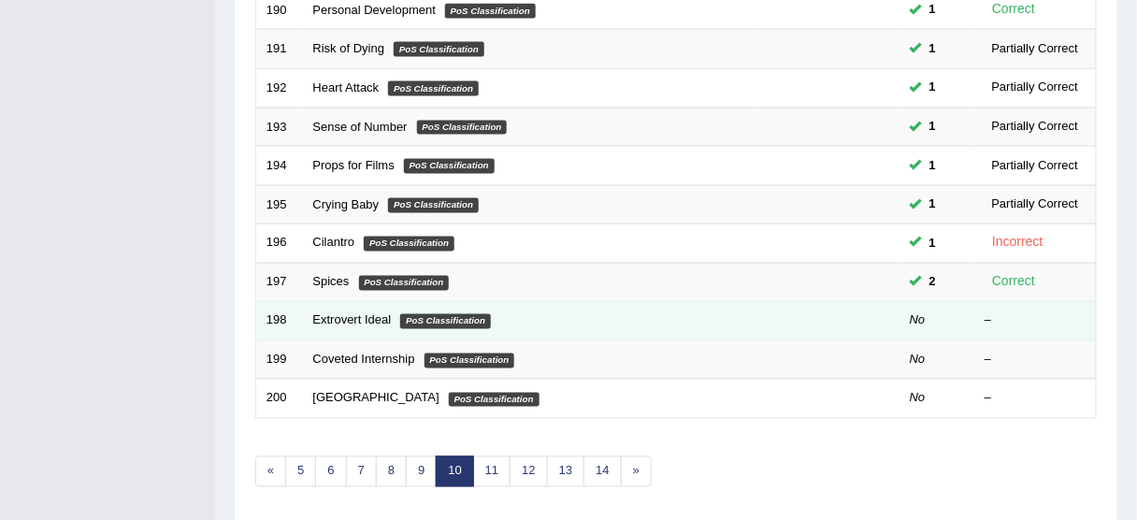
scroll to position [710, 0]
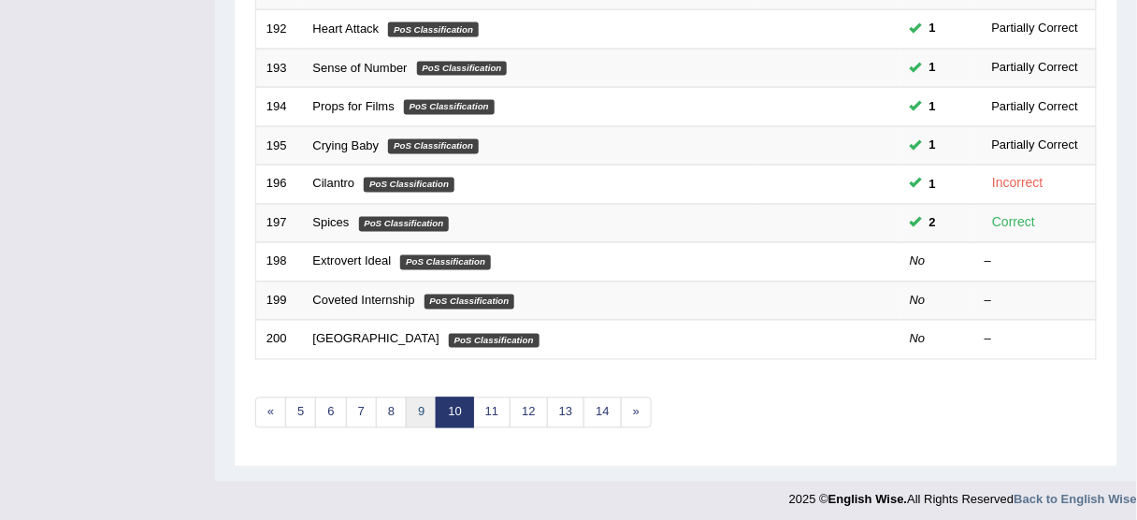
click at [410, 402] on link "9" at bounding box center [421, 412] width 31 height 31
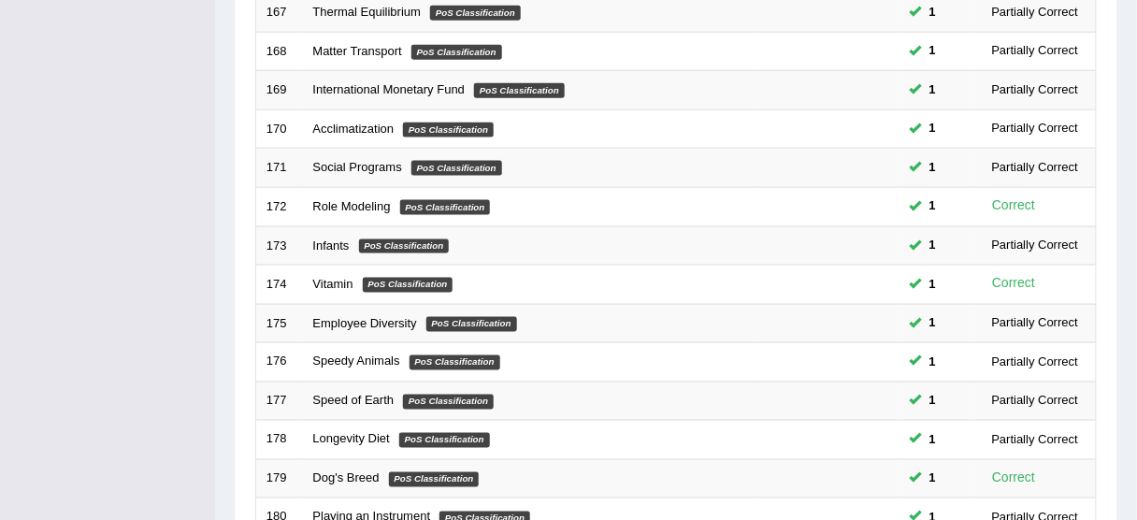
scroll to position [710, 0]
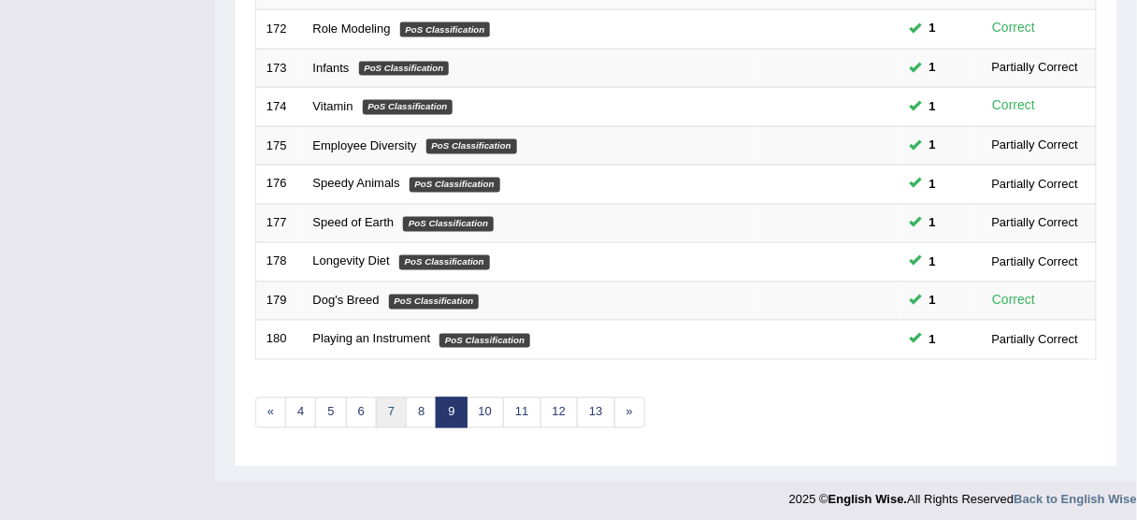
click at [388, 415] on link "7" at bounding box center [391, 412] width 31 height 31
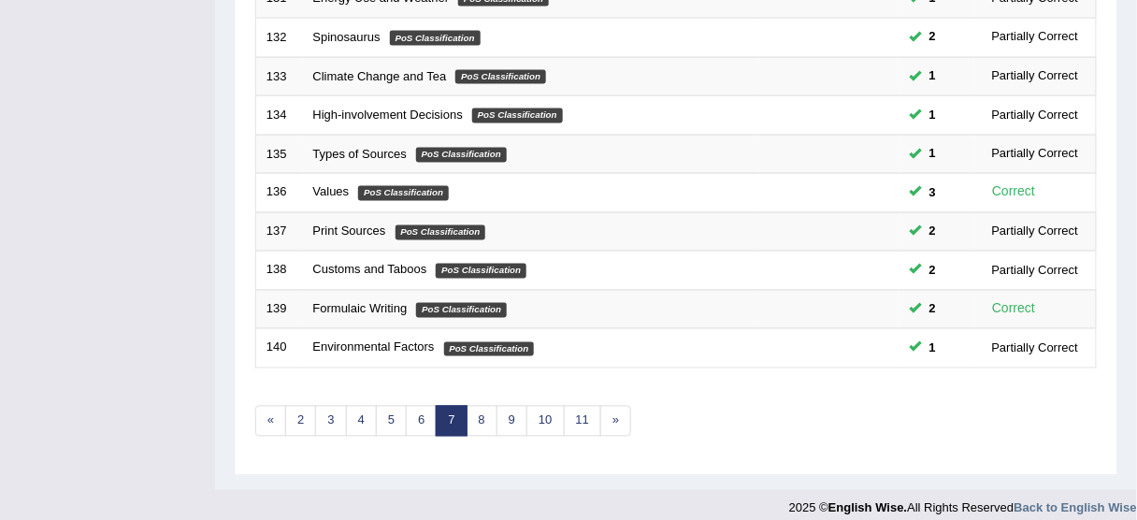
scroll to position [710, 0]
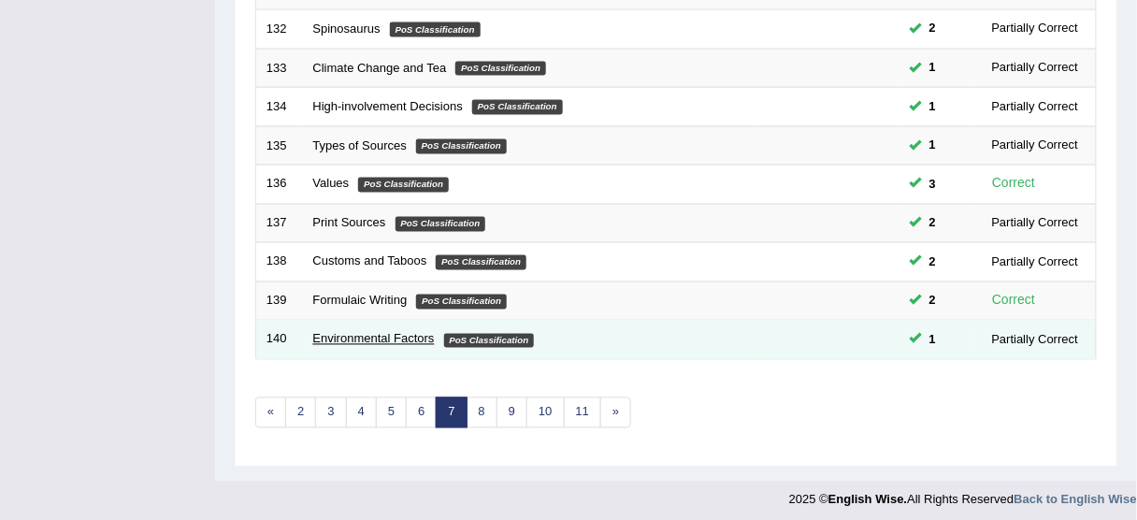
click at [387, 332] on link "Environmental Factors" at bounding box center [374, 339] width 122 height 14
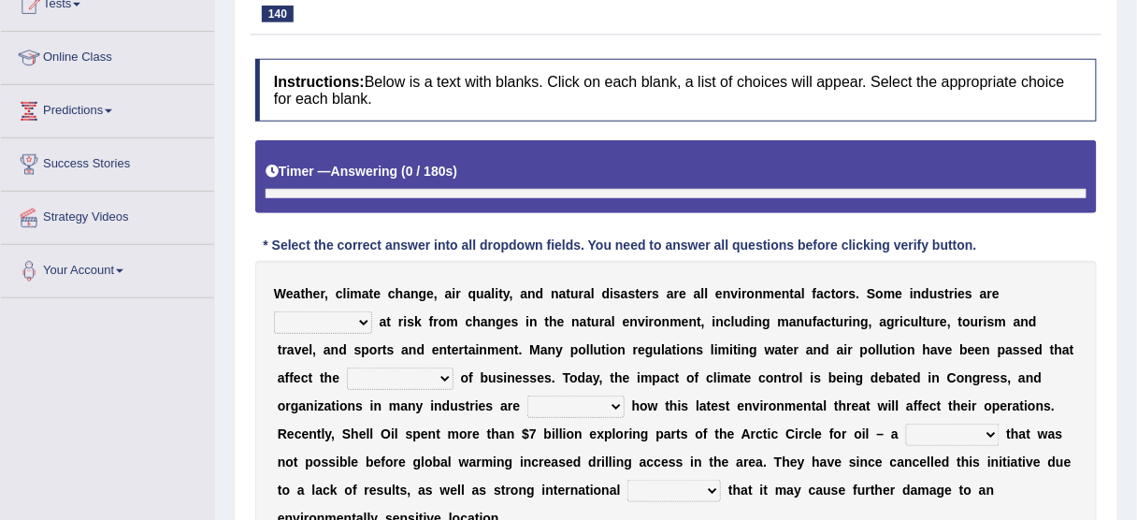
scroll to position [224, 0]
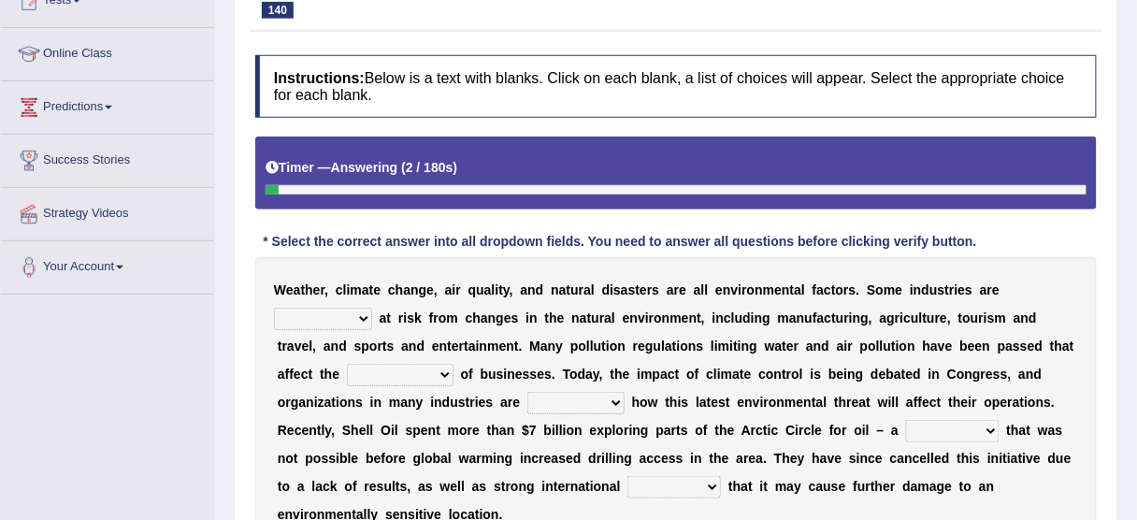
click at [344, 311] on select "necessarily remotely spatially especially" at bounding box center [323, 319] width 98 height 22
select select "especially"
click at [274, 308] on select "necessarily remotely spatially especially" at bounding box center [323, 319] width 98 height 22
click at [438, 368] on select "deterioration decoration operation transaction" at bounding box center [400, 375] width 107 height 22
click at [347, 364] on select "deterioration decoration operation transaction" at bounding box center [400, 375] width 107 height 22
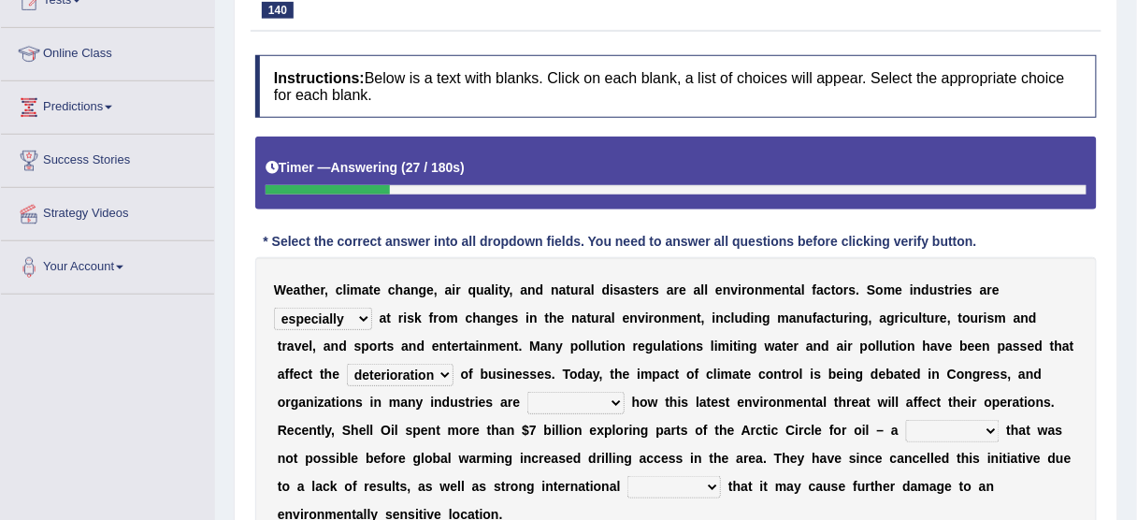
click at [409, 366] on select "deterioration decoration operation transaction" at bounding box center [400, 375] width 107 height 22
select select "operation"
click at [347, 364] on select "deterioration decoration operation transaction" at bounding box center [400, 375] width 107 height 22
click at [578, 392] on select "discerning concerning concerned discerned" at bounding box center [575, 403] width 97 height 22
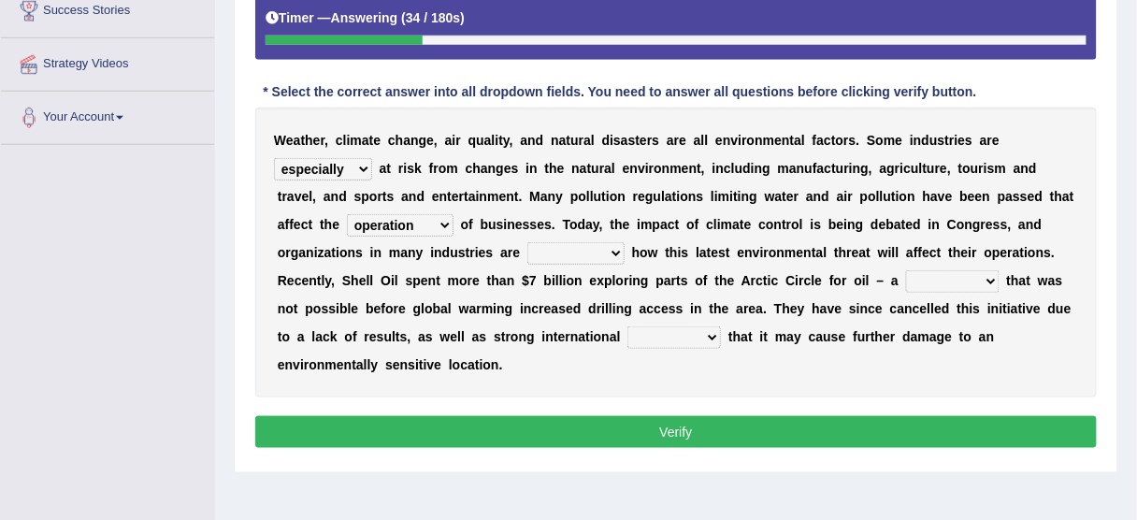
scroll to position [299, 0]
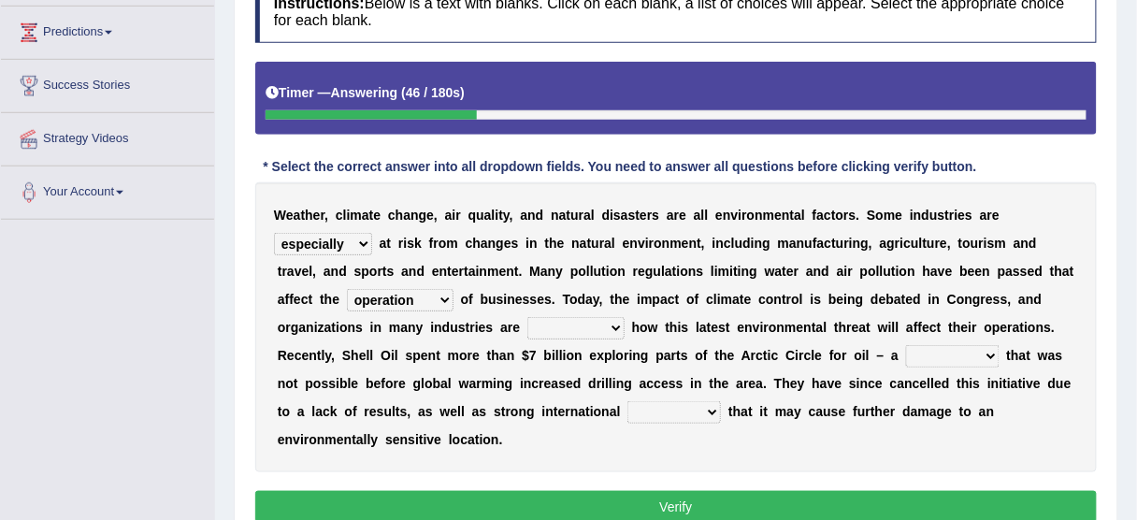
click at [562, 330] on select "discerning concerning concerned discerned" at bounding box center [575, 328] width 97 height 22
select select "concerned"
click at [527, 317] on select "discerning concerning concerned discerned" at bounding box center [575, 328] width 97 height 22
click at [960, 357] on select "vulture motion motive venture" at bounding box center [952, 356] width 93 height 22
select select "venture"
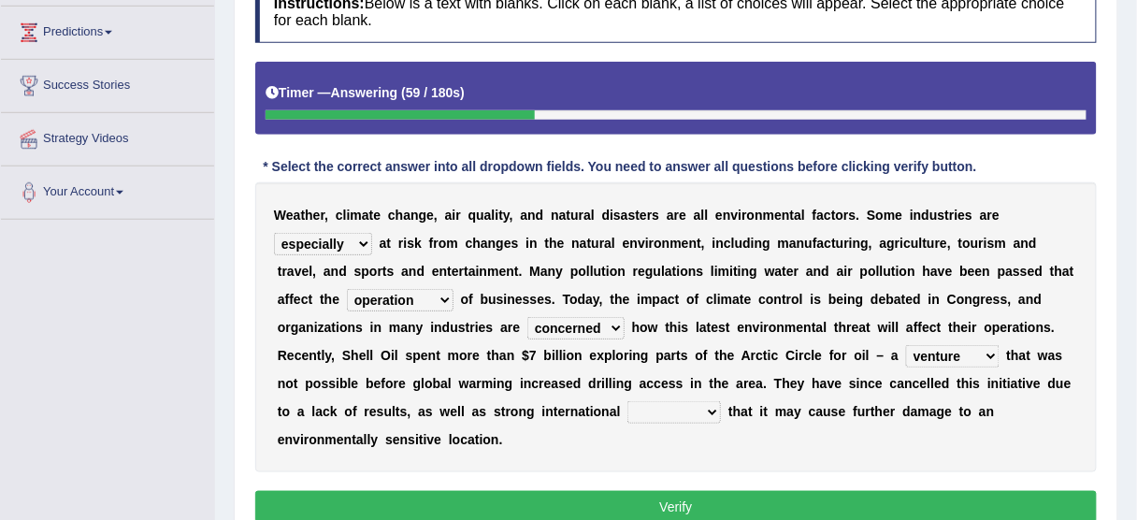
click at [906, 345] on select "vulture motion motive venture" at bounding box center [952, 356] width 93 height 22
click at [957, 355] on select "vulture motion motive venture" at bounding box center [952, 356] width 93 height 22
click at [681, 411] on select "detests digests protests contests" at bounding box center [673, 412] width 93 height 22
select select "protests"
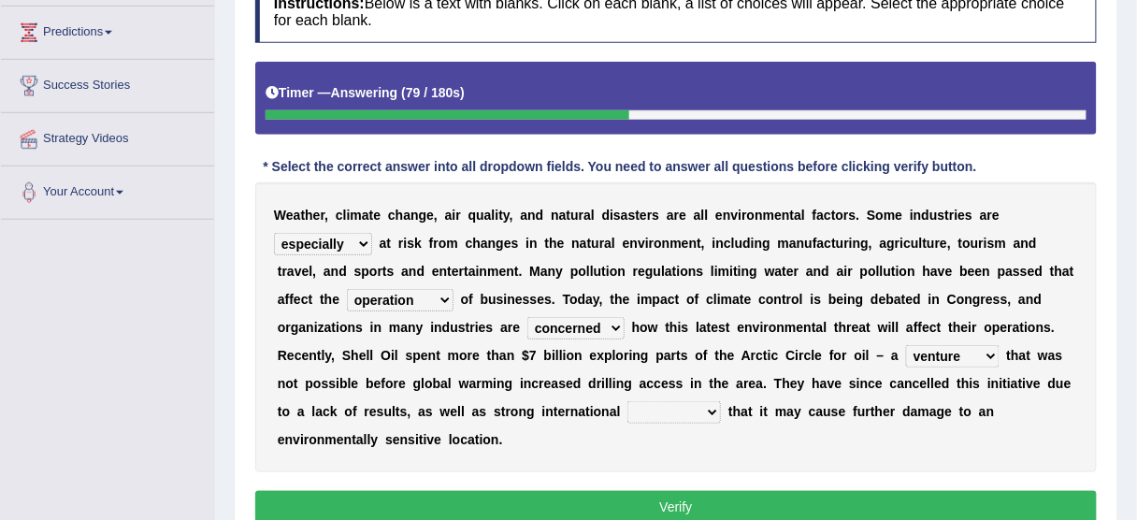
click at [627, 401] on select "detests digests protests contests" at bounding box center [673, 412] width 93 height 22
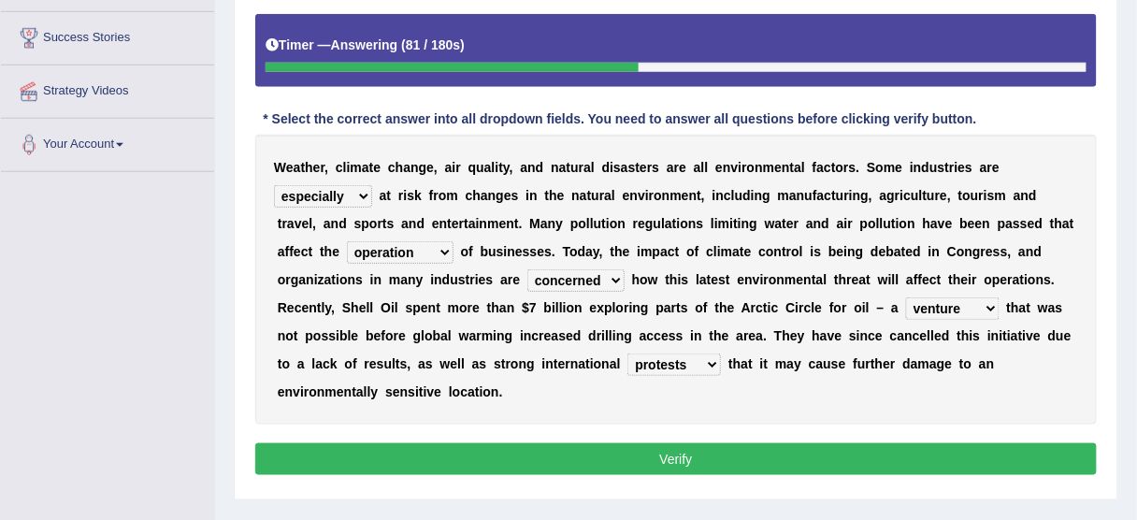
scroll to position [374, 0]
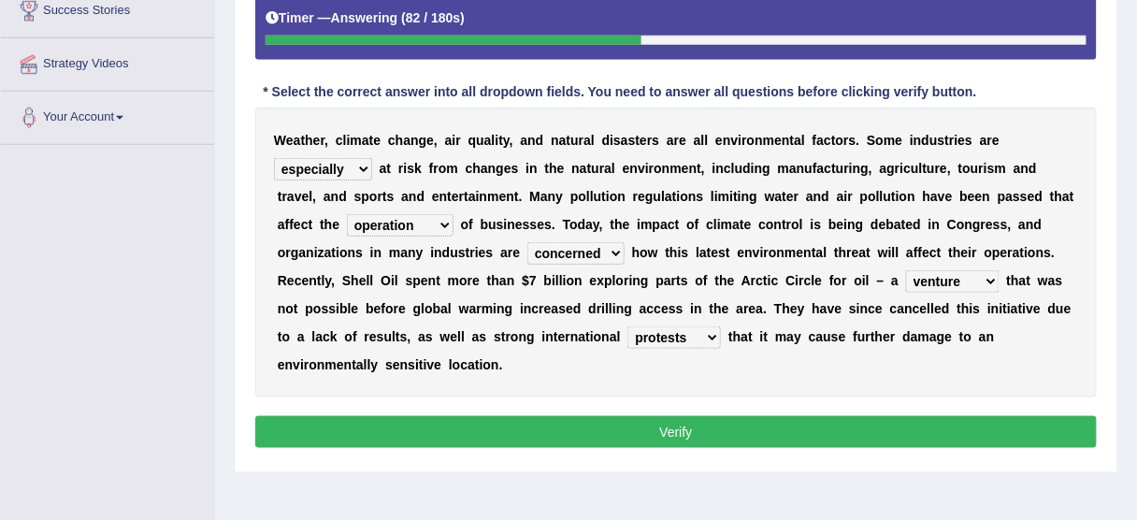
click at [663, 437] on button "Verify" at bounding box center [675, 432] width 841 height 32
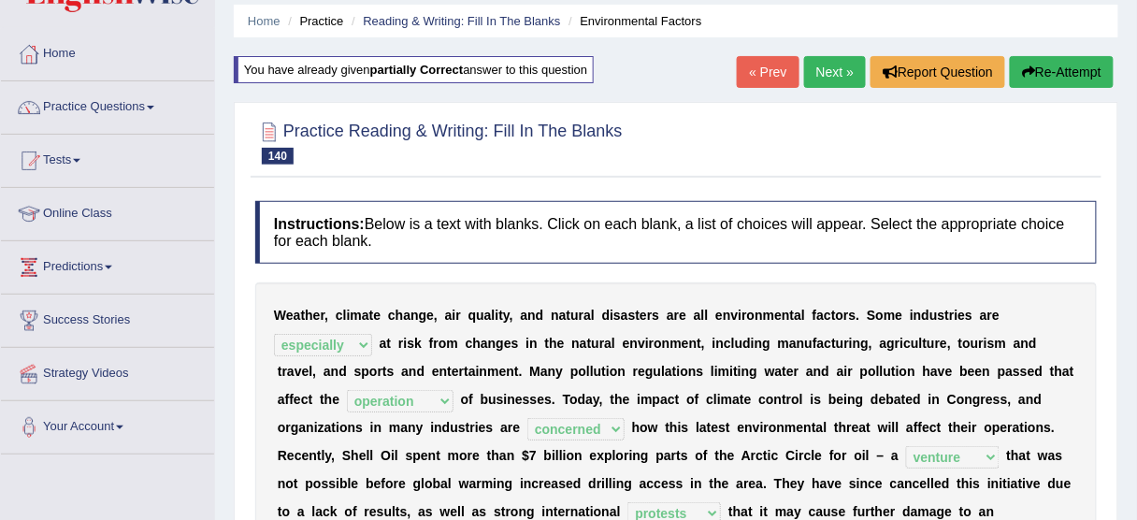
scroll to position [0, 0]
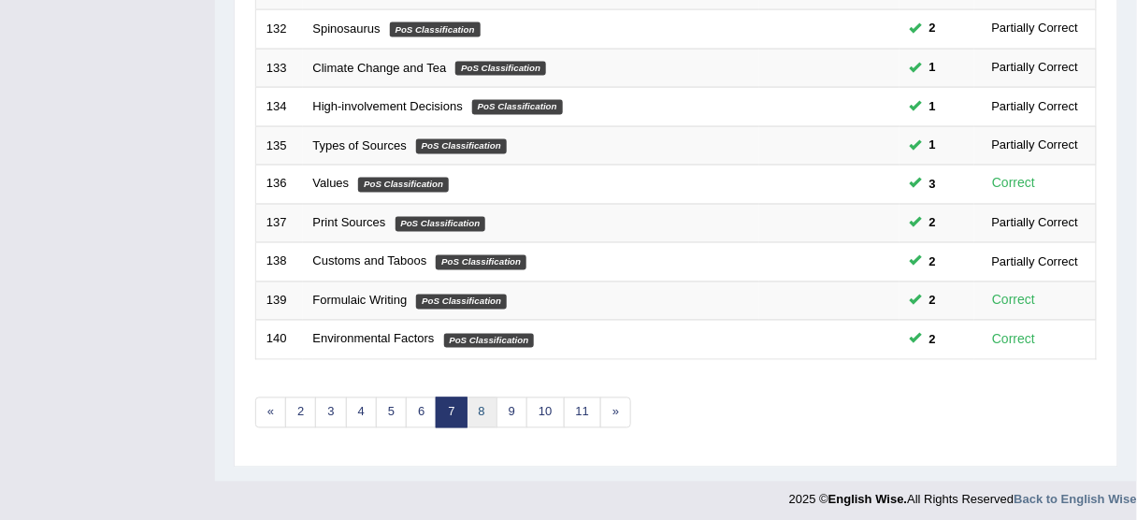
click at [473, 401] on link "8" at bounding box center [482, 412] width 31 height 31
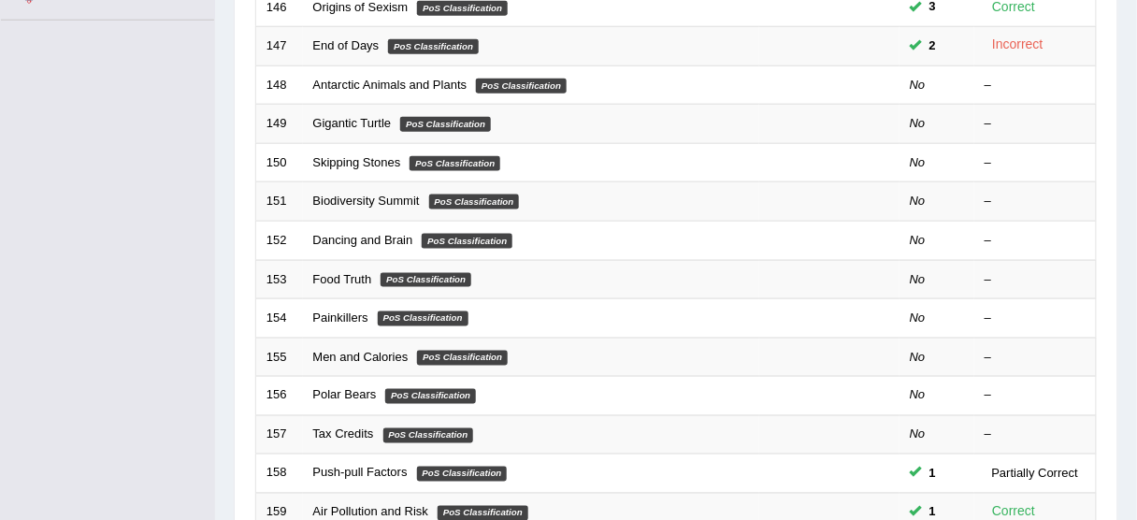
scroll to position [374, 0]
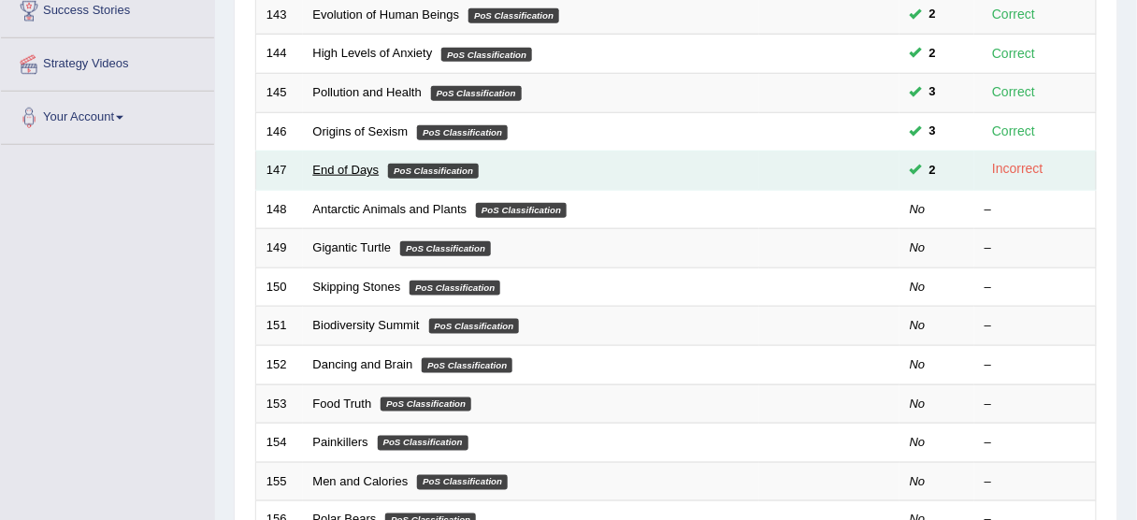
click at [357, 167] on link "End of Days" at bounding box center [346, 170] width 66 height 14
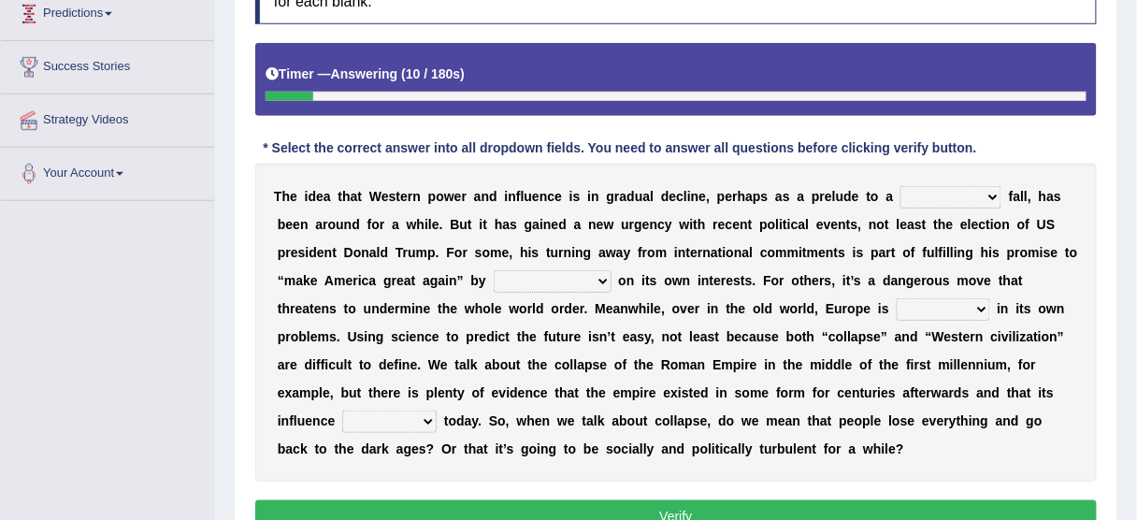
scroll to position [344, 0]
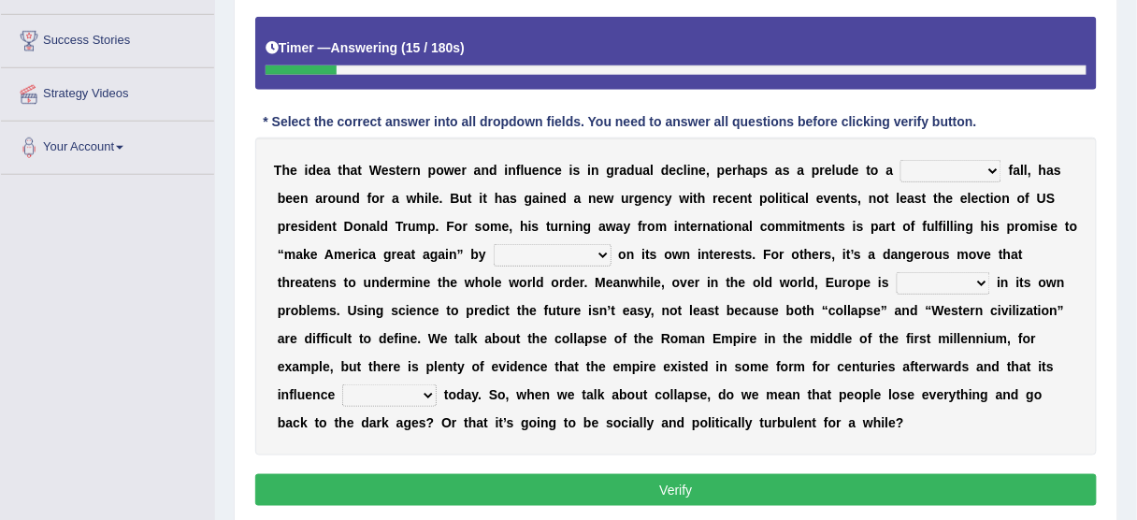
click at [911, 161] on select "covetous acetous momentous precipitous" at bounding box center [950, 171] width 101 height 22
select select "covetous"
click at [900, 160] on select "covetous acetous momentous precipitous" at bounding box center [950, 171] width 101 height 22
click at [596, 250] on select "concentrating castrating demonstrating orchestrating" at bounding box center [553, 255] width 118 height 22
select select "concentrating"
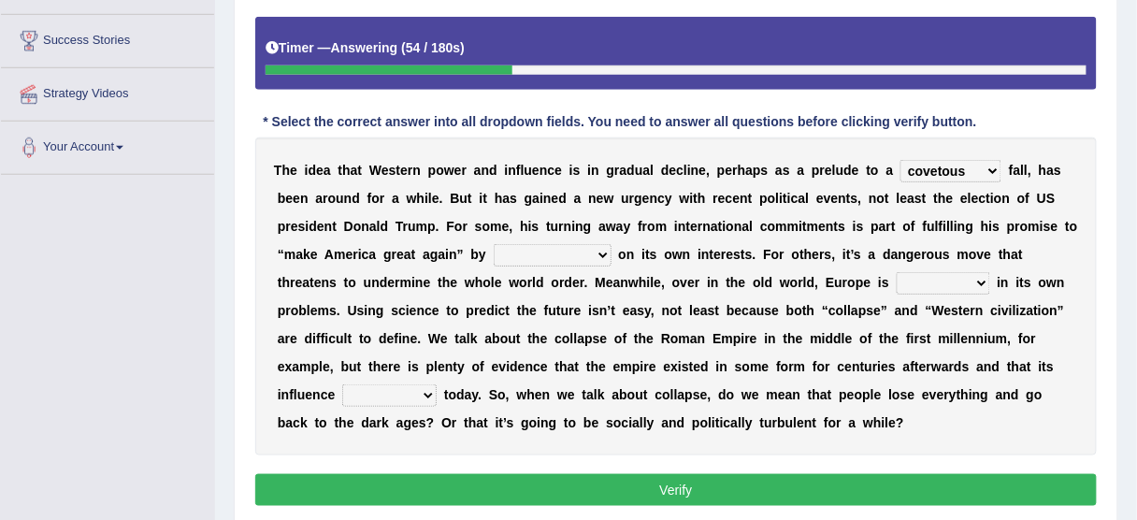
click at [494, 244] on select "concentrating castrating demonstrating orchestrating" at bounding box center [553, 255] width 118 height 22
click at [920, 279] on select "fired wired mired sired" at bounding box center [943, 283] width 93 height 22
click at [911, 283] on select "fired wired mired sired" at bounding box center [943, 283] width 93 height 22
click at [897, 272] on select "fired wired mired sired" at bounding box center [943, 283] width 93 height 22
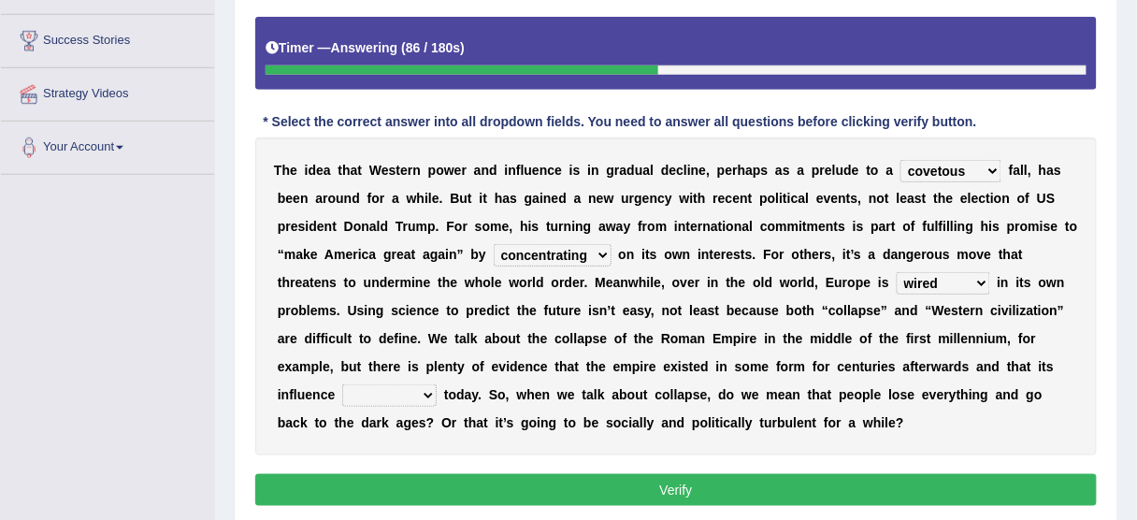
scroll to position [419, 0]
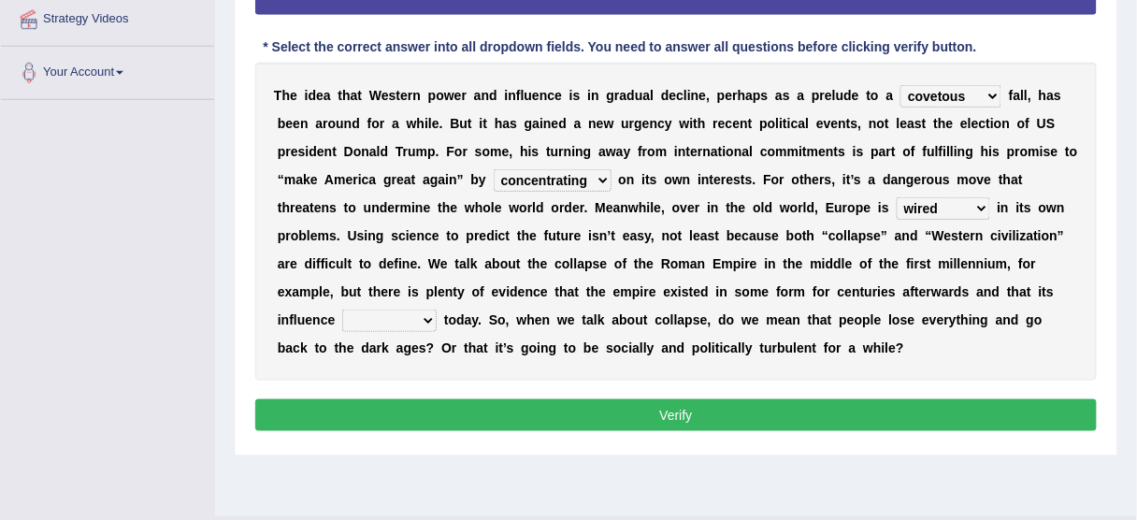
click at [943, 202] on select "fired wired mired sired" at bounding box center [943, 208] width 93 height 22
click at [897, 197] on select "fired wired mired sired" at bounding box center [943, 208] width 93 height 22
click at [914, 210] on select "fired wired mired sired" at bounding box center [943, 208] width 93 height 22
select select "mired"
click at [897, 197] on select "fired wired mired sired" at bounding box center [943, 208] width 93 height 22
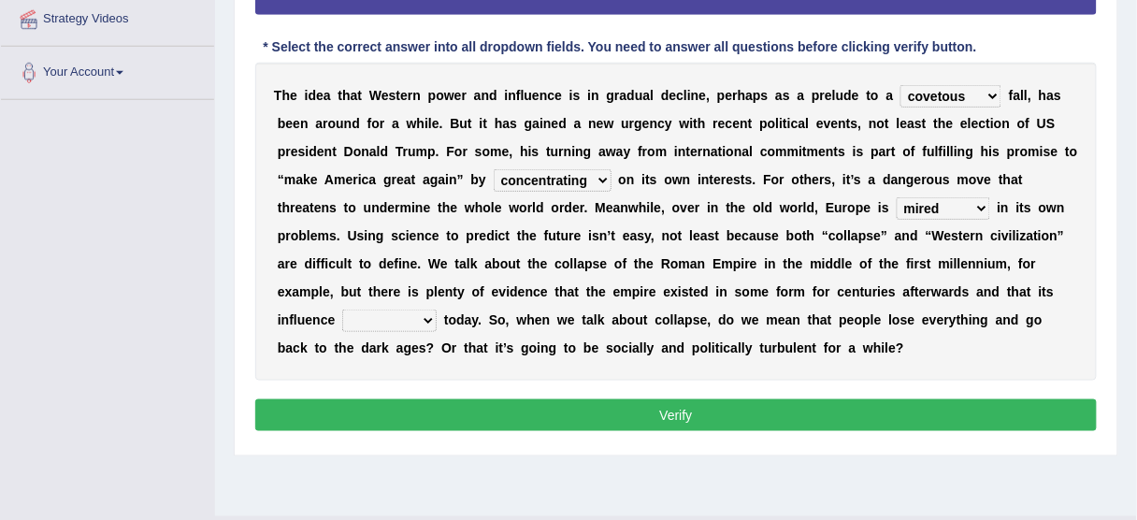
click at [426, 313] on select "malingers lingers harbingers mongers" at bounding box center [389, 320] width 94 height 22
click at [428, 305] on div "T h e i d e a t h a t W e s t e r n p o w e r a n d i n f l u e n c e i s i n g…" at bounding box center [675, 222] width 841 height 318
click at [425, 310] on select "malingers lingers harbingers mongers" at bounding box center [389, 320] width 94 height 22
select select "malingers"
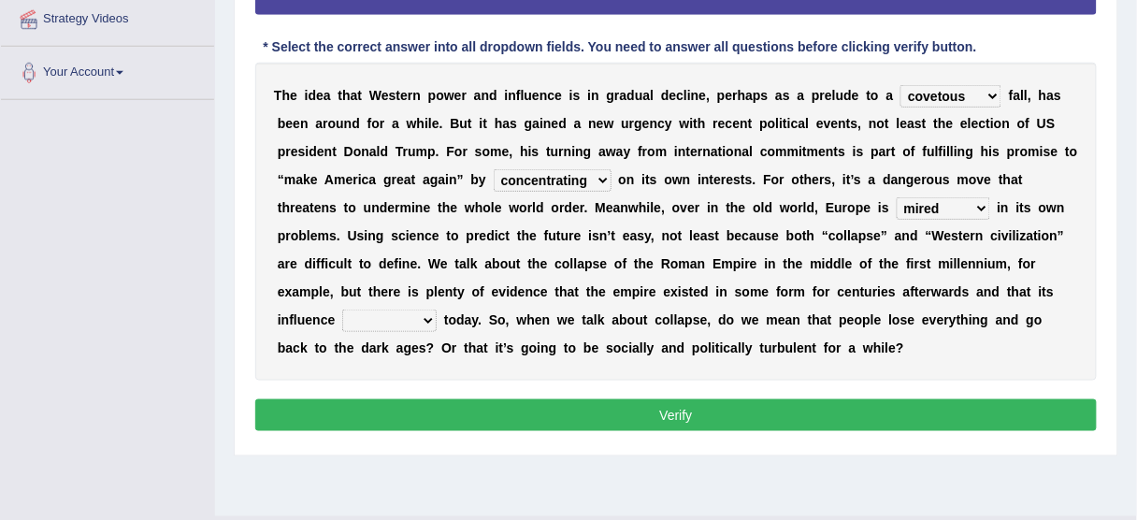
click at [342, 309] on select "malingers lingers harbingers mongers" at bounding box center [389, 320] width 94 height 22
click at [591, 410] on button "Verify" at bounding box center [675, 415] width 841 height 32
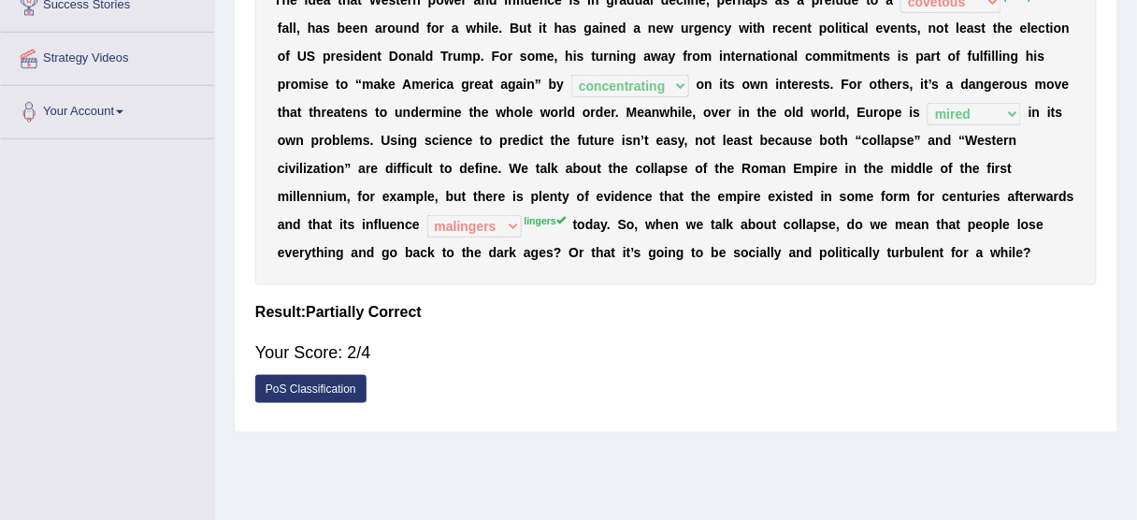
scroll to position [344, 0]
